Goal: Feedback & Contribution: Leave review/rating

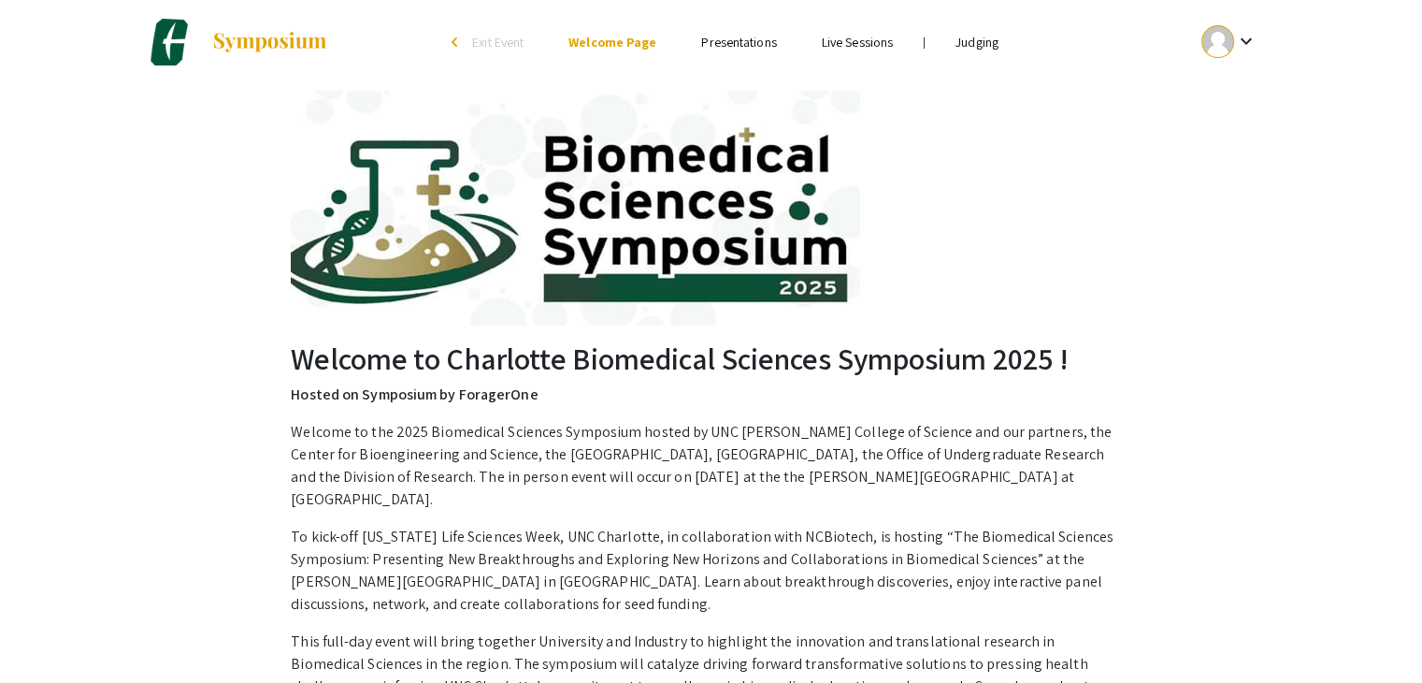
click at [976, 41] on link "Judging" at bounding box center [977, 42] width 43 height 17
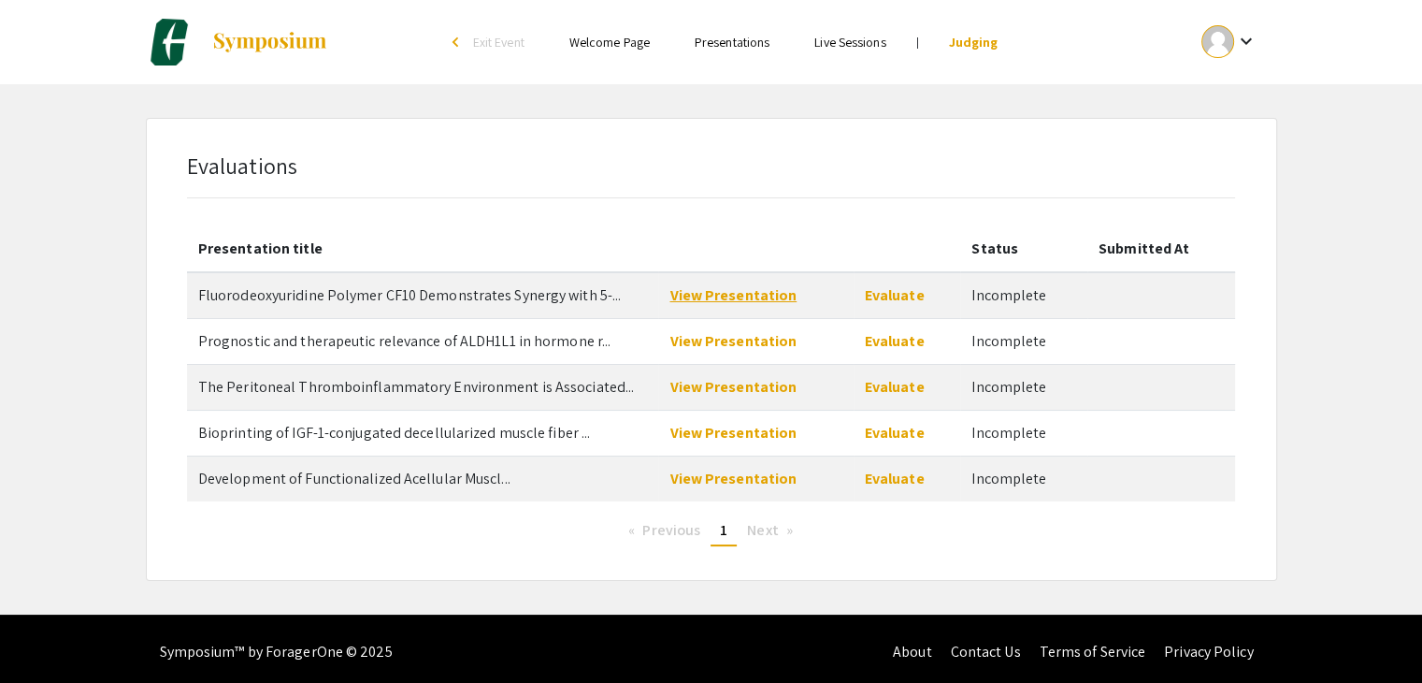
click at [747, 300] on link "View Presentation" at bounding box center [733, 295] width 127 height 20
click at [749, 339] on link "View Presentation" at bounding box center [733, 341] width 127 height 20
click at [692, 388] on link "View Presentation" at bounding box center [733, 387] width 127 height 20
click at [688, 341] on link "View Presentation" at bounding box center [733, 341] width 127 height 20
click at [713, 392] on link "View Presentation" at bounding box center [733, 387] width 127 height 20
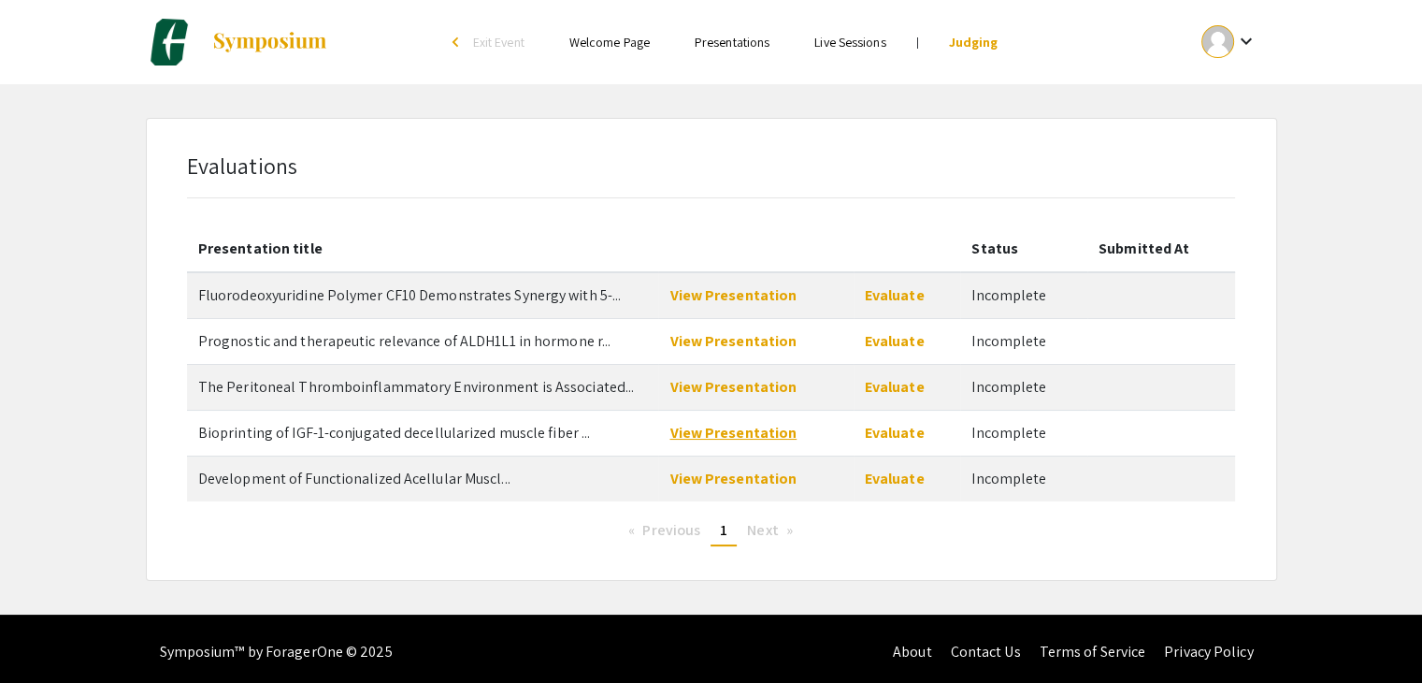
click at [703, 435] on link "View Presentation" at bounding box center [733, 433] width 127 height 20
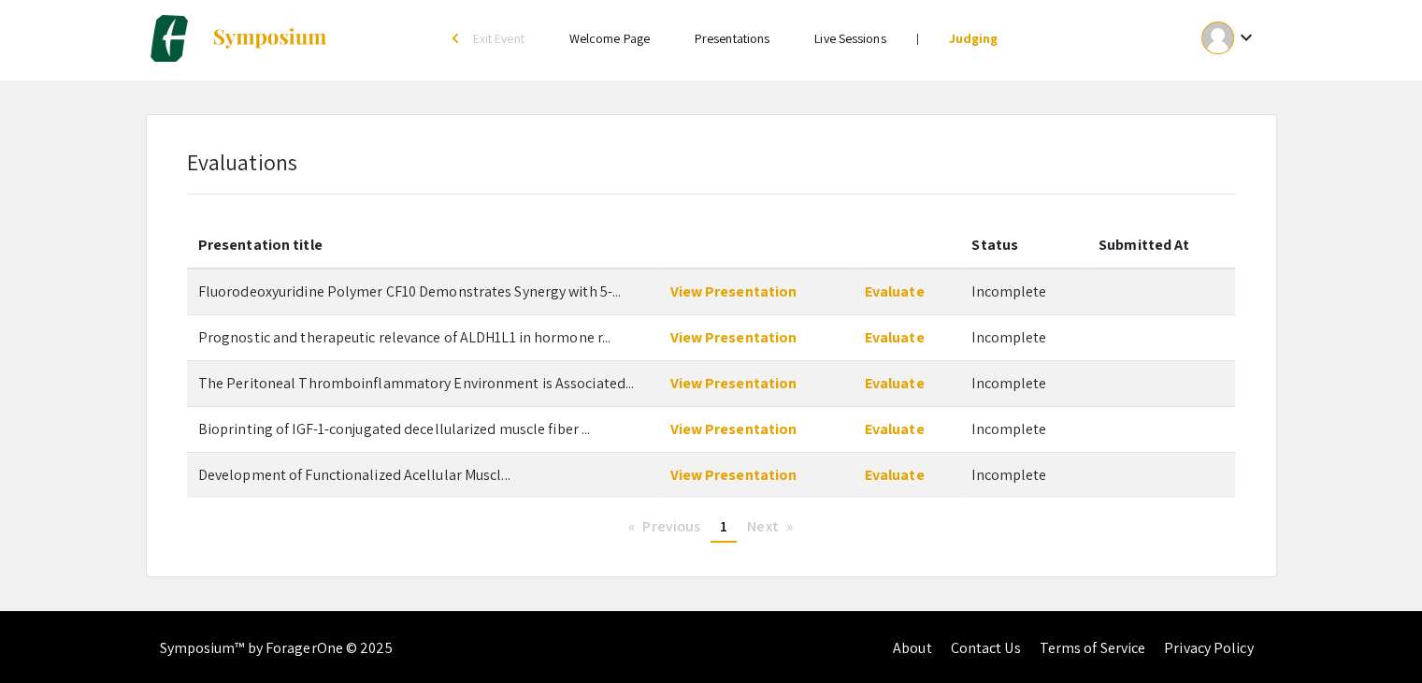
scroll to position [5, 0]
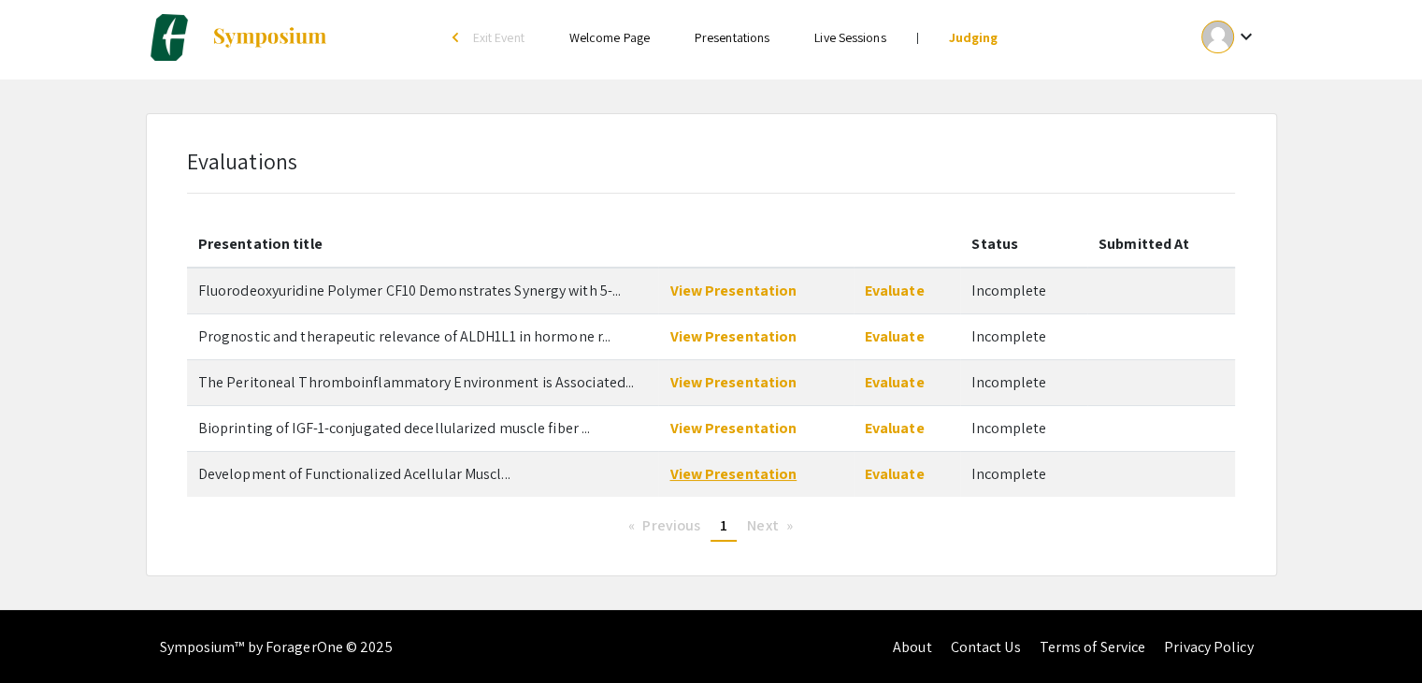
click at [703, 478] on link "View Presentation" at bounding box center [733, 474] width 127 height 20
drag, startPoint x: 1002, startPoint y: 287, endPoint x: 901, endPoint y: 287, distance: 101.0
click at [1001, 287] on td "Incomplete" at bounding box center [1023, 290] width 127 height 47
click at [901, 287] on link "Evaluate" at bounding box center [895, 291] width 60 height 20
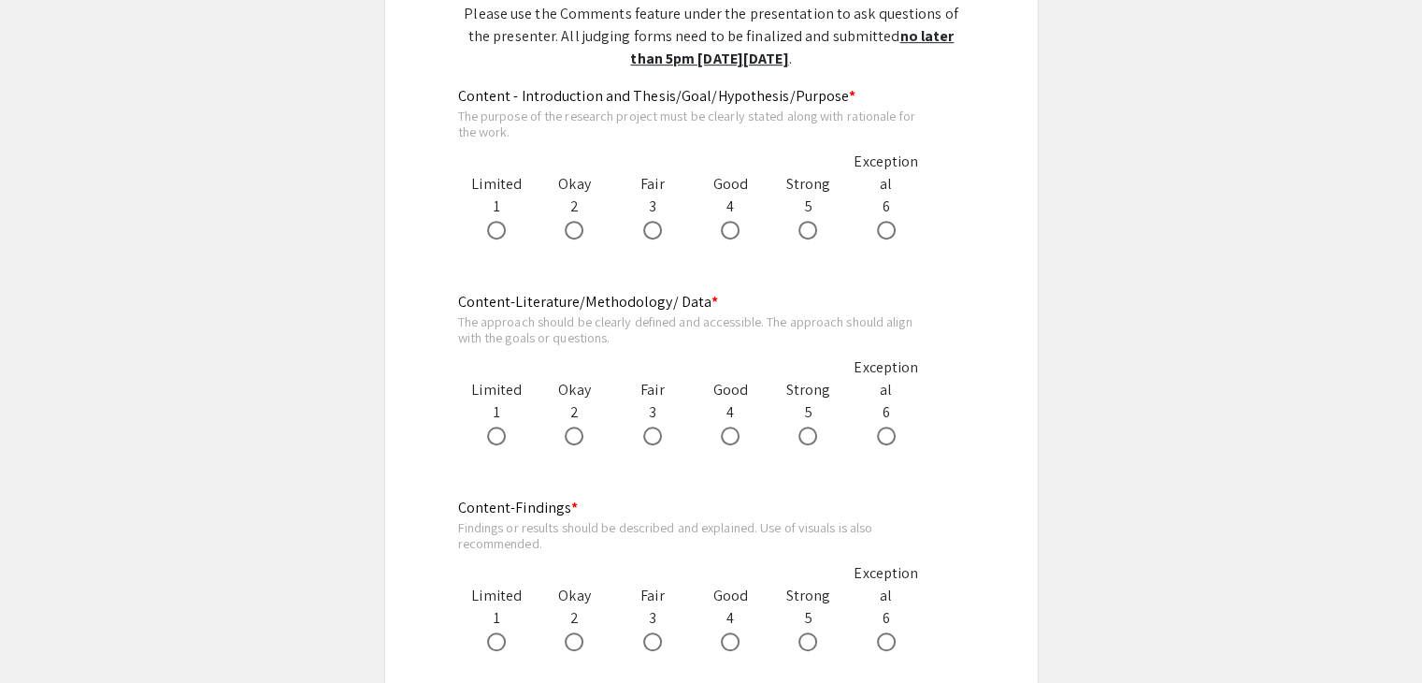
scroll to position [1058, 0]
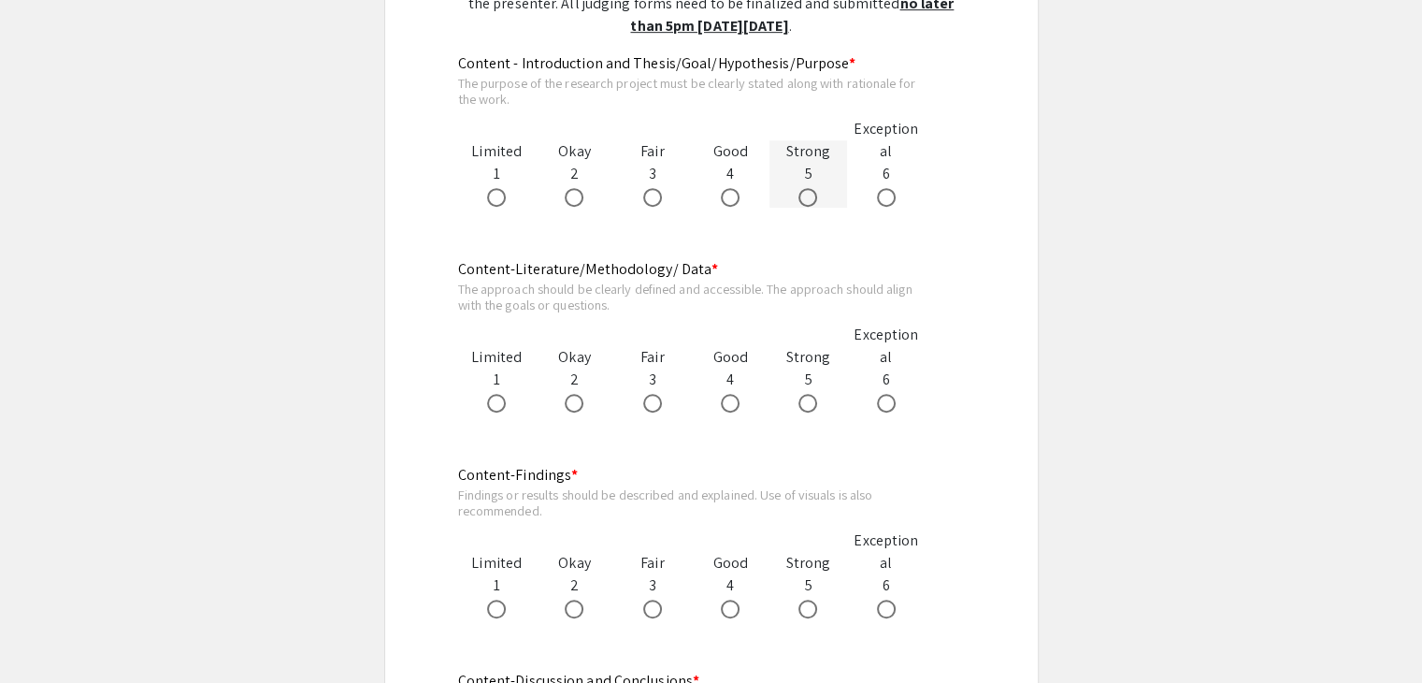
click at [805, 197] on span at bounding box center [808, 197] width 19 height 19
click at [805, 197] on input "radio" at bounding box center [808, 197] width 19 height 19
radio input "true"
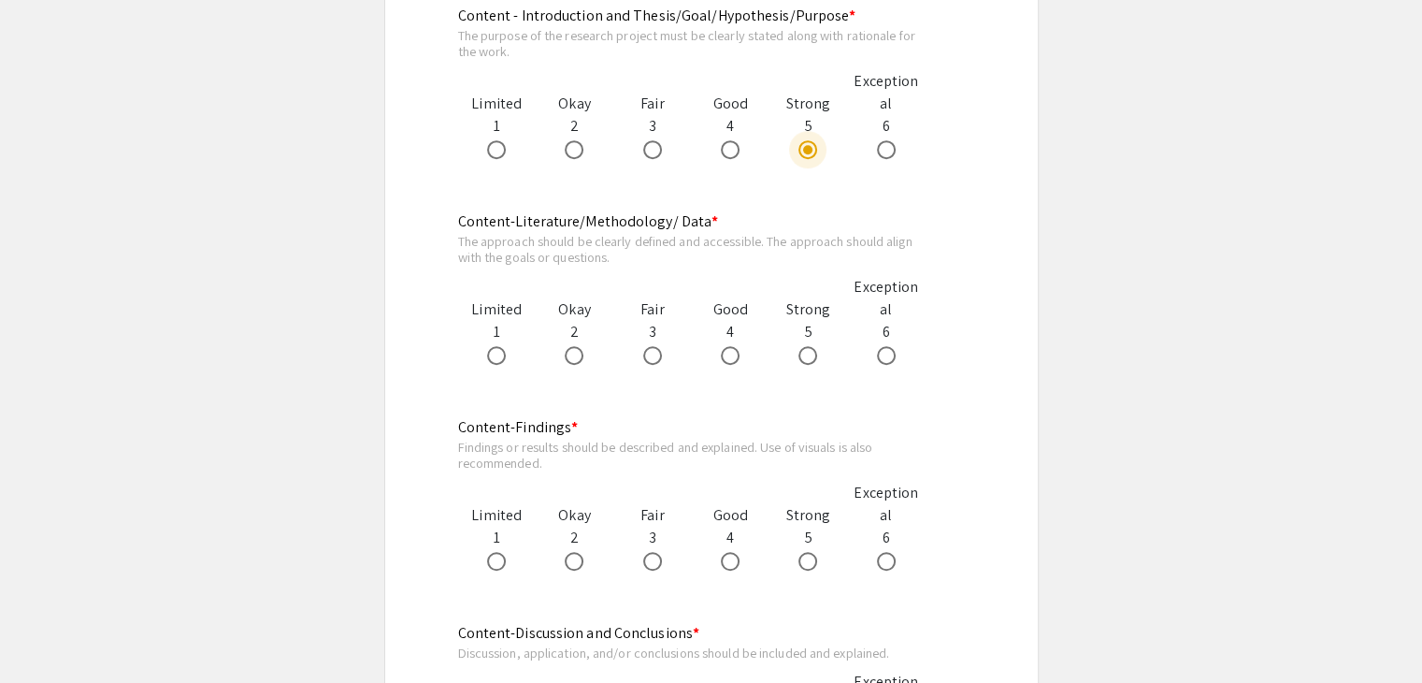
scroll to position [1151, 0]
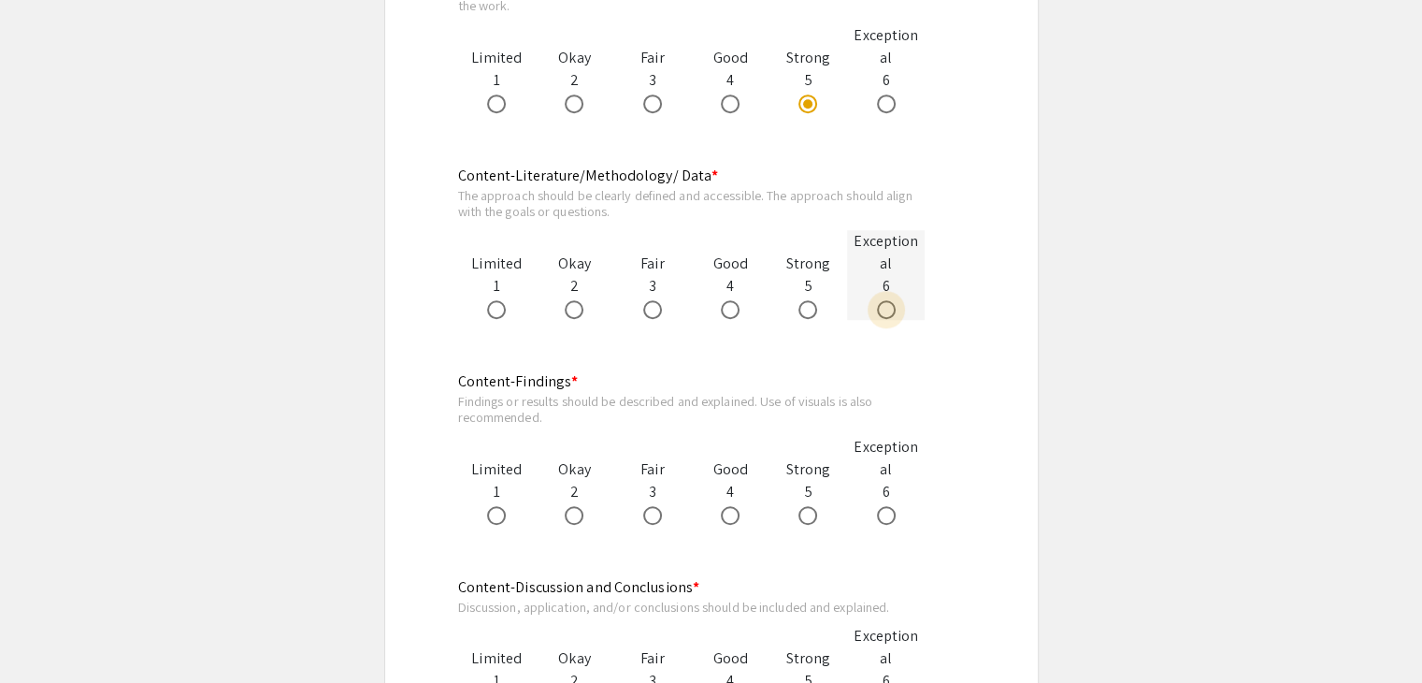
click at [887, 310] on span at bounding box center [886, 309] width 19 height 19
click at [887, 310] on input "radio" at bounding box center [886, 309] width 19 height 19
radio input "true"
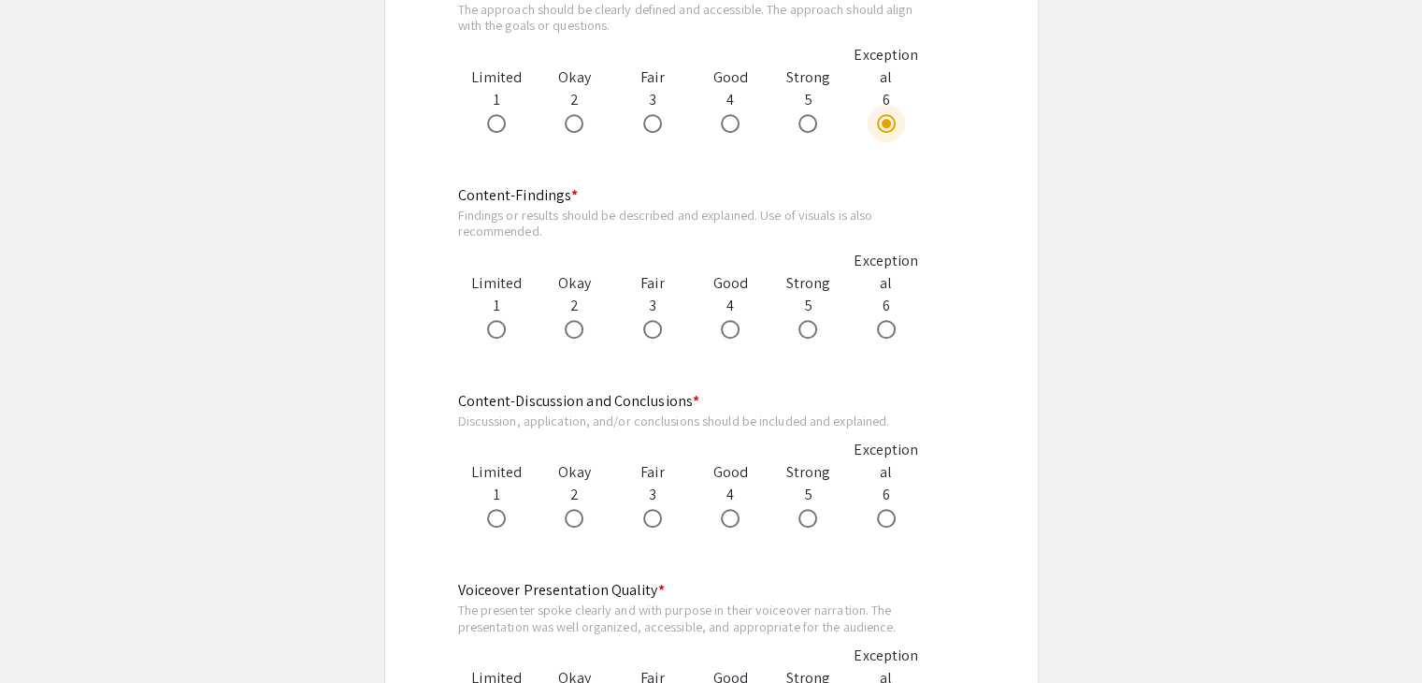
scroll to position [1338, 0]
click at [803, 327] on span at bounding box center [808, 328] width 19 height 19
click at [803, 327] on input "radio" at bounding box center [808, 328] width 19 height 19
radio input "true"
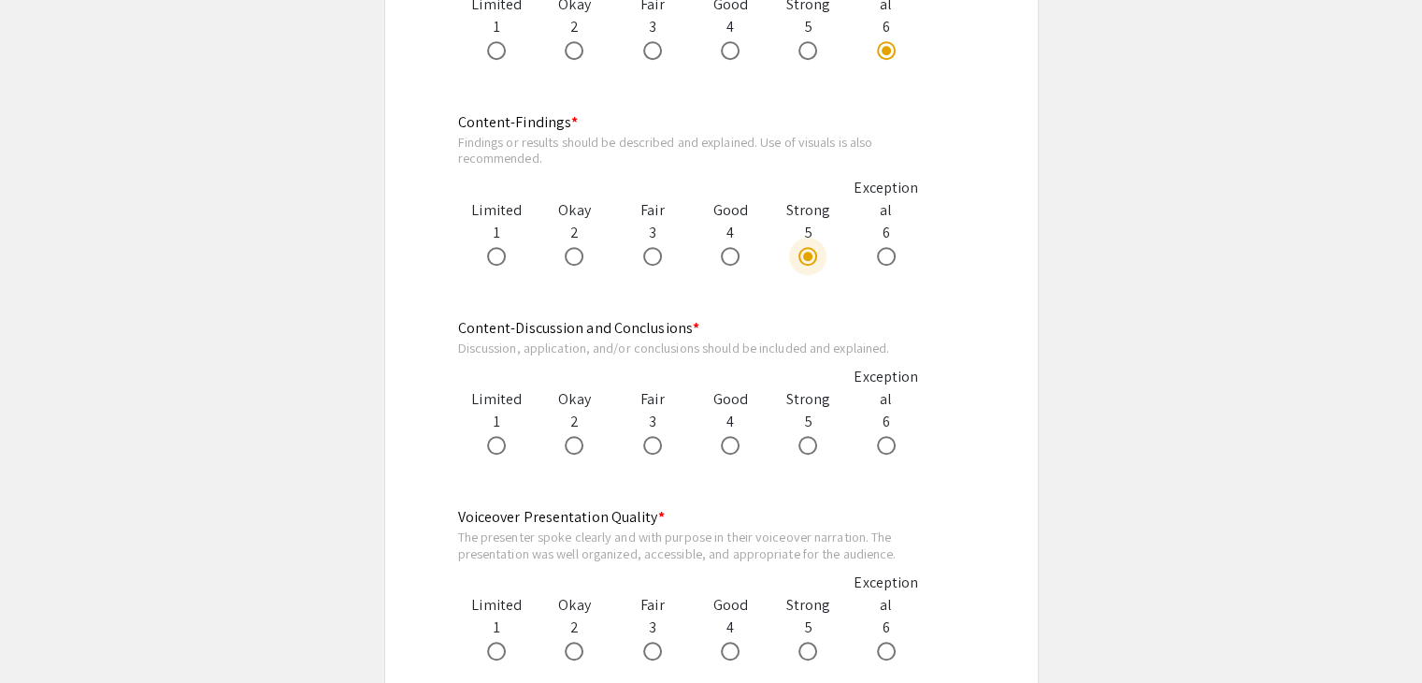
scroll to position [1525, 0]
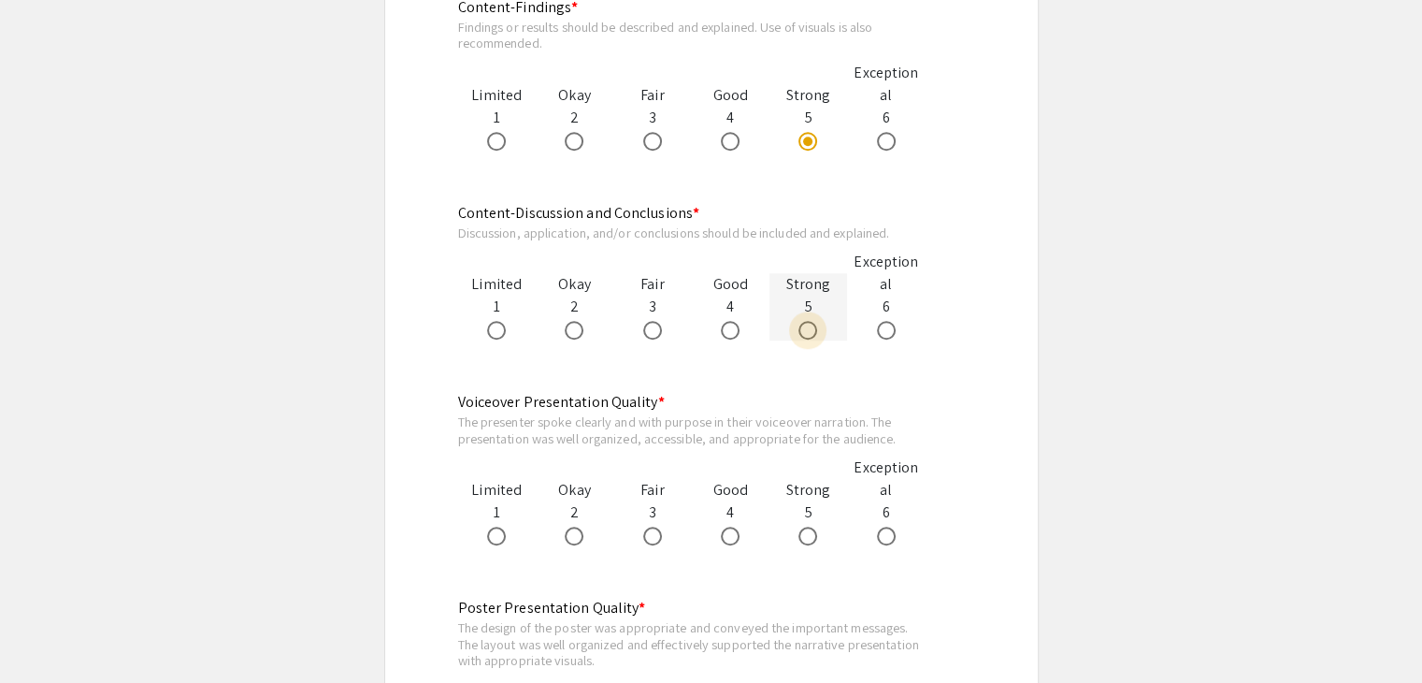
click at [804, 325] on span at bounding box center [808, 330] width 19 height 19
click at [804, 325] on input "radio" at bounding box center [808, 330] width 19 height 19
radio input "true"
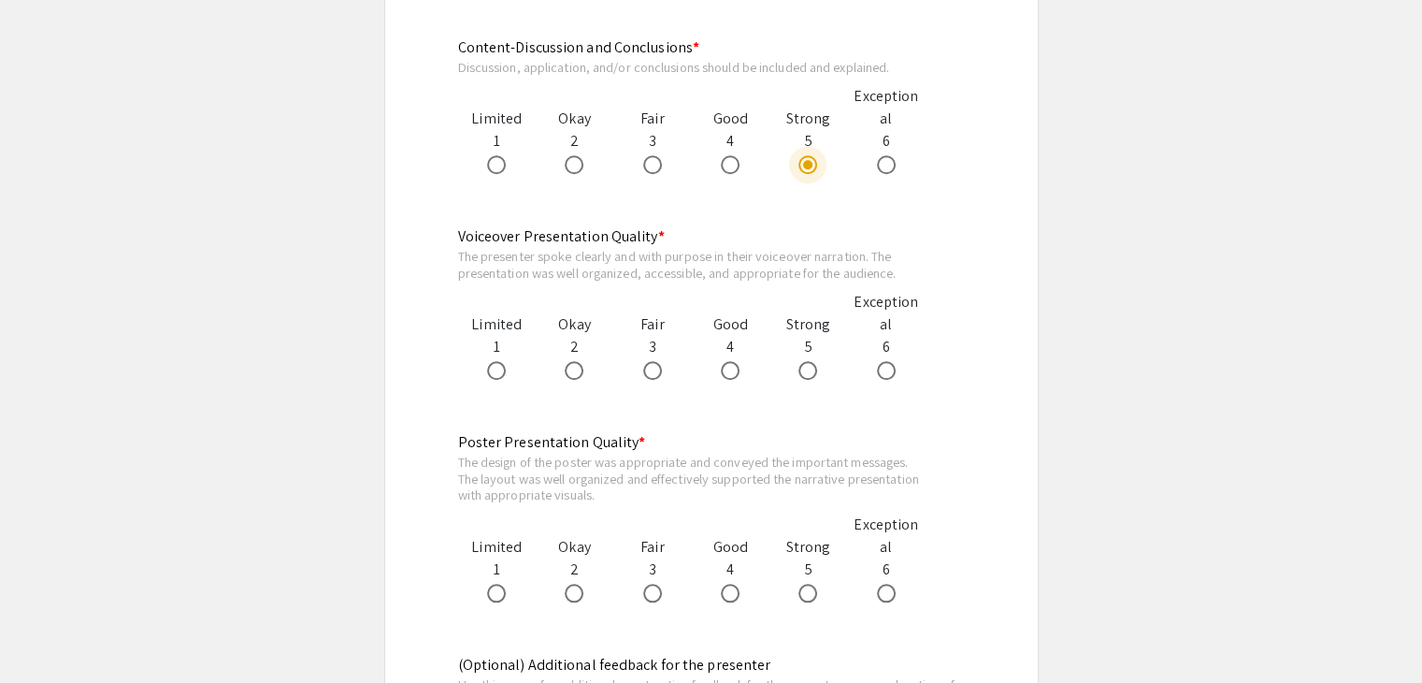
scroll to position [1712, 0]
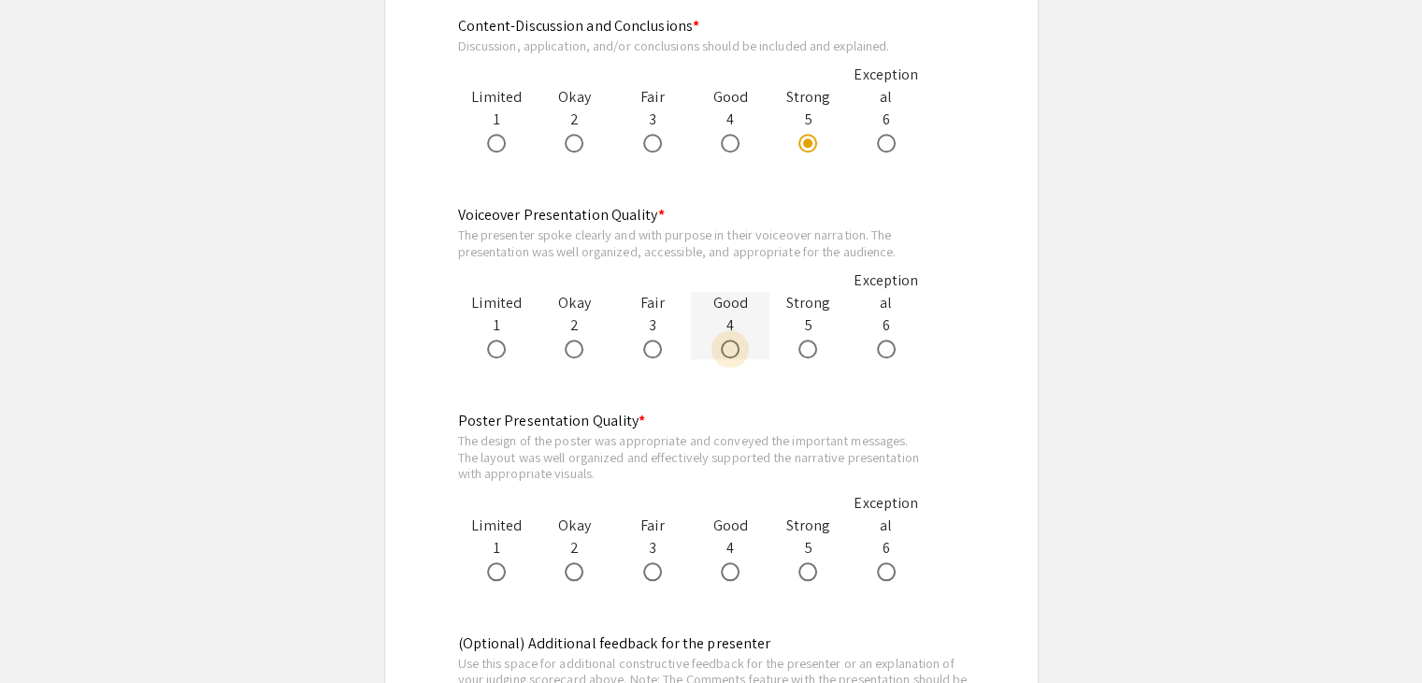
click at [729, 351] on span at bounding box center [730, 348] width 19 height 19
click at [729, 351] on input "radio" at bounding box center [730, 348] width 19 height 19
radio input "true"
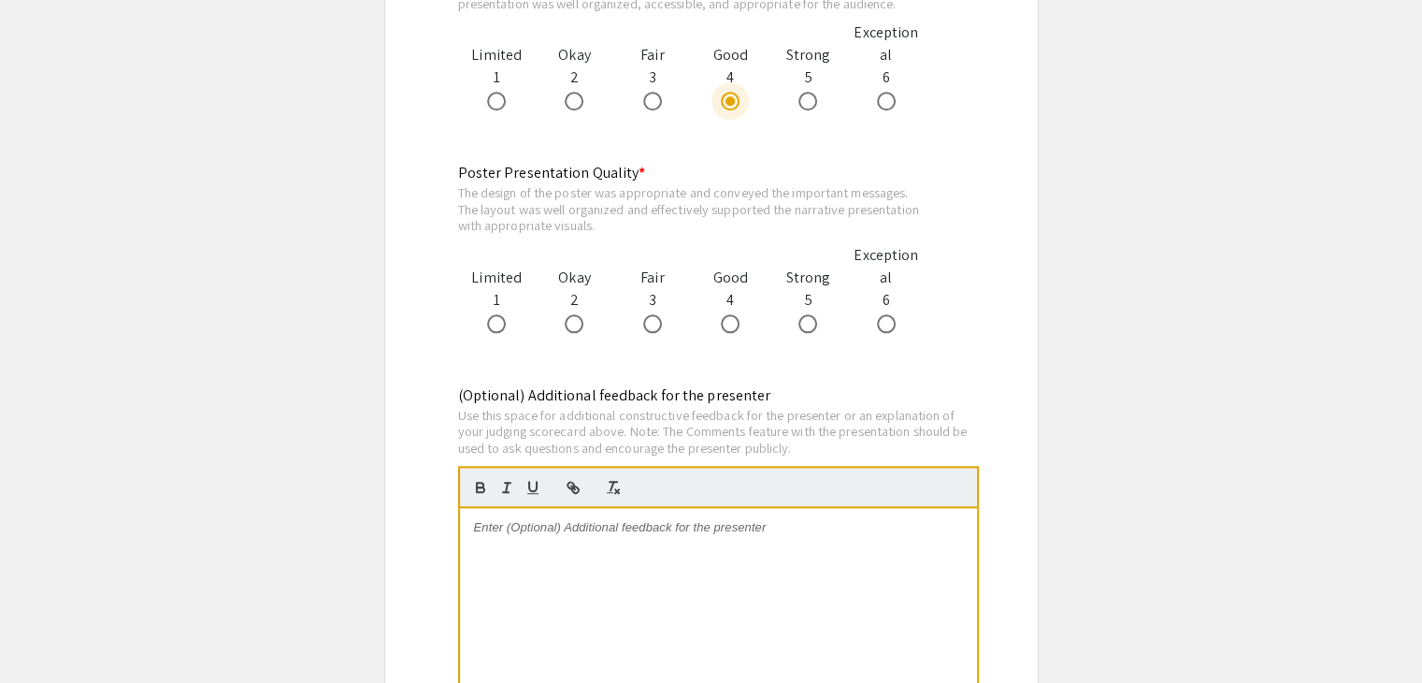
scroll to position [1993, 0]
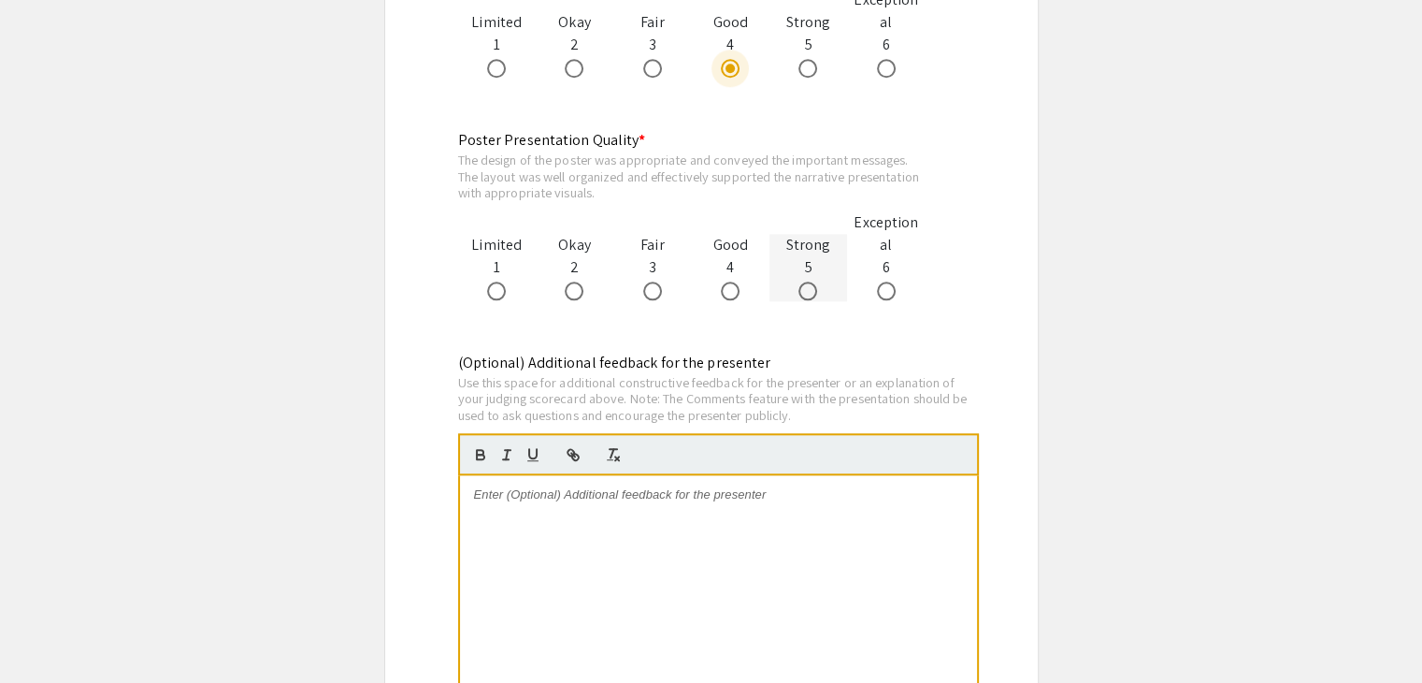
click at [813, 298] on span at bounding box center [808, 290] width 19 height 19
click at [813, 298] on input "radio" at bounding box center [808, 290] width 19 height 19
radio input "true"
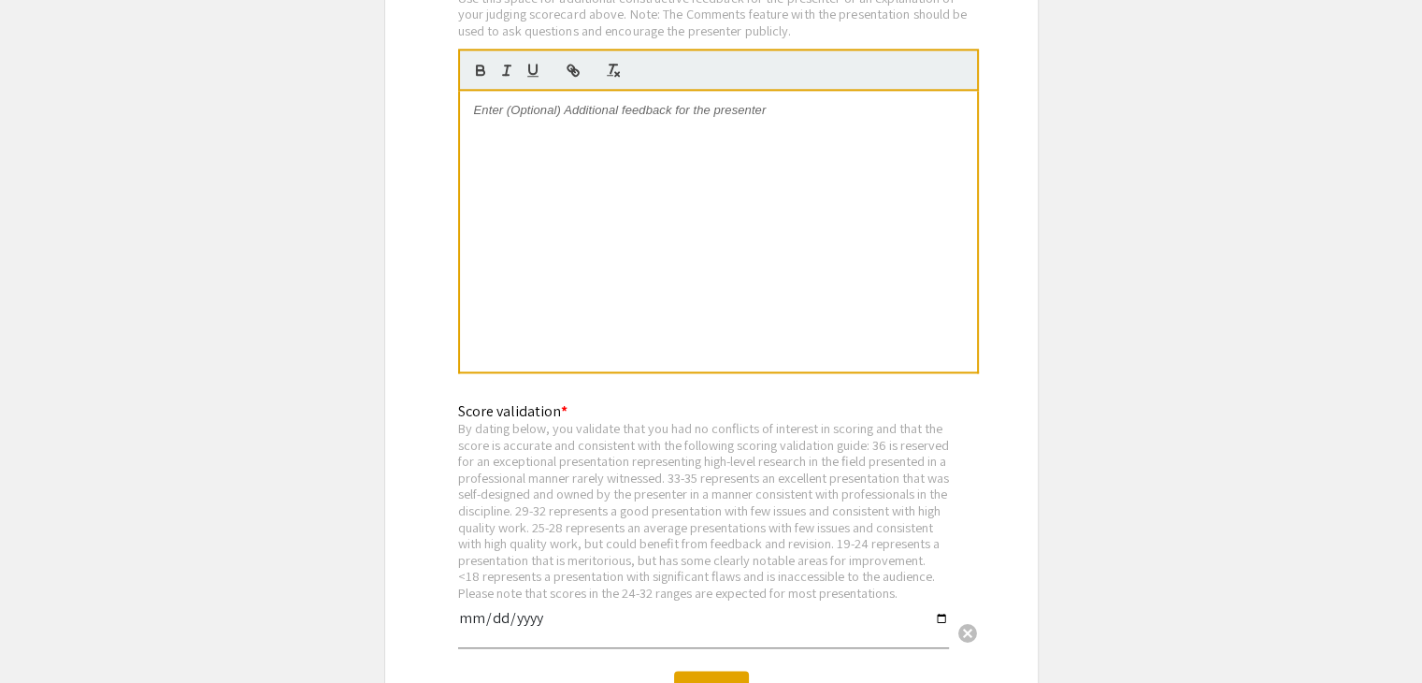
scroll to position [2554, 0]
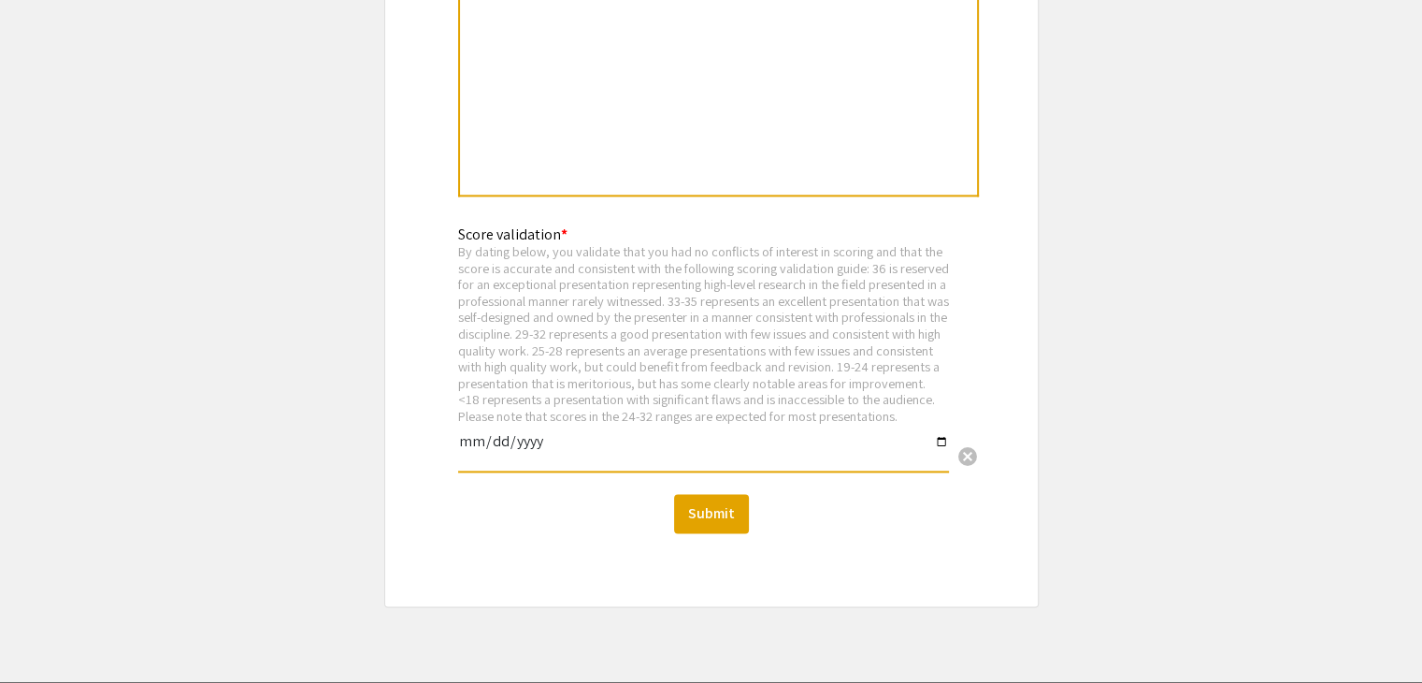
click at [626, 456] on input "date" at bounding box center [703, 449] width 491 height 32
click at [938, 456] on input "date" at bounding box center [703, 449] width 491 height 32
type input "2025-09-10"
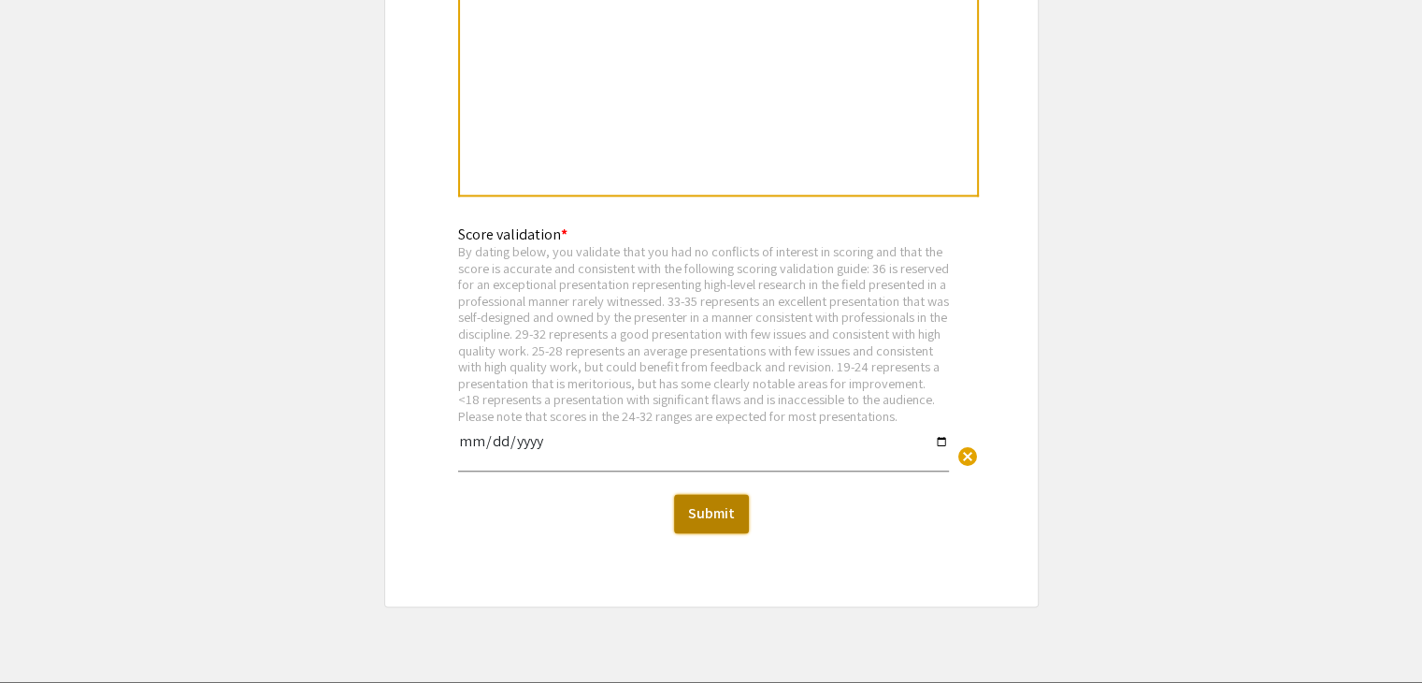
click at [716, 533] on button "Submit" at bounding box center [711, 513] width 75 height 39
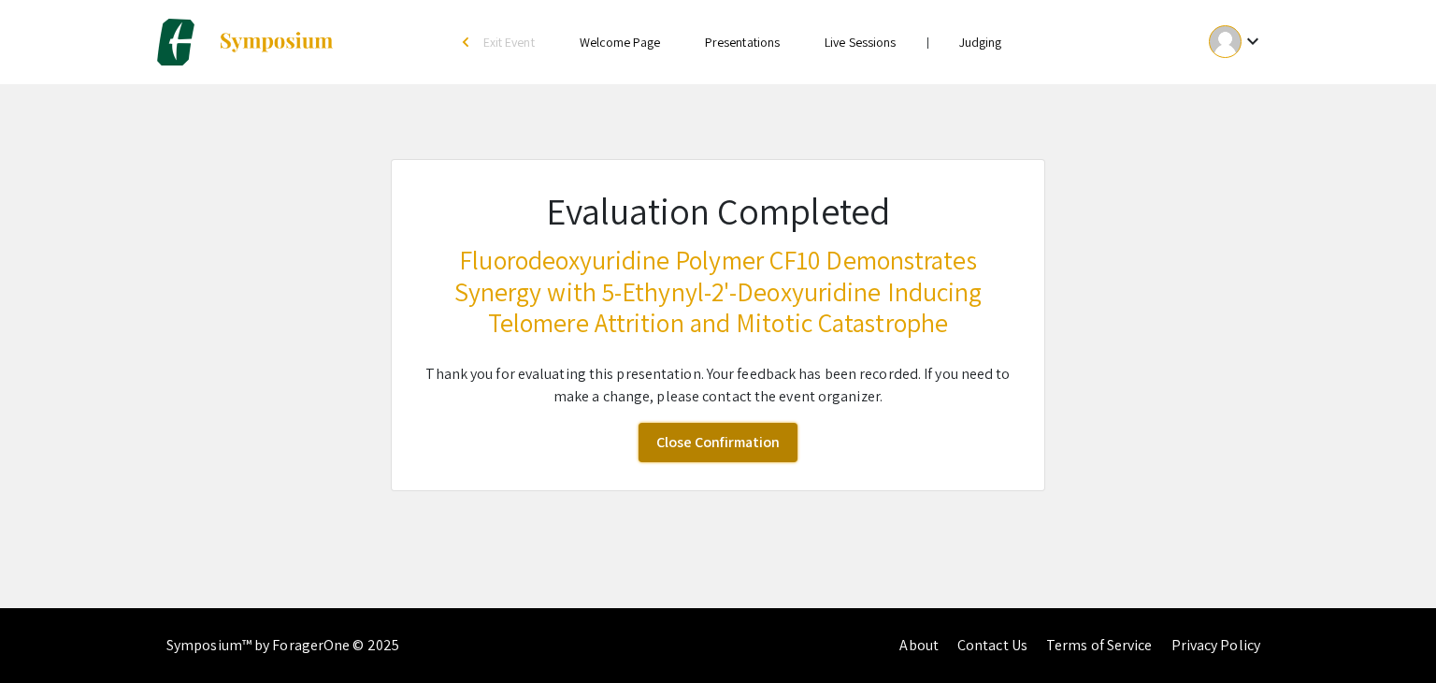
click at [737, 442] on link "Close Confirmation" at bounding box center [718, 442] width 159 height 39
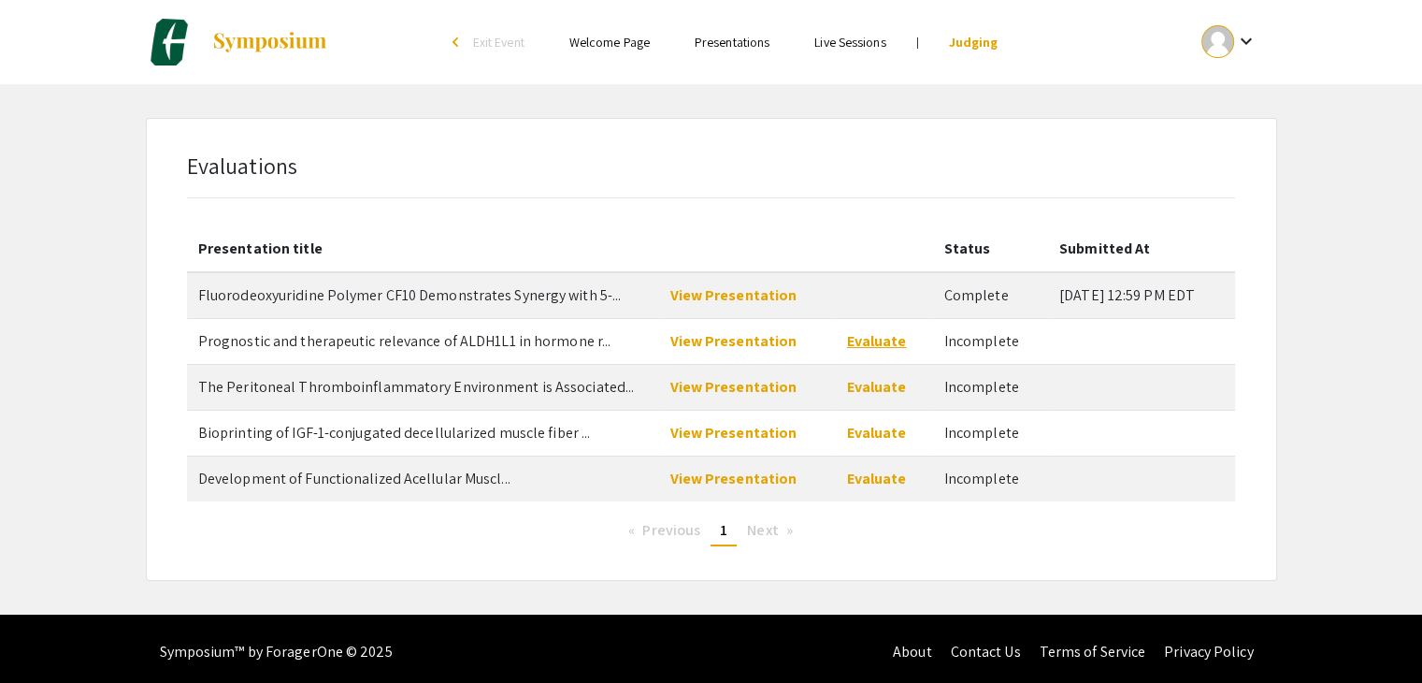
click at [878, 345] on link "Evaluate" at bounding box center [877, 341] width 60 height 20
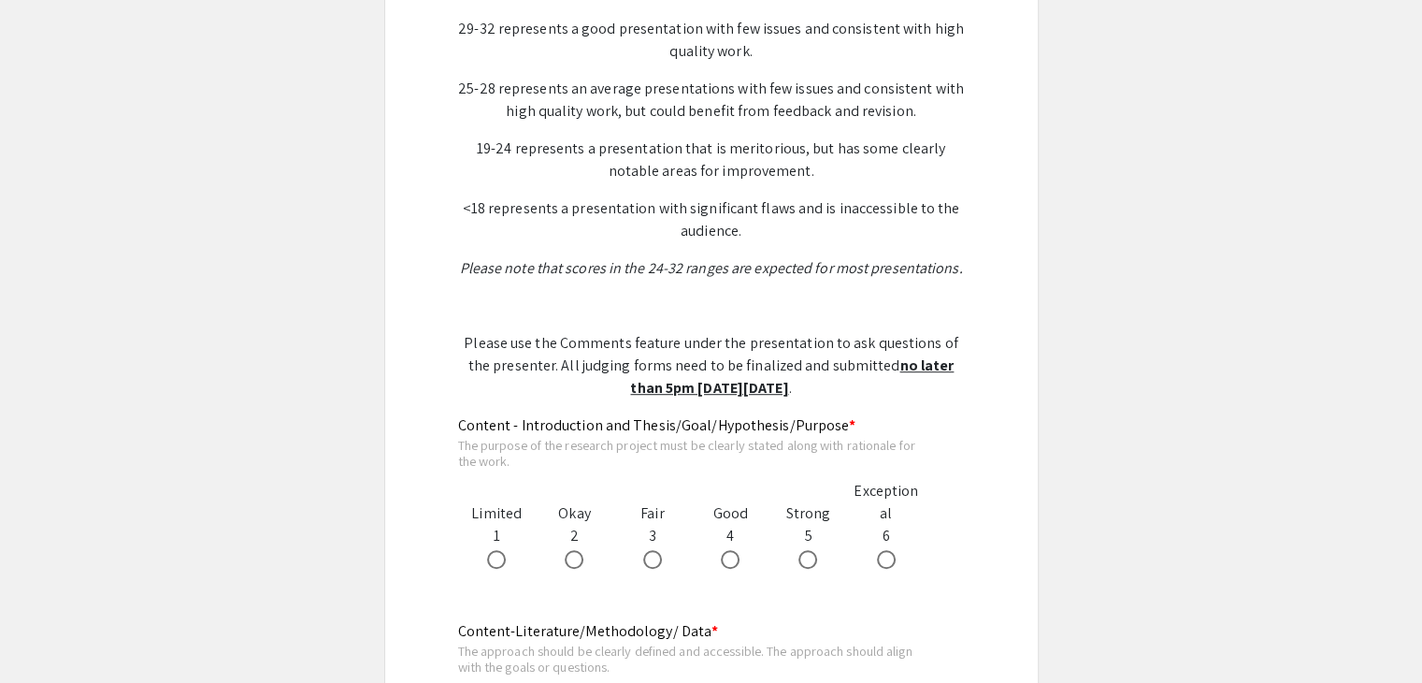
scroll to position [1403, 0]
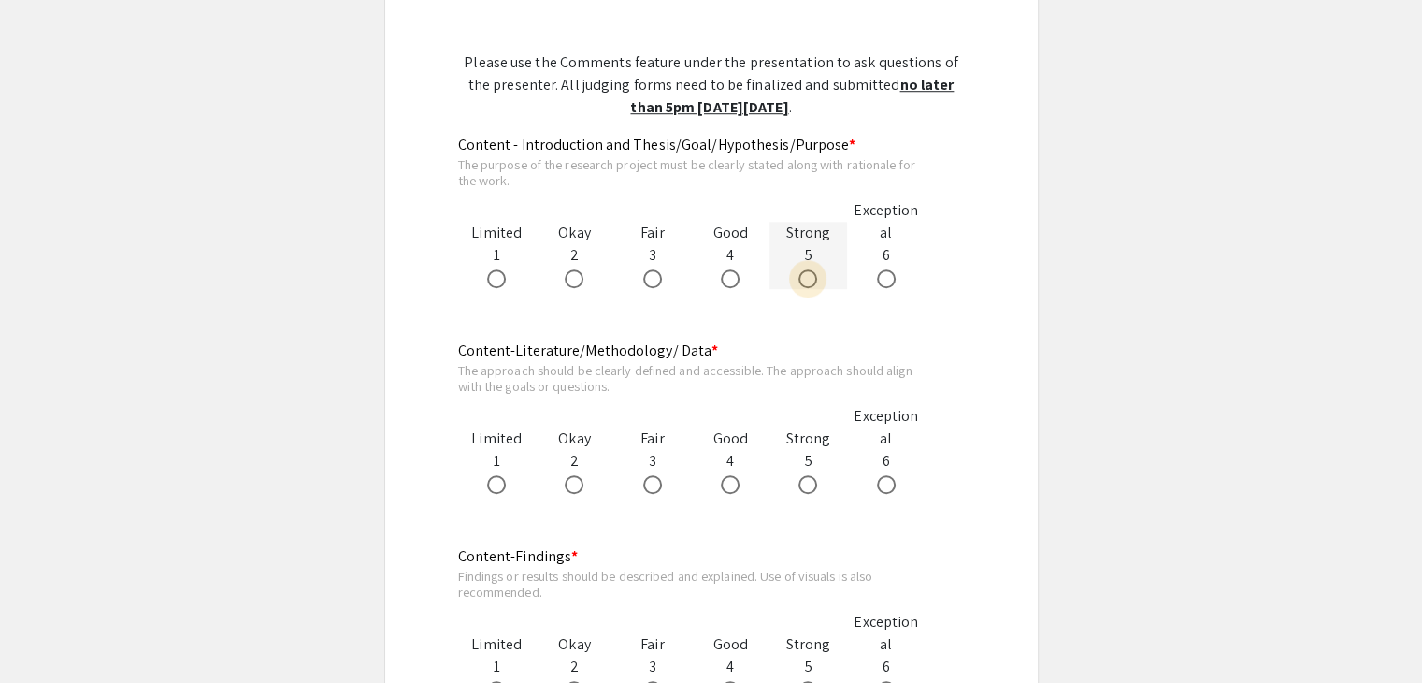
click at [810, 269] on span at bounding box center [808, 278] width 19 height 19
click at [810, 269] on input "radio" at bounding box center [808, 278] width 19 height 19
radio input "true"
click at [732, 269] on span at bounding box center [730, 278] width 19 height 19
click at [732, 269] on input "radio" at bounding box center [730, 278] width 19 height 19
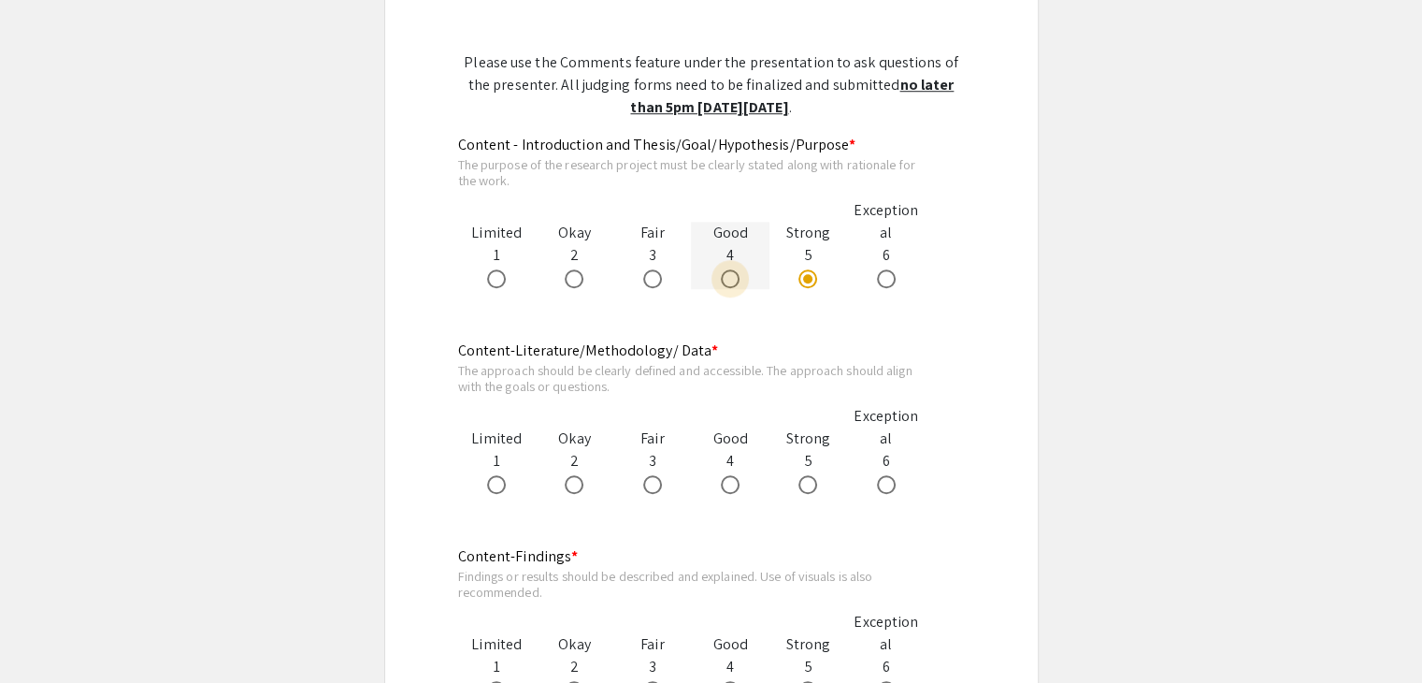
radio input "true"
click at [727, 475] on span at bounding box center [730, 484] width 19 height 19
click at [727, 475] on input "radio" at bounding box center [730, 484] width 19 height 19
radio input "true"
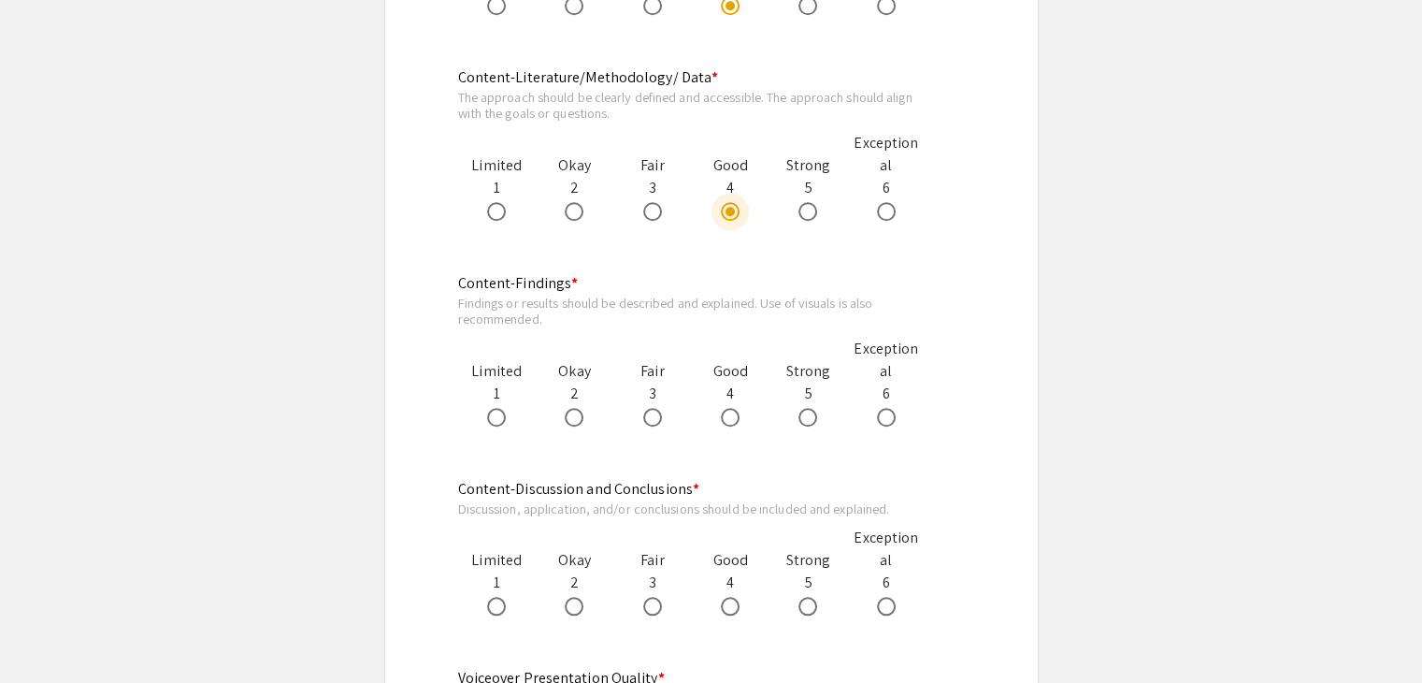
scroll to position [1683, 0]
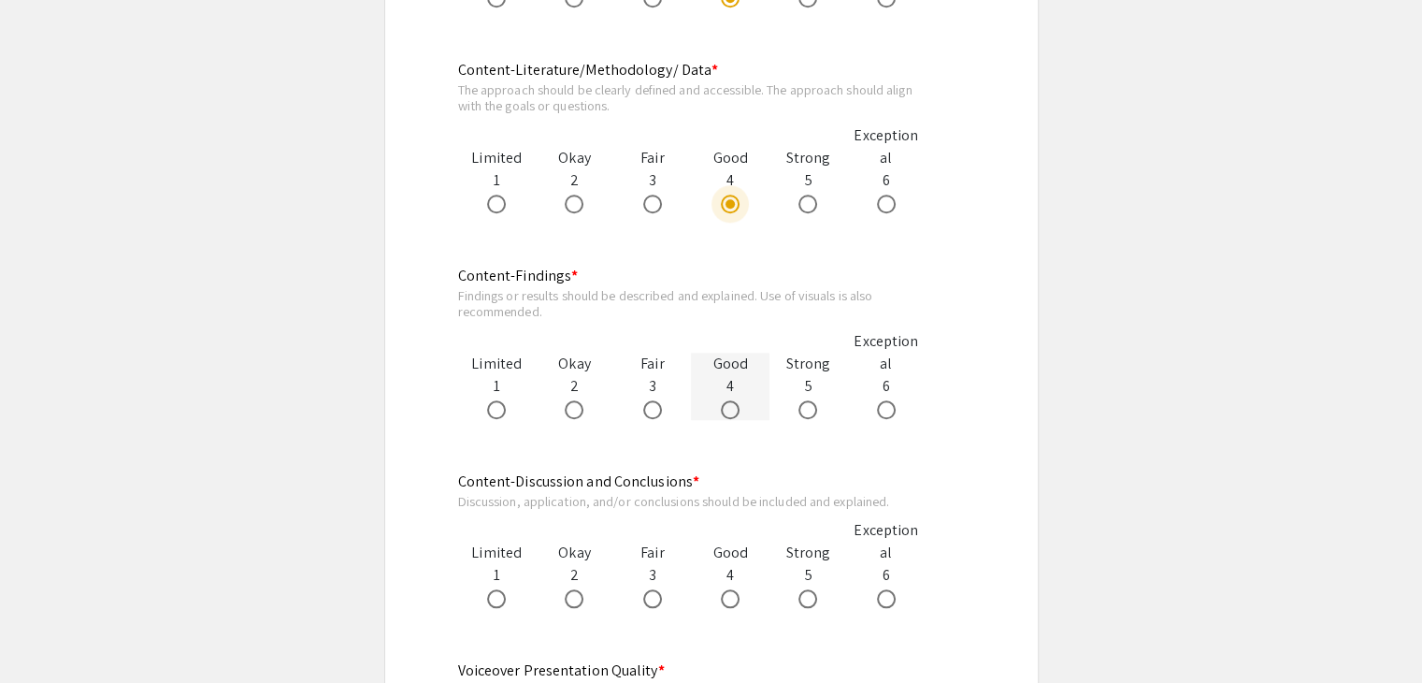
click at [738, 400] on span at bounding box center [730, 409] width 19 height 19
click at [738, 400] on input "radio" at bounding box center [730, 409] width 19 height 19
radio input "true"
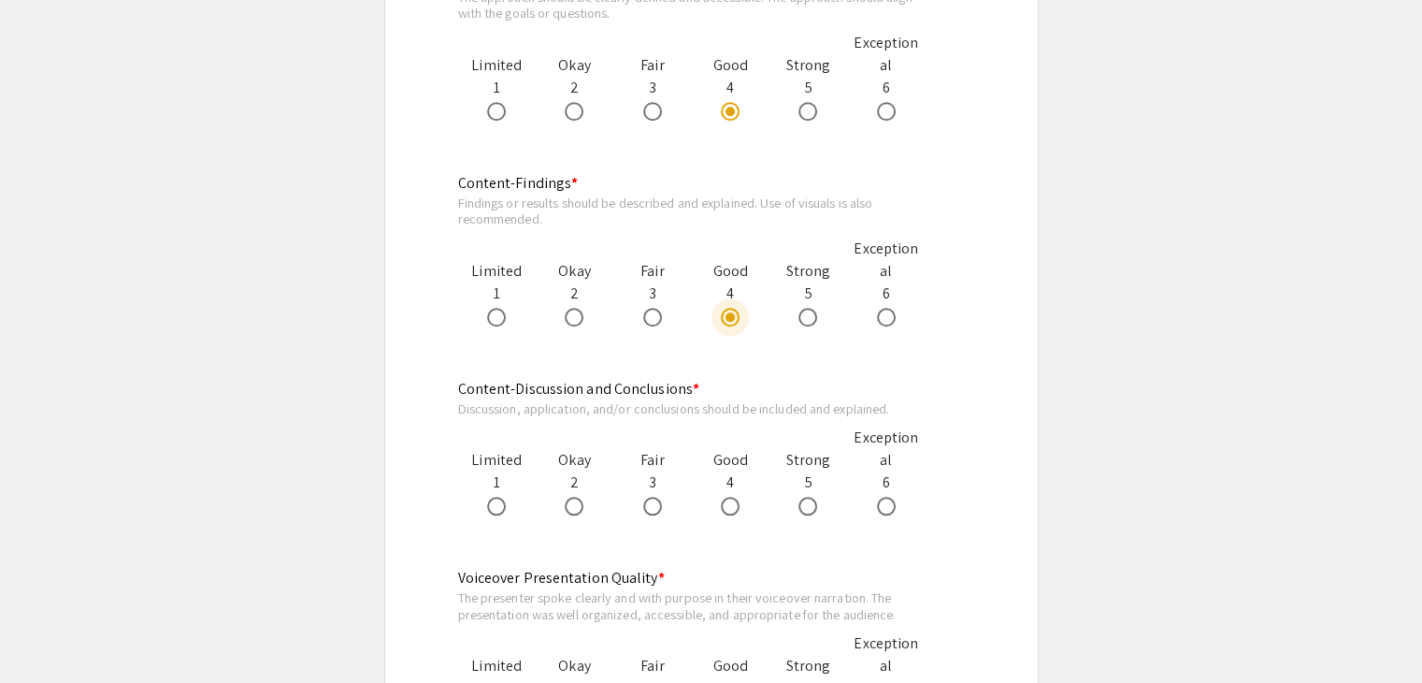
scroll to position [1870, 0]
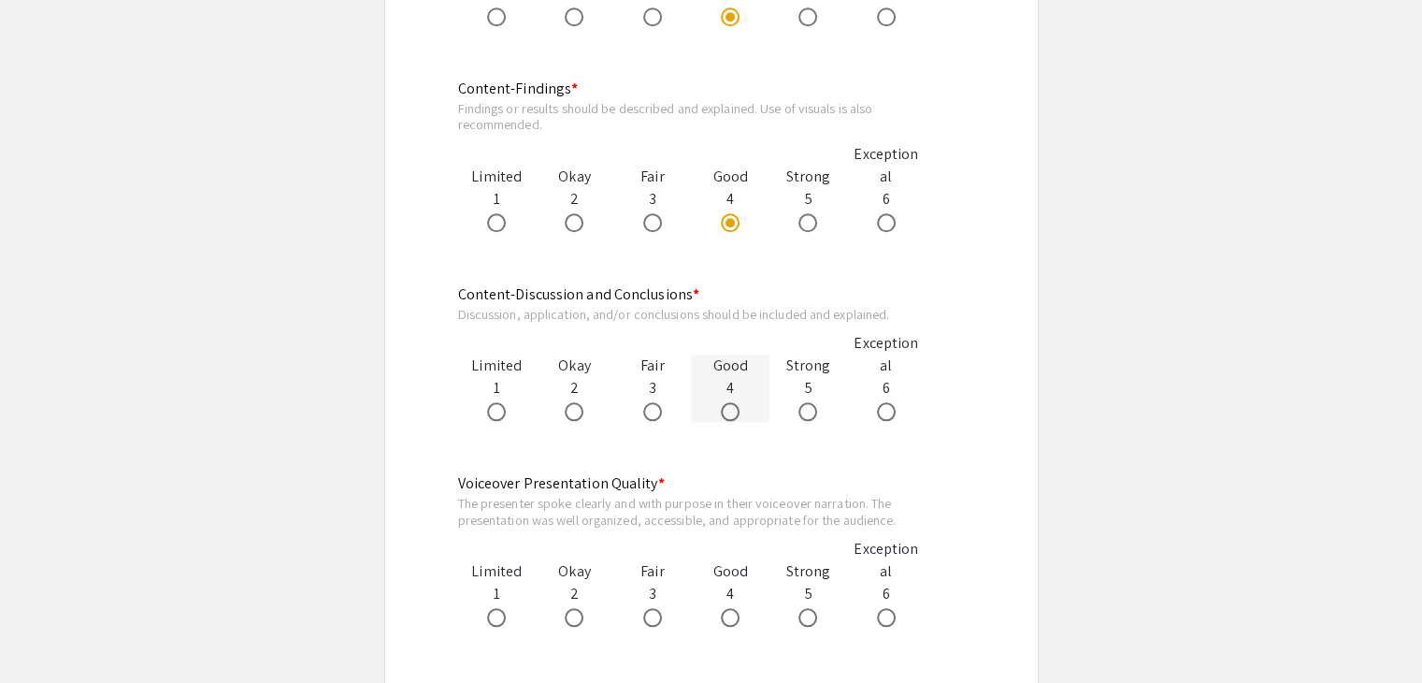
click at [733, 402] on span at bounding box center [730, 411] width 19 height 19
click at [733, 402] on input "radio" at bounding box center [730, 411] width 19 height 19
radio input "true"
click at [488, 608] on span at bounding box center [496, 617] width 19 height 19
click at [488, 608] on input "radio" at bounding box center [496, 617] width 19 height 19
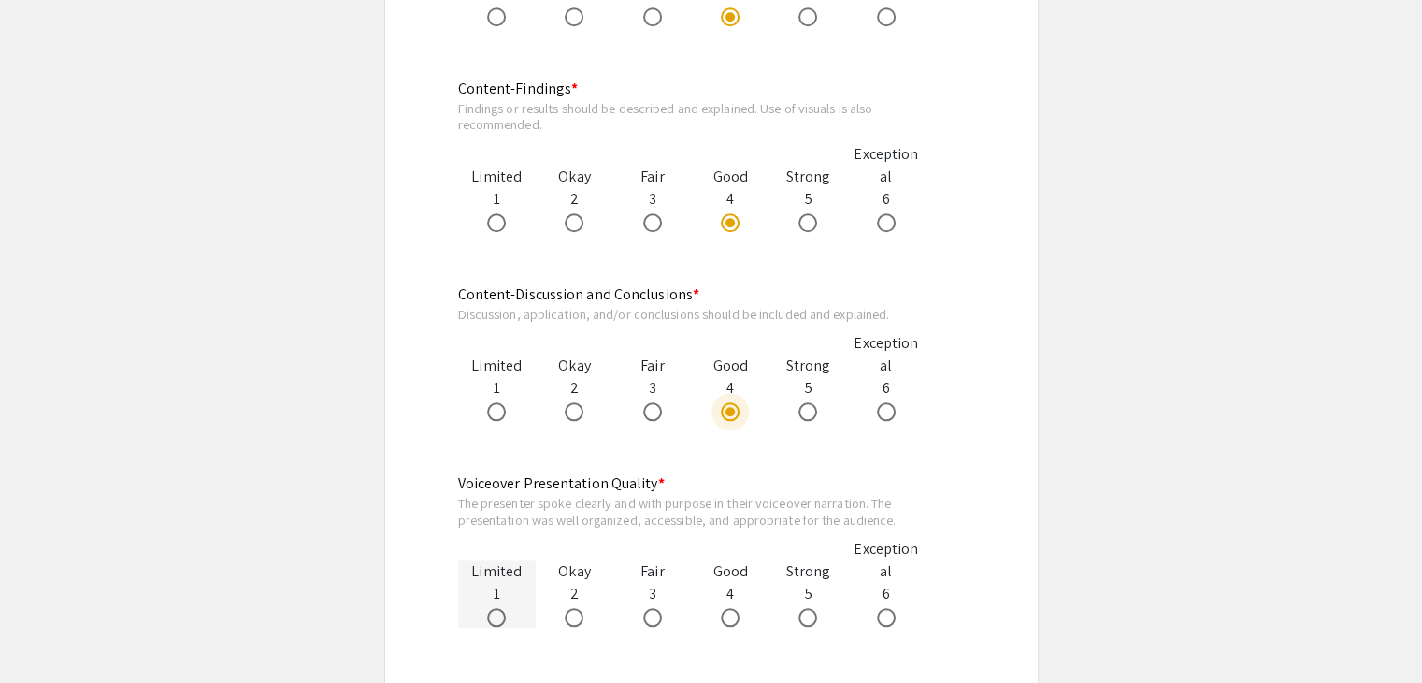
radio input "true"
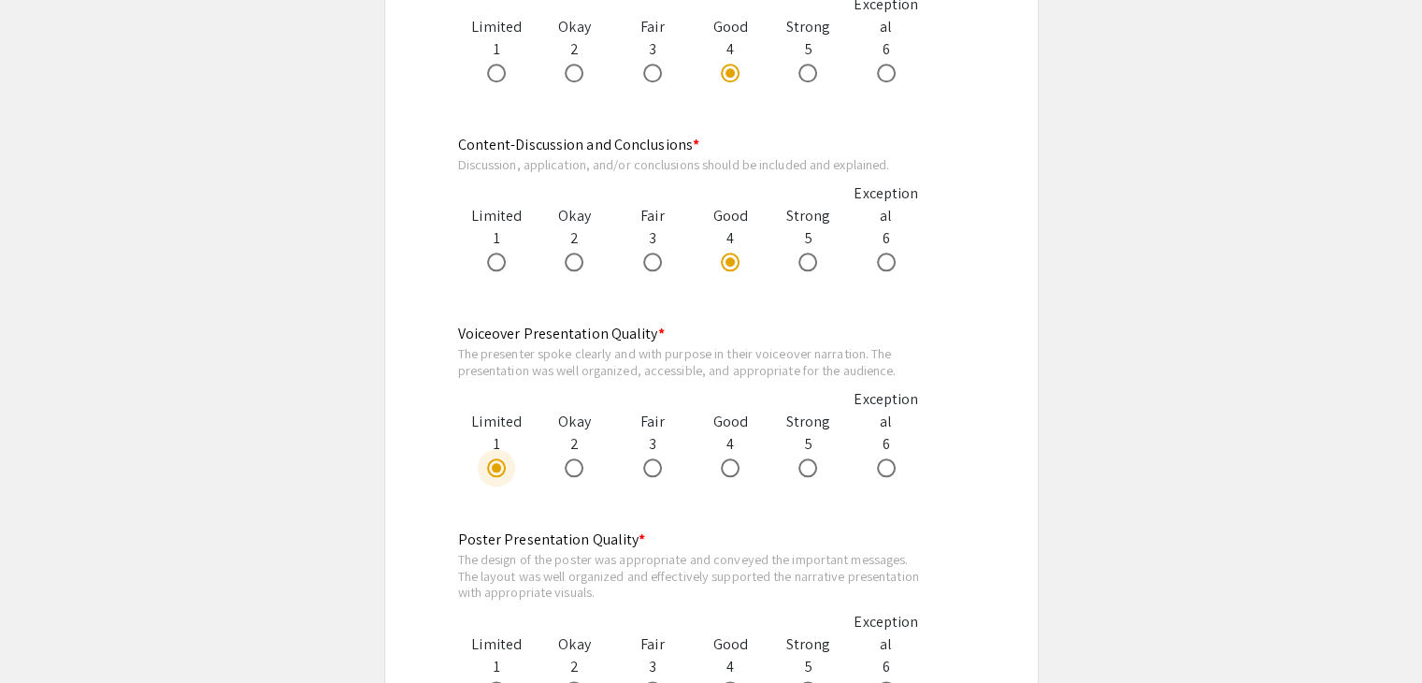
scroll to position [2244, 0]
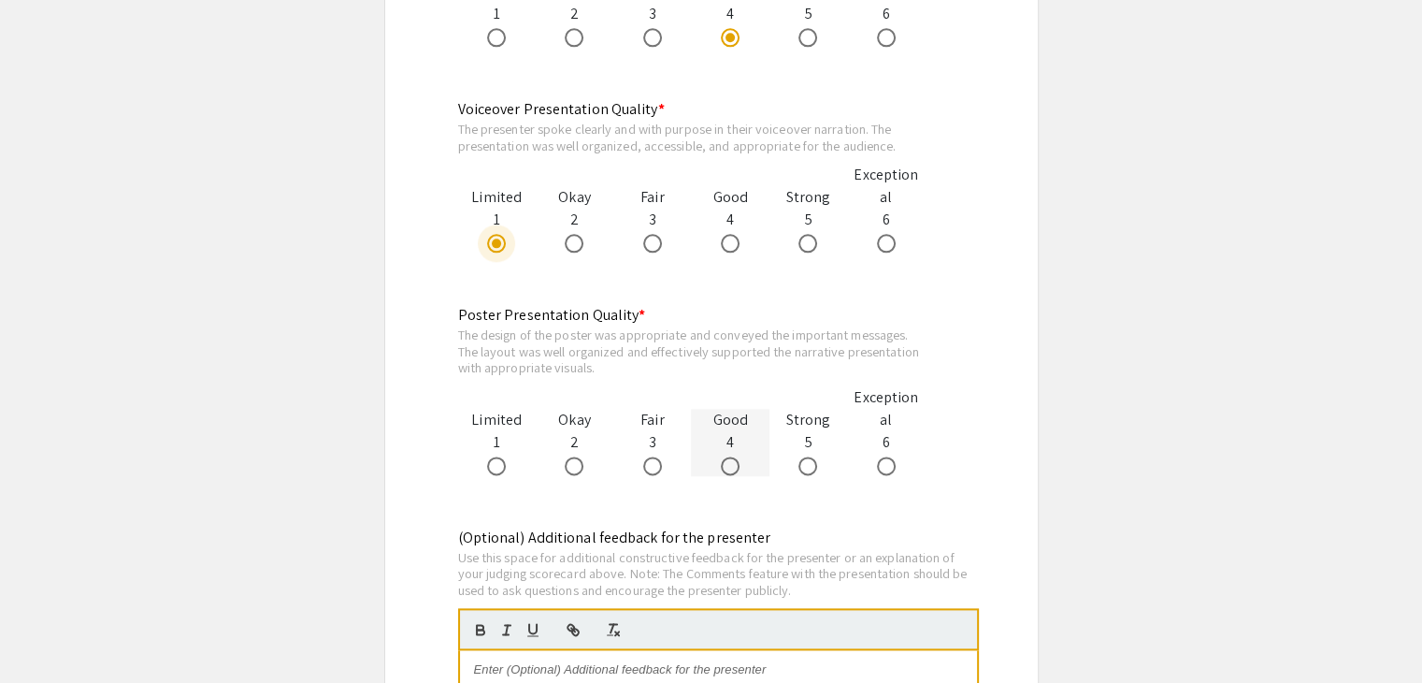
click at [730, 456] on span at bounding box center [730, 465] width 19 height 19
click at [730, 456] on input "radio" at bounding box center [730, 465] width 19 height 19
radio input "true"
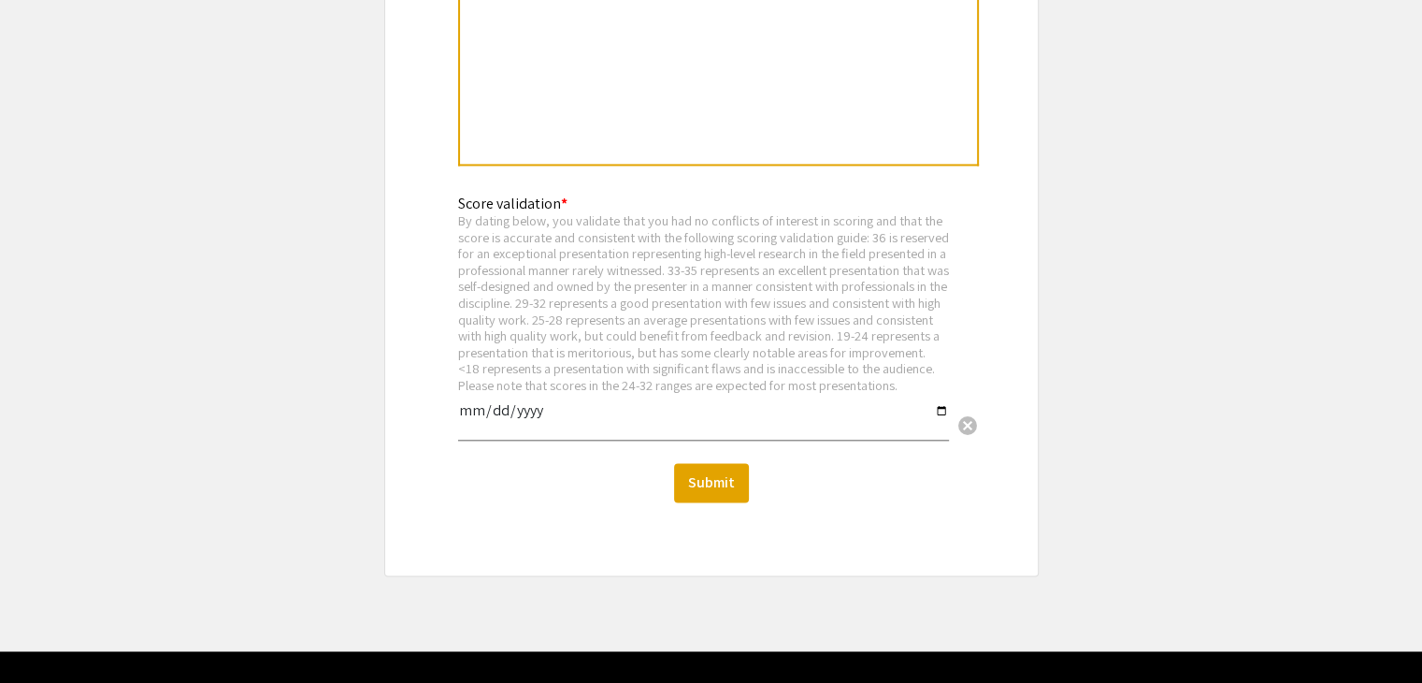
scroll to position [3024, 0]
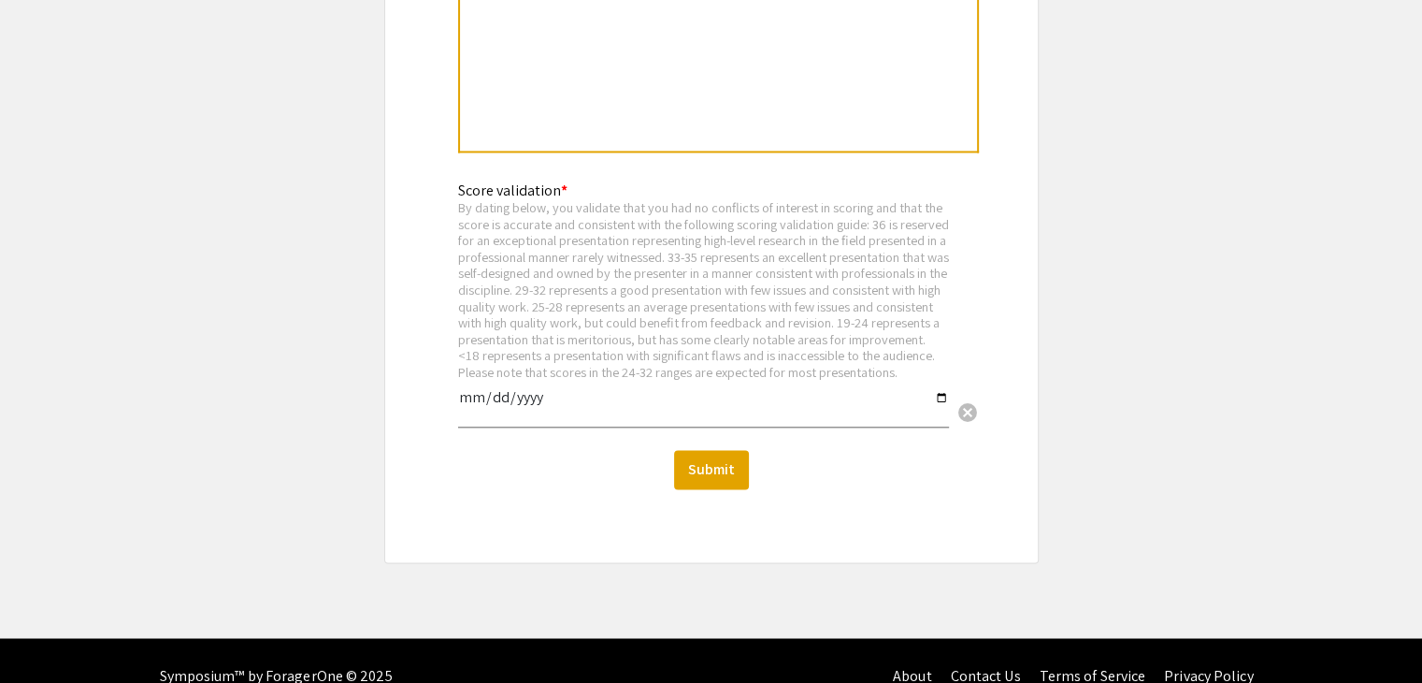
click at [944, 389] on input "date" at bounding box center [703, 405] width 491 height 32
type input "2025-09-10"
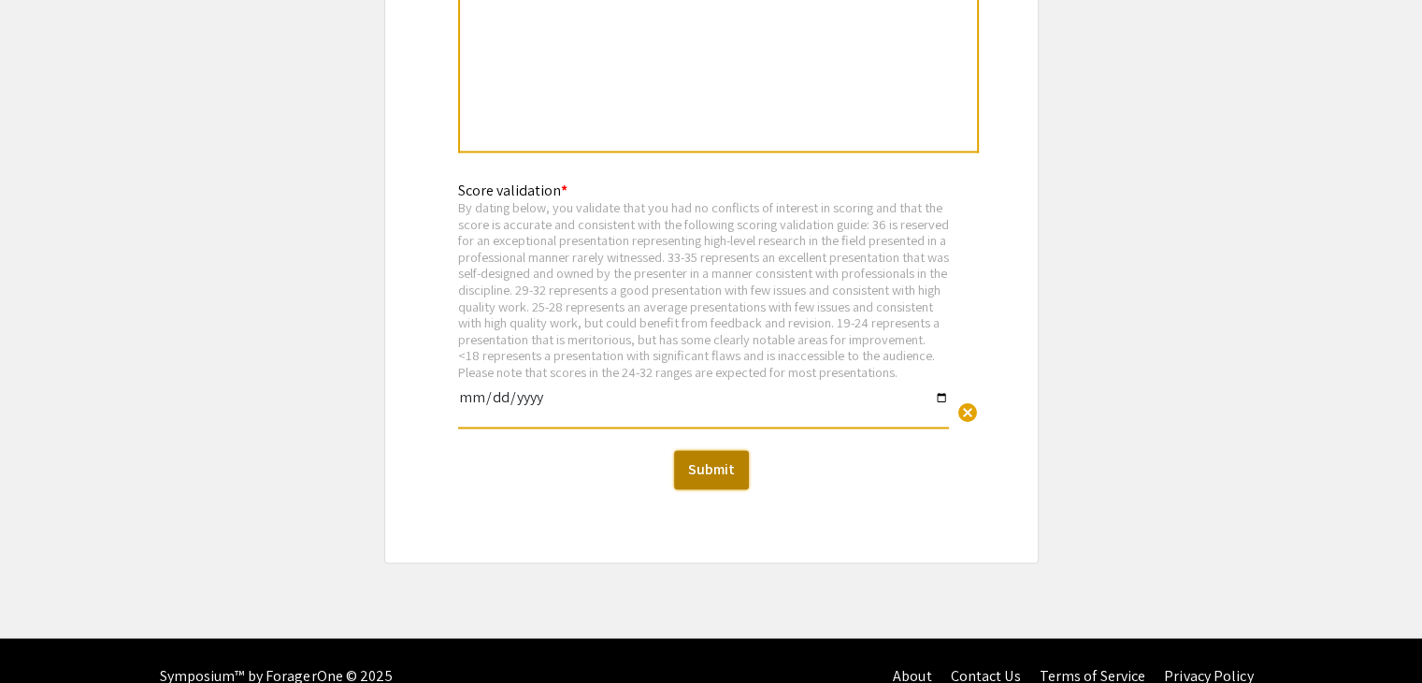
click at [722, 450] on button "Submit" at bounding box center [711, 469] width 75 height 39
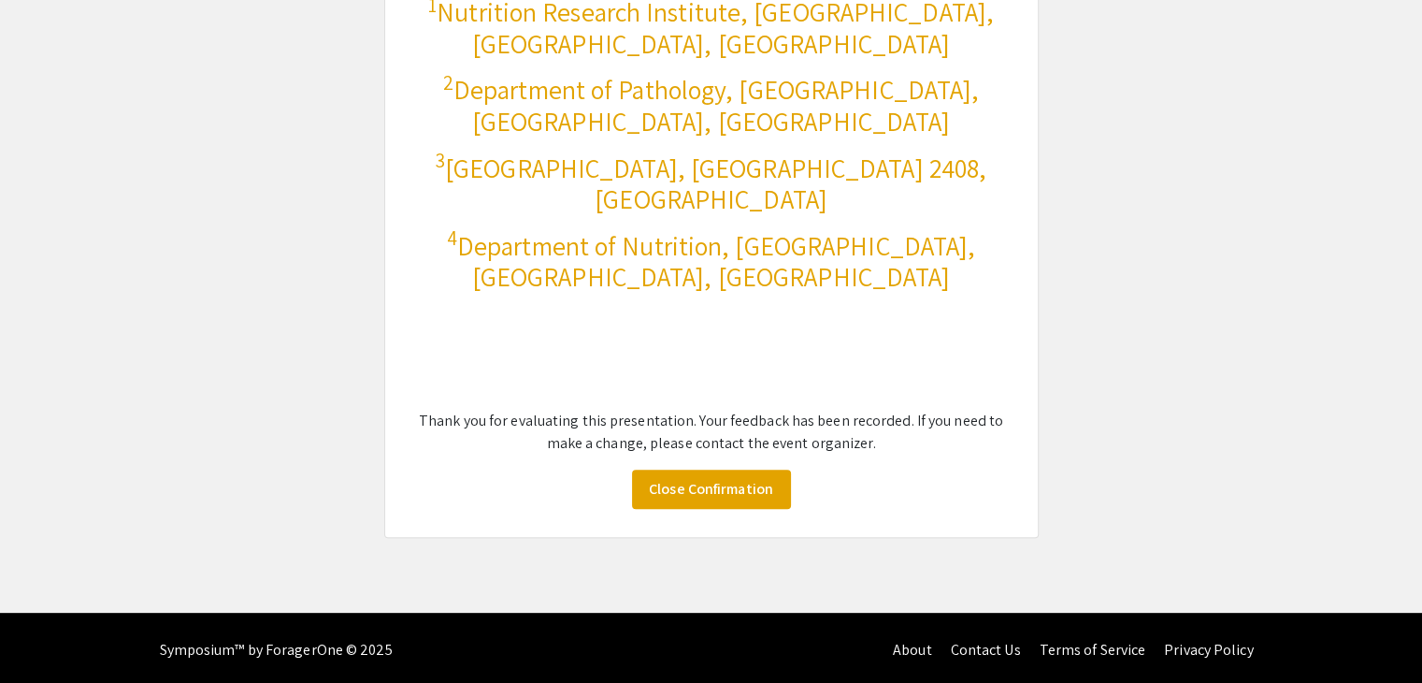
scroll to position [531, 0]
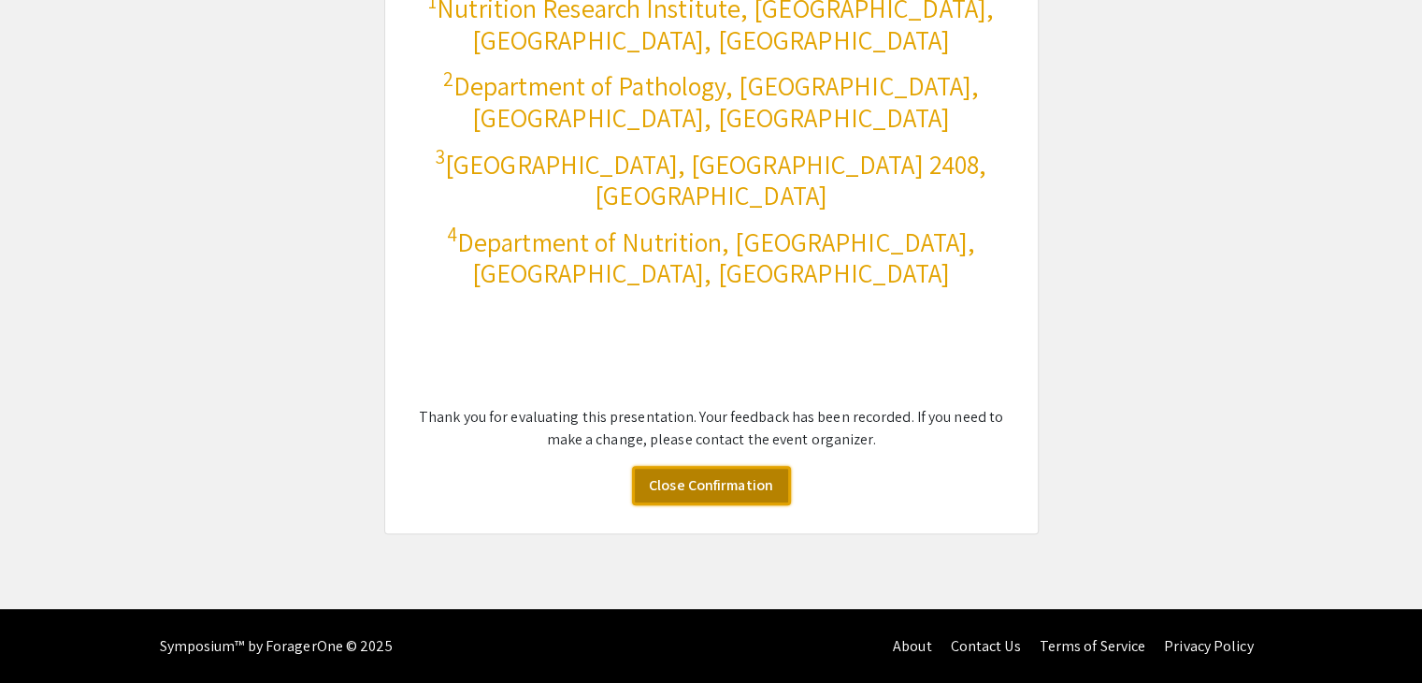
click at [741, 488] on link "Close Confirmation" at bounding box center [711, 485] width 159 height 39
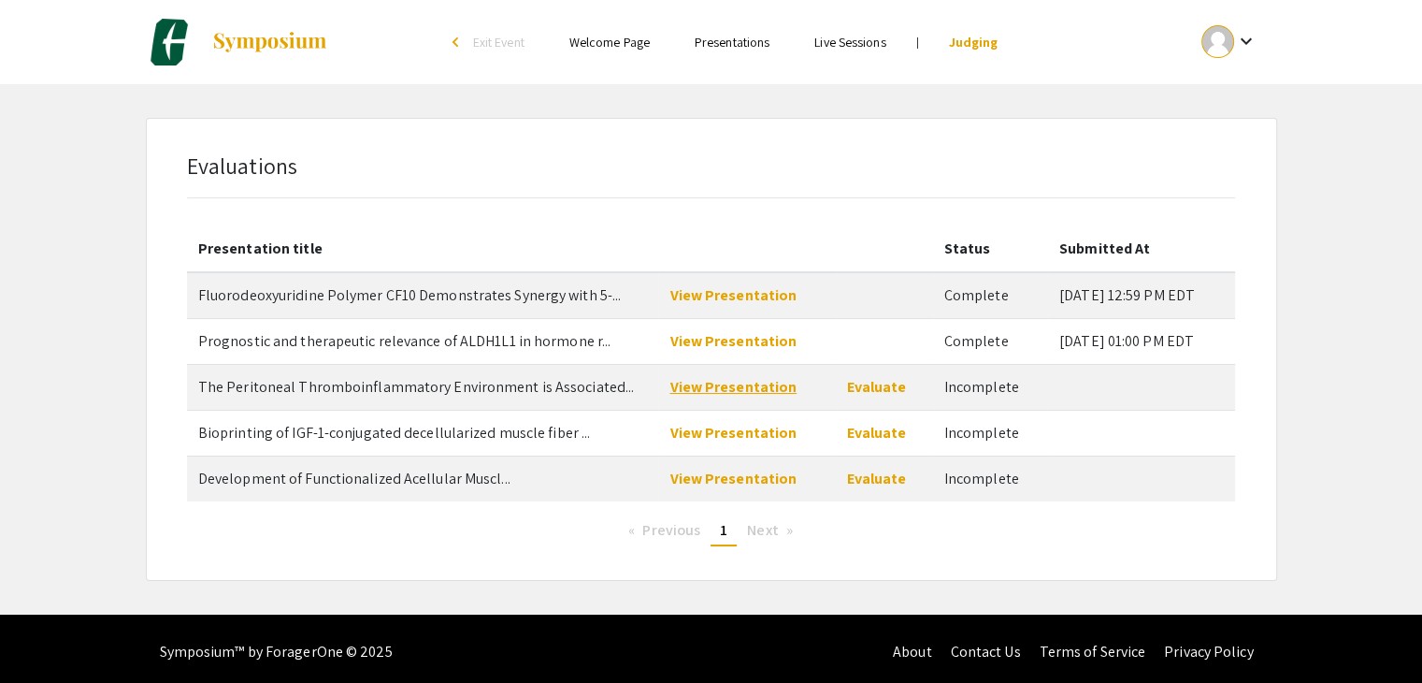
click at [699, 387] on link "View Presentation" at bounding box center [733, 387] width 127 height 20
click at [863, 389] on link "Evaluate" at bounding box center [877, 387] width 60 height 20
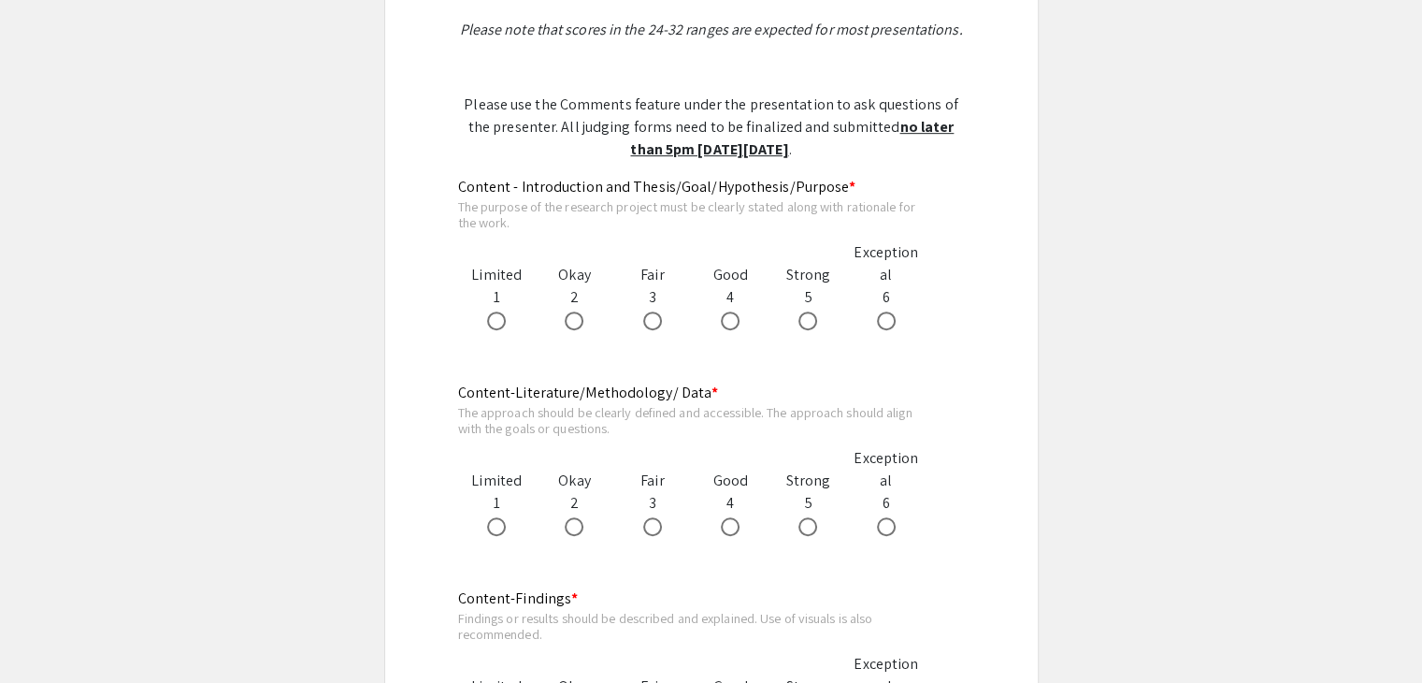
scroll to position [1029, 0]
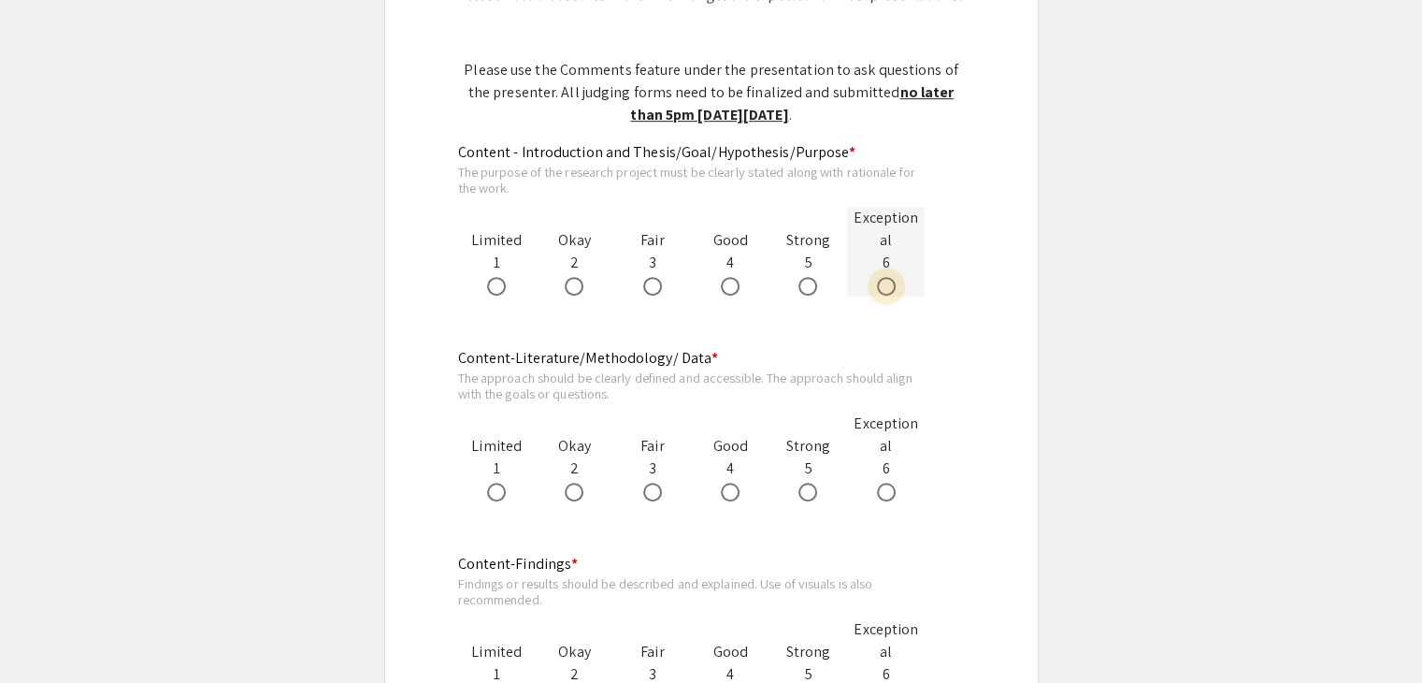
click at [890, 277] on span at bounding box center [886, 286] width 19 height 19
click at [890, 277] on input "radio" at bounding box center [886, 286] width 19 height 19
radio input "true"
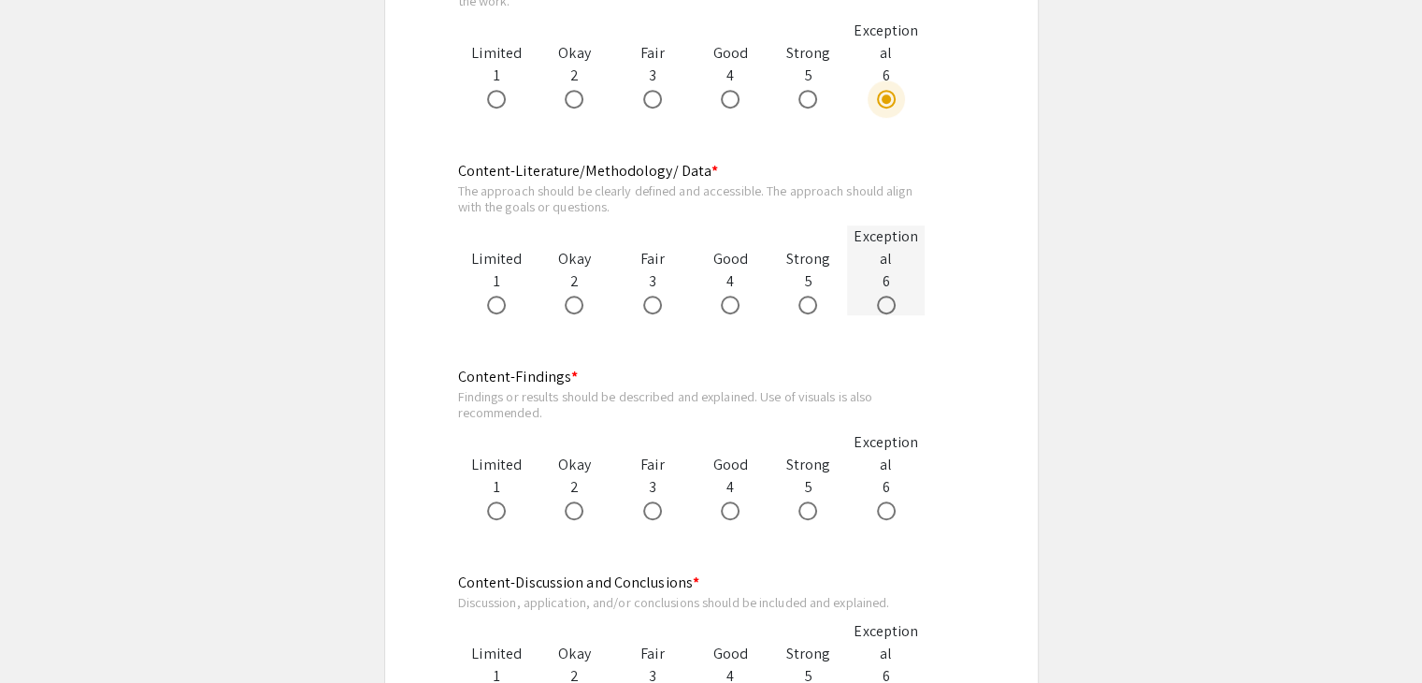
scroll to position [1122, 0]
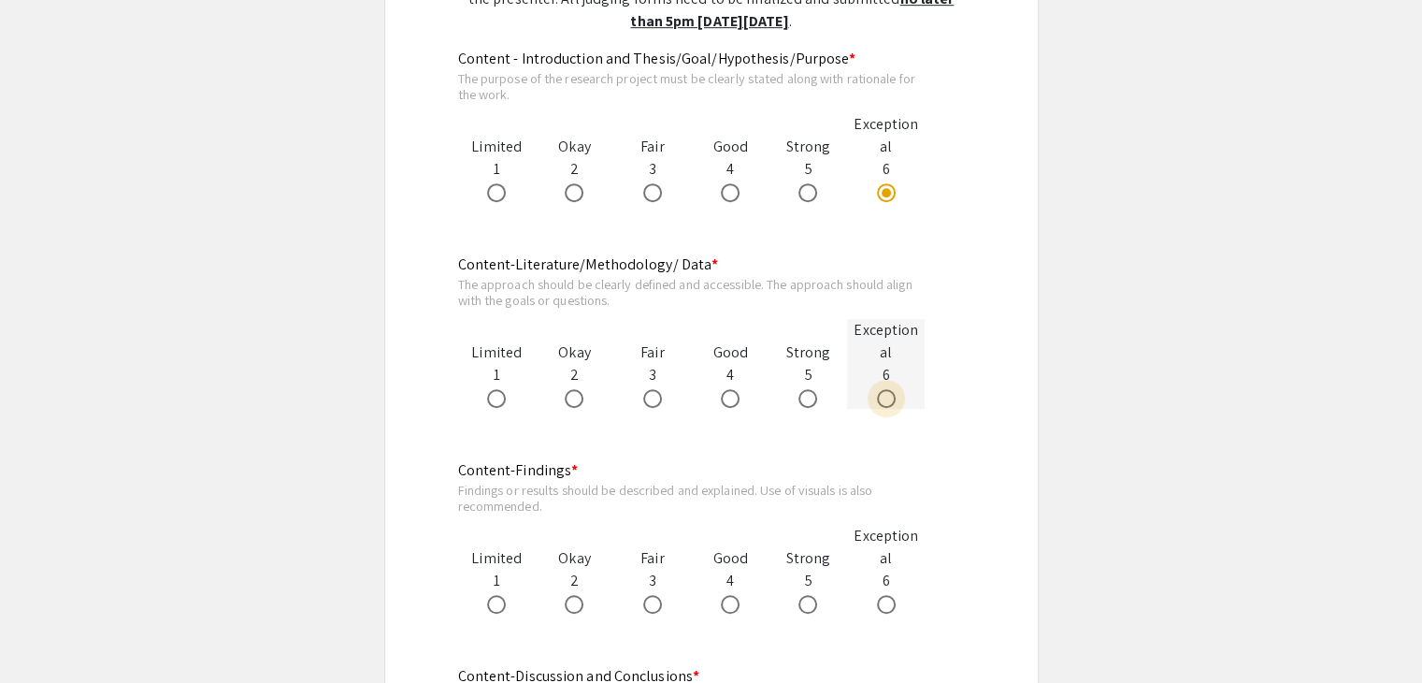
click at [886, 389] on span at bounding box center [886, 398] width 19 height 19
click at [886, 389] on input "radio" at bounding box center [886, 398] width 19 height 19
radio input "true"
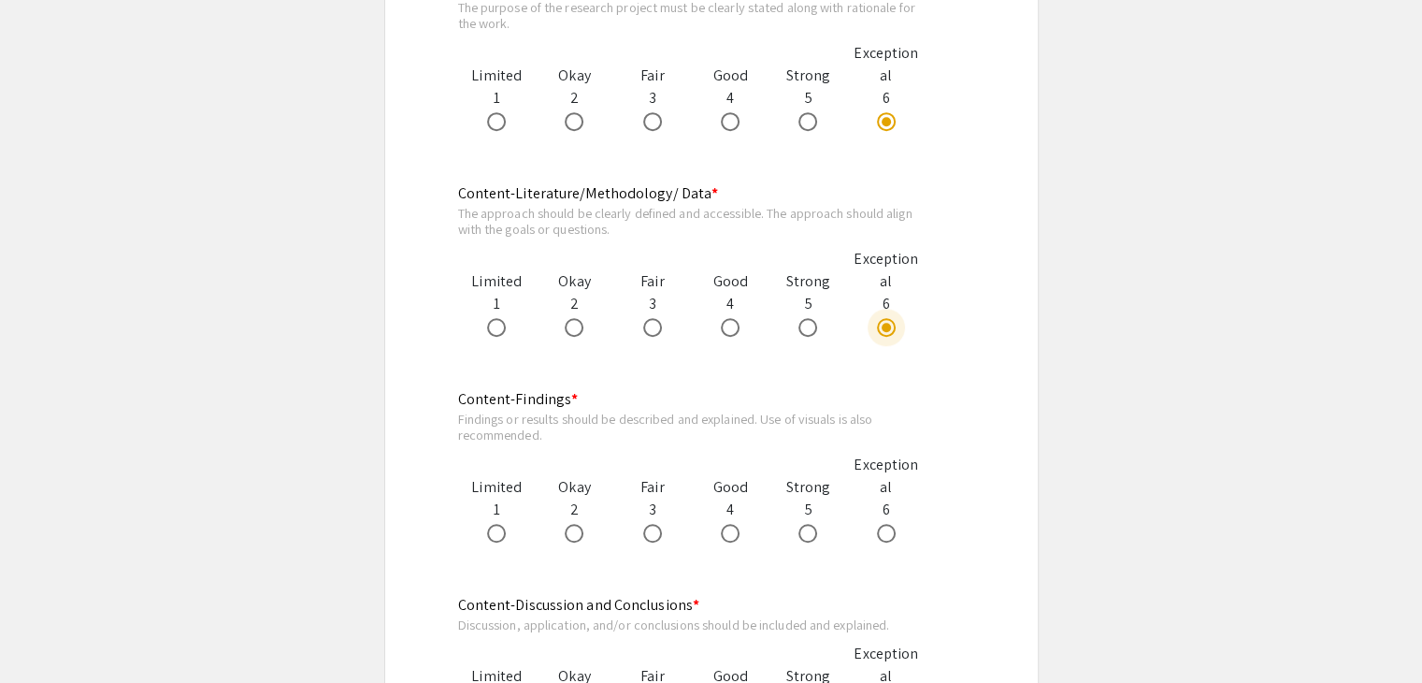
scroll to position [1309, 0]
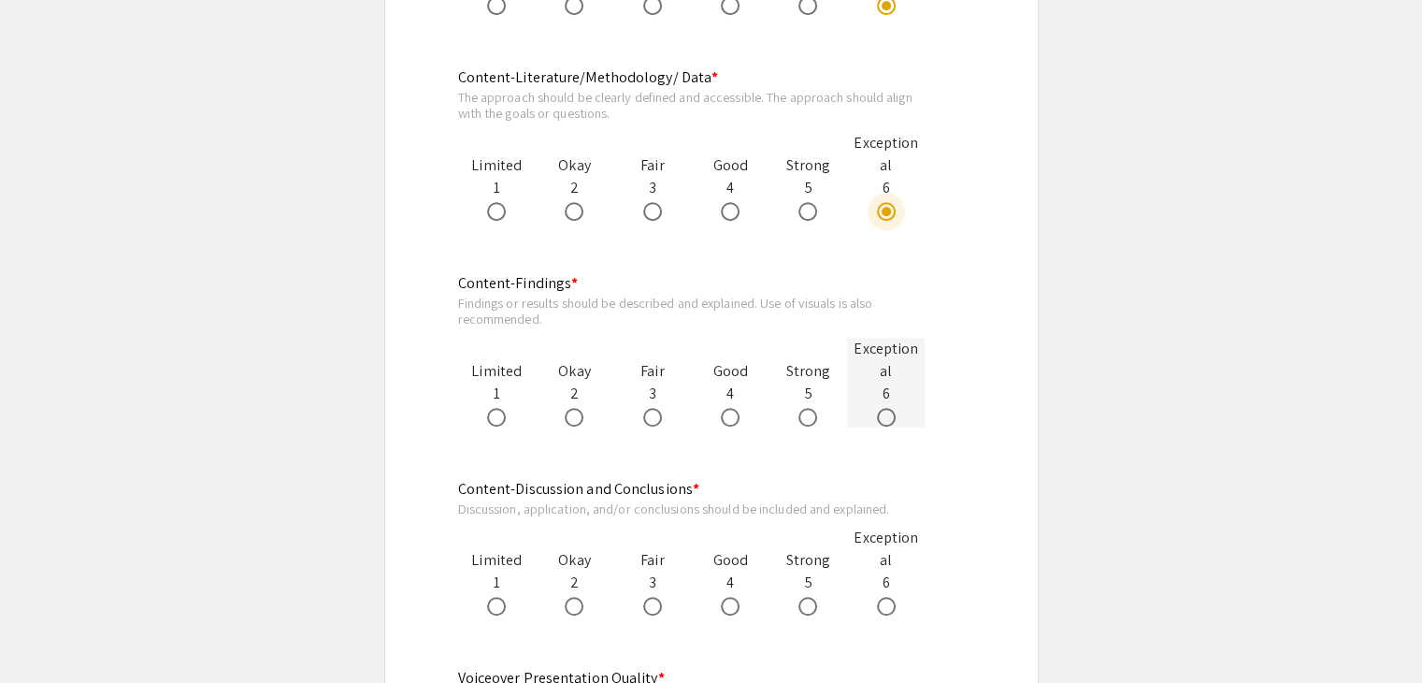
click at [888, 408] on span at bounding box center [886, 417] width 19 height 19
click at [888, 408] on input "radio" at bounding box center [886, 417] width 19 height 19
radio input "true"
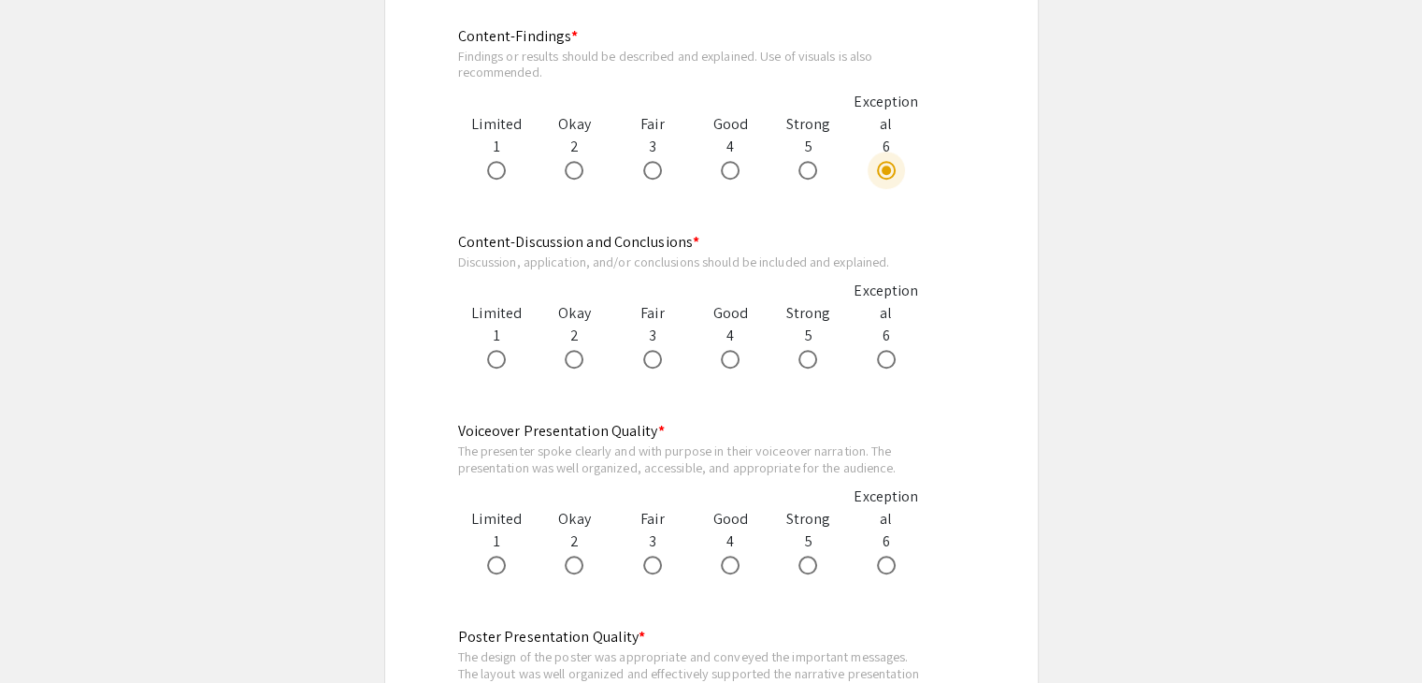
scroll to position [1590, 0]
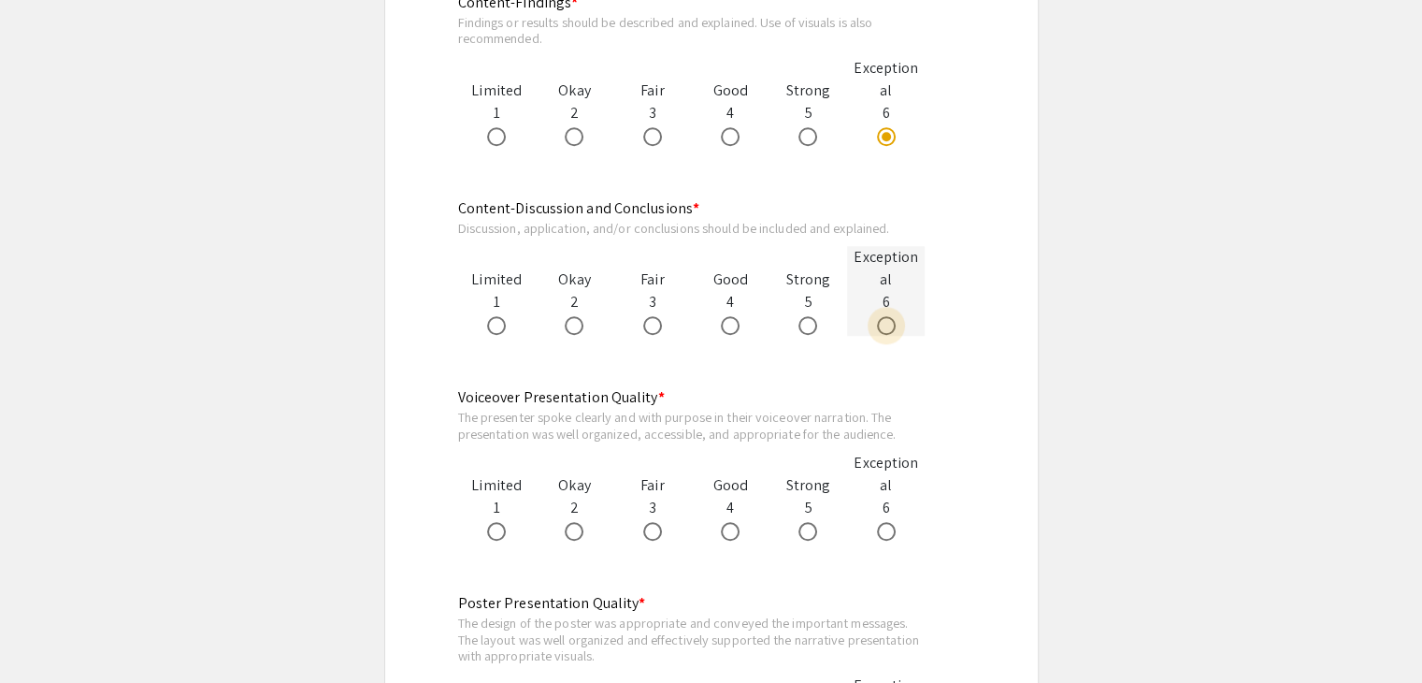
click at [887, 316] on span at bounding box center [886, 325] width 19 height 19
click at [887, 316] on input "radio" at bounding box center [886, 325] width 19 height 19
radio input "true"
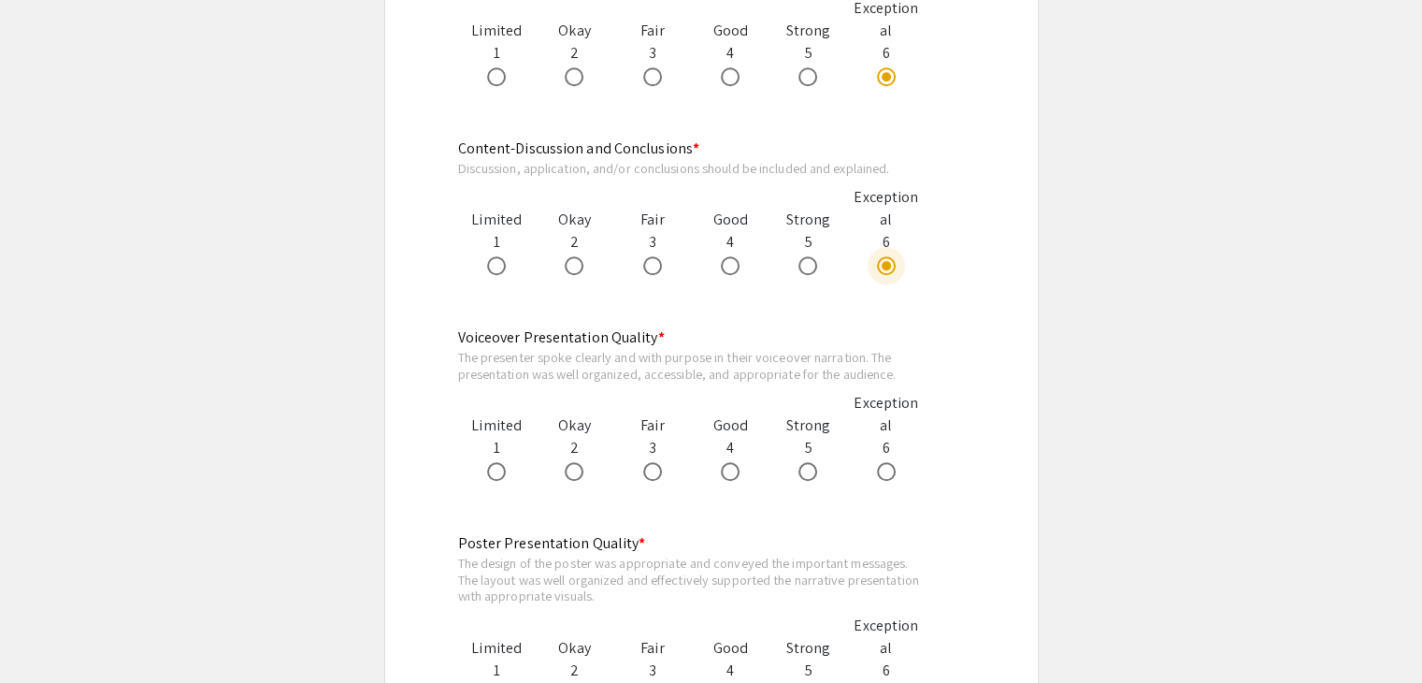
scroll to position [1777, 0]
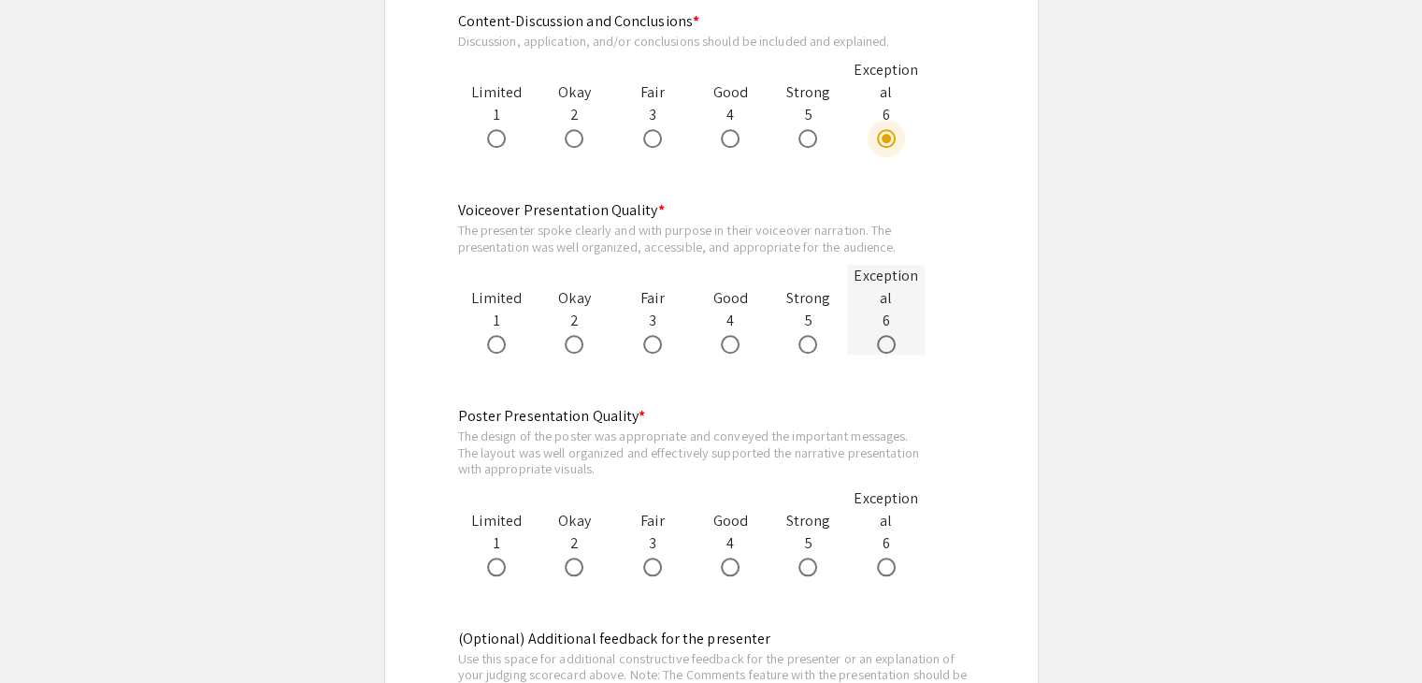
click at [885, 335] on span at bounding box center [886, 344] width 19 height 19
click at [885, 335] on input "radio" at bounding box center [886, 344] width 19 height 19
radio input "true"
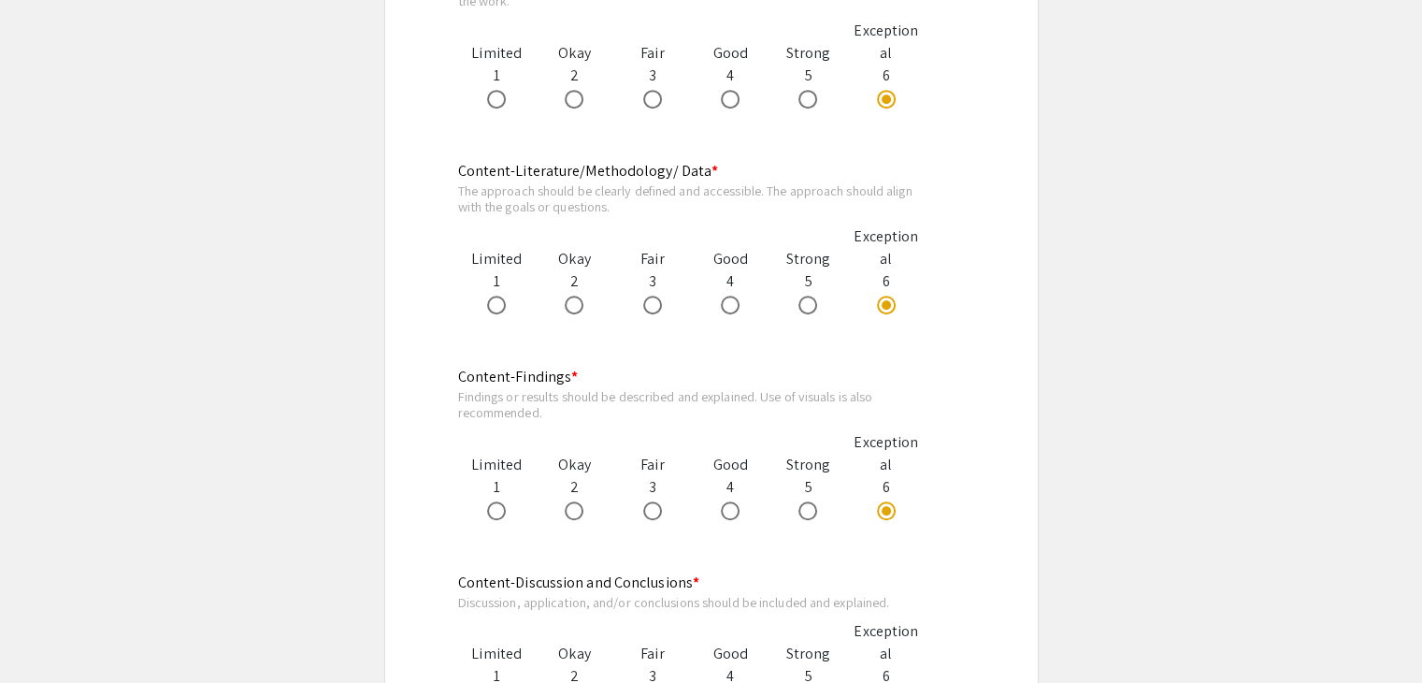
scroll to position [1029, 0]
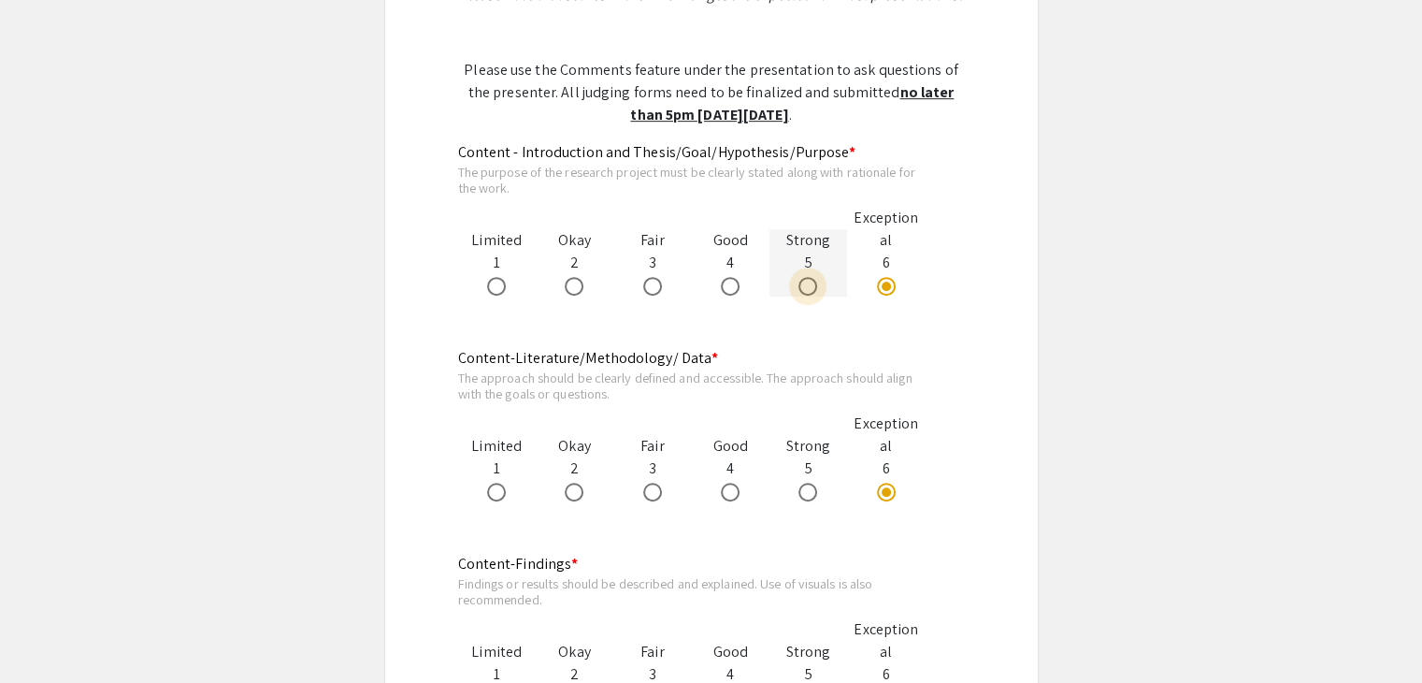
click at [809, 277] on span at bounding box center [808, 286] width 19 height 19
click at [809, 277] on input "radio" at bounding box center [808, 286] width 19 height 19
radio input "true"
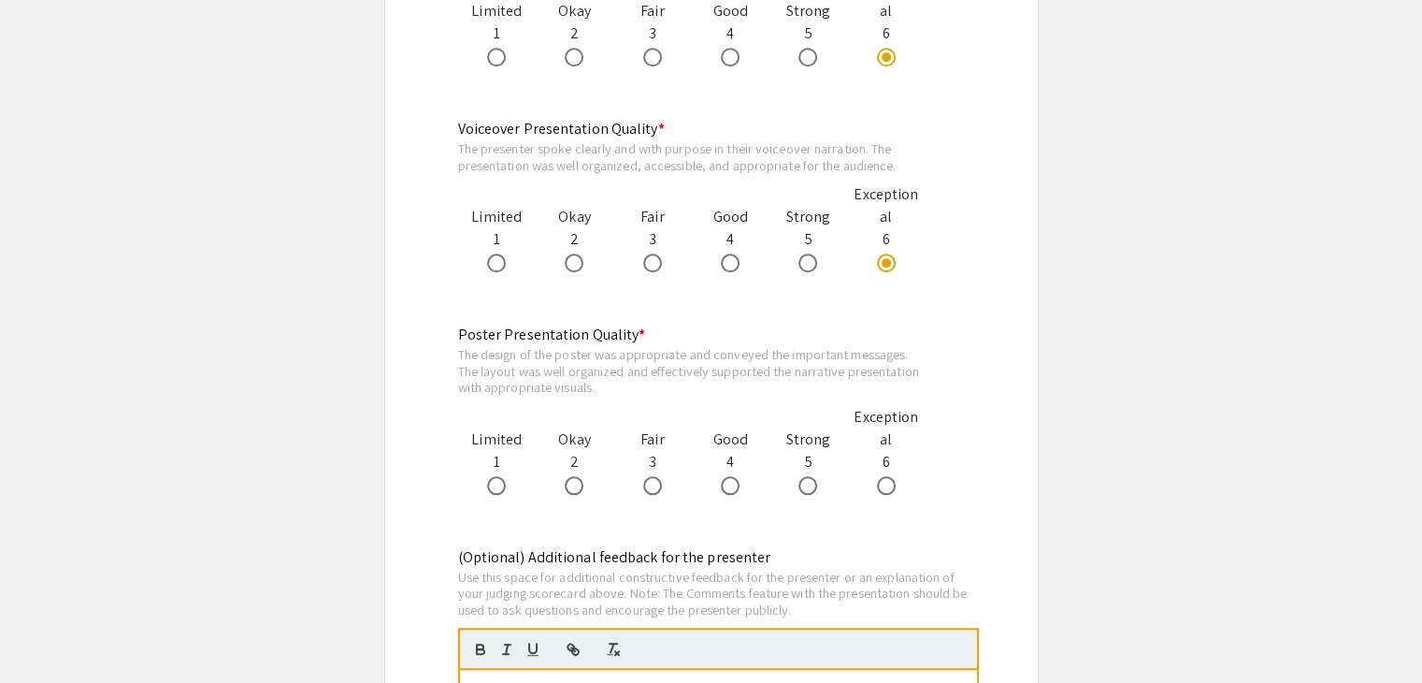
scroll to position [1870, 0]
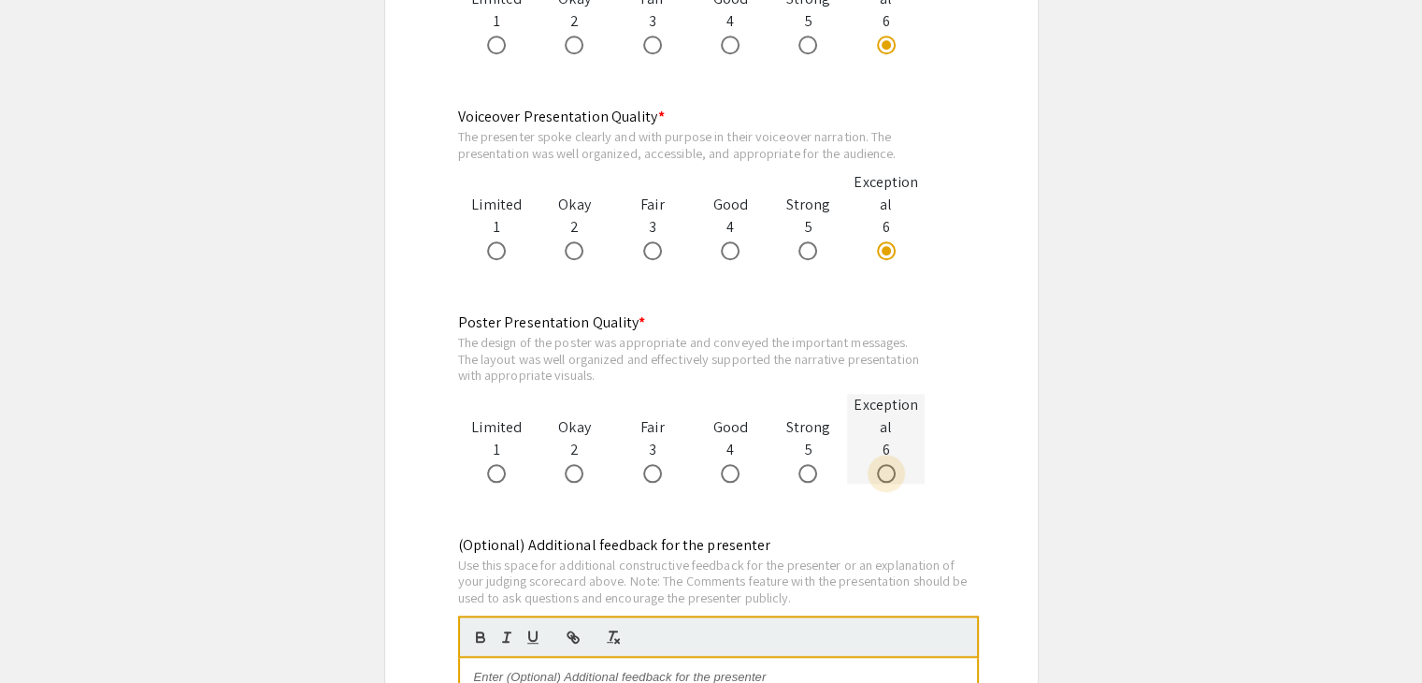
click at [882, 464] on span at bounding box center [886, 473] width 19 height 19
click at [882, 464] on input "radio" at bounding box center [886, 473] width 19 height 19
radio input "true"
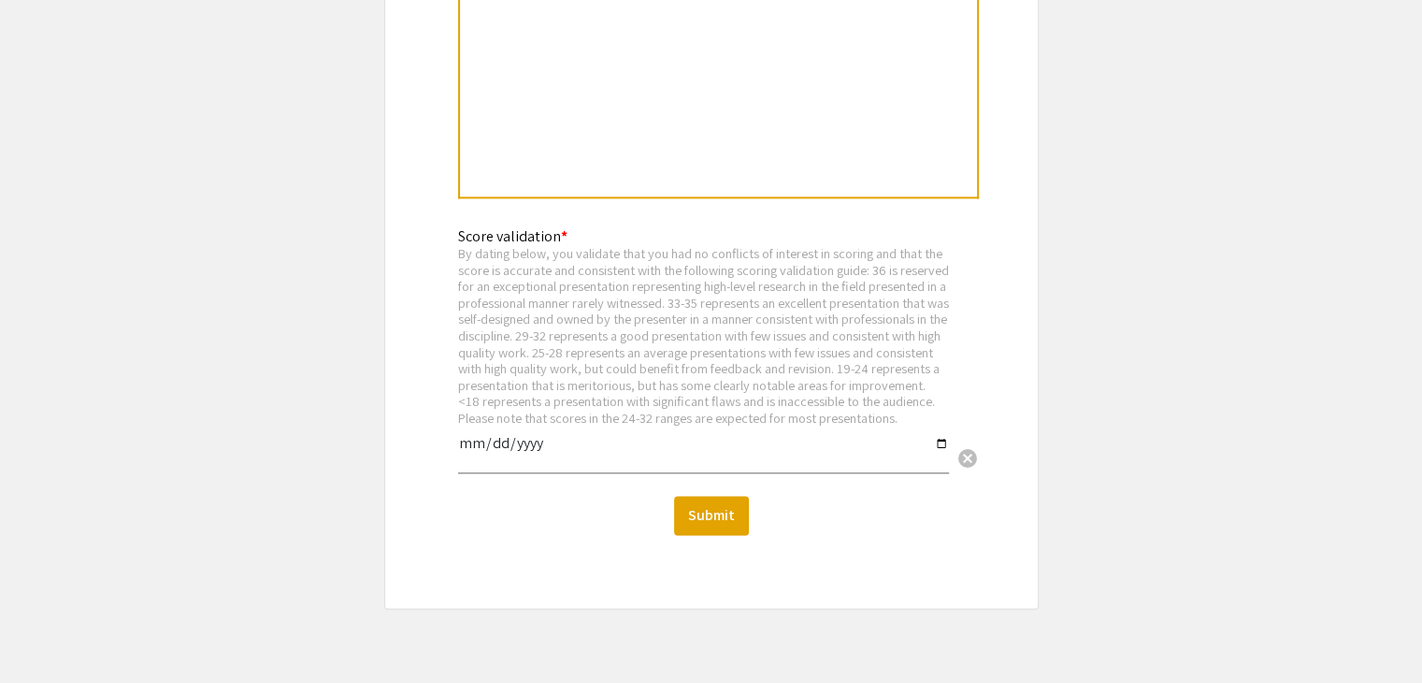
scroll to position [2618, 0]
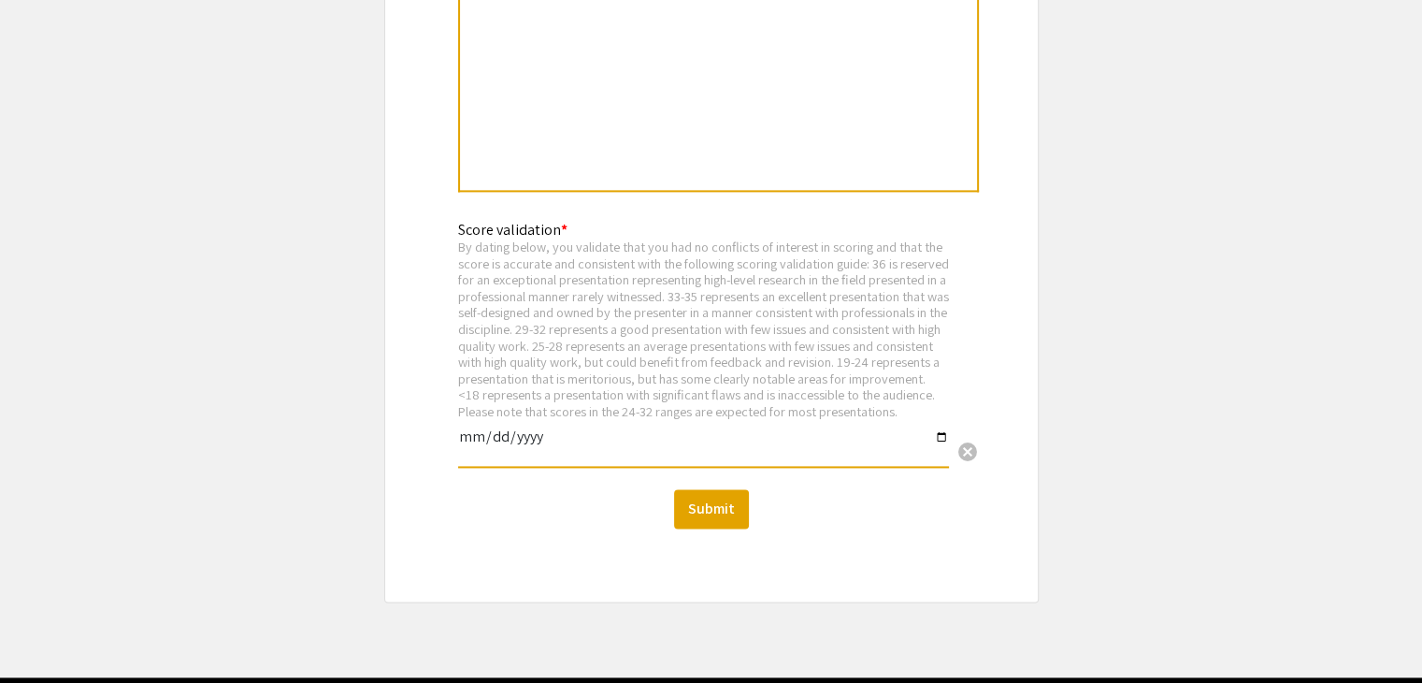
click at [939, 428] on input "date" at bounding box center [703, 444] width 491 height 32
type input "2025-09-10"
click at [718, 502] on button "Submit" at bounding box center [711, 508] width 75 height 39
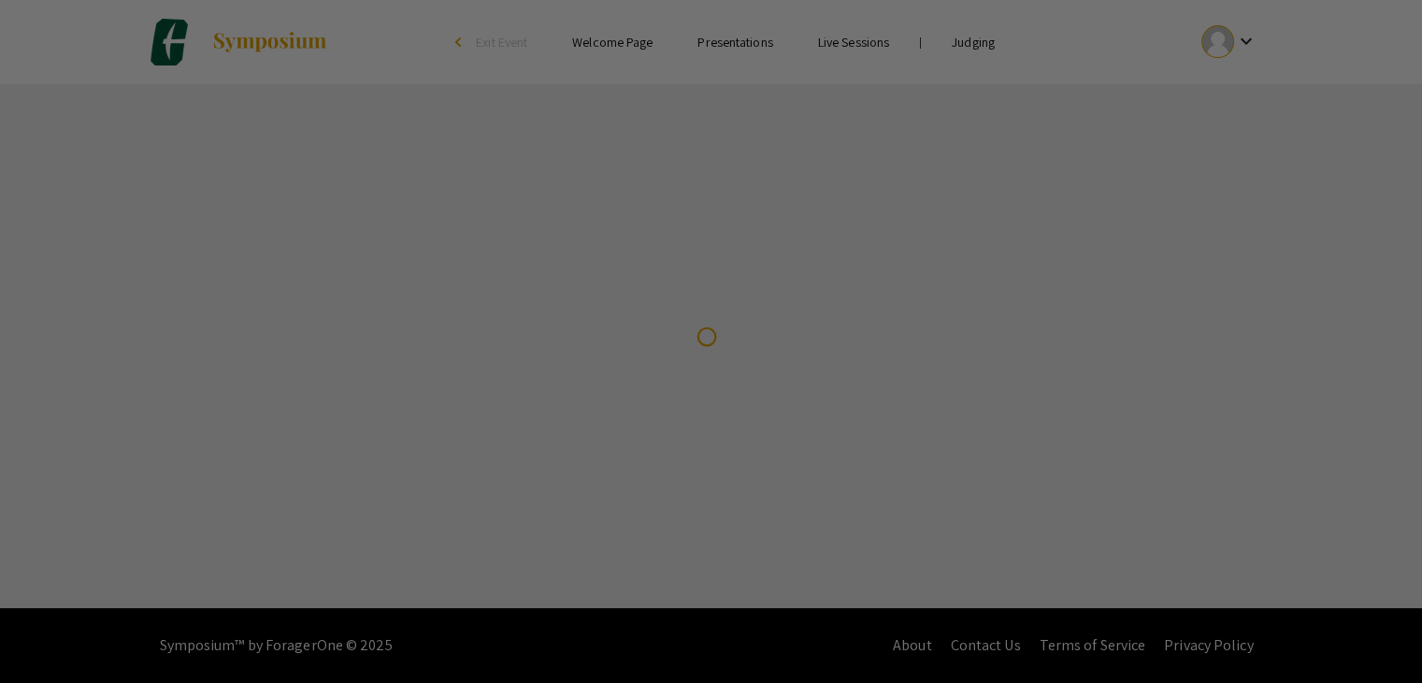
scroll to position [0, 0]
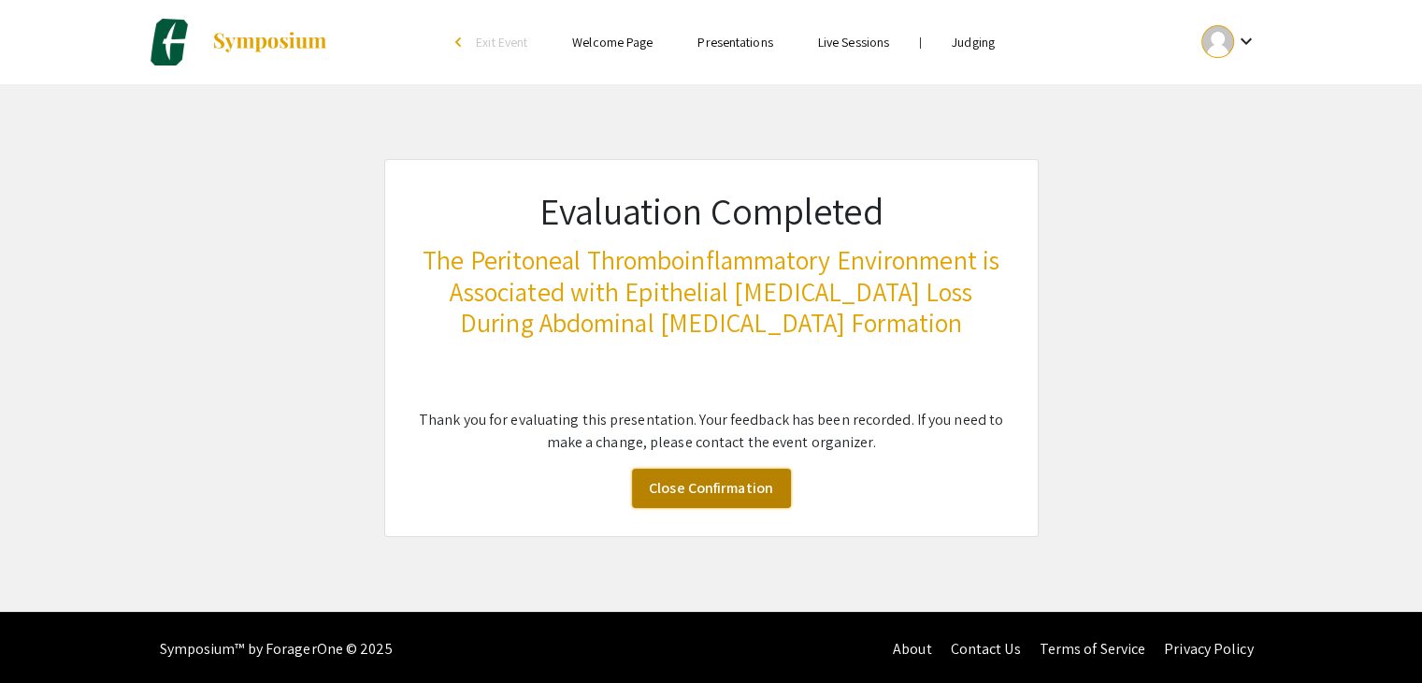
click at [705, 485] on link "Close Confirmation" at bounding box center [711, 488] width 159 height 39
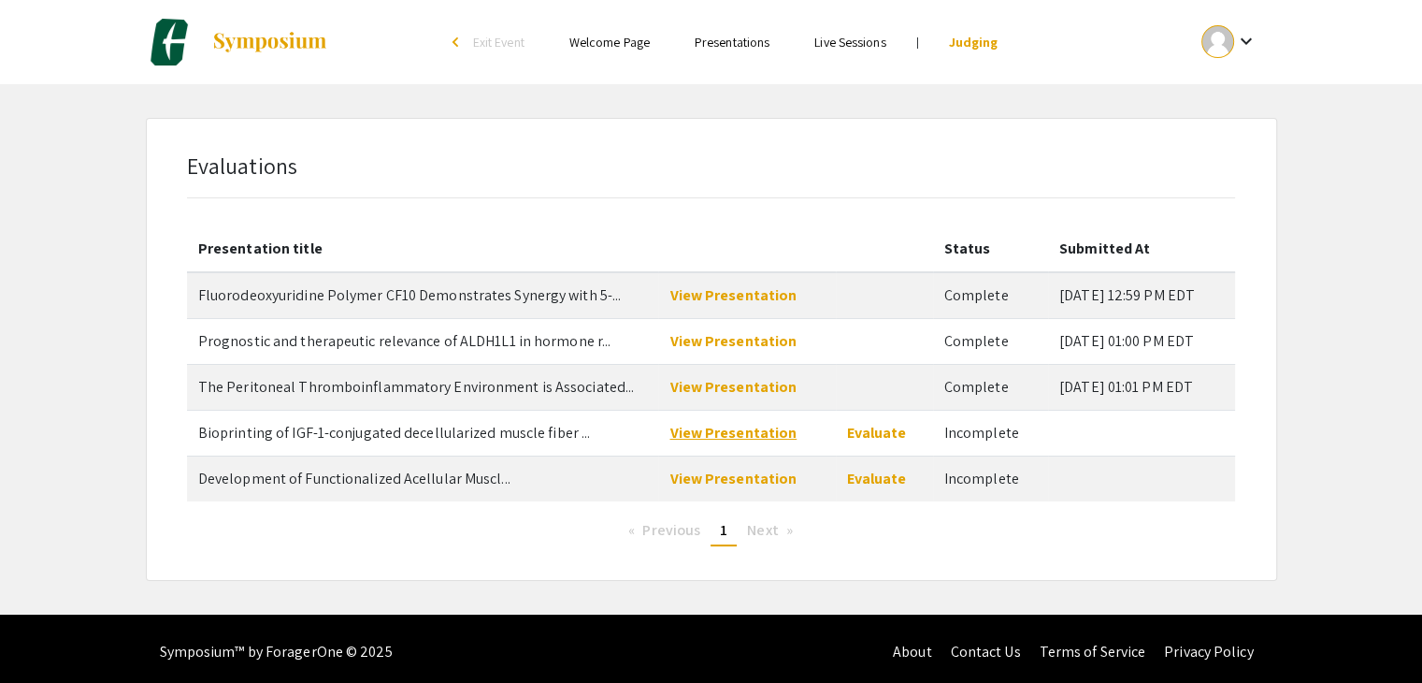
click at [730, 431] on link "View Presentation" at bounding box center [733, 433] width 127 height 20
click at [868, 427] on link "Evaluate" at bounding box center [877, 433] width 60 height 20
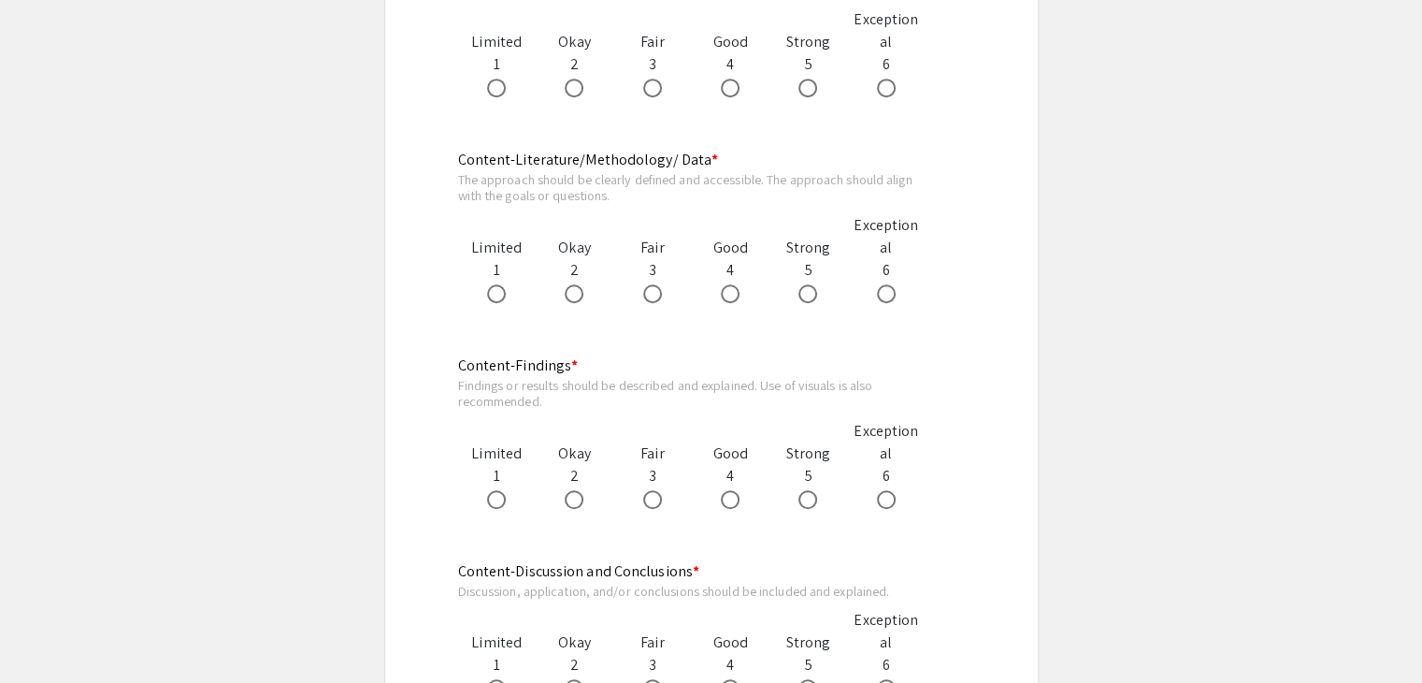
scroll to position [1029, 0]
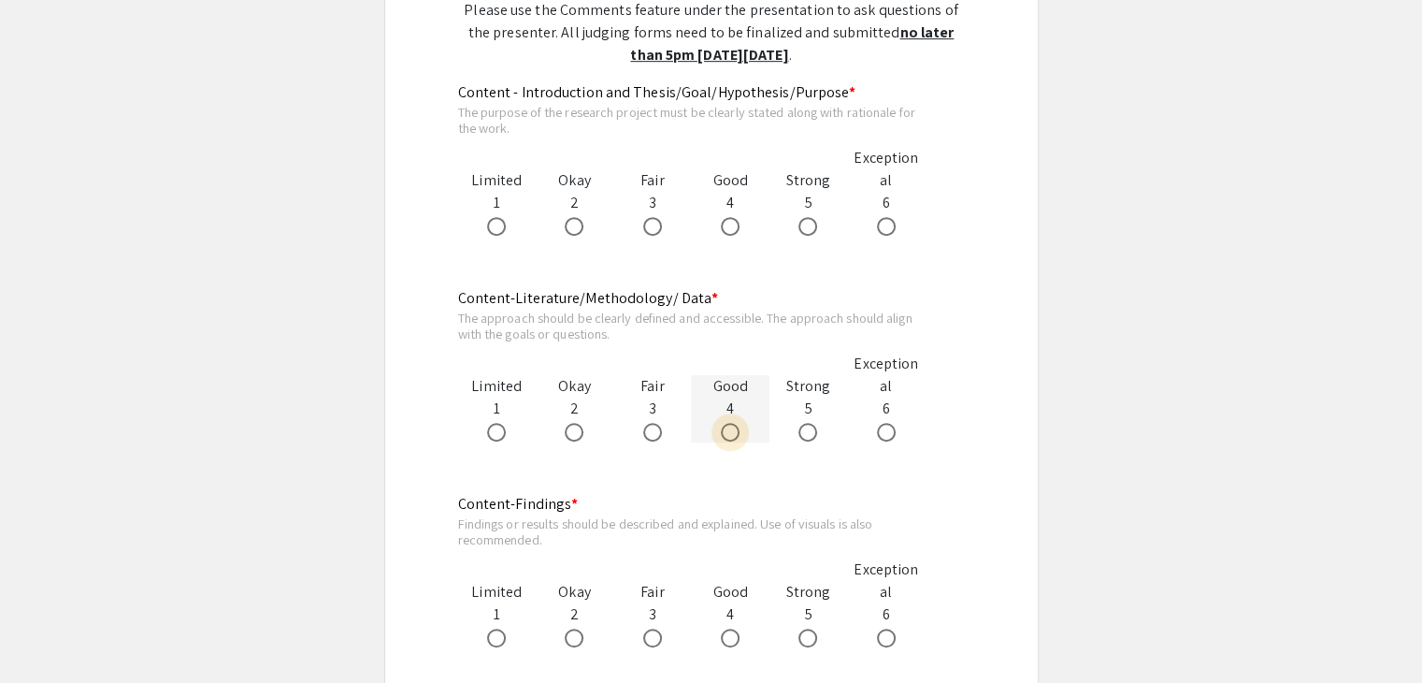
click at [726, 428] on span at bounding box center [730, 432] width 19 height 19
click at [726, 428] on input "radio" at bounding box center [730, 432] width 19 height 19
radio input "true"
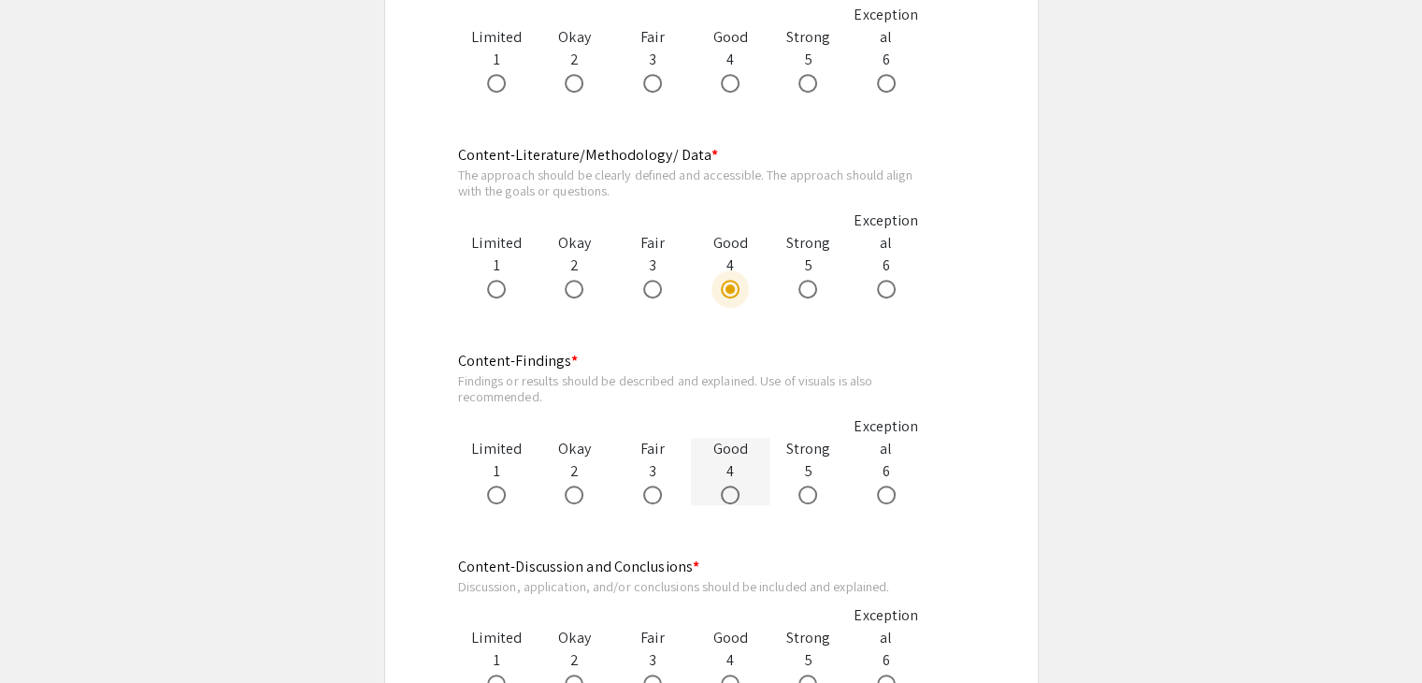
scroll to position [1216, 0]
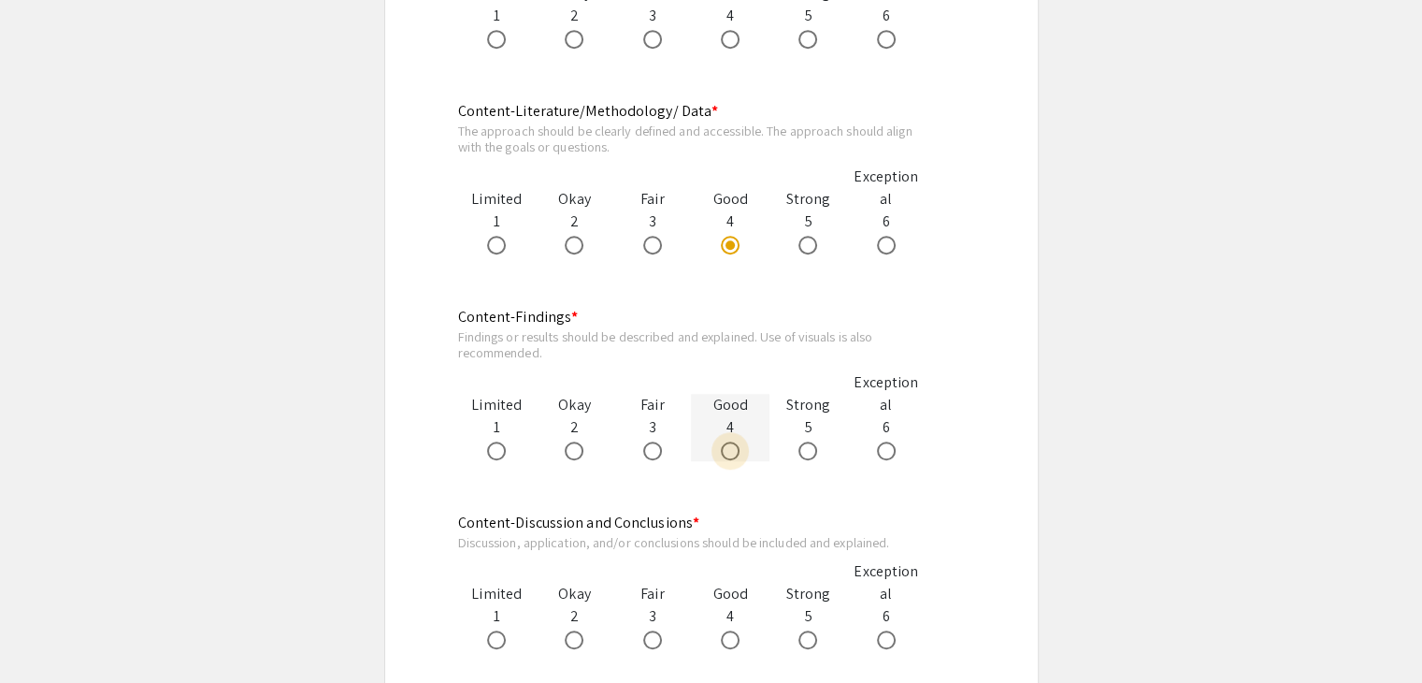
click at [727, 449] on span at bounding box center [730, 450] width 19 height 19
click at [727, 449] on input "radio" at bounding box center [730, 450] width 19 height 19
radio input "true"
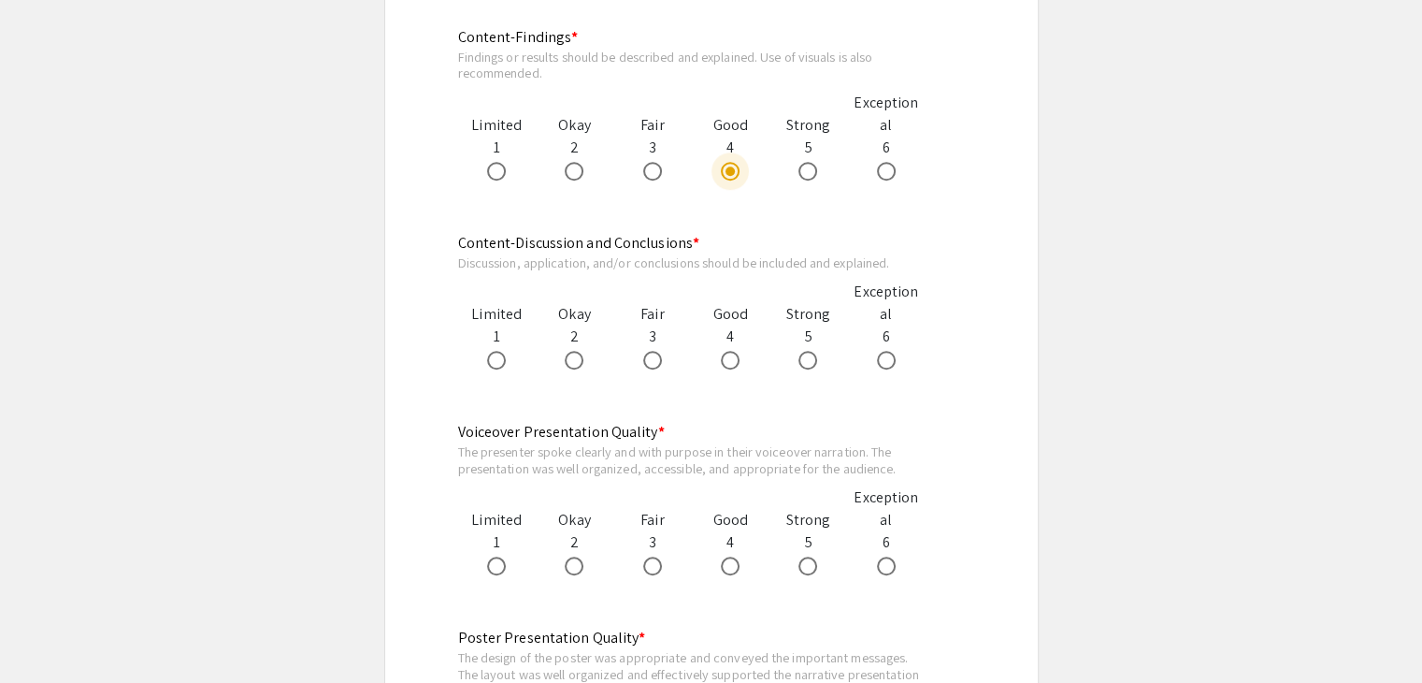
scroll to position [1496, 0]
click at [724, 360] on span at bounding box center [730, 359] width 19 height 19
click at [724, 360] on input "radio" at bounding box center [730, 359] width 19 height 19
radio input "true"
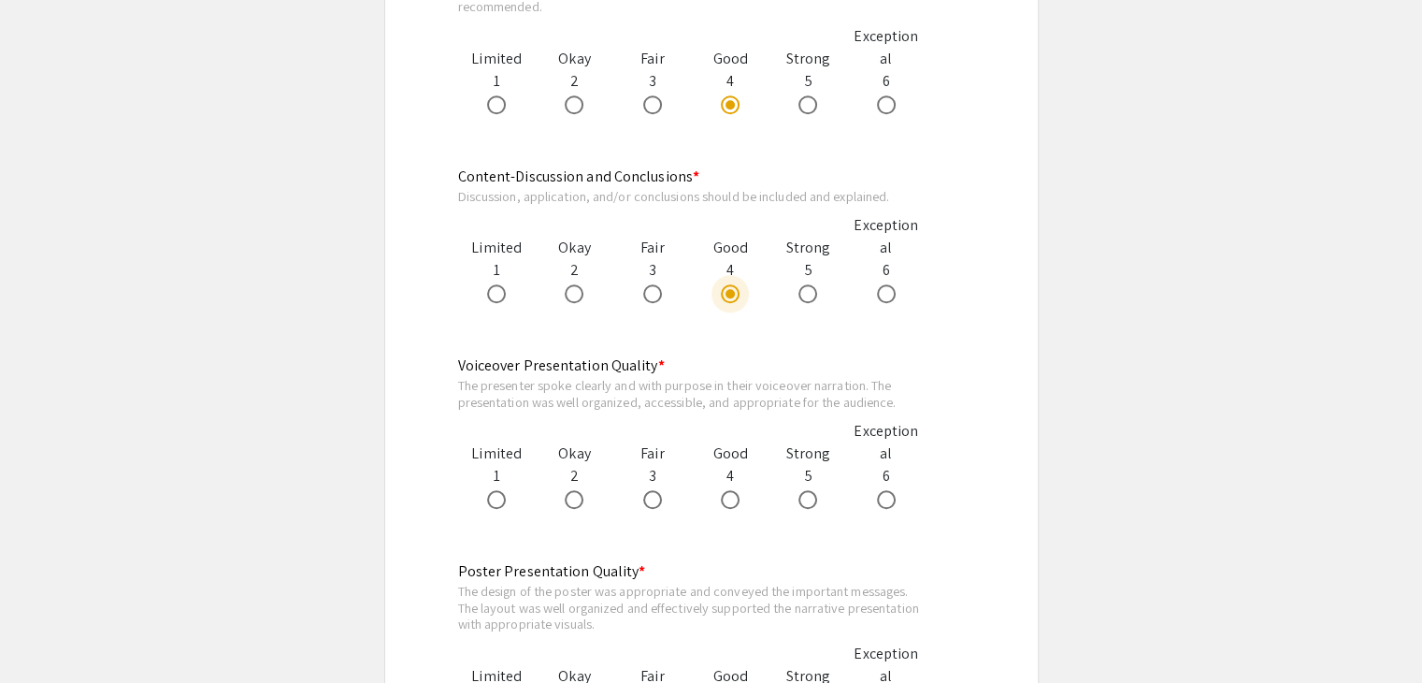
scroll to position [1590, 0]
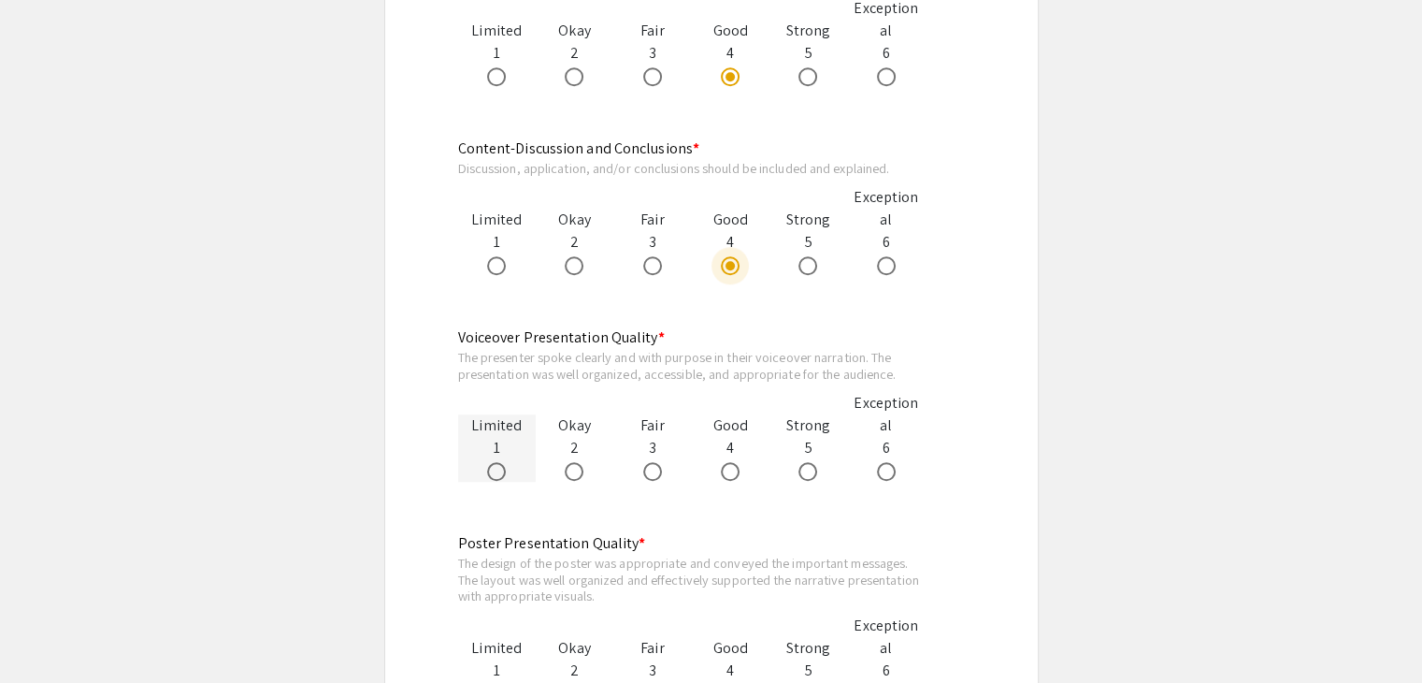
click at [497, 468] on span at bounding box center [496, 471] width 19 height 19
click at [497, 468] on input "radio" at bounding box center [496, 471] width 19 height 19
radio input "true"
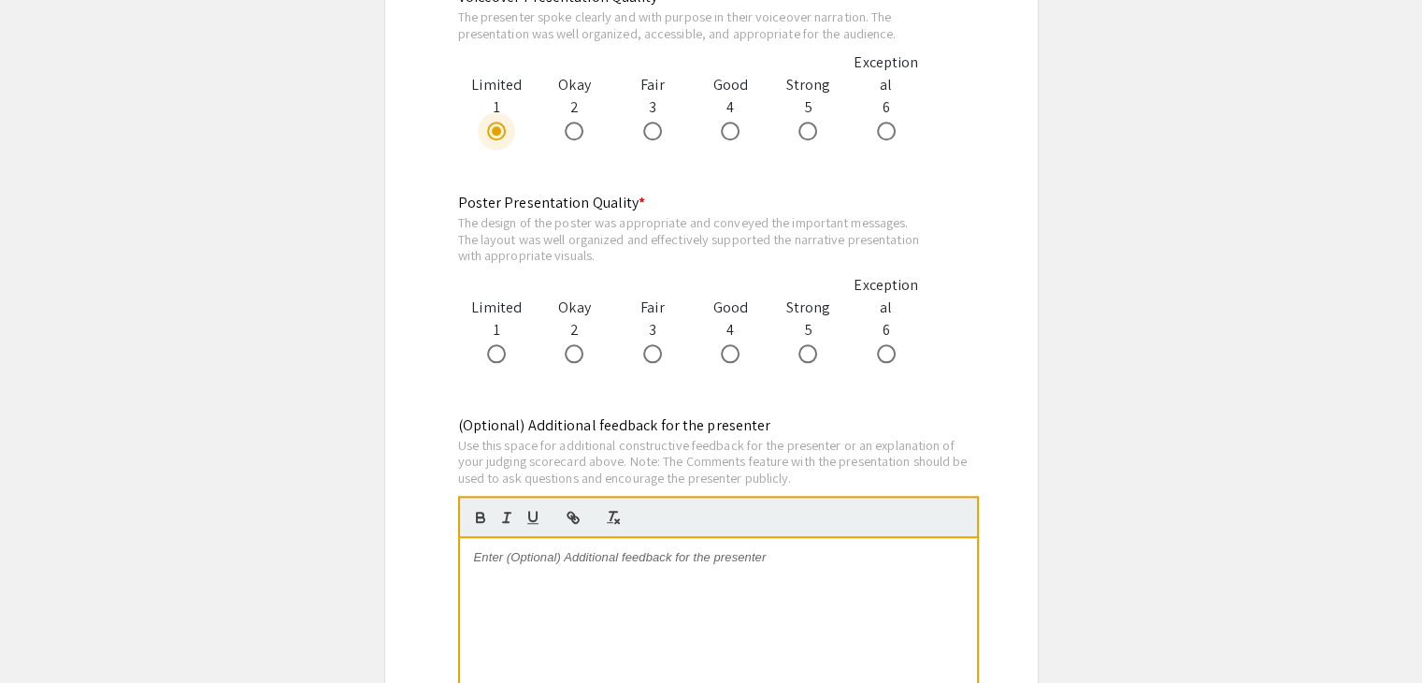
scroll to position [1964, 0]
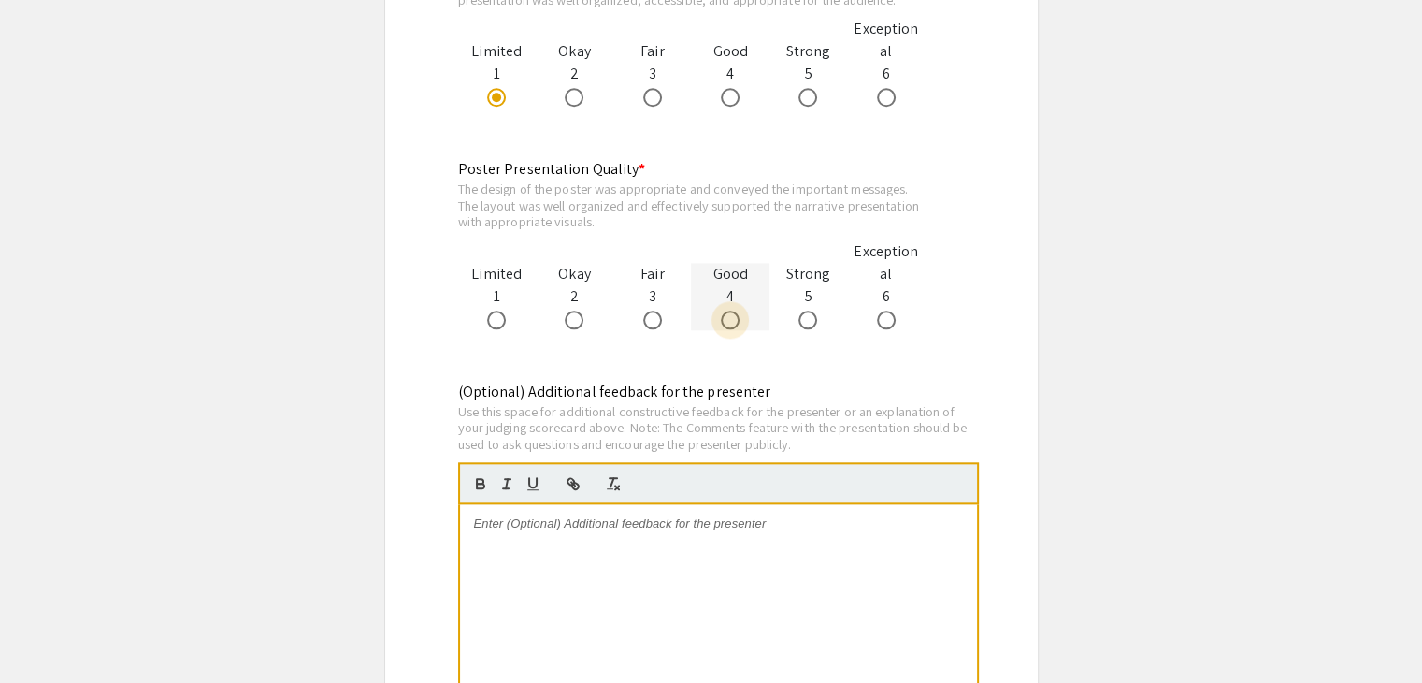
click at [728, 320] on span at bounding box center [730, 319] width 19 height 19
click at [728, 320] on input "radio" at bounding box center [730, 319] width 19 height 19
radio input "true"
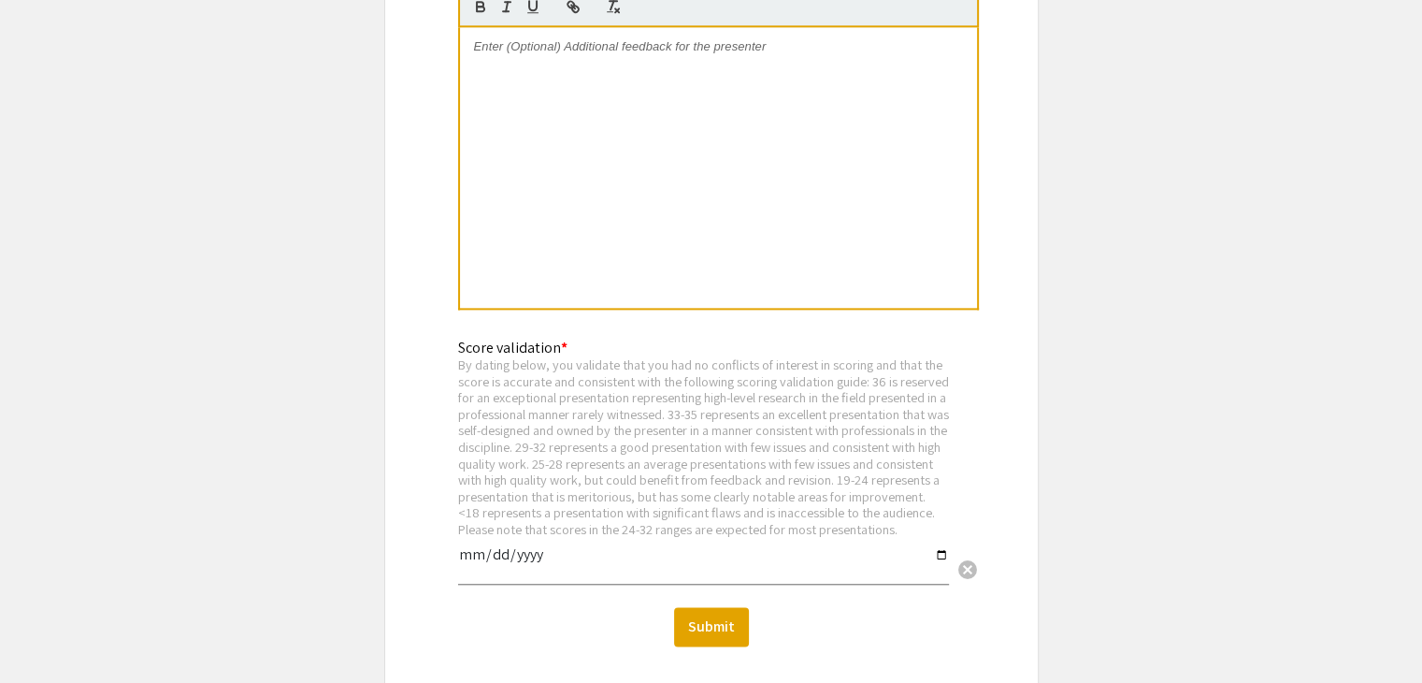
scroll to position [2643, 0]
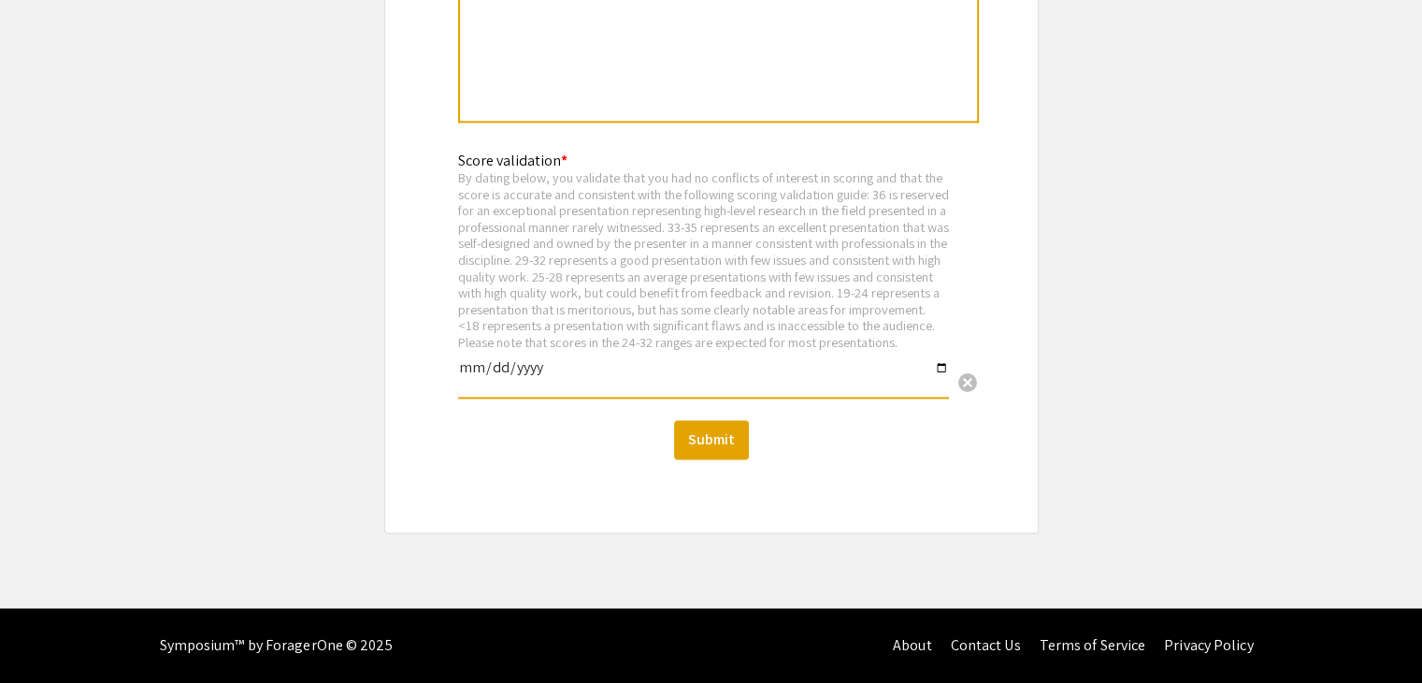
click at [943, 369] on input "date" at bounding box center [703, 375] width 491 height 32
type input "2025-09-10"
click at [709, 435] on button "Submit" at bounding box center [711, 439] width 75 height 39
click at [718, 439] on button "Submit" at bounding box center [711, 439] width 75 height 39
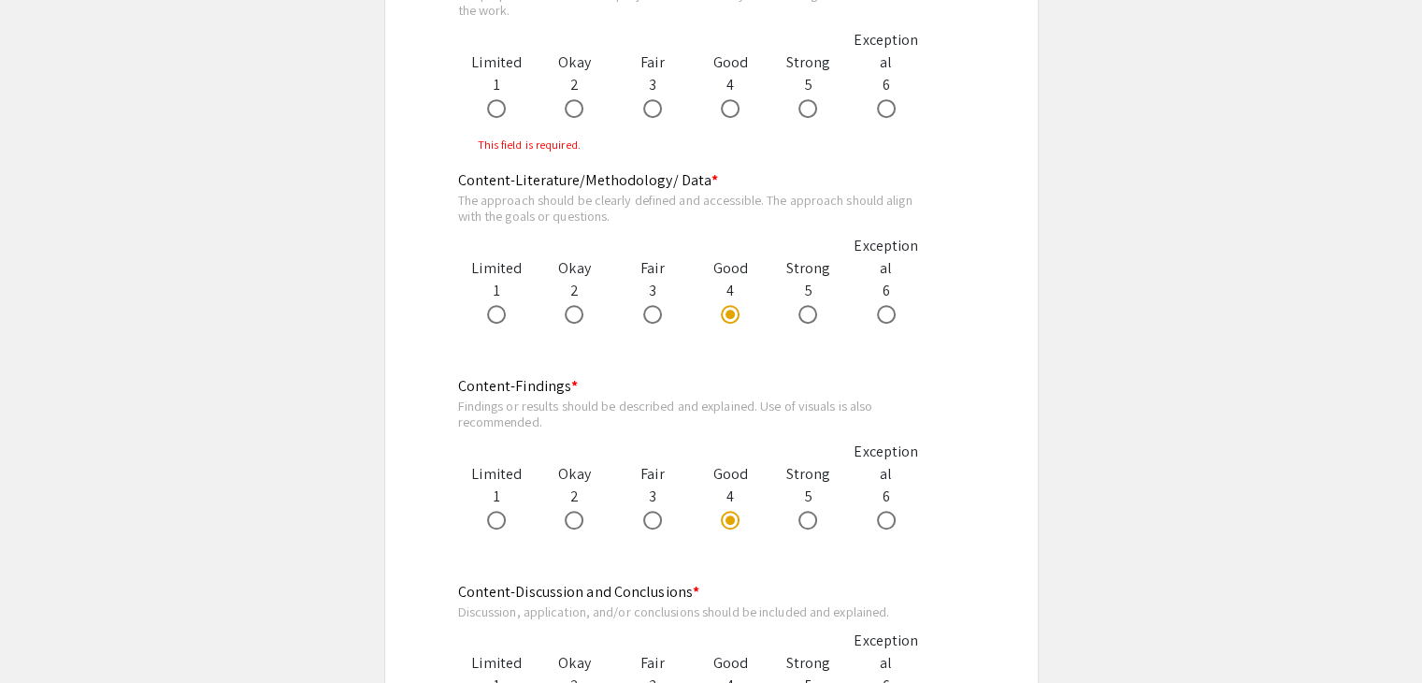
scroll to position [959, 0]
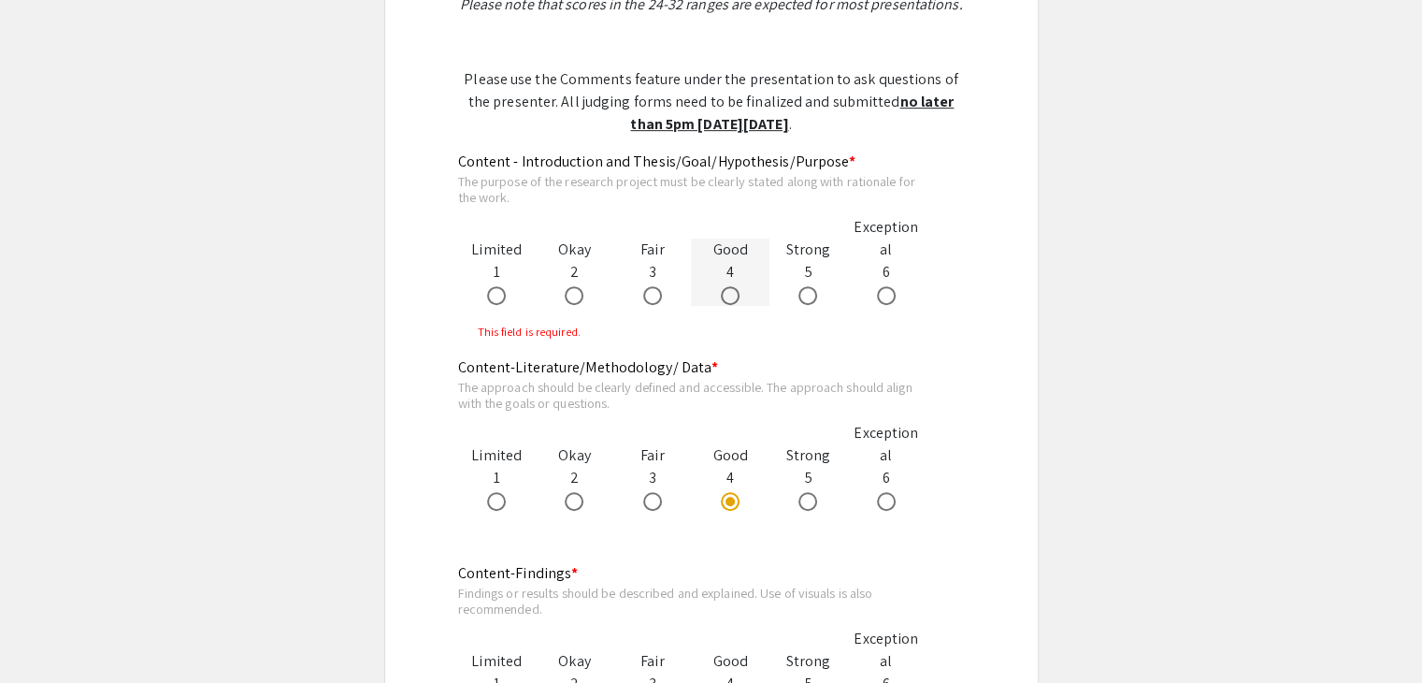
drag, startPoint x: 808, startPoint y: 296, endPoint x: 732, endPoint y: 296, distance: 75.7
click at [732, 296] on div "Limited 1 Okay 2 Fair 3 Good 4 Strong 5 Exceptional 6" at bounding box center [692, 261] width 468 height 90
click at [732, 296] on span at bounding box center [730, 295] width 19 height 19
click at [732, 296] on input "radio" at bounding box center [730, 295] width 19 height 19
radio input "true"
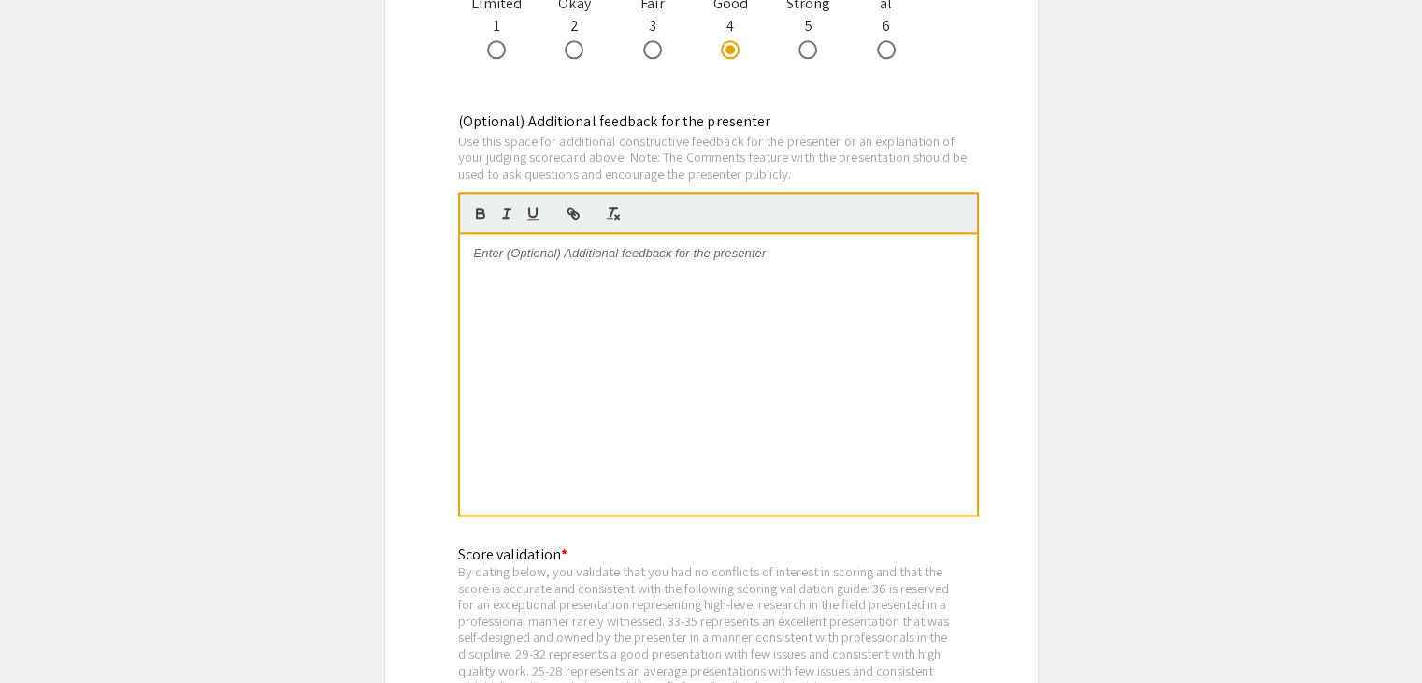
scroll to position [2456, 0]
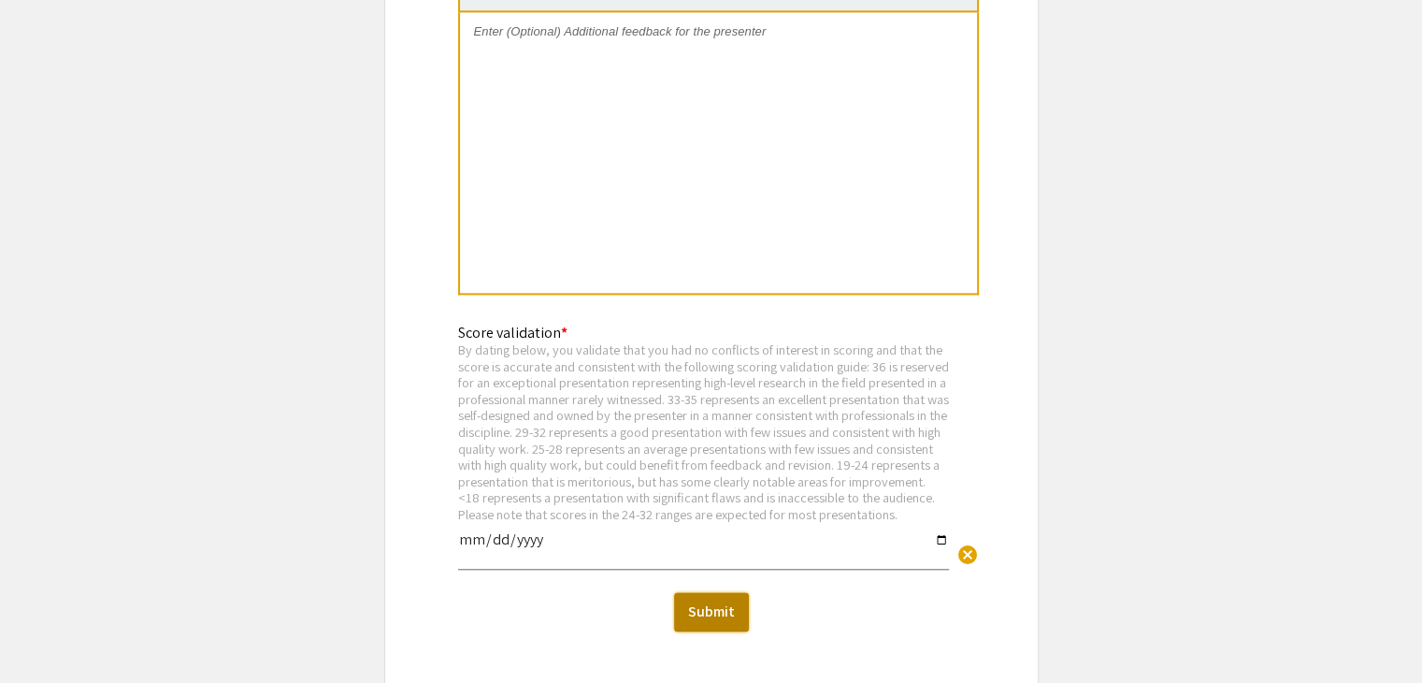
click at [726, 621] on button "Submit" at bounding box center [711, 611] width 75 height 39
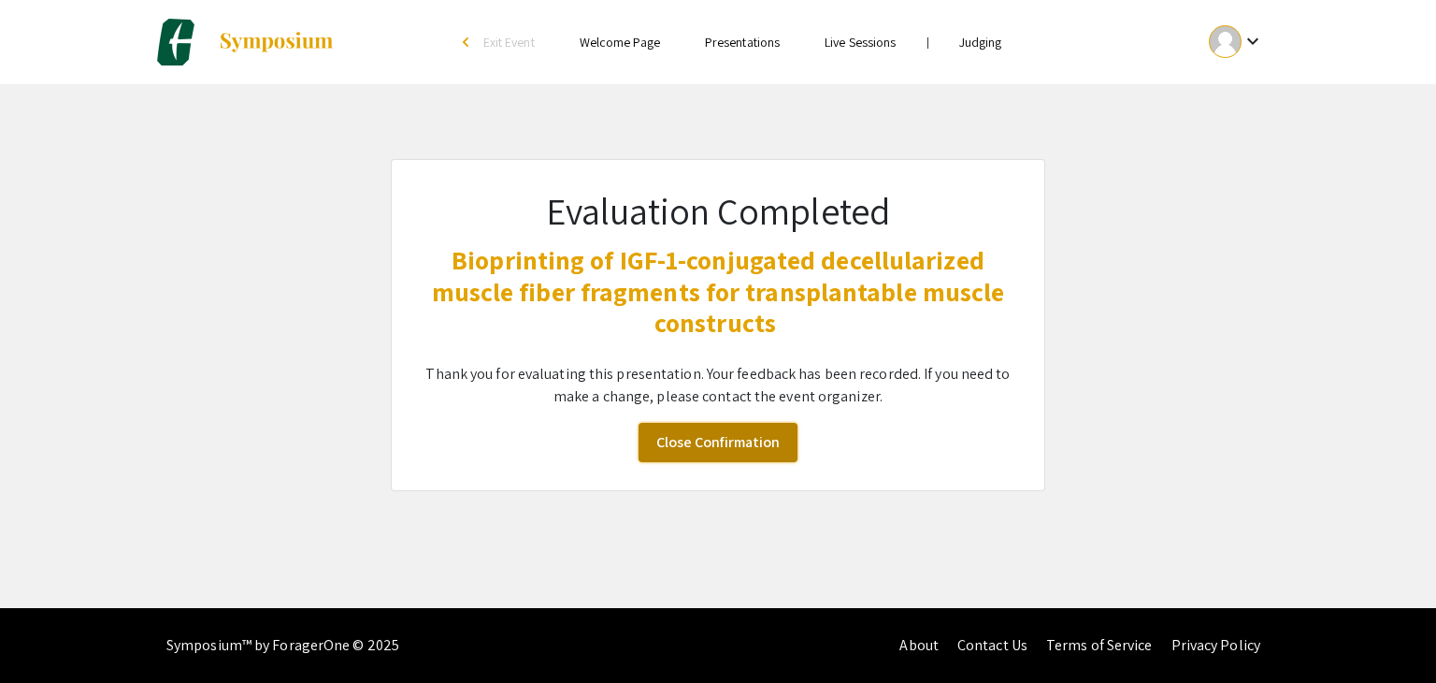
click at [696, 447] on link "Close Confirmation" at bounding box center [718, 442] width 159 height 39
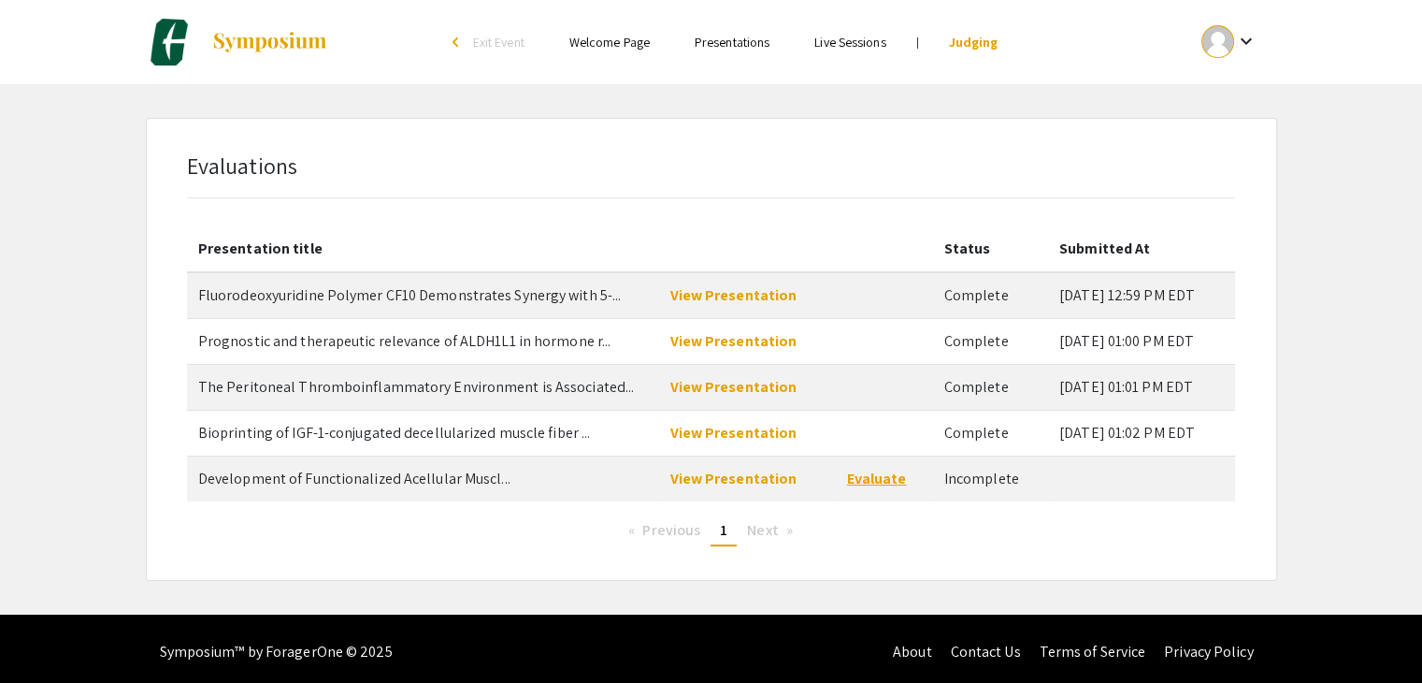
click at [864, 477] on link "Evaluate" at bounding box center [877, 479] width 60 height 20
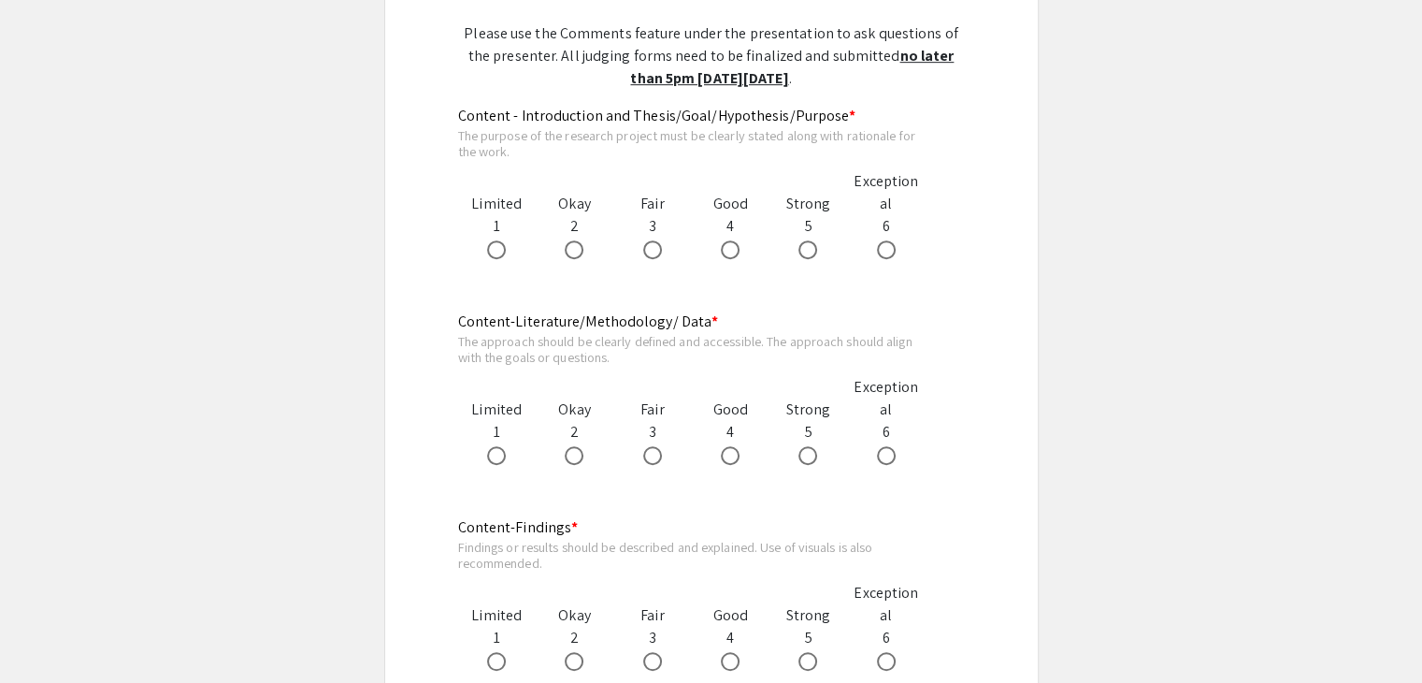
scroll to position [1029, 0]
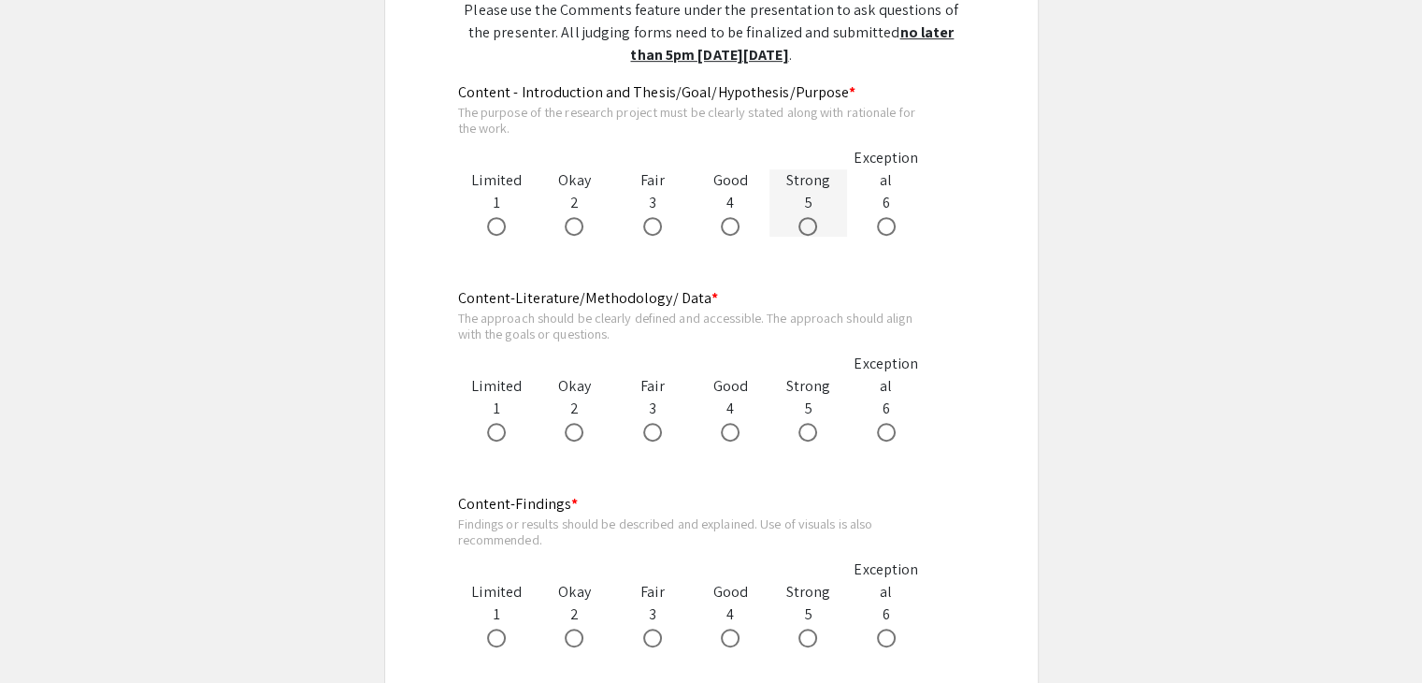
click at [806, 223] on span at bounding box center [808, 226] width 19 height 19
click at [806, 223] on input "radio" at bounding box center [808, 226] width 19 height 19
radio input "true"
click at [725, 431] on span at bounding box center [730, 432] width 19 height 19
click at [725, 431] on input "radio" at bounding box center [730, 432] width 19 height 19
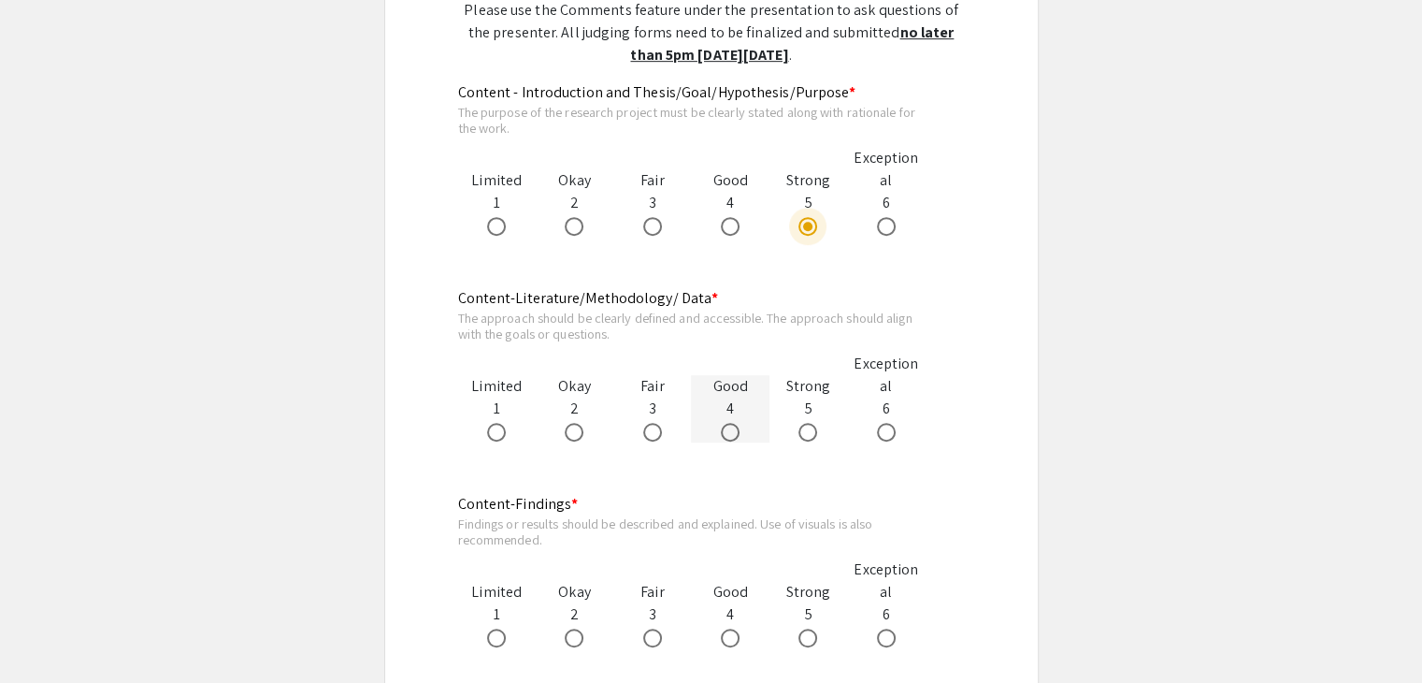
radio input "true"
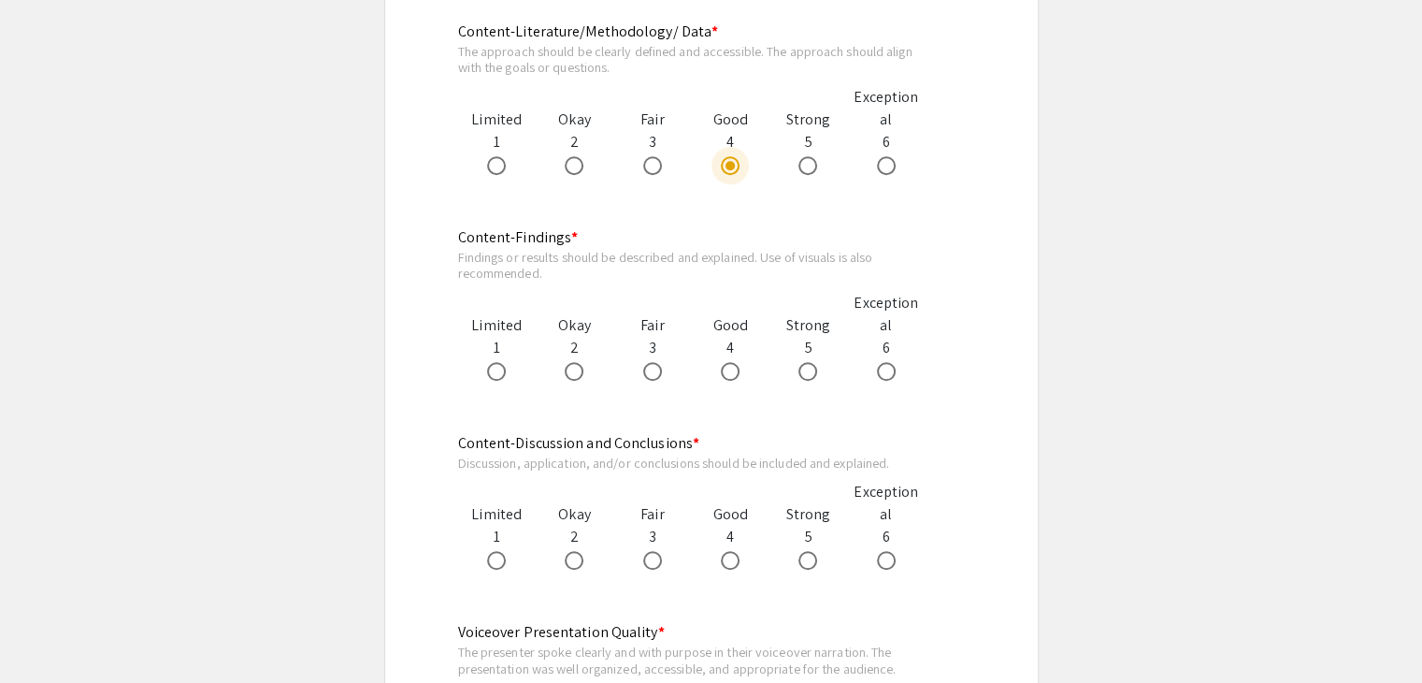
scroll to position [1309, 0]
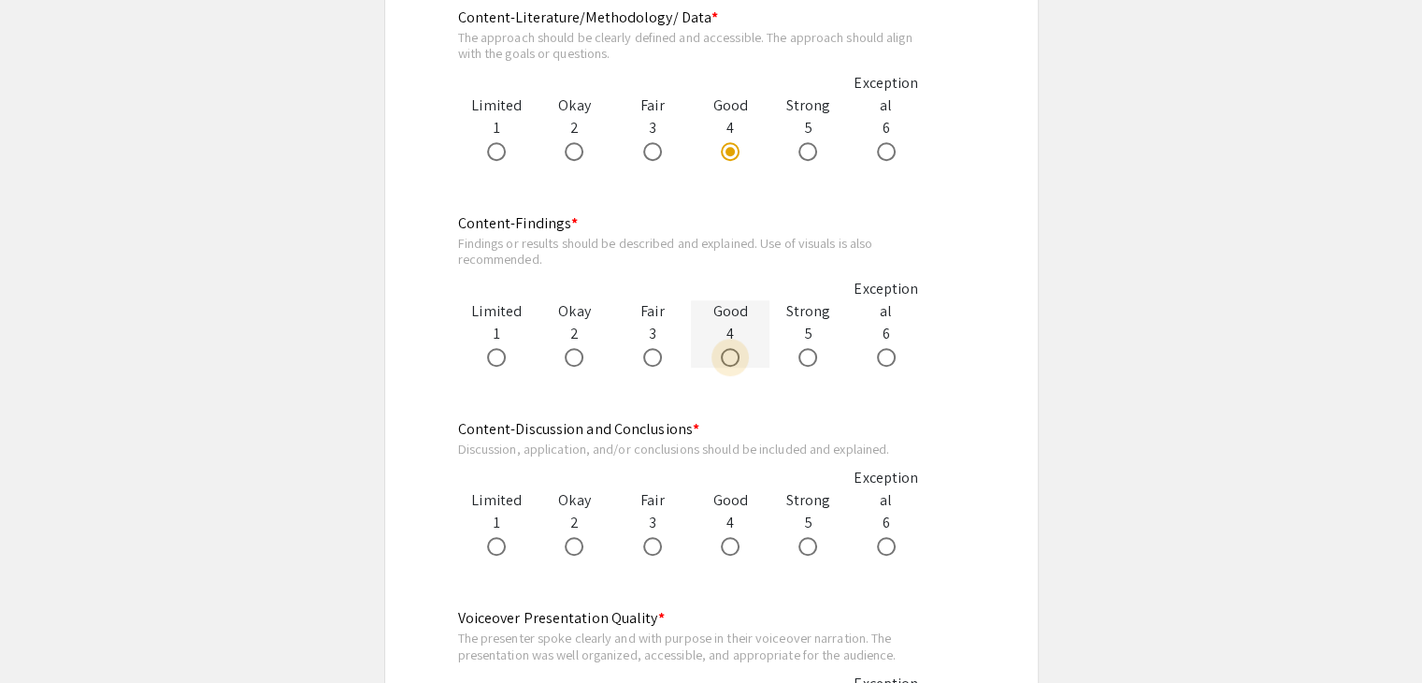
click at [735, 356] on span at bounding box center [730, 357] width 19 height 19
click at [735, 356] on input "radio" at bounding box center [730, 357] width 19 height 19
radio input "true"
click at [731, 546] on span at bounding box center [730, 546] width 19 height 19
click at [731, 546] on input "radio" at bounding box center [730, 546] width 19 height 19
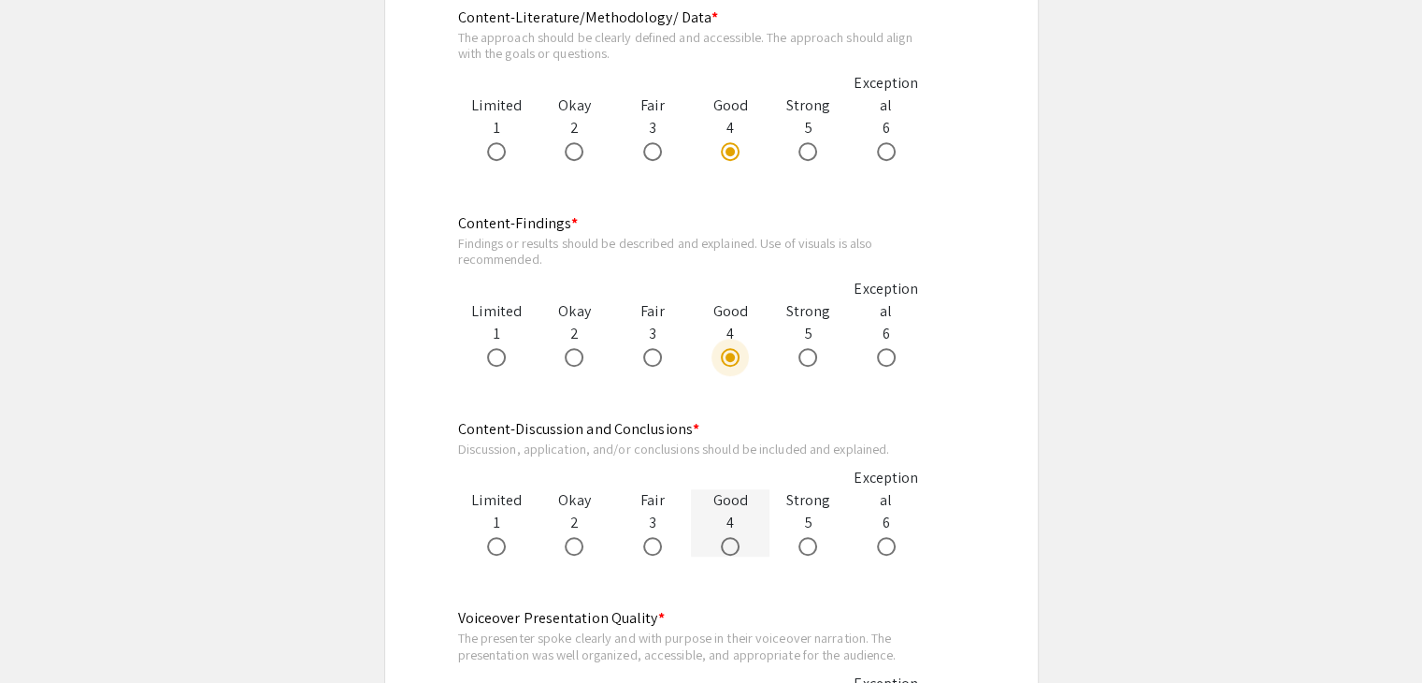
radio input "true"
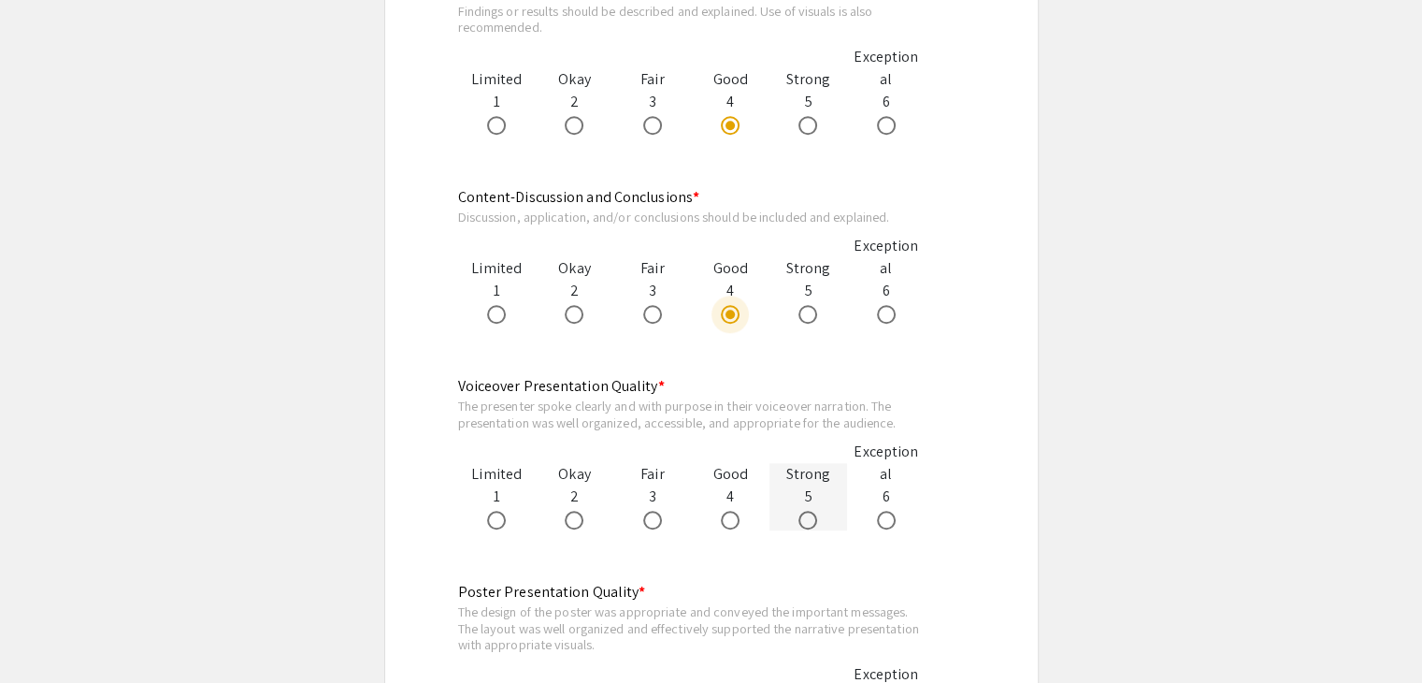
scroll to position [1590, 0]
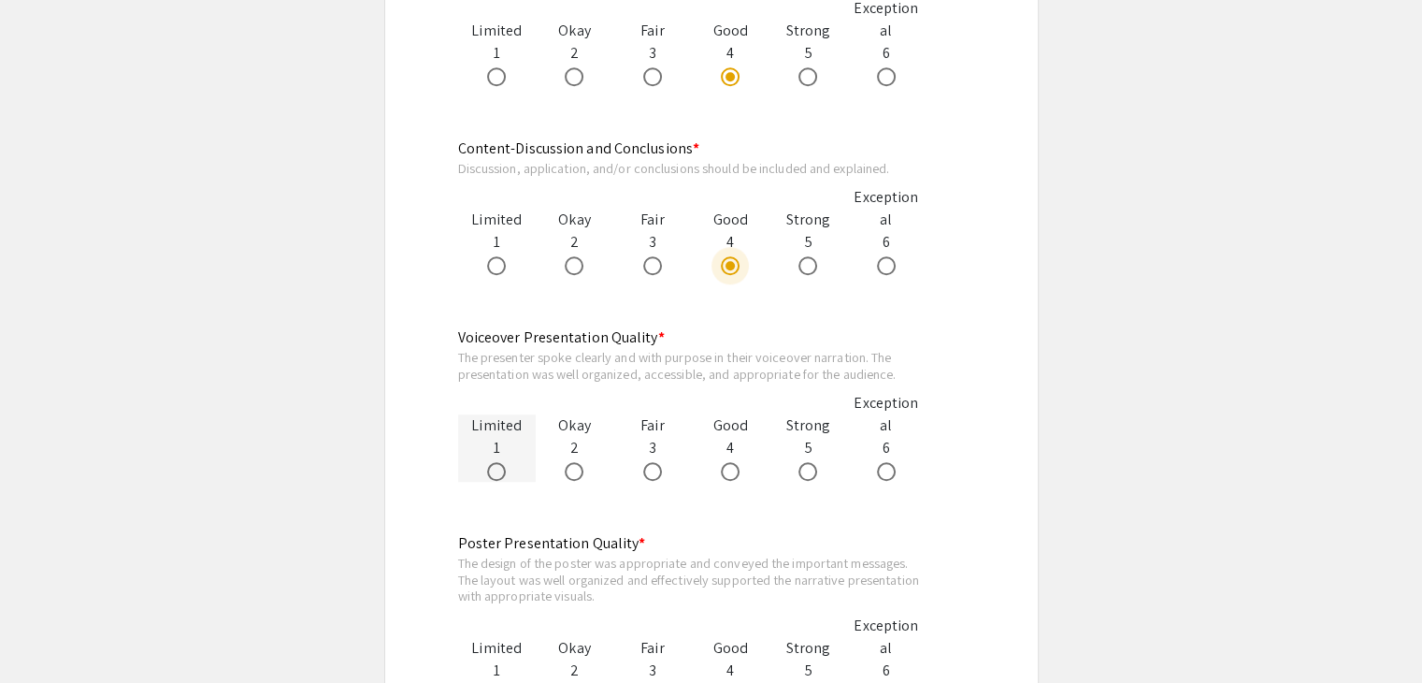
click at [496, 473] on span at bounding box center [496, 471] width 19 height 19
click at [496, 473] on input "radio" at bounding box center [496, 471] width 19 height 19
radio input "true"
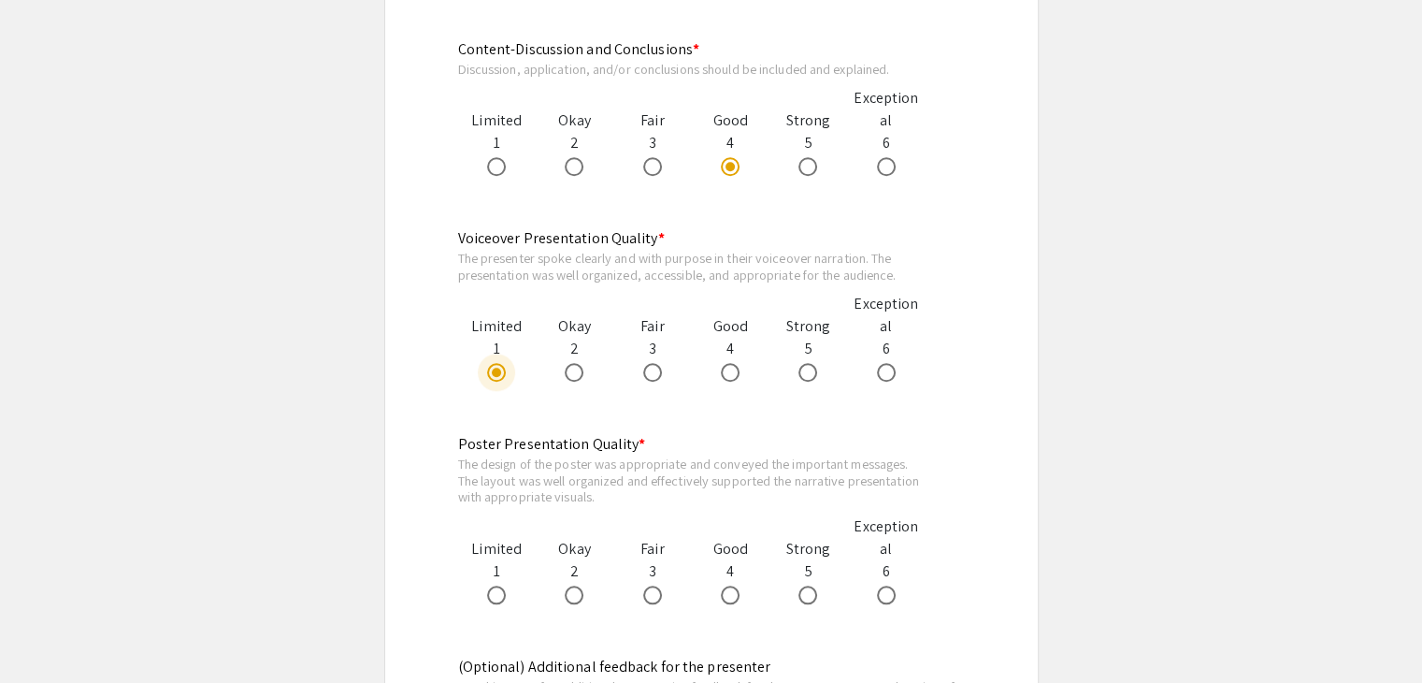
scroll to position [1870, 0]
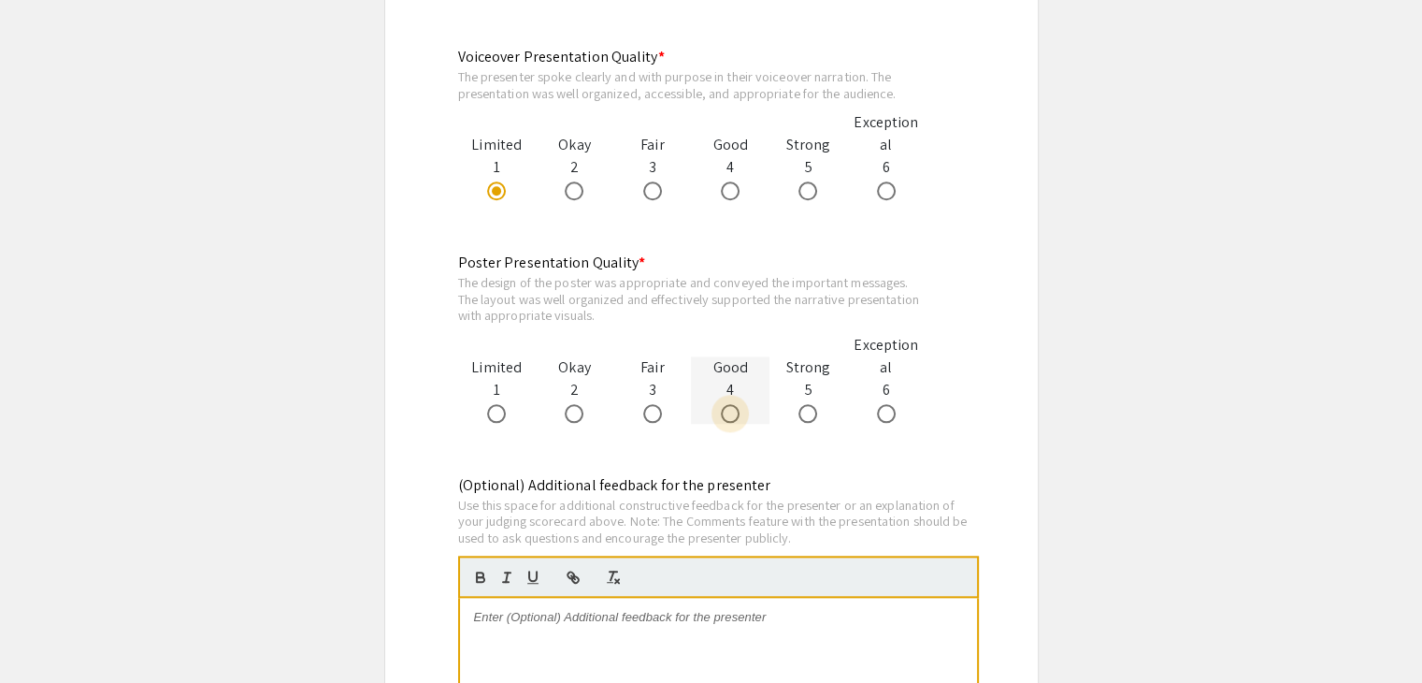
click at [729, 414] on span at bounding box center [730, 413] width 19 height 19
click at [729, 414] on input "radio" at bounding box center [730, 413] width 19 height 19
radio input "true"
click at [809, 413] on span at bounding box center [808, 413] width 19 height 19
click at [809, 413] on input "radio" at bounding box center [808, 413] width 19 height 19
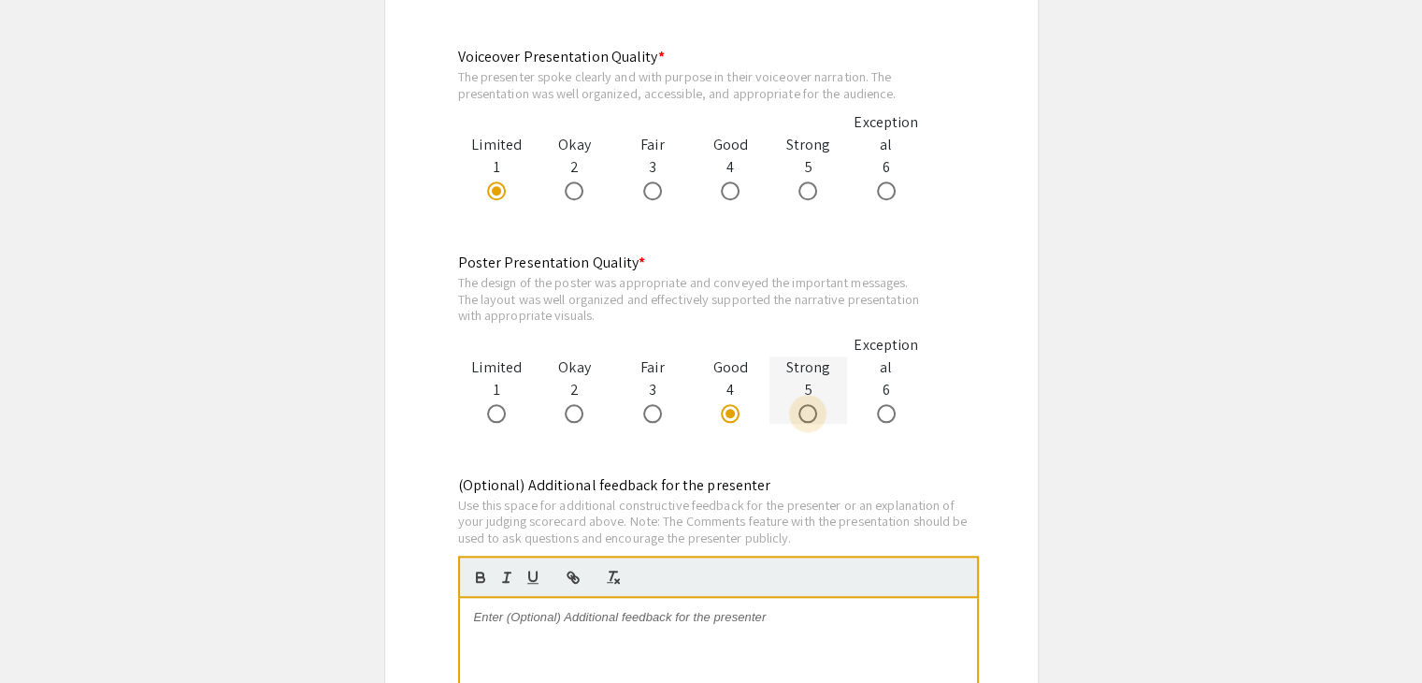
radio input "true"
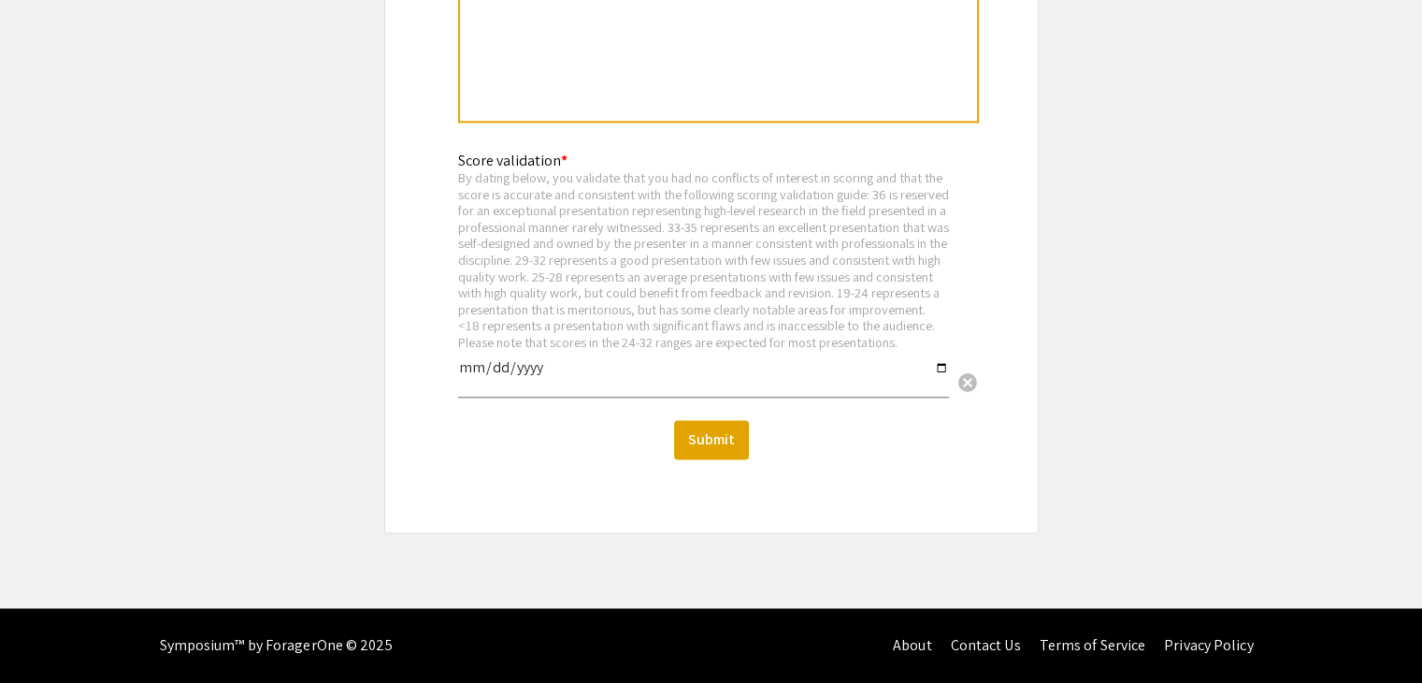
scroll to position [2643, 0]
click at [515, 371] on input "date" at bounding box center [703, 375] width 491 height 32
click at [941, 364] on input "date" at bounding box center [703, 375] width 491 height 32
type input "2025-09-10"
click at [728, 436] on button "Submit" at bounding box center [711, 439] width 75 height 39
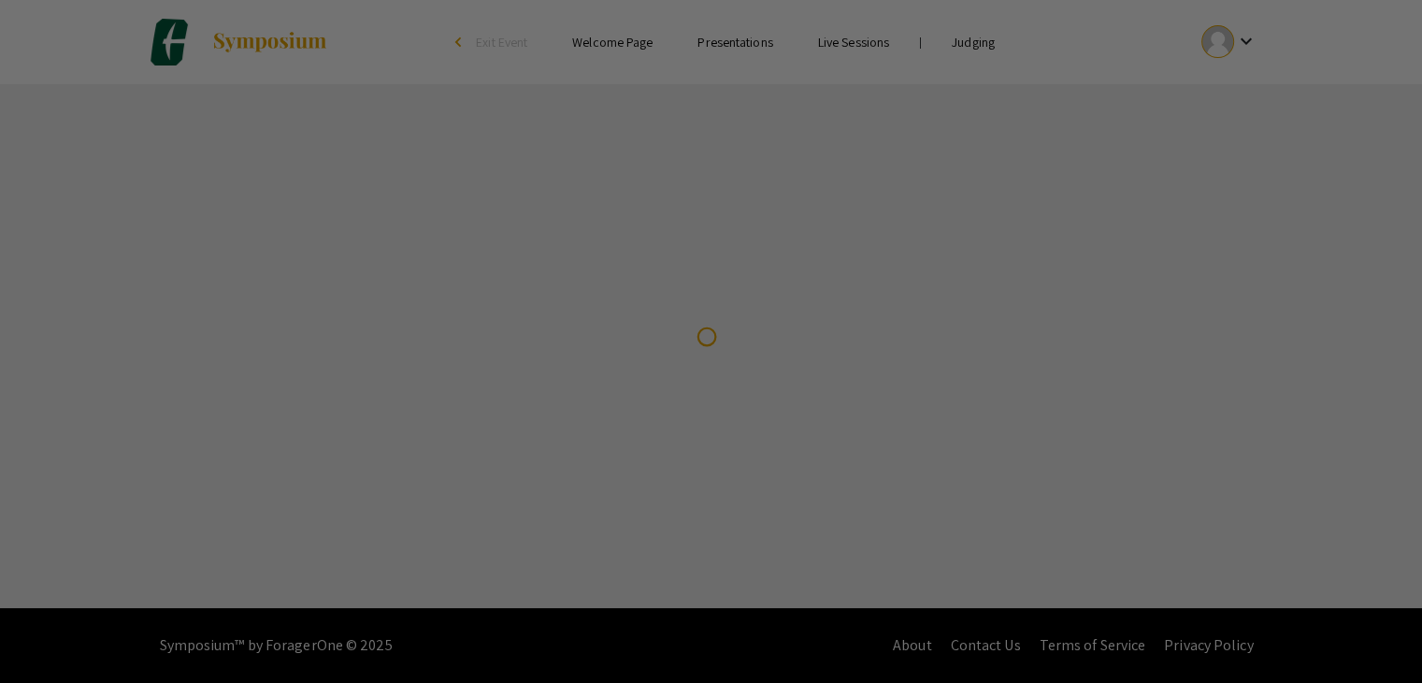
scroll to position [0, 0]
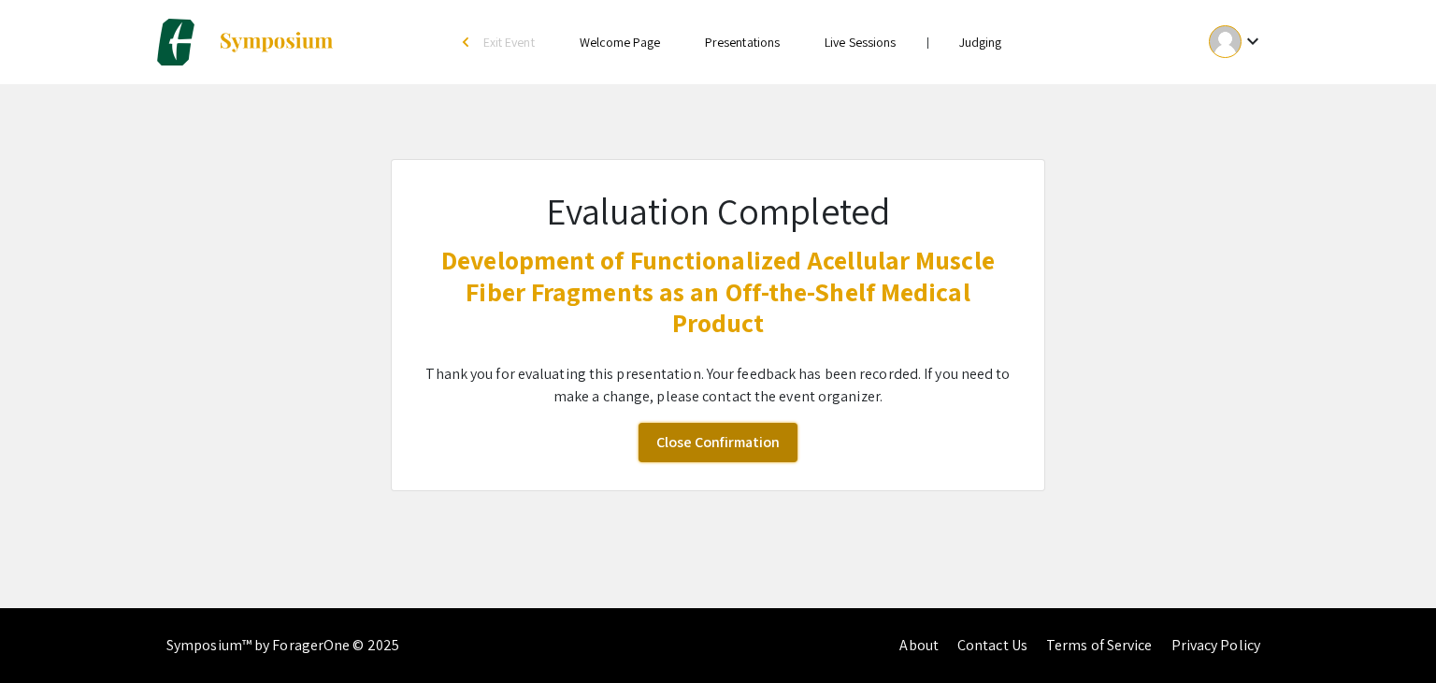
click at [775, 440] on link "Close Confirmation" at bounding box center [718, 442] width 159 height 39
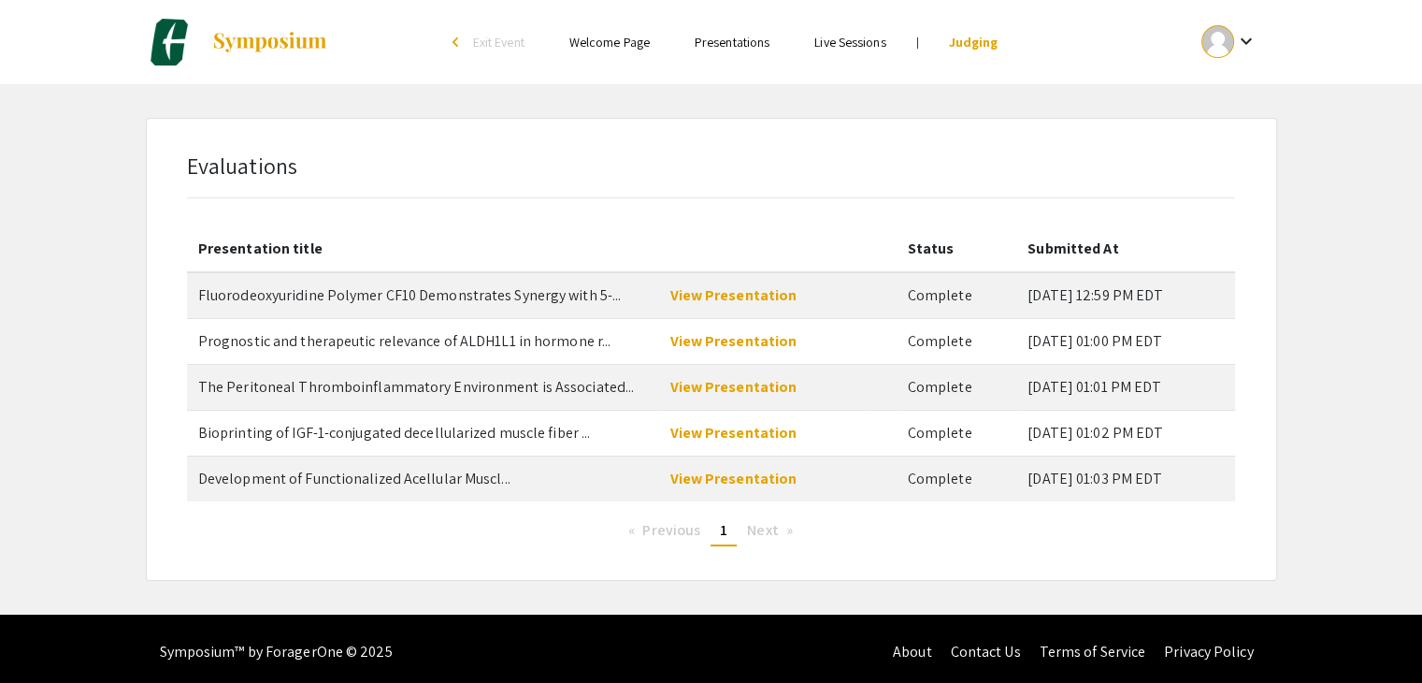
click at [955, 147] on div "Evaluations Presentation title Status Submitted At Fluorodeoxyuridine Polymer C…" at bounding box center [712, 349] width 1130 height 461
click at [936, 389] on td "Complete" at bounding box center [957, 387] width 121 height 46
click at [707, 478] on link "View Presentation" at bounding box center [733, 479] width 127 height 20
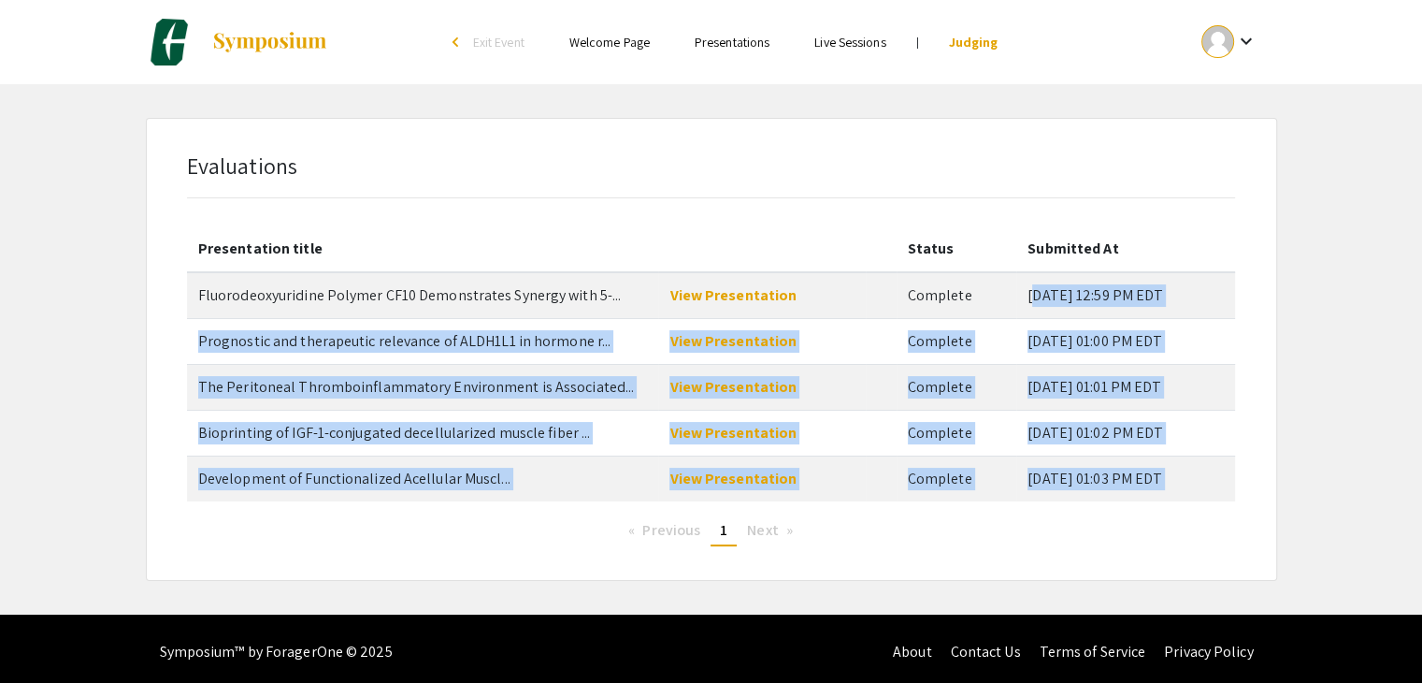
drag, startPoint x: 1011, startPoint y: 295, endPoint x: 1186, endPoint y: 503, distance: 272.2
click at [1186, 503] on div "Presentation title Status Submitted At Fluorodeoxyuridine Polymer CF10 Demonstr…" at bounding box center [711, 386] width 1048 height 320
click at [1283, 311] on div "Evaluations Presentation title Status Submitted At Fluorodeoxyuridine Polymer C…" at bounding box center [712, 349] width 1160 height 463
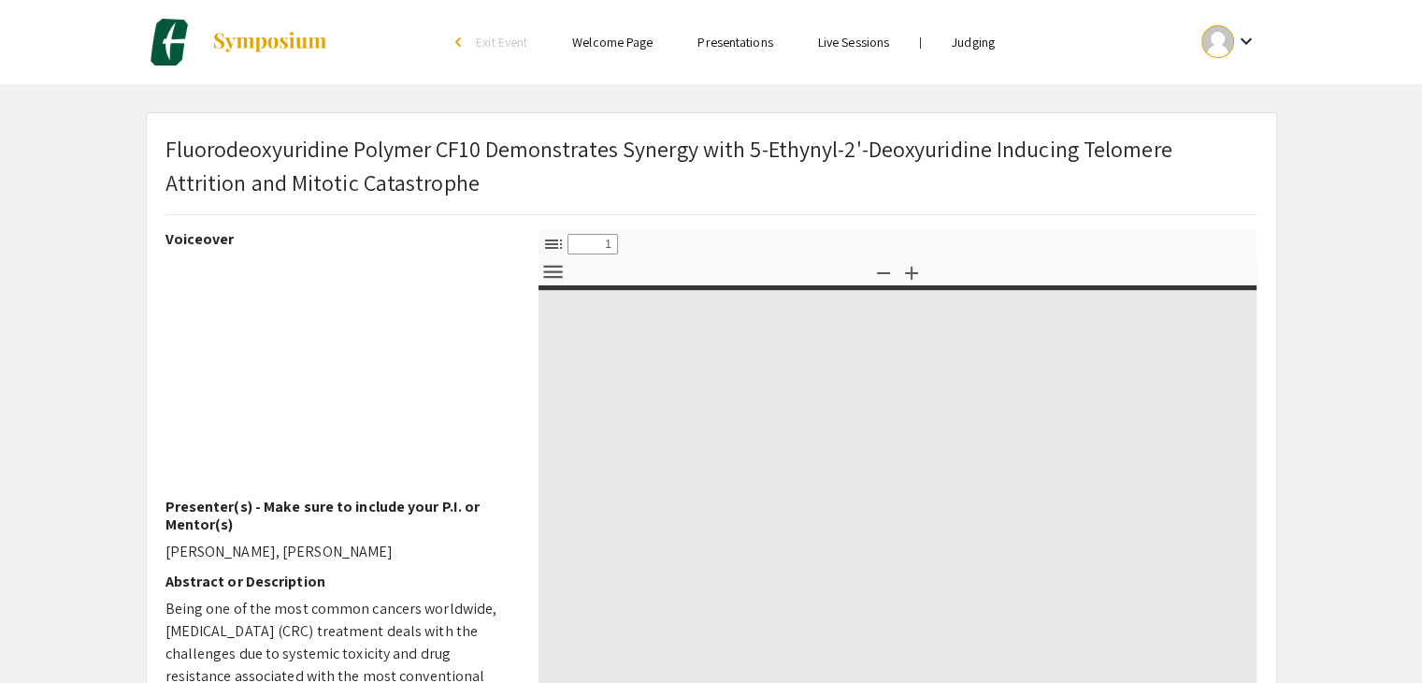
select select "custom"
type input "0"
select select "custom"
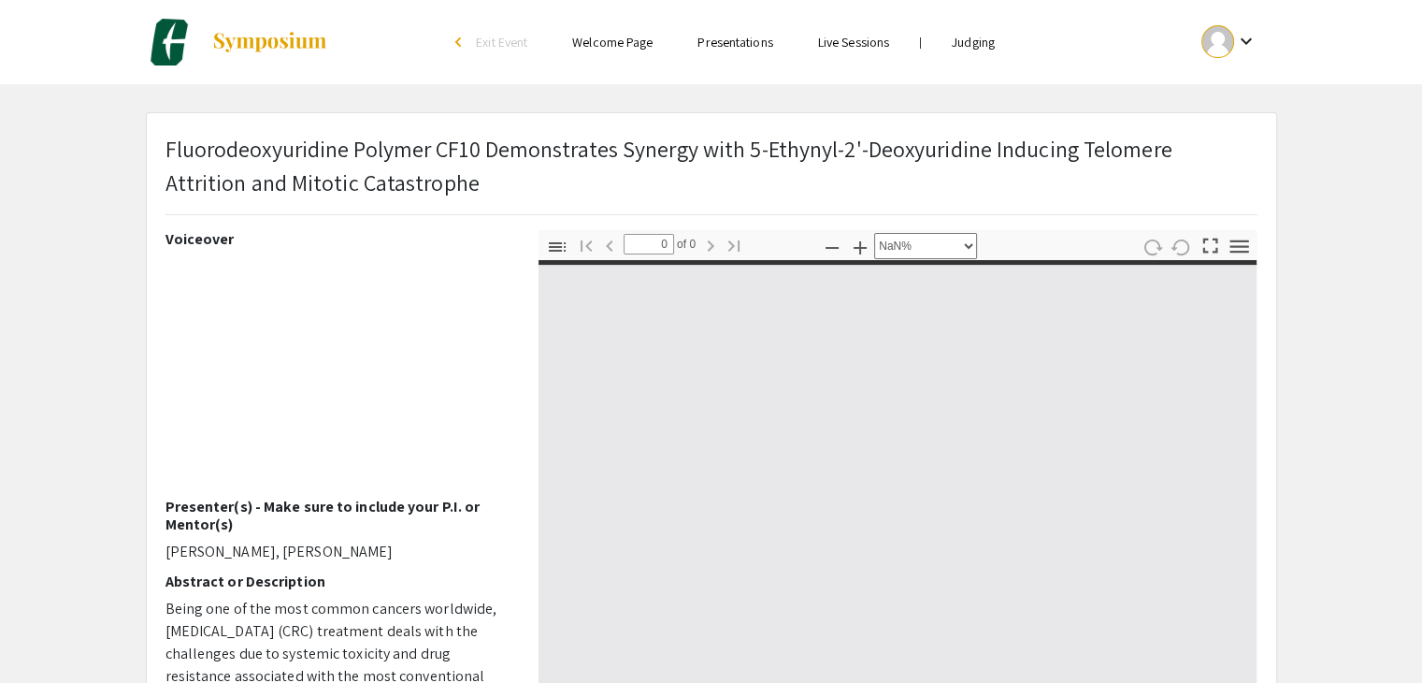
type input "1"
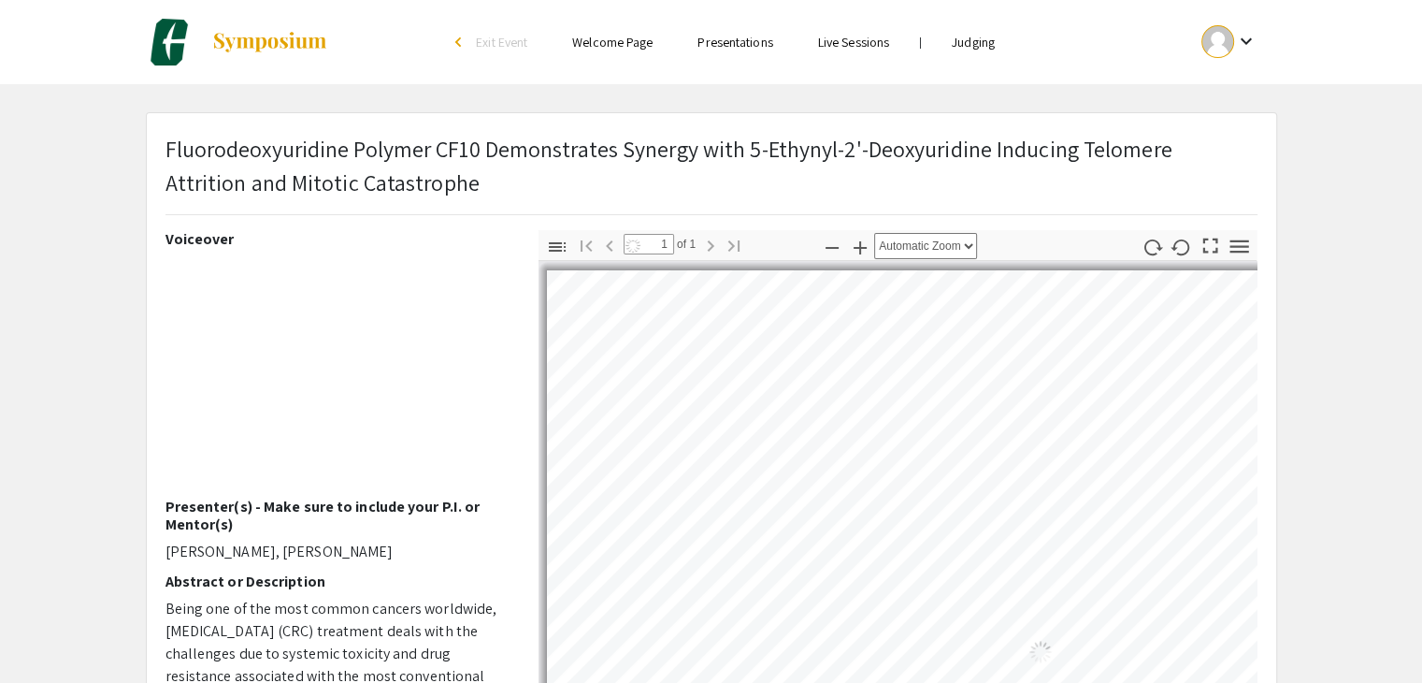
select select "auto"
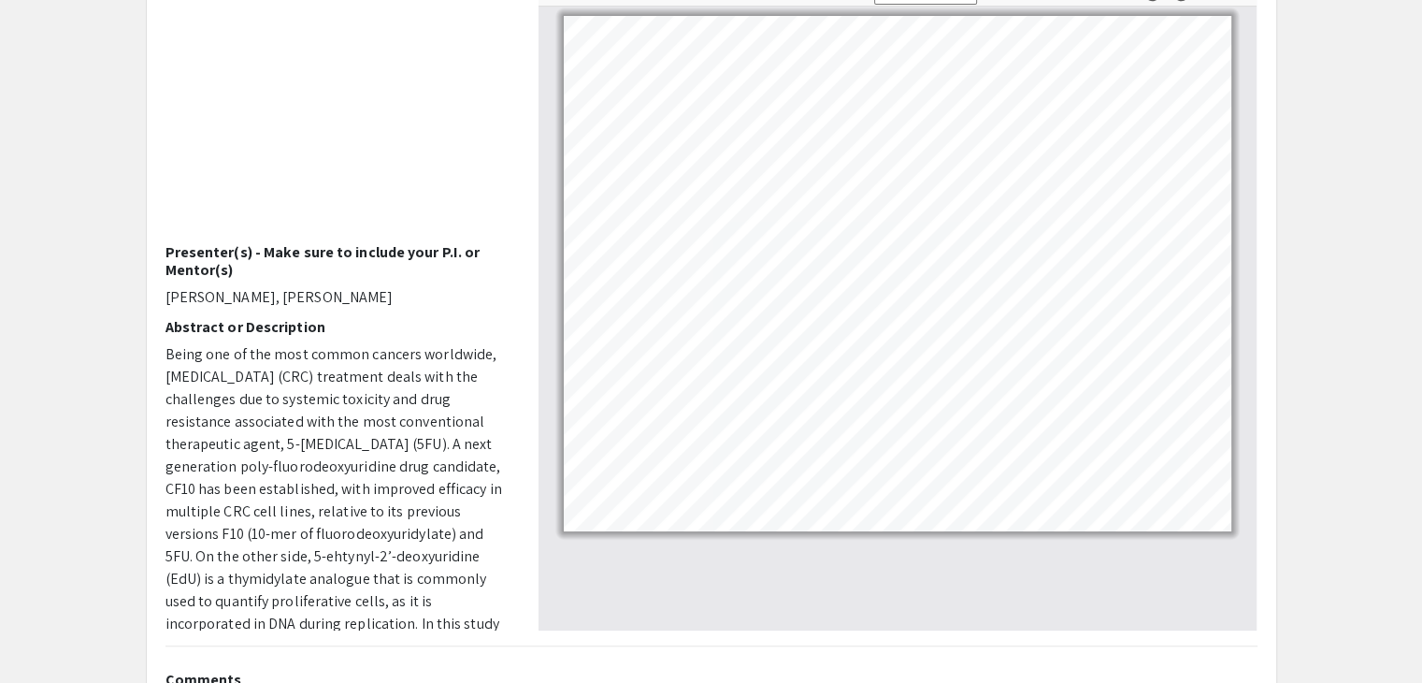
scroll to position [246, 0]
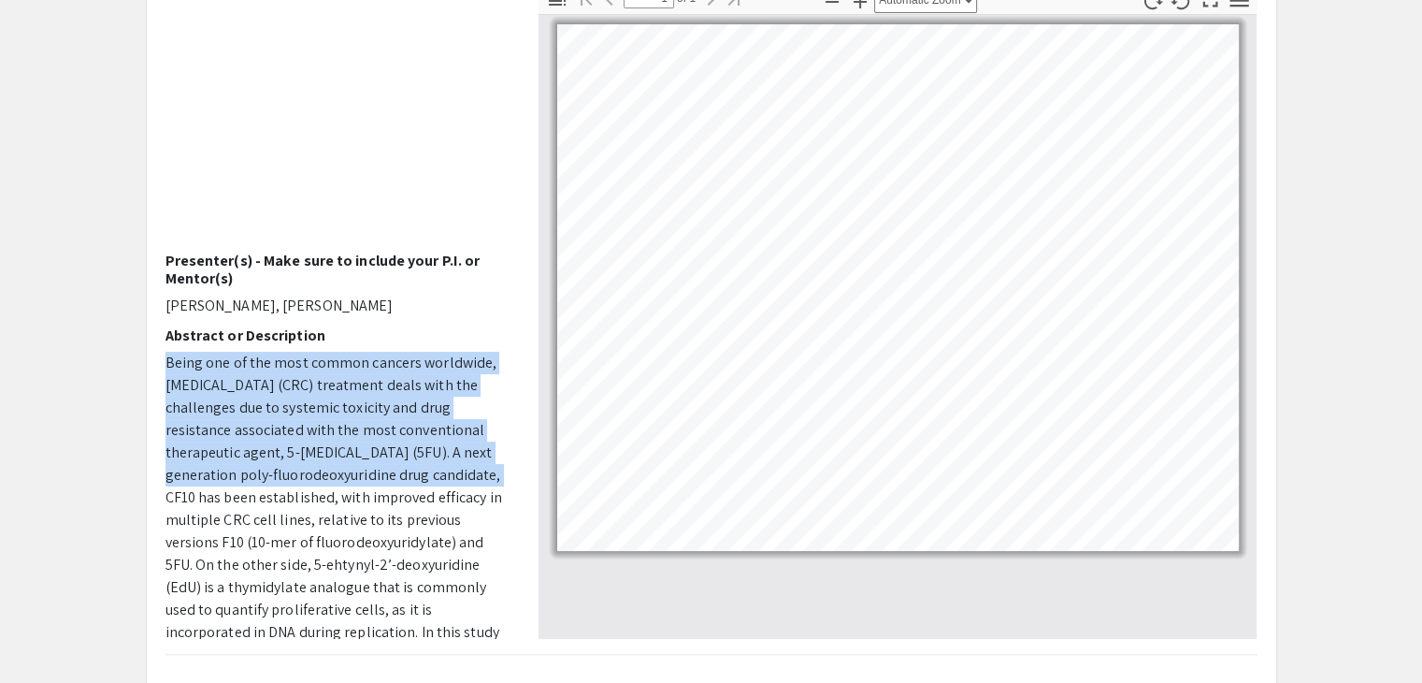
drag, startPoint x: 503, startPoint y: 320, endPoint x: 503, endPoint y: 425, distance: 105.7
click at [501, 472] on div "Voiceover Presenter(s) - Make sure to include your P.I. or Mentor(s) [PERSON_NA…" at bounding box center [338, 311] width 345 height 655
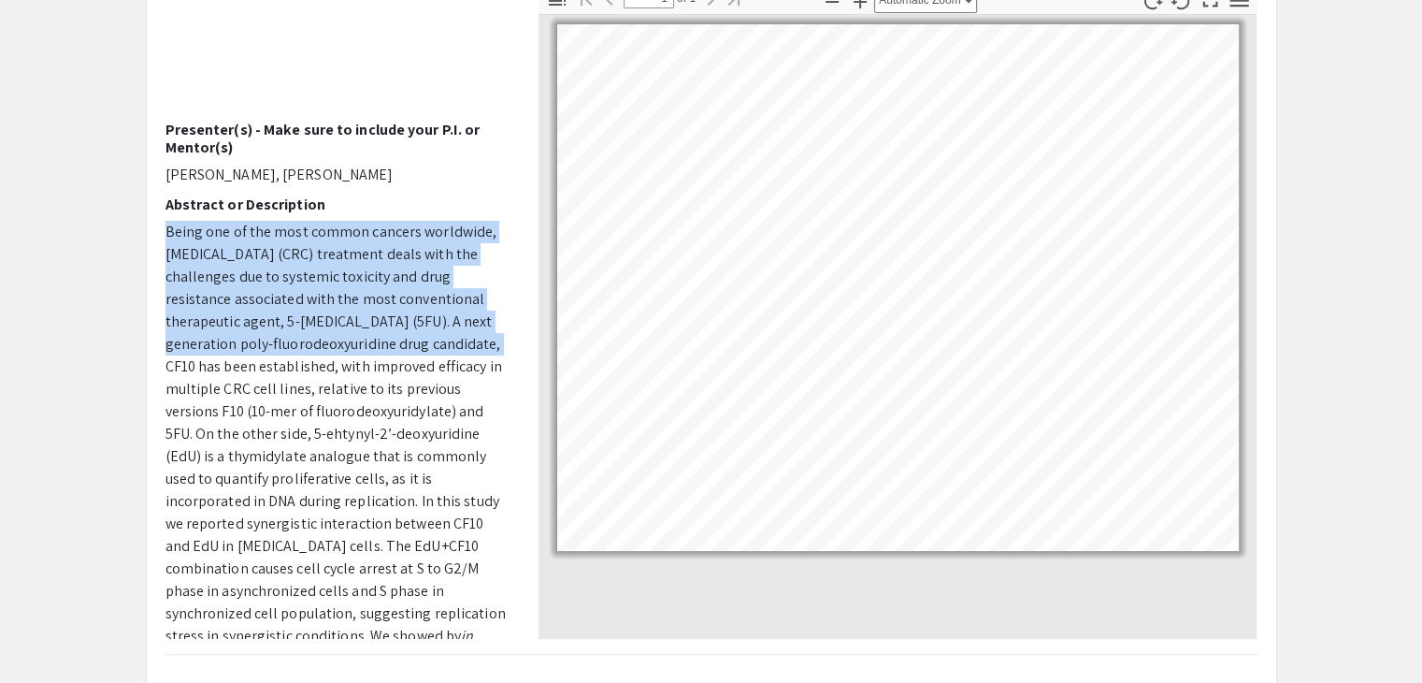
scroll to position [123, 0]
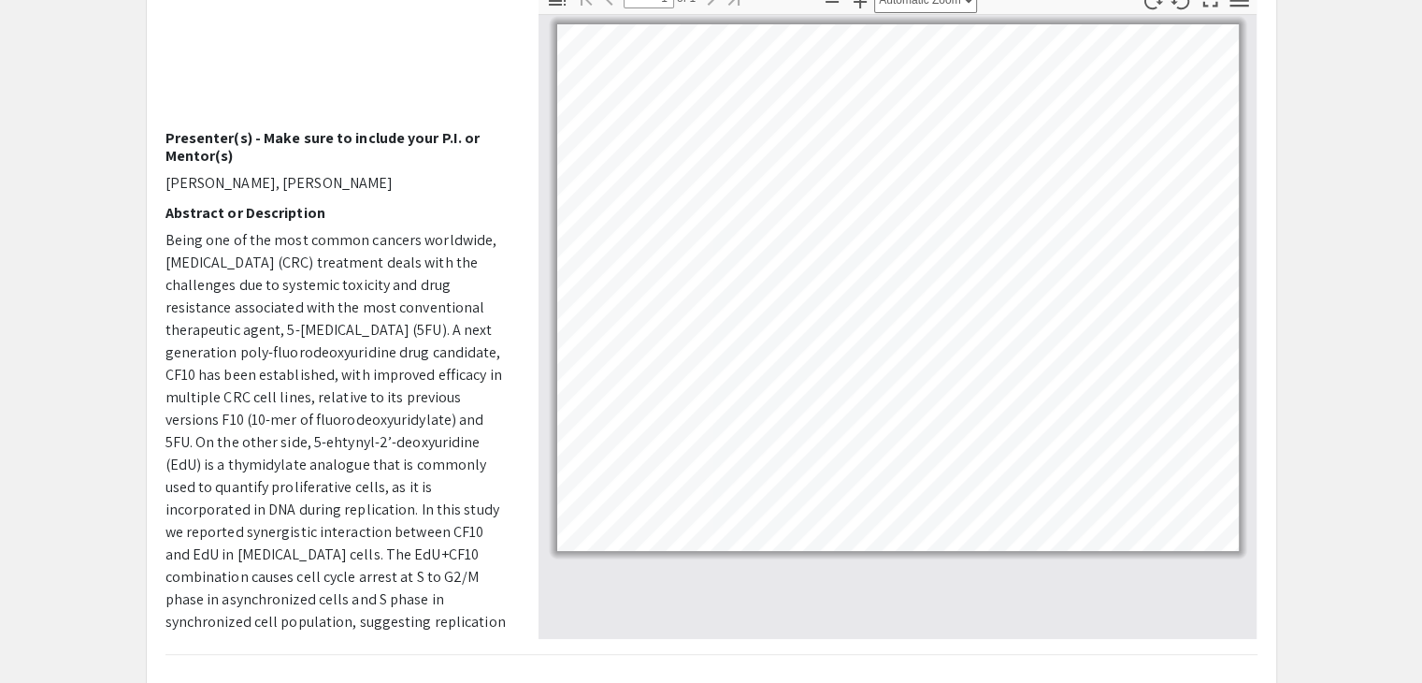
click at [420, 385] on p "Being one of the most common cancers worldwide, colorectal cancer (CRC) treatme…" at bounding box center [338, 599] width 345 height 741
drag, startPoint x: 164, startPoint y: 180, endPoint x: 245, endPoint y: 175, distance: 81.5
click at [245, 175] on div "Voiceover Presenter(s) - Make sure to include your P.I. or Mentor(s) Upasana Da…" at bounding box center [337, 311] width 373 height 655
copy p "Upasana Das"
drag, startPoint x: 382, startPoint y: 173, endPoint x: 254, endPoint y: 176, distance: 128.1
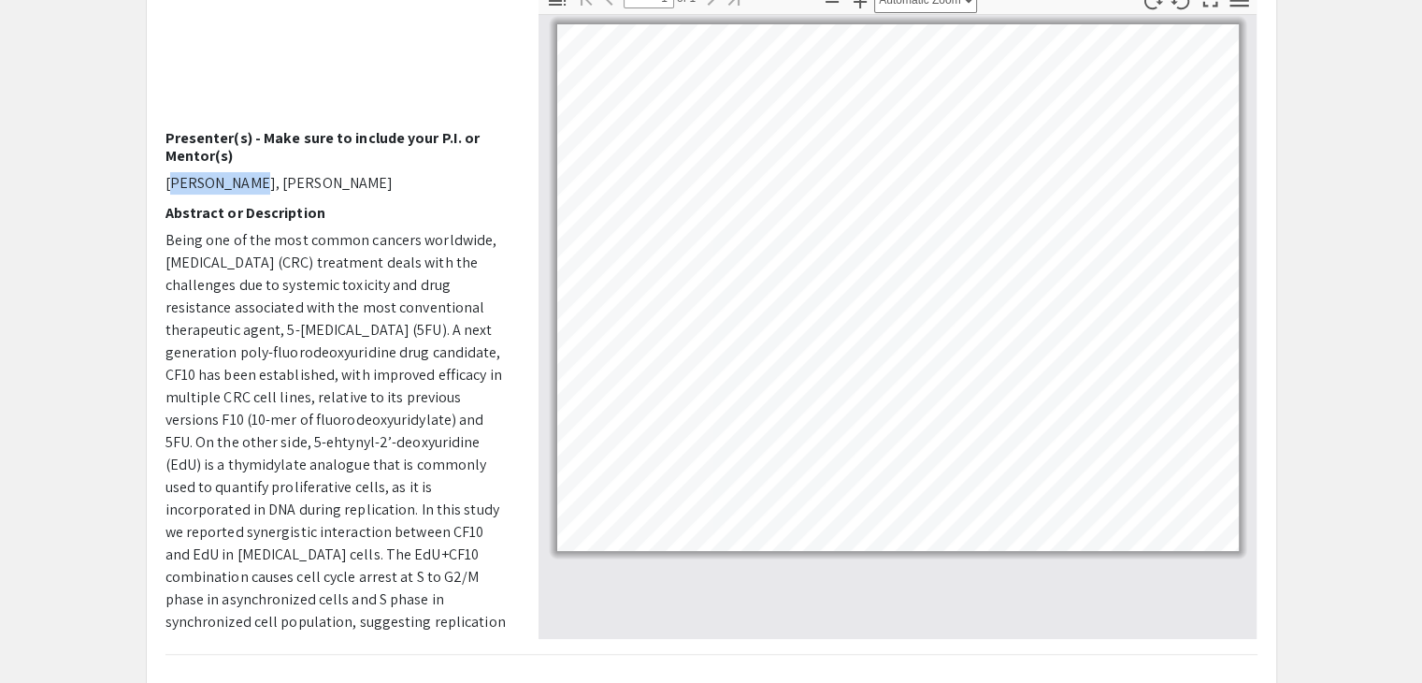
click at [254, 176] on p "Upasana Das, William Gmeiner" at bounding box center [338, 183] width 345 height 22
copy p "William Gmeiner"
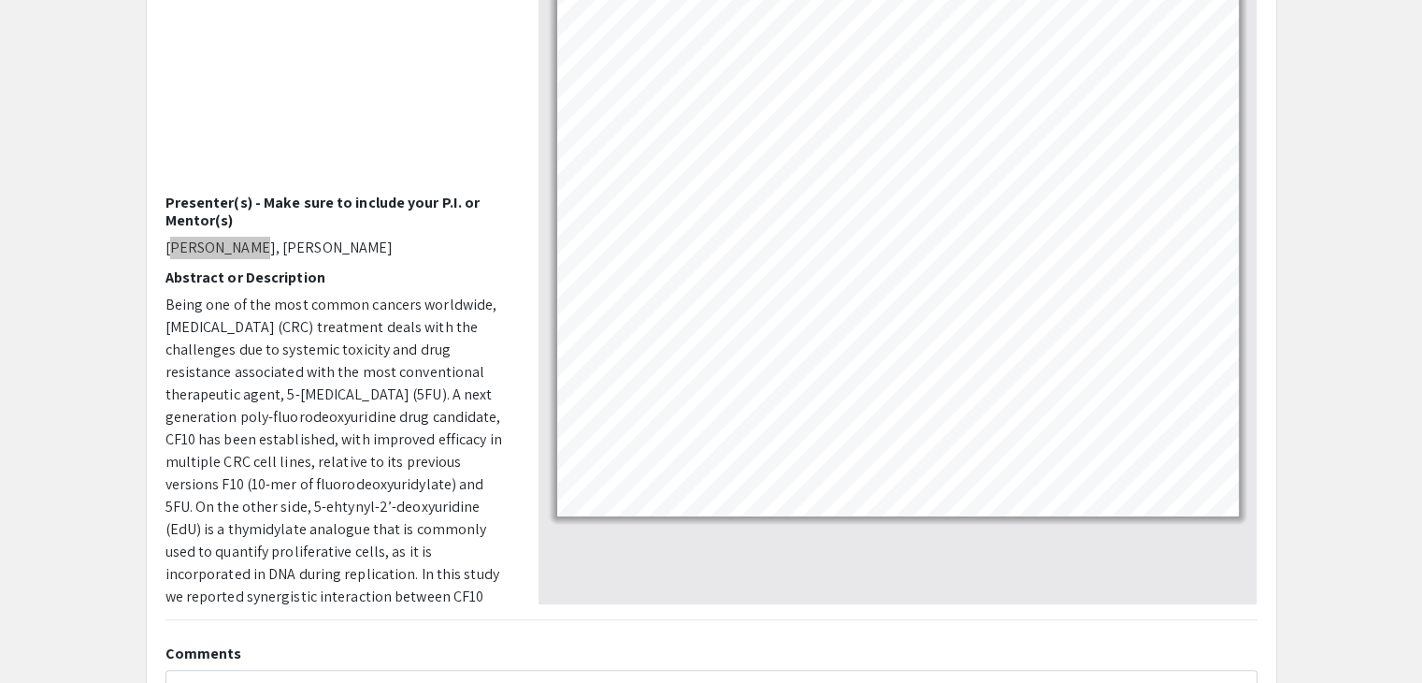
scroll to position [7, 0]
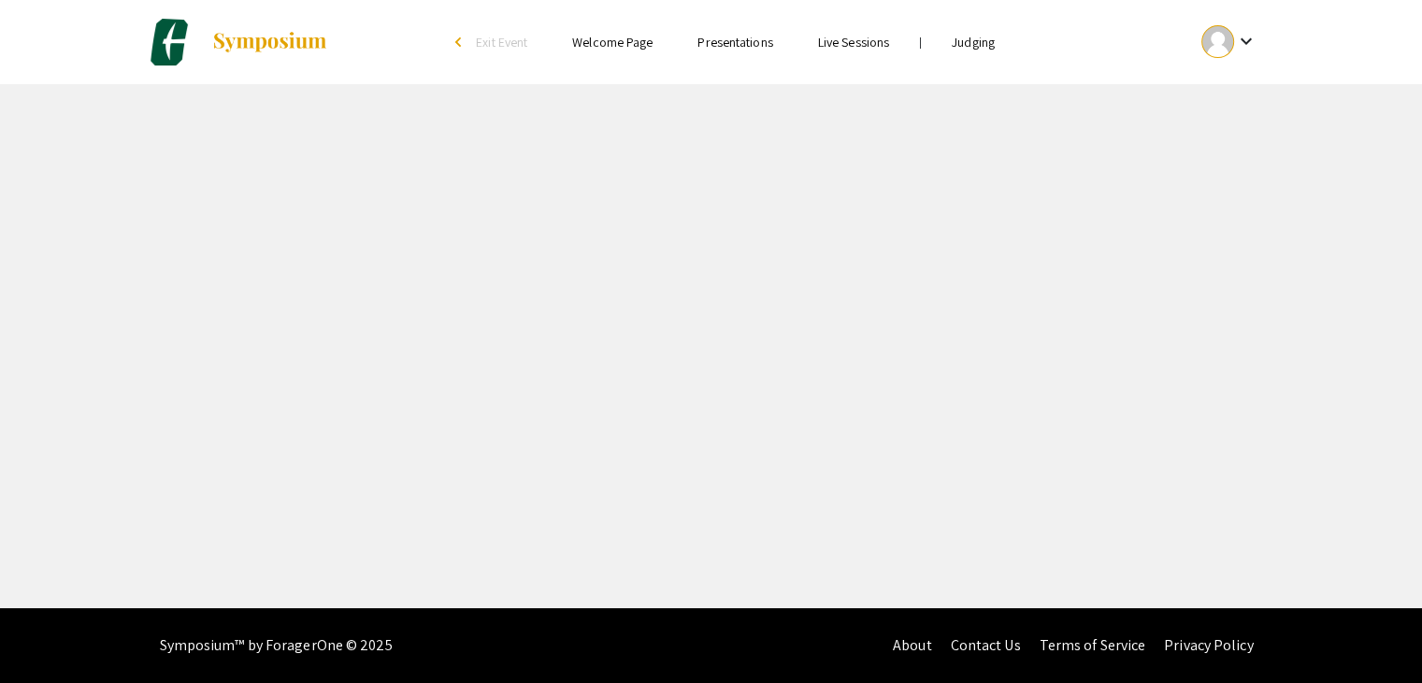
select select "custom"
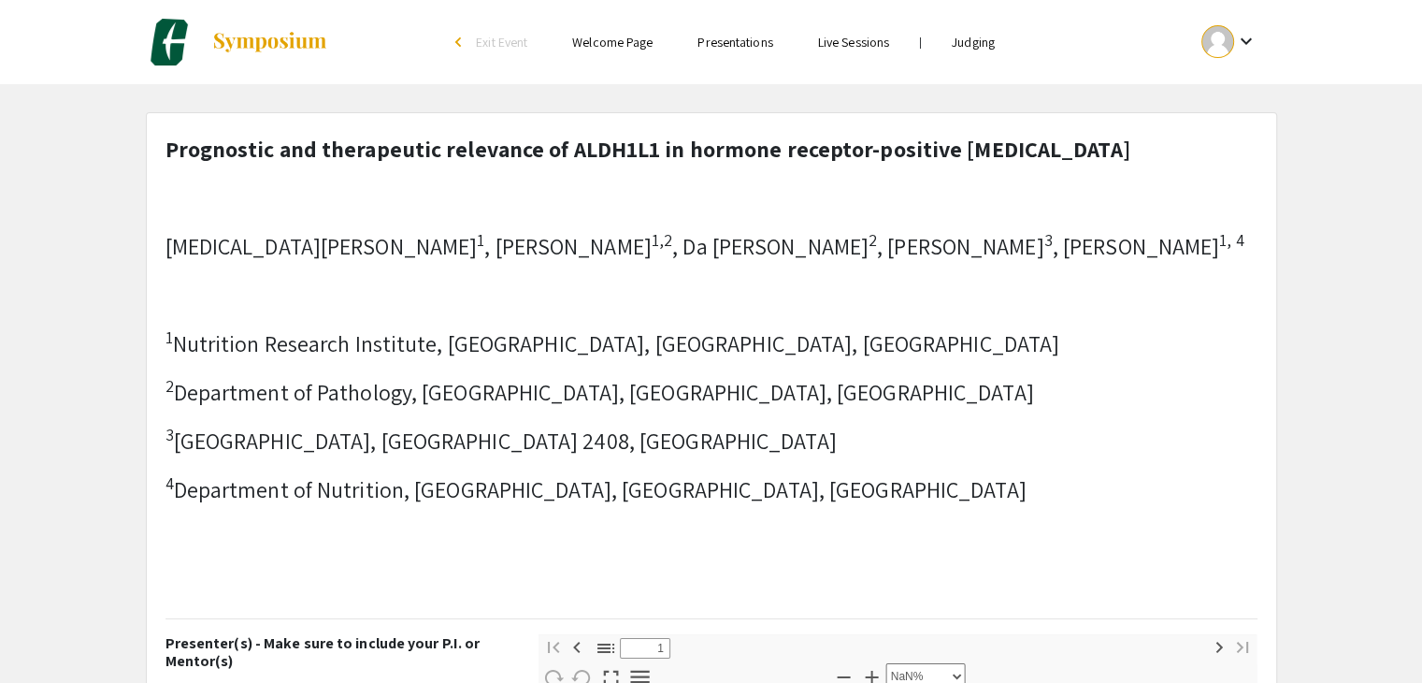
type input "0"
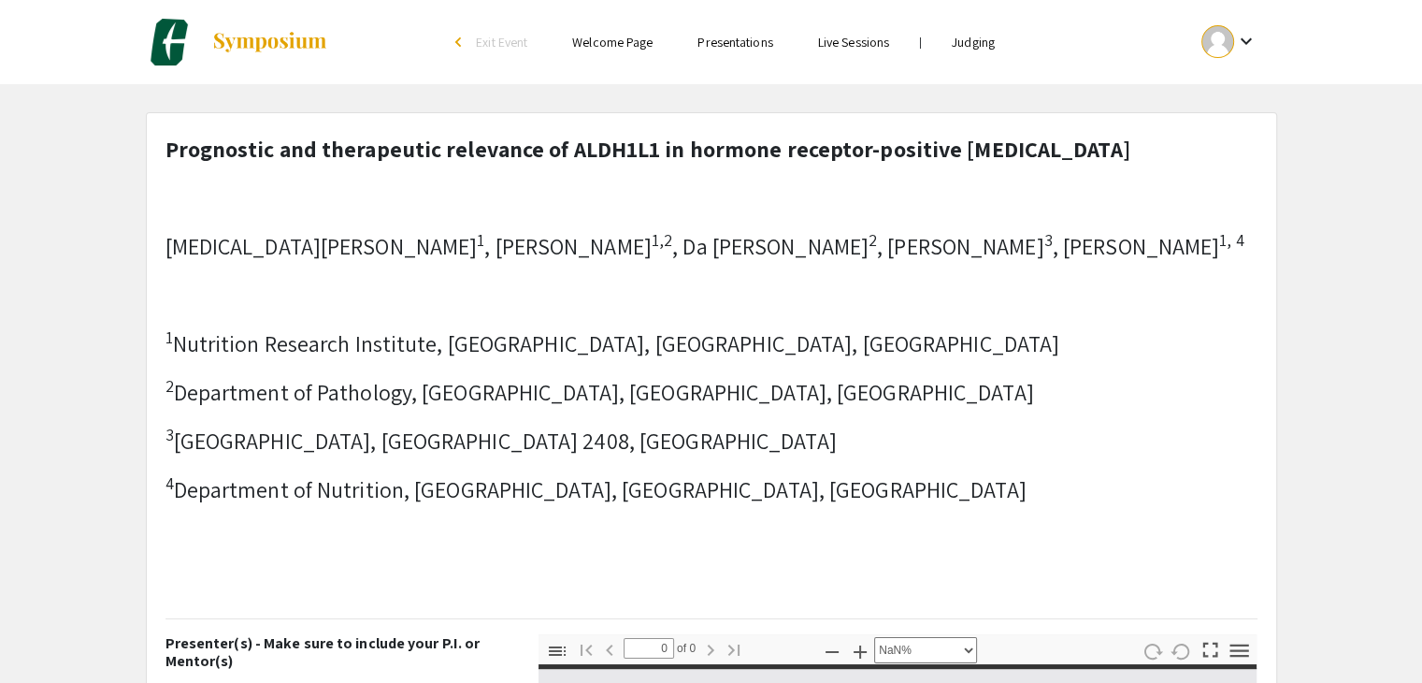
select select "auto"
type input "1"
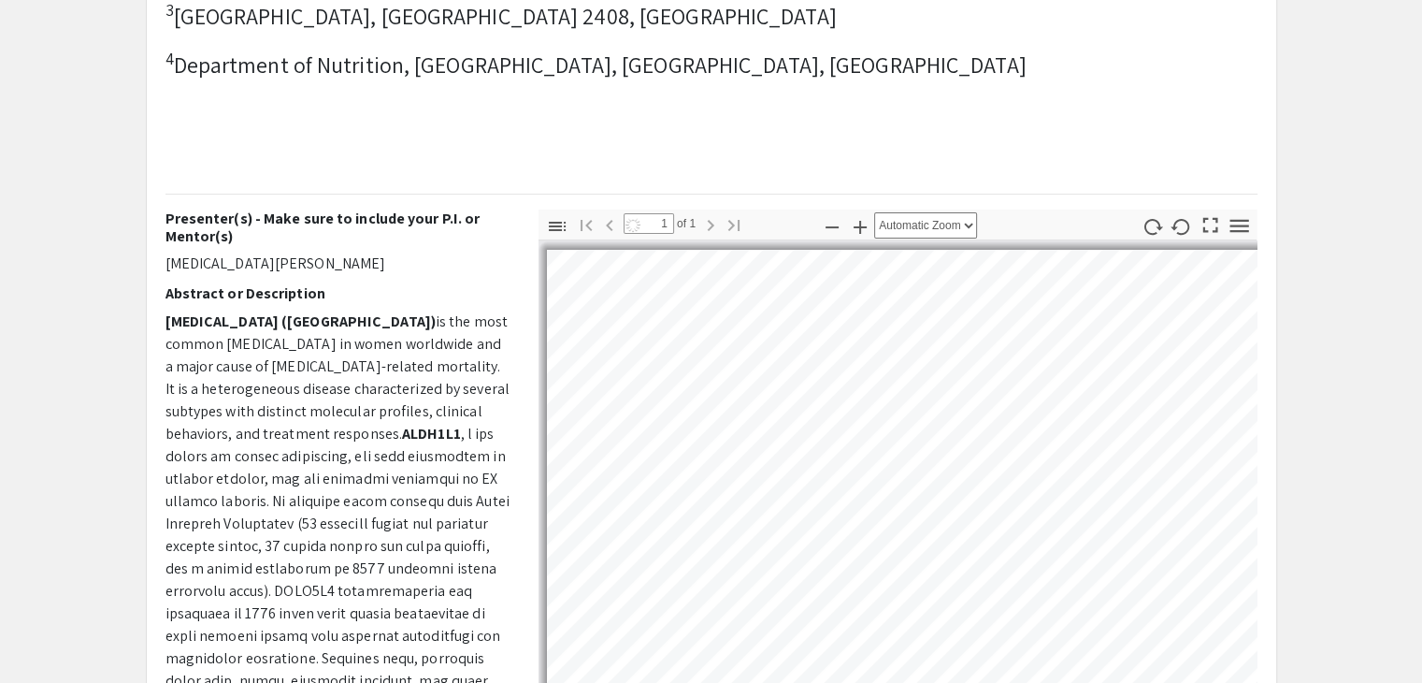
select select "auto"
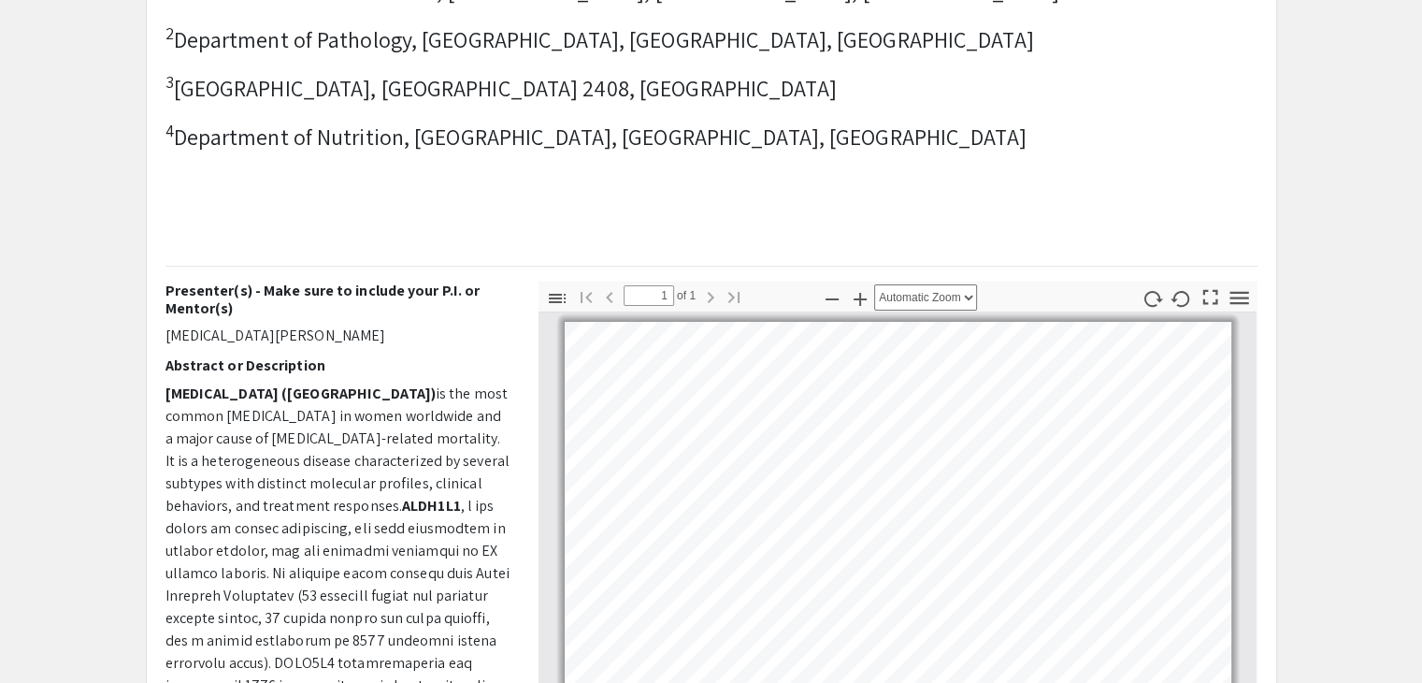
scroll to position [561, 0]
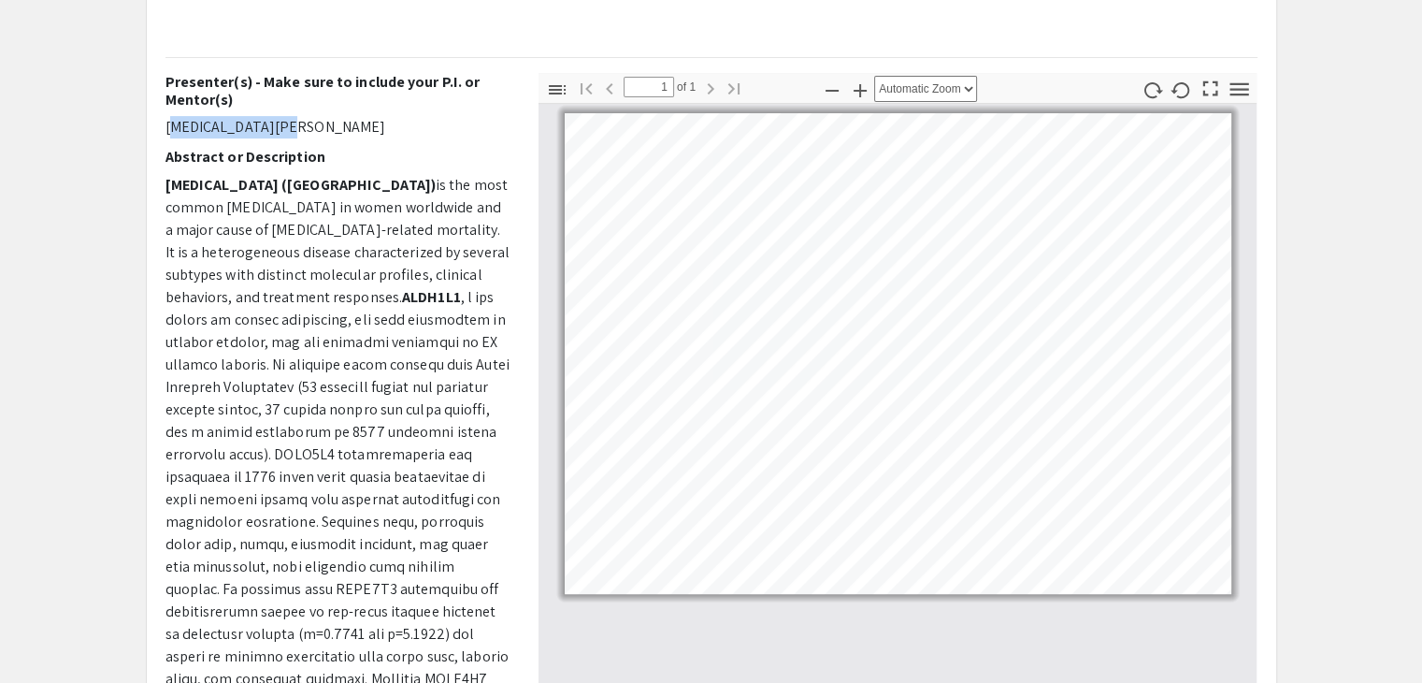
drag, startPoint x: 280, startPoint y: 160, endPoint x: 161, endPoint y: 159, distance: 118.8
click at [161, 159] on div "Presenter(s) - Make sure to include your P.I. or Mentor(s) Amira Abdellatef Abs…" at bounding box center [337, 400] width 373 height 655
click at [359, 357] on p "Breast cancer (BC) is the most common cancer in women worldwide and a major cau…" at bounding box center [338, 611] width 345 height 875
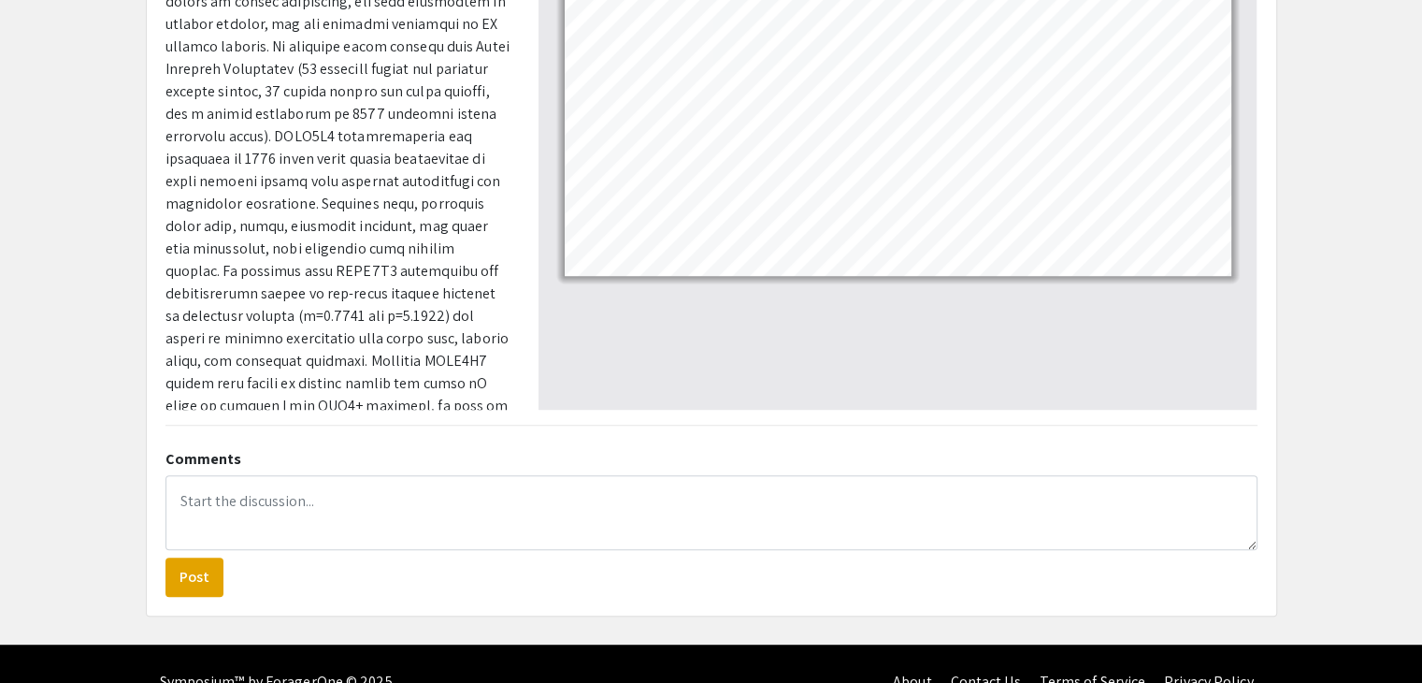
scroll to position [935, 0]
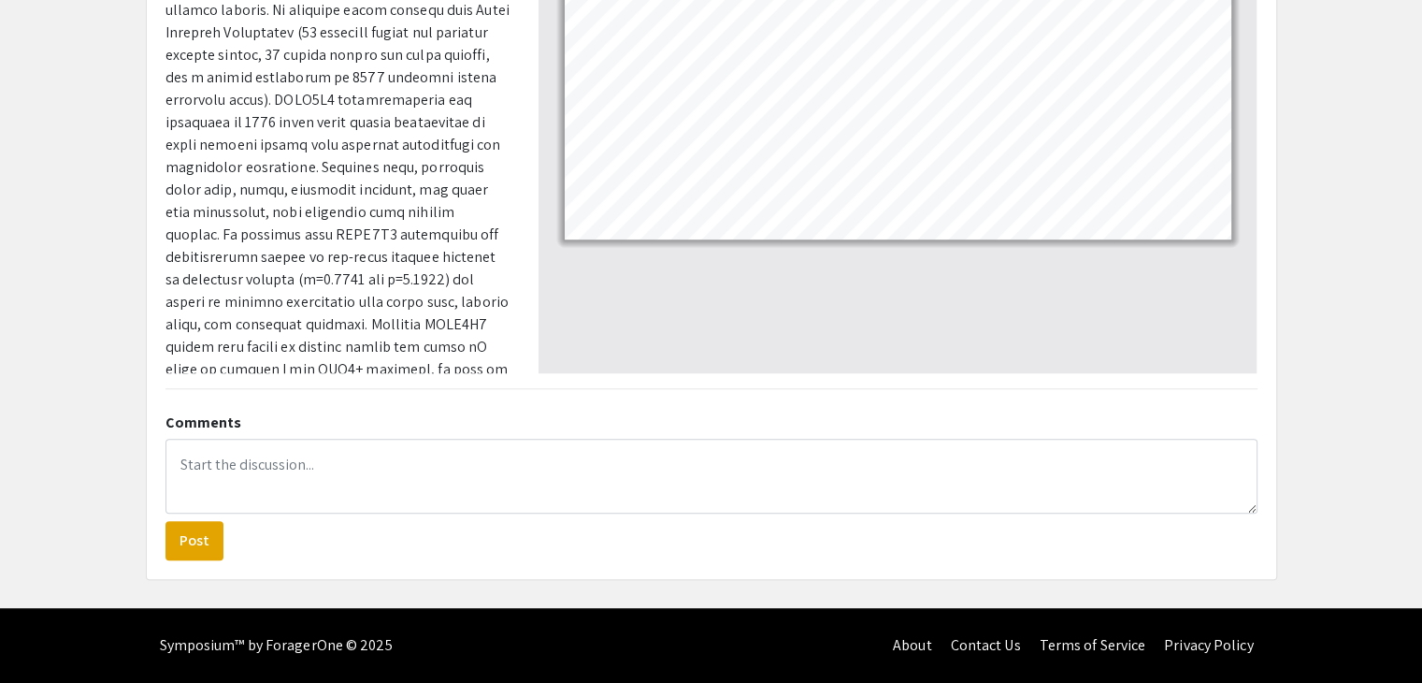
click at [832, 296] on div at bounding box center [898, 61] width 719 height 624
click at [460, 311] on p "Breast cancer (BC) is the most common cancer in women worldwide and a major cau…" at bounding box center [338, 257] width 345 height 875
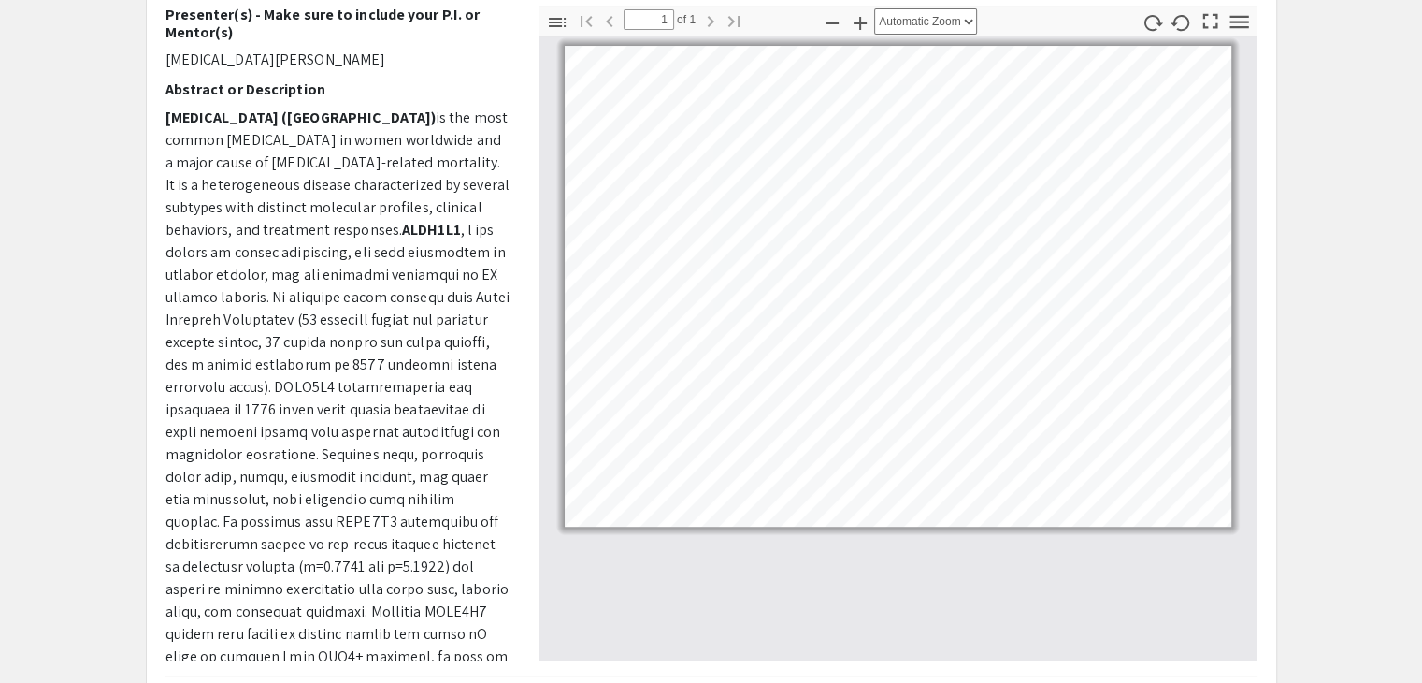
scroll to position [639, 0]
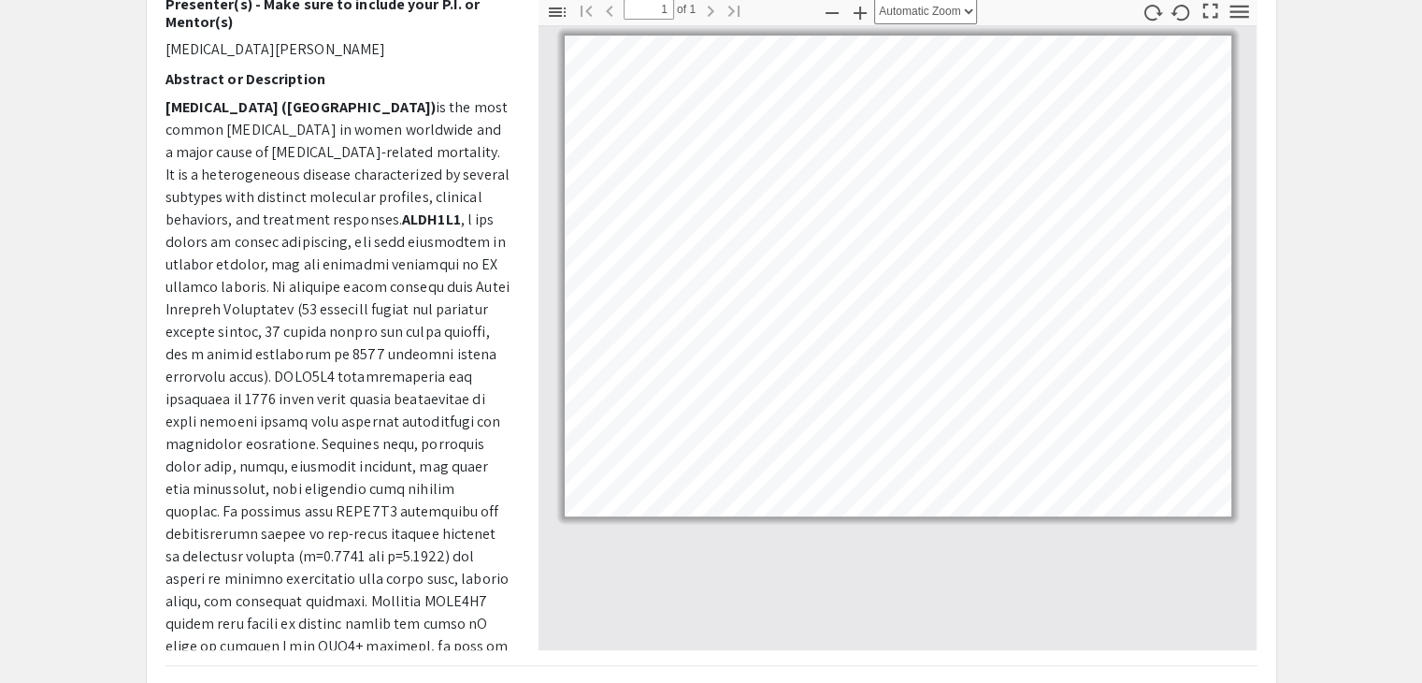
click at [358, 144] on p "Breast cancer (BC) is the most common cancer in women worldwide and a major cau…" at bounding box center [338, 533] width 345 height 875
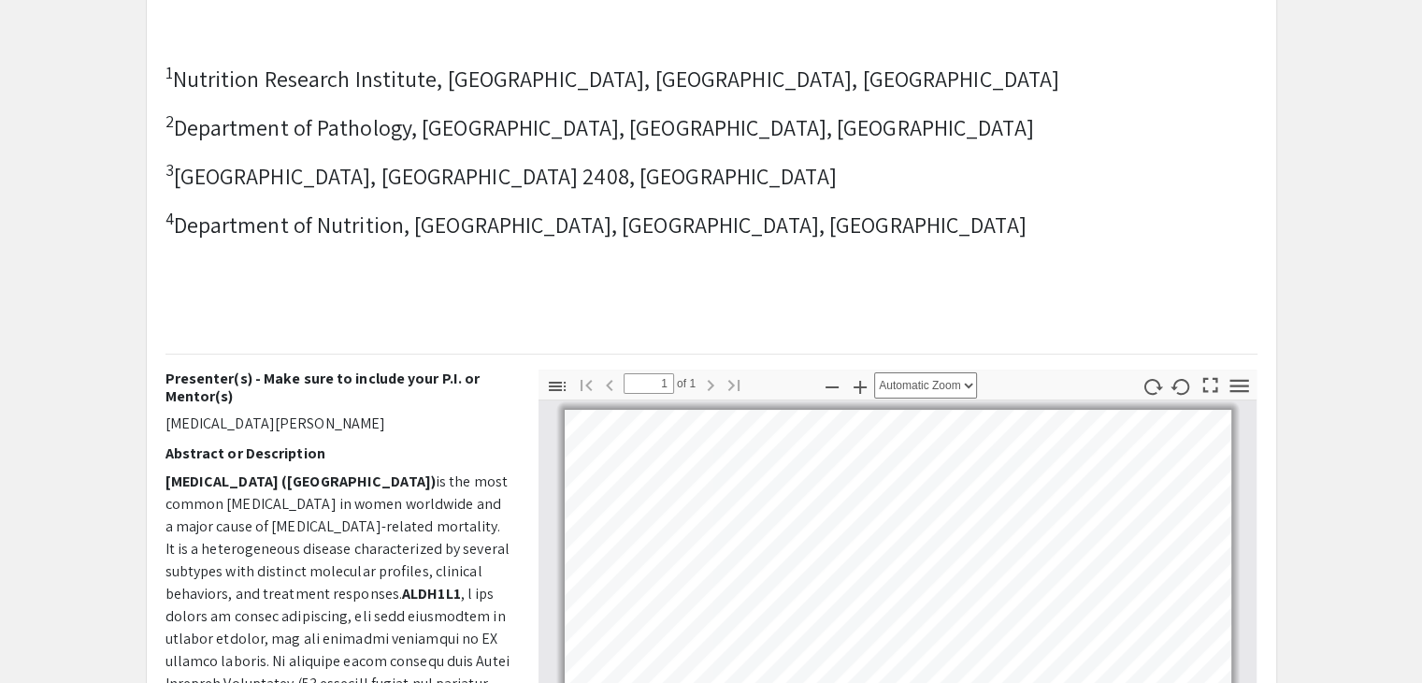
click at [604, 144] on p "2 Department of Pathology, Seoul National University Hospital, Seoul National U…" at bounding box center [705, 127] width 1079 height 34
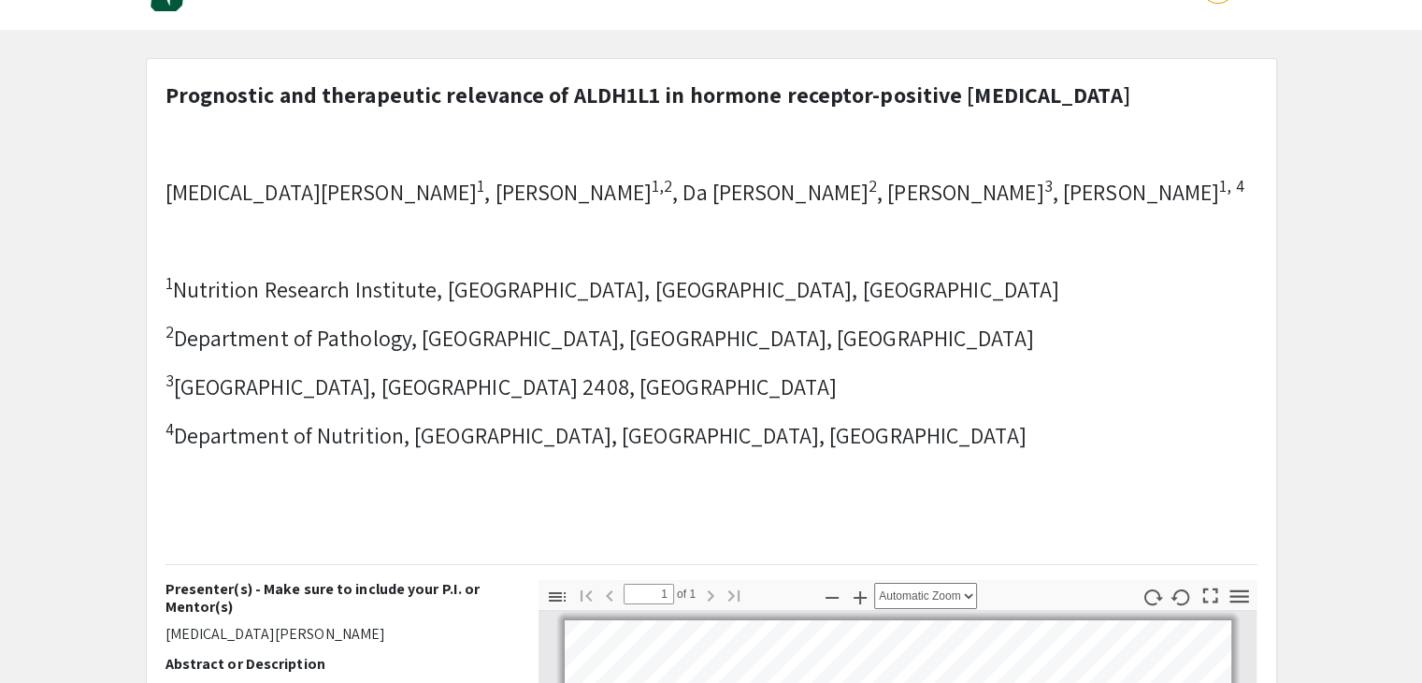
scroll to position [0, 0]
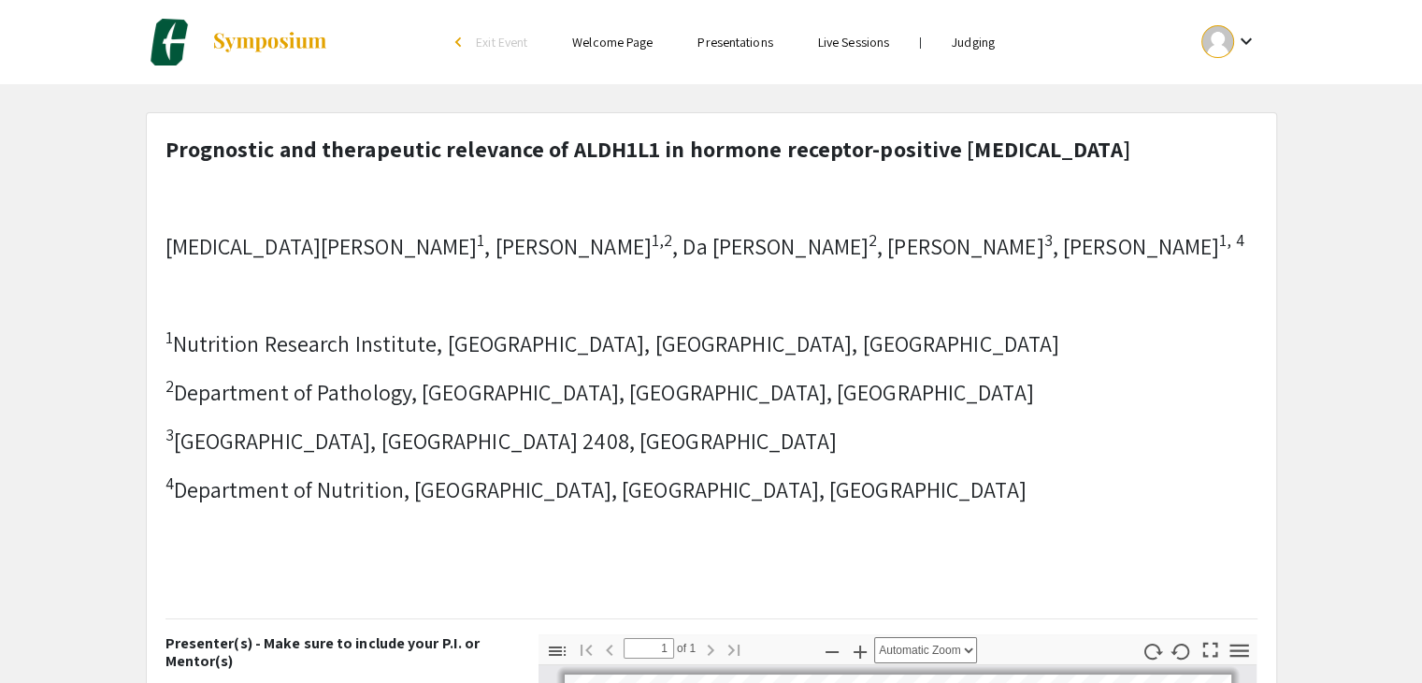
click at [747, 199] on p at bounding box center [705, 197] width 1079 height 34
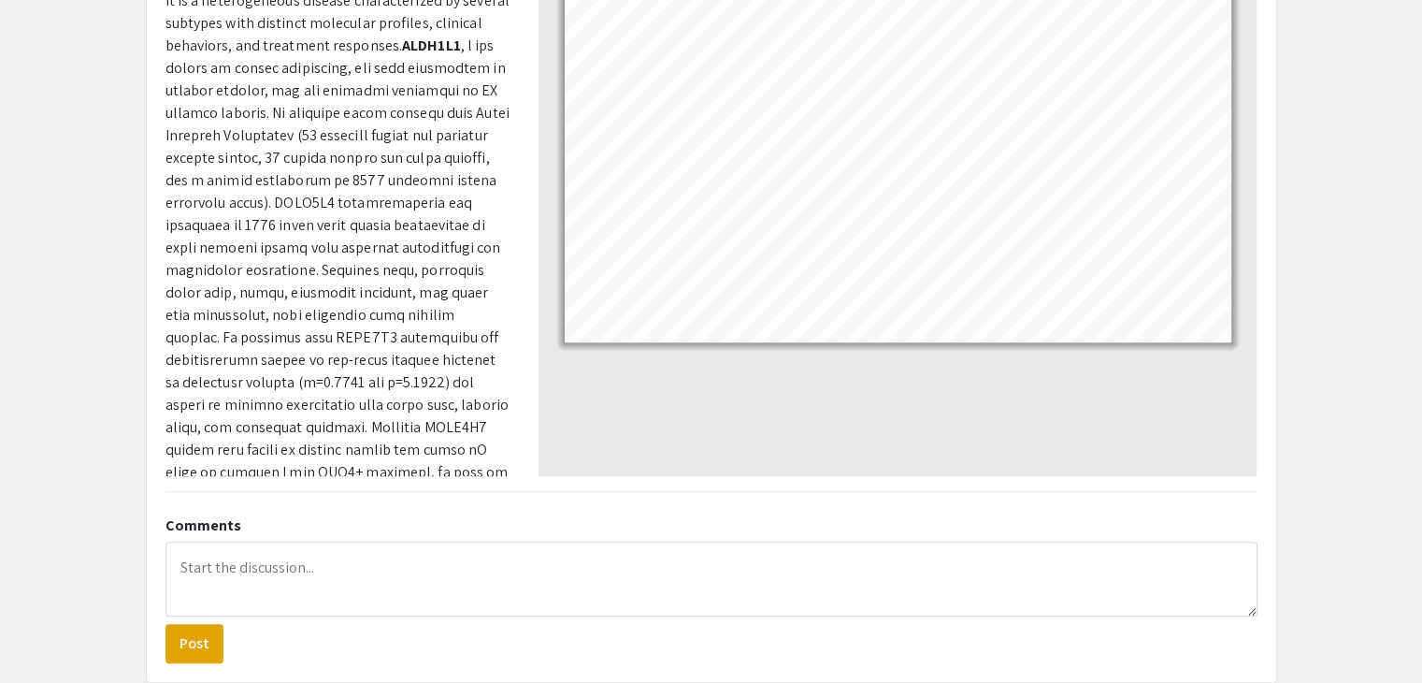
scroll to position [842, 0]
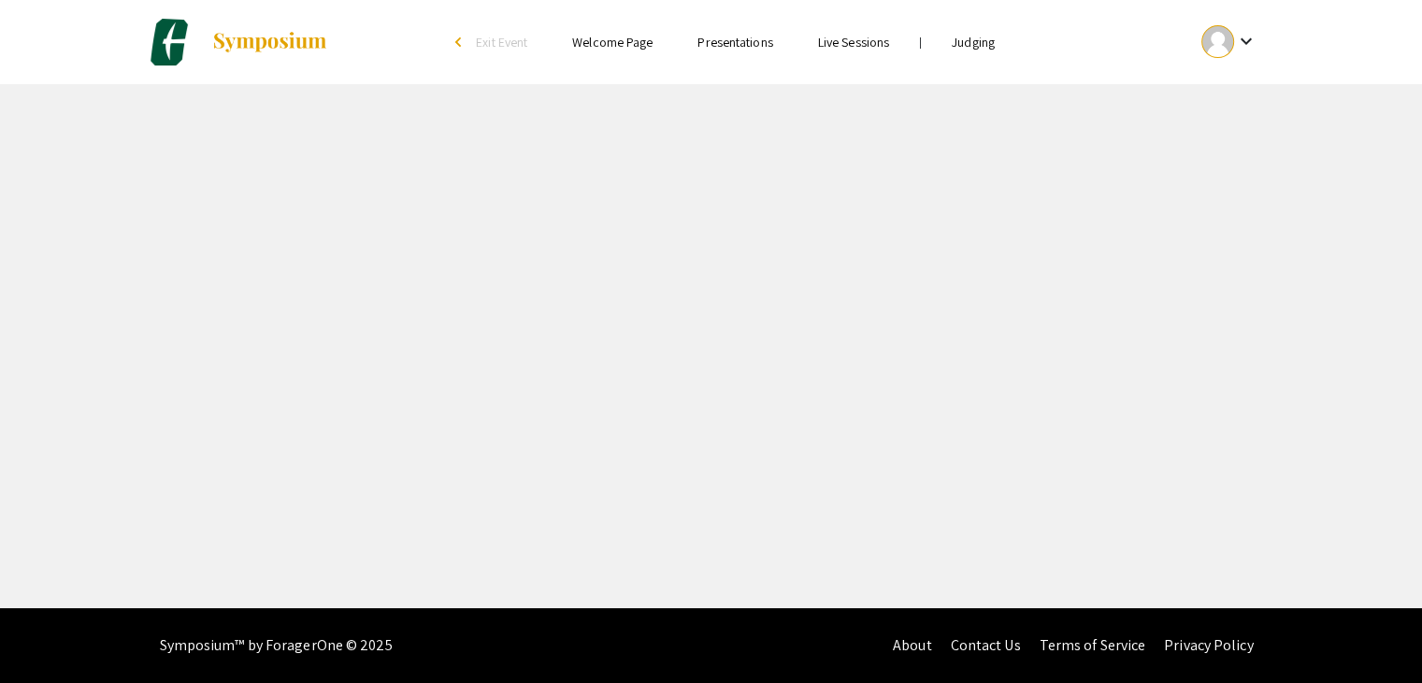
select select "custom"
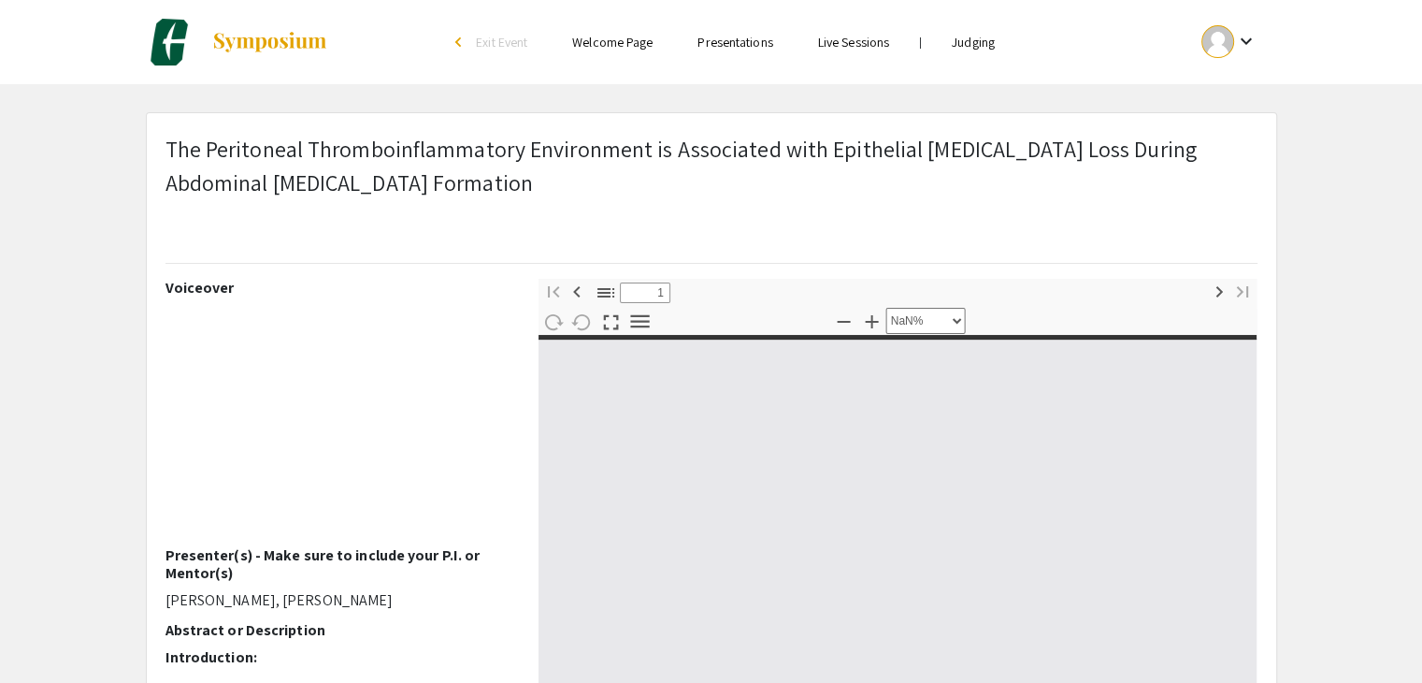
type input "0"
select select "custom"
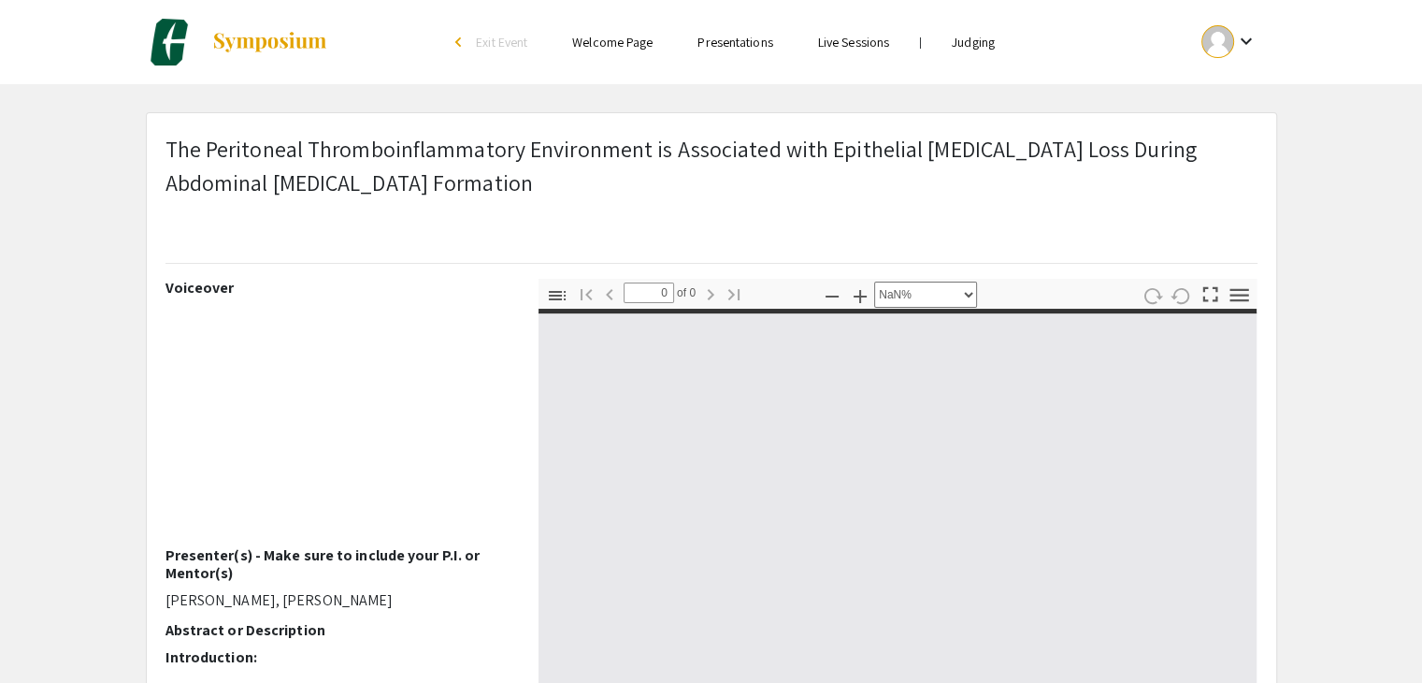
type input "1"
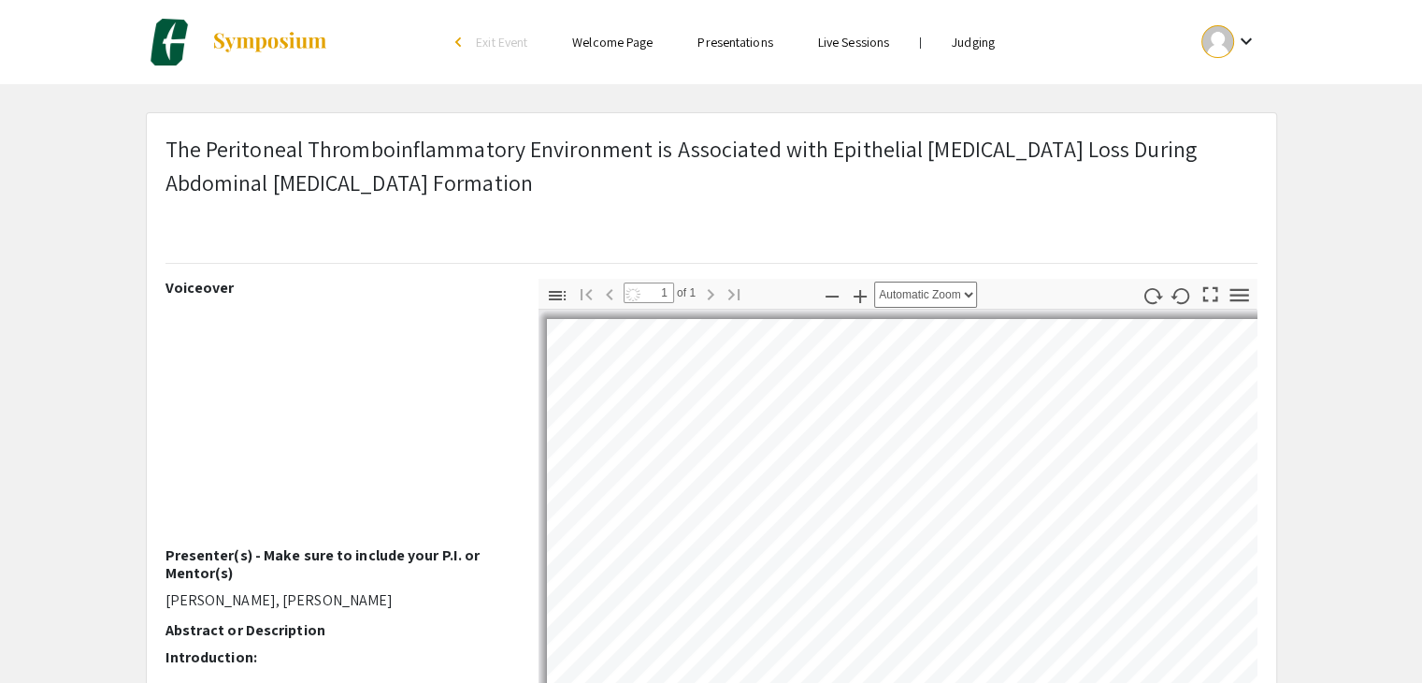
select select "auto"
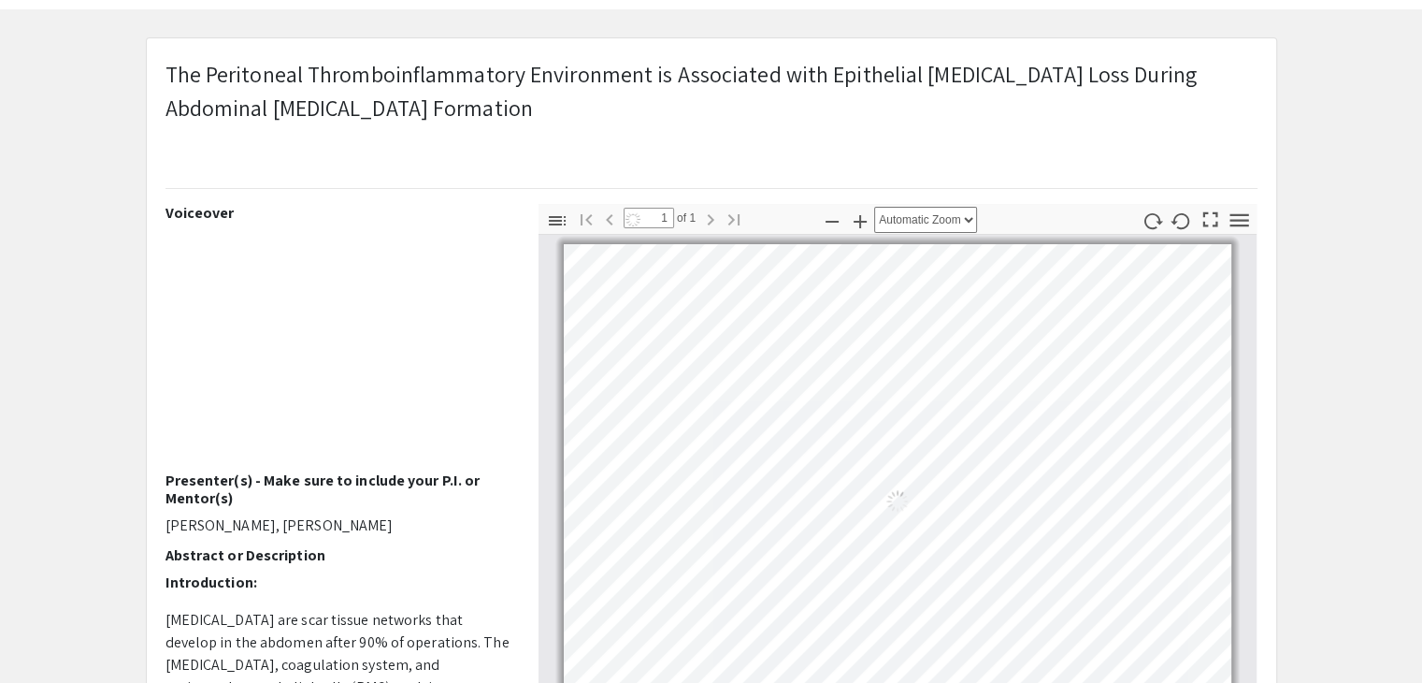
scroll to position [94, 0]
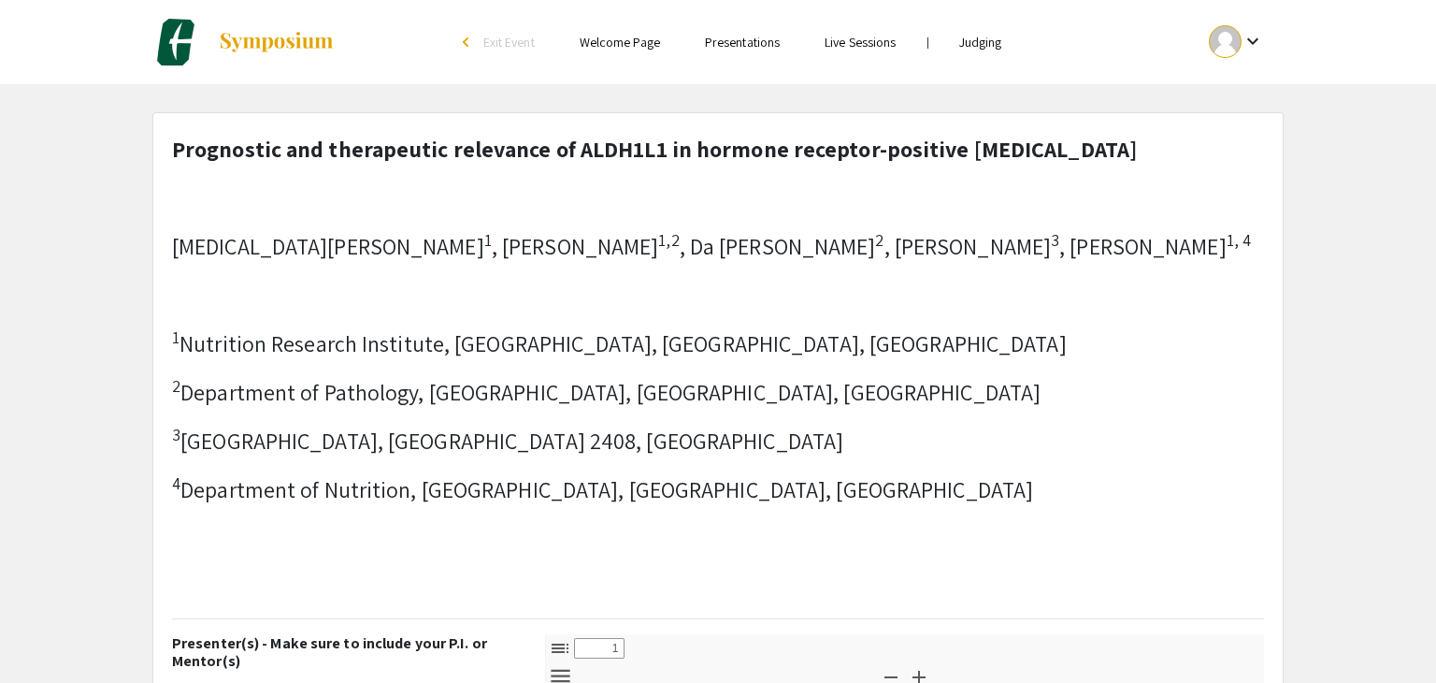
select select "custom"
type input "0"
select select "custom"
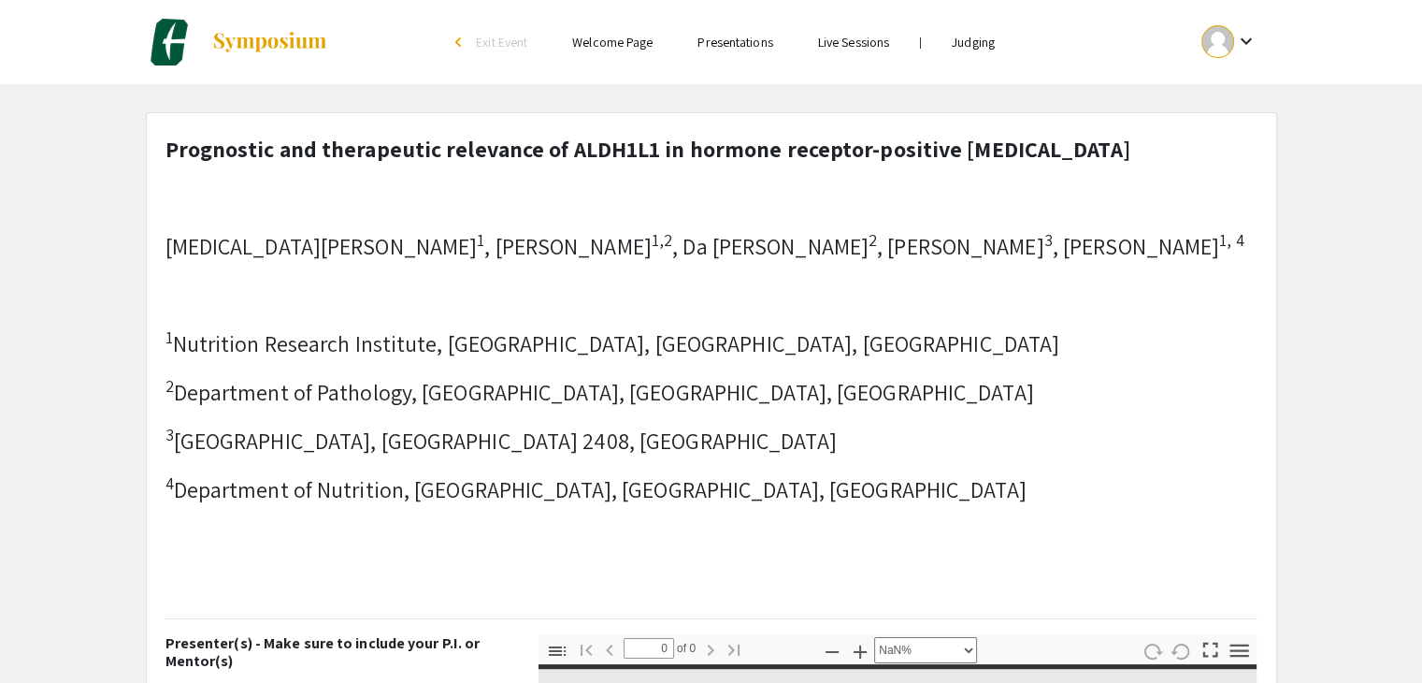
type input "1"
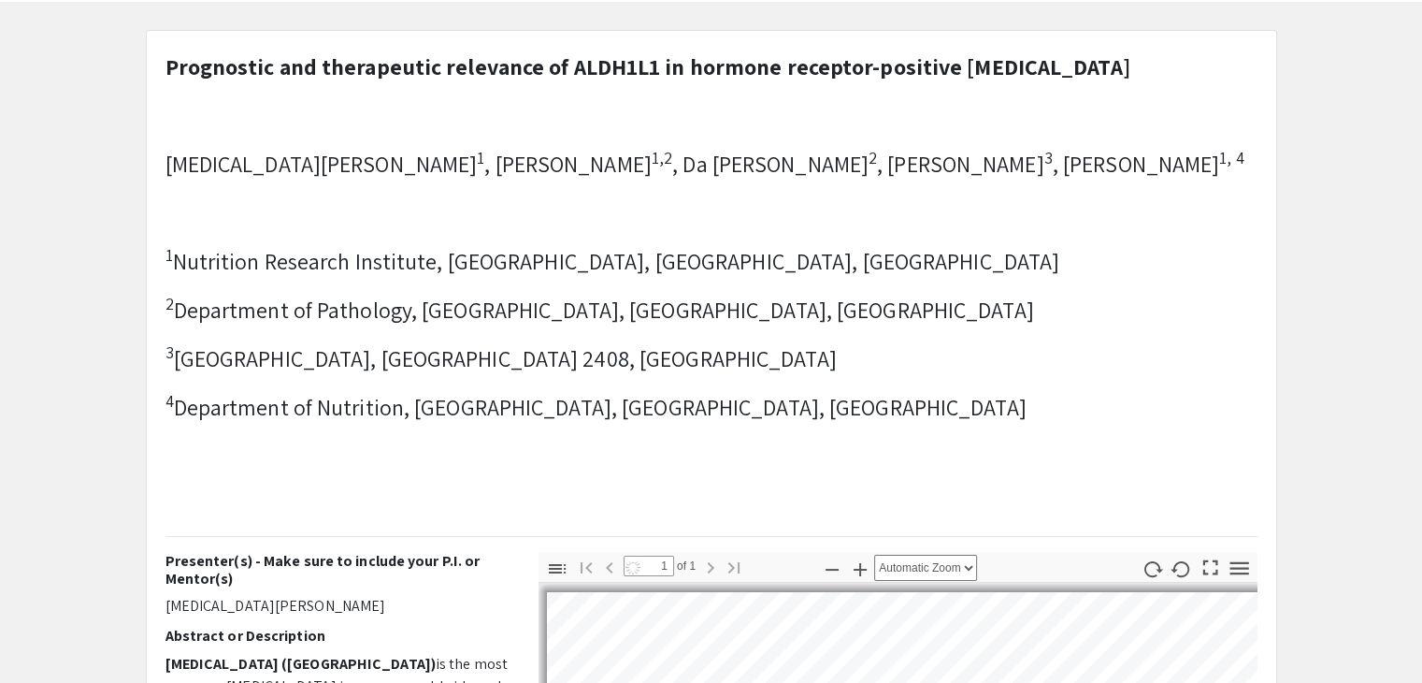
scroll to position [94, 0]
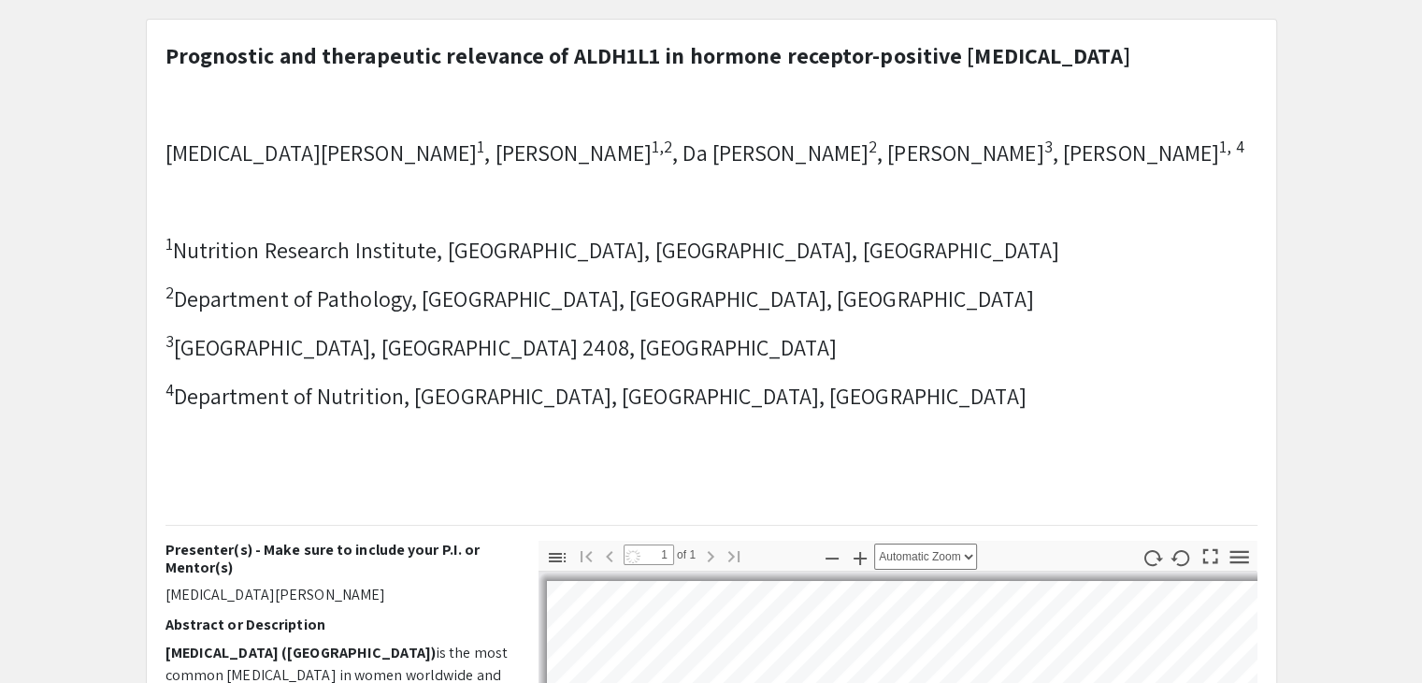
select select "auto"
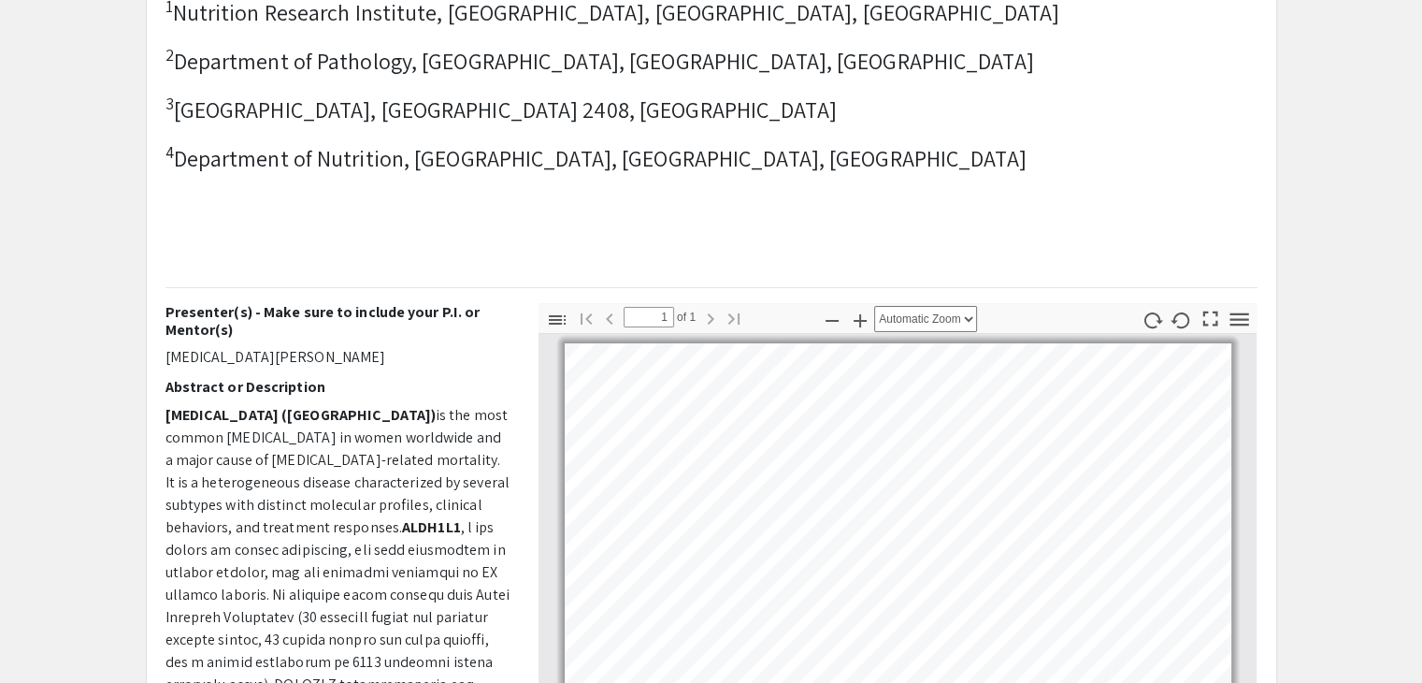
scroll to position [468, 0]
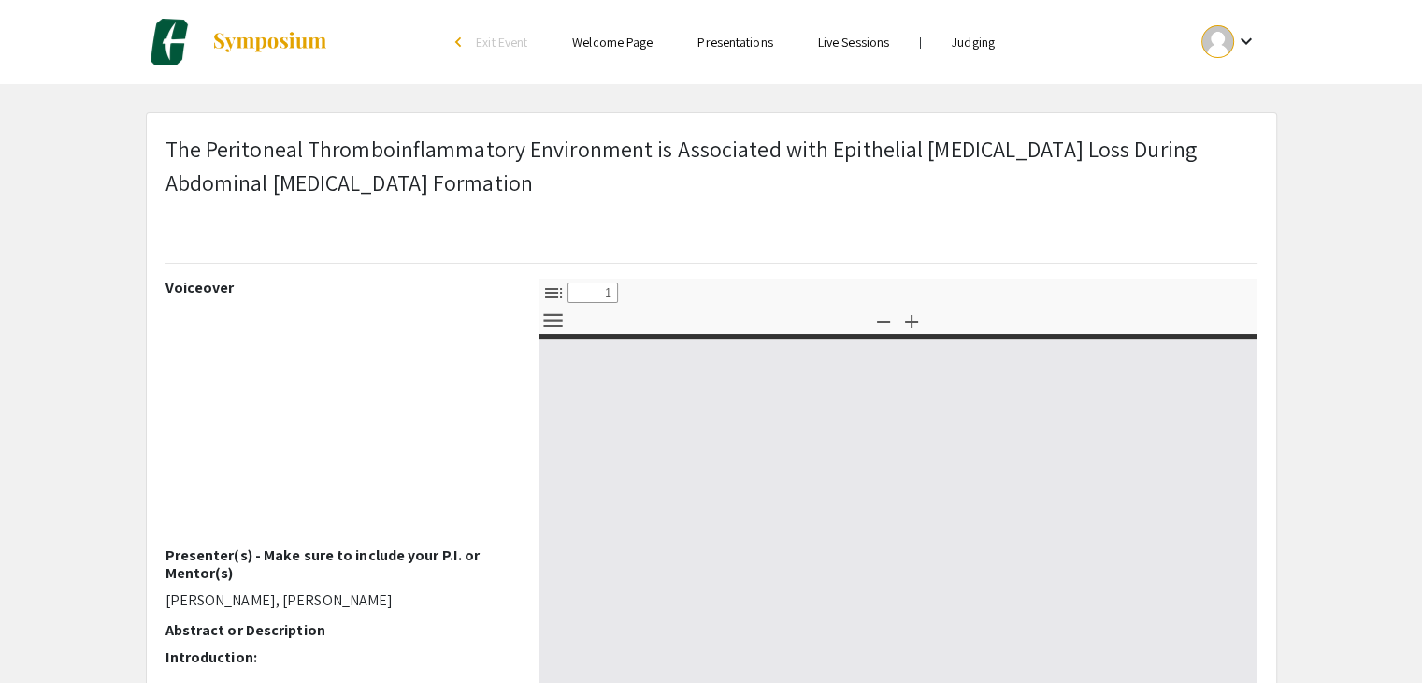
select select "custom"
type input "0"
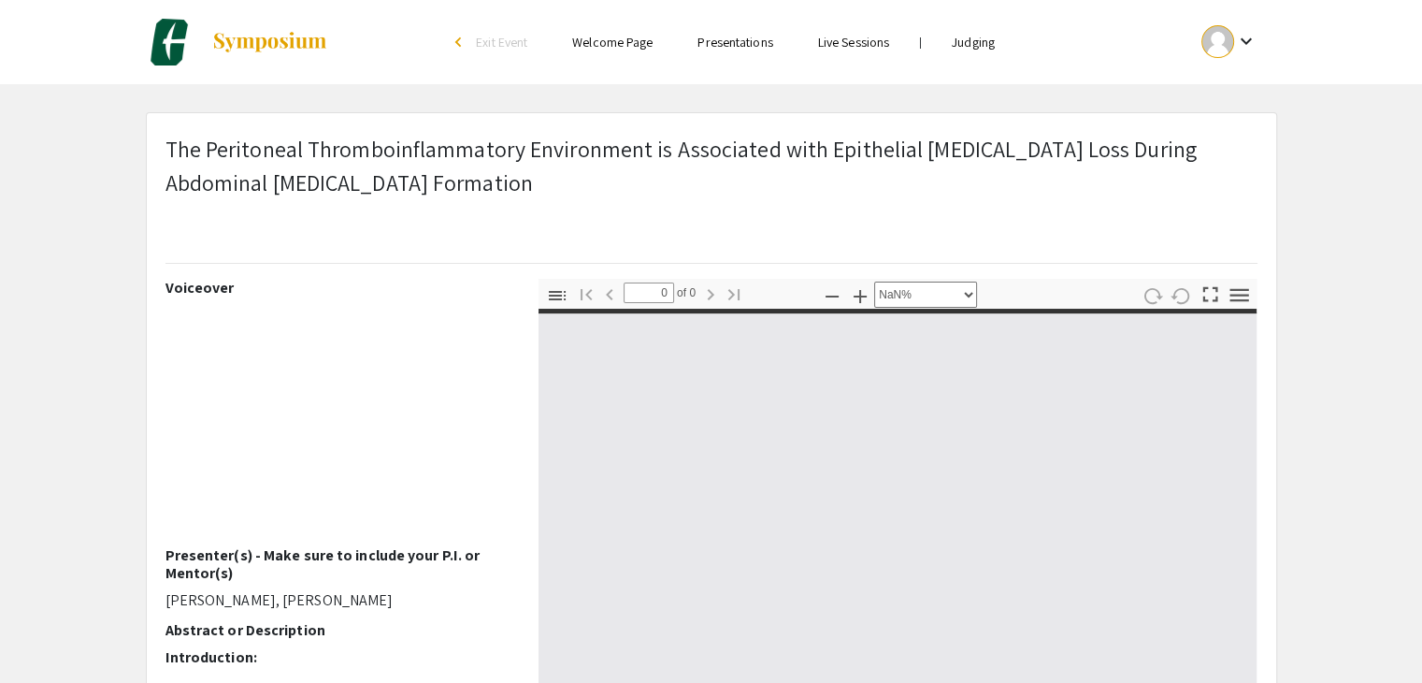
select select "auto"
type input "1"
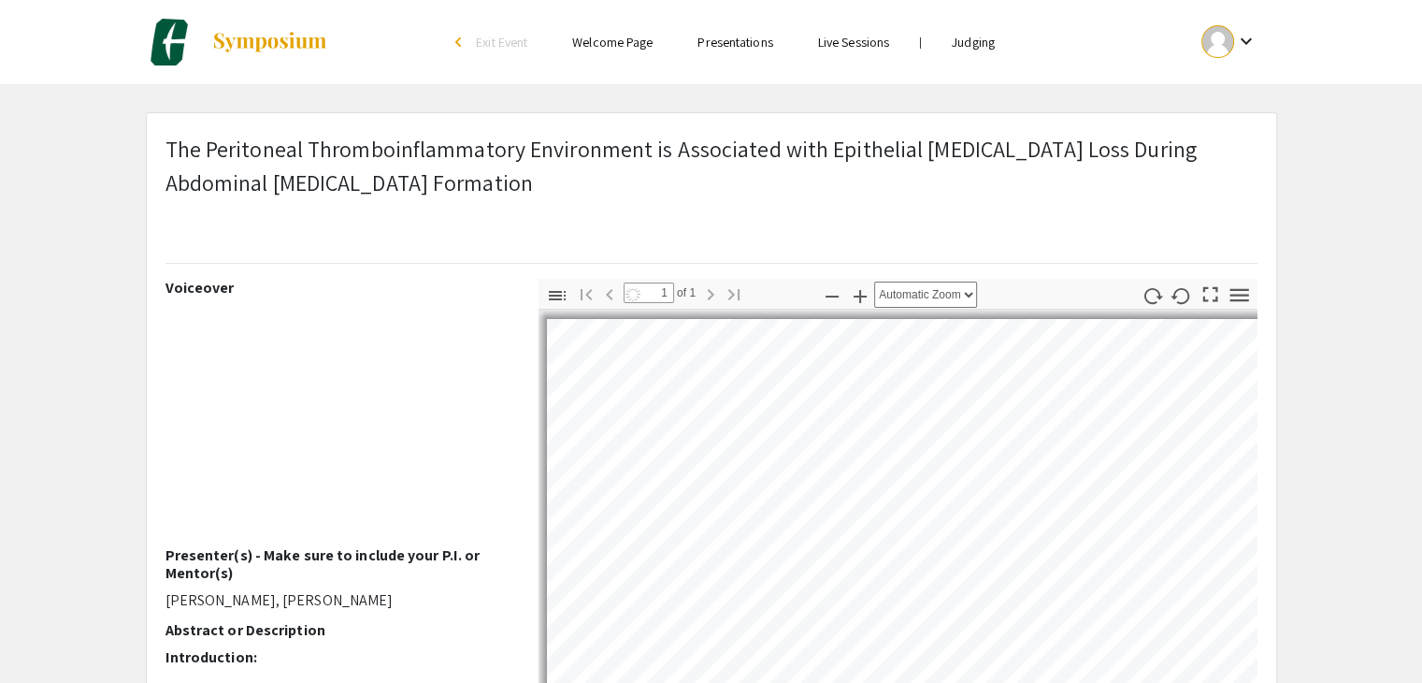
select select "auto"
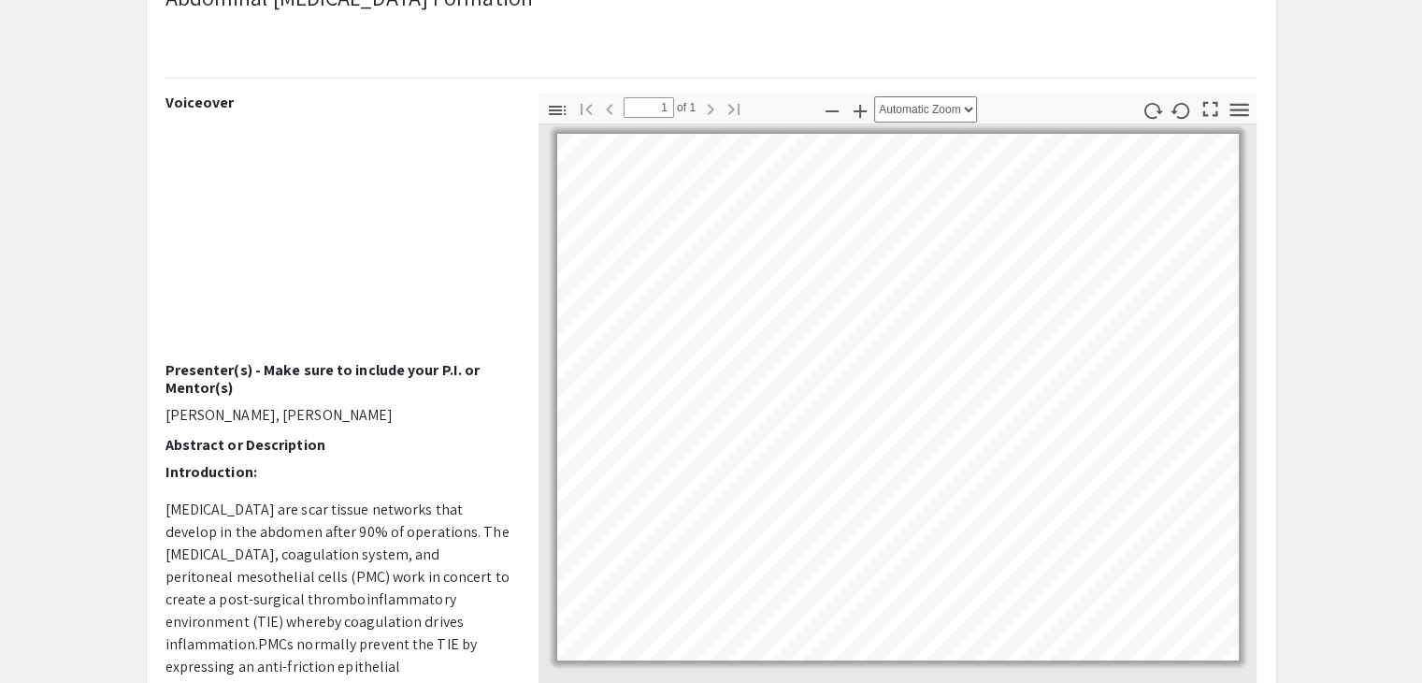
scroll to position [184, 0]
drag, startPoint x: 166, startPoint y: 411, endPoint x: 209, endPoint y: 412, distance: 44.0
click at [209, 412] on p "Reid Christensen, Samuel Carmichael" at bounding box center [338, 416] width 345 height 22
click at [311, 398] on div "Voiceover Presenter(s) - Make sure to include your P.I. or Mentor(s) Reid Chris…" at bounding box center [338, 421] width 345 height 655
click at [197, 408] on p "Reid Christensen, Samuel Carmichael" at bounding box center [338, 416] width 345 height 22
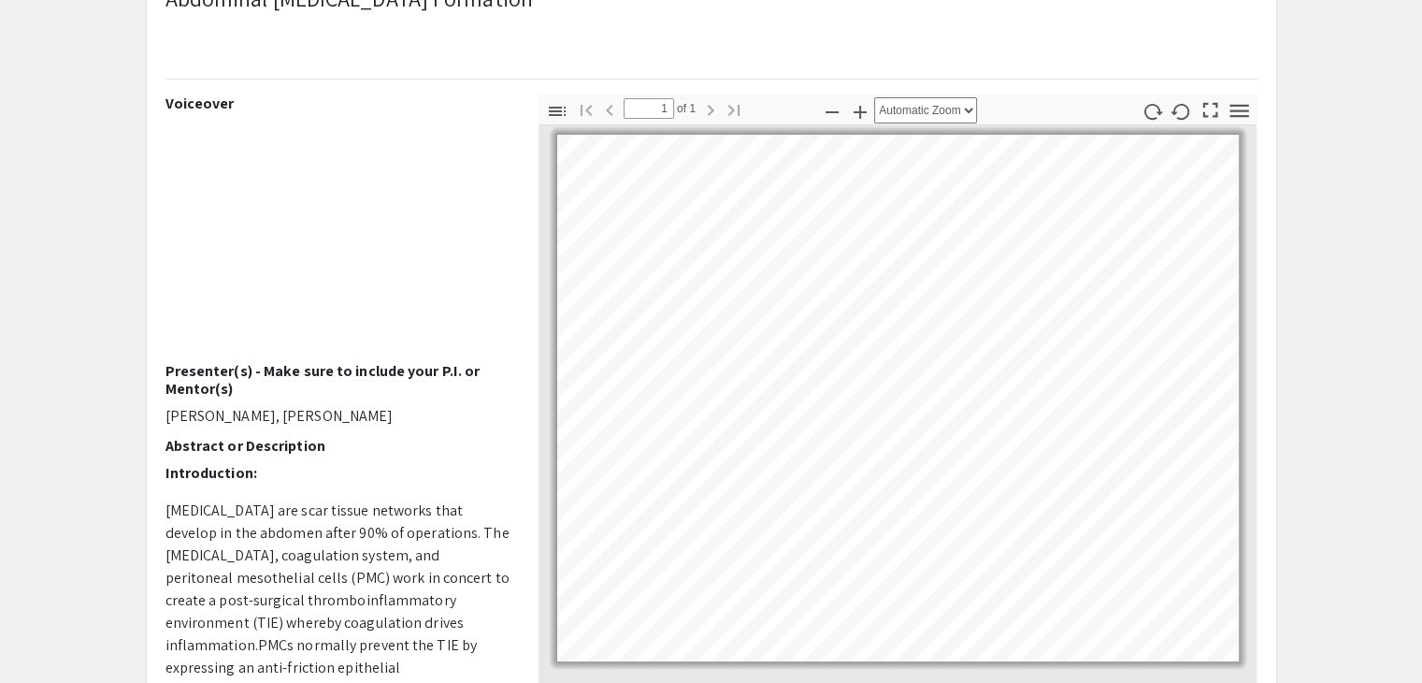
drag, startPoint x: 287, startPoint y: 412, endPoint x: 430, endPoint y: 419, distance: 143.2
click at [430, 419] on p "Reid Christensen, Samuel Carmichael" at bounding box center [338, 416] width 345 height 22
click at [317, 407] on p "Reid Christensen, Samuel Carmichael" at bounding box center [338, 416] width 345 height 22
drag, startPoint x: 277, startPoint y: 414, endPoint x: 411, endPoint y: 409, distance: 134.8
click at [411, 409] on p "Reid Christensen, Samuel Carmichael" at bounding box center [338, 416] width 345 height 22
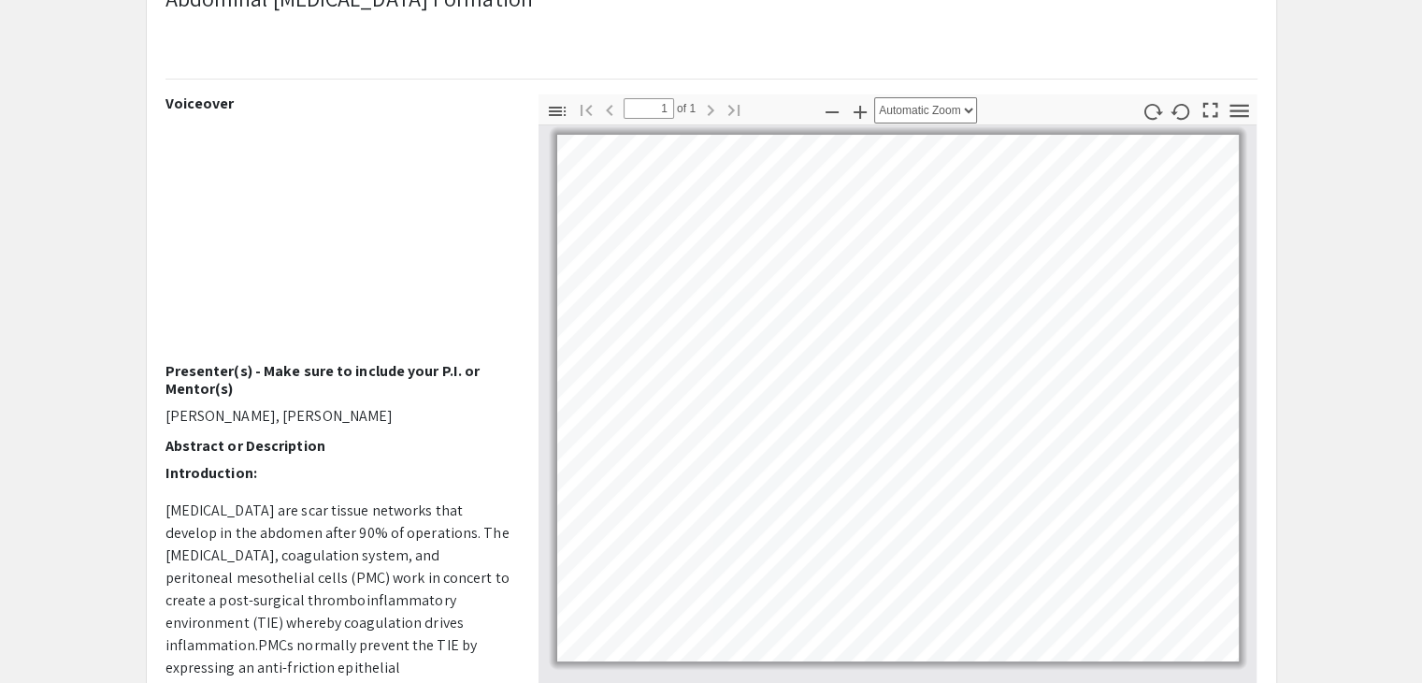
scroll to position [94, 0]
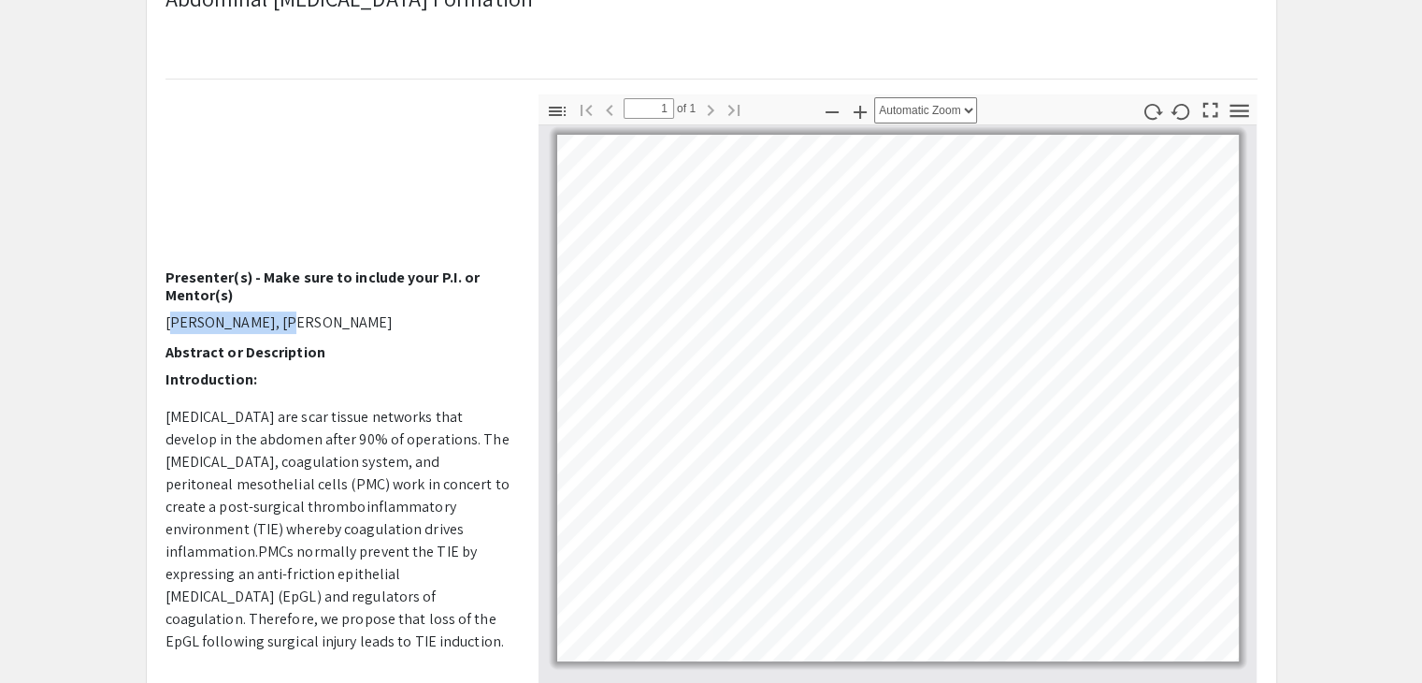
drag, startPoint x: 165, startPoint y: 315, endPoint x: 271, endPoint y: 312, distance: 106.6
click at [271, 312] on p "Reid Christensen, Samuel Carmichael" at bounding box center [338, 322] width 345 height 22
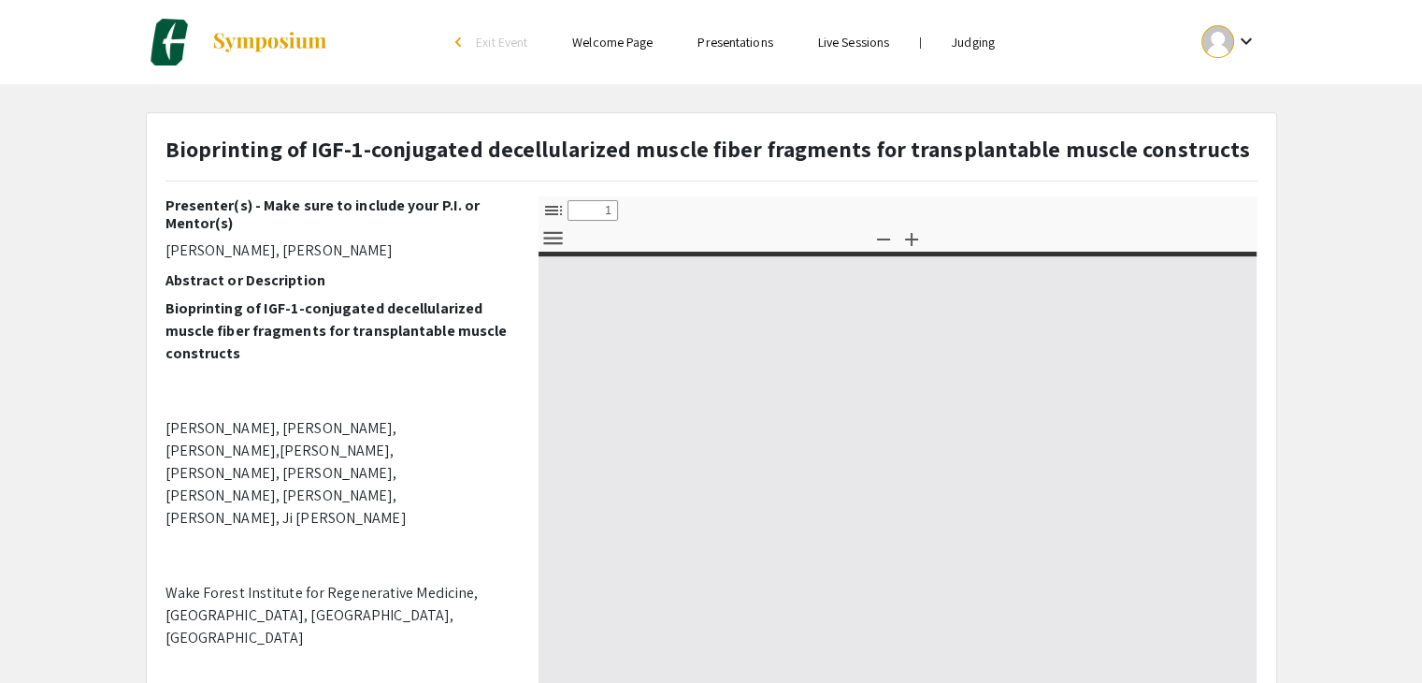
select select "custom"
type input "0"
select select "custom"
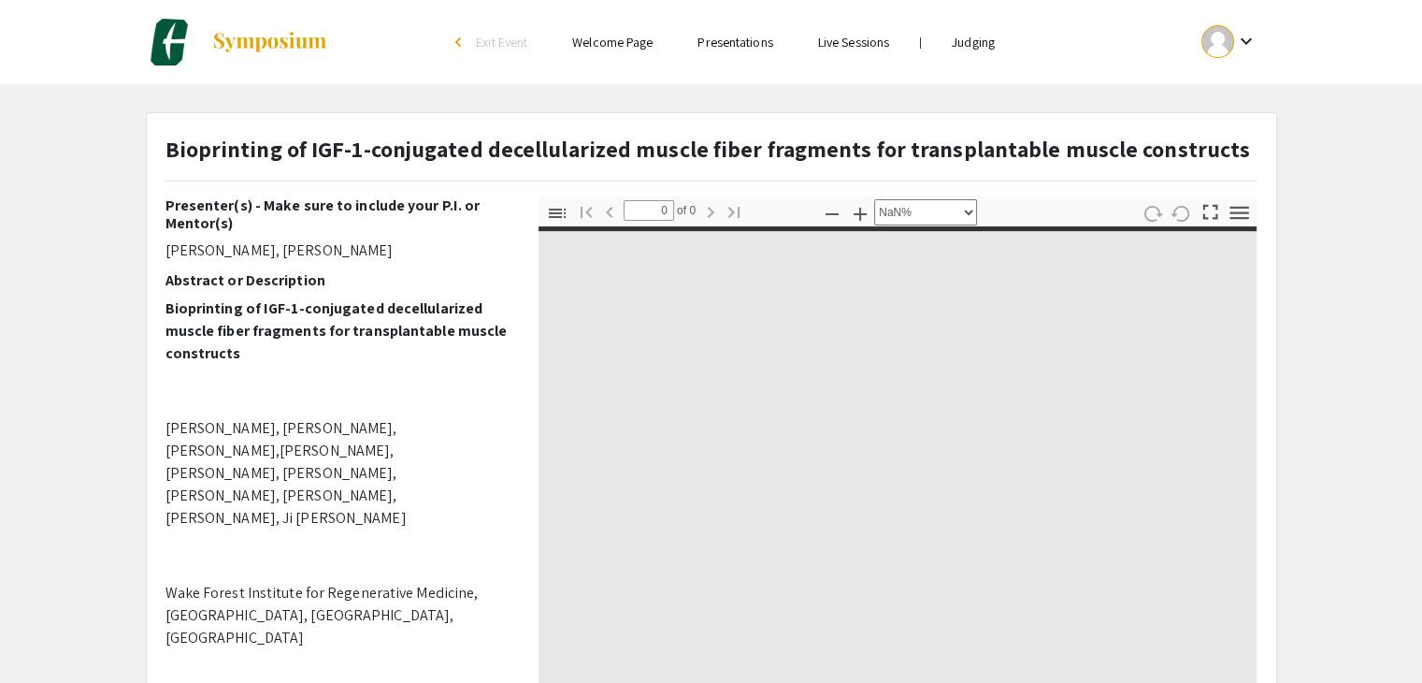
type input "1"
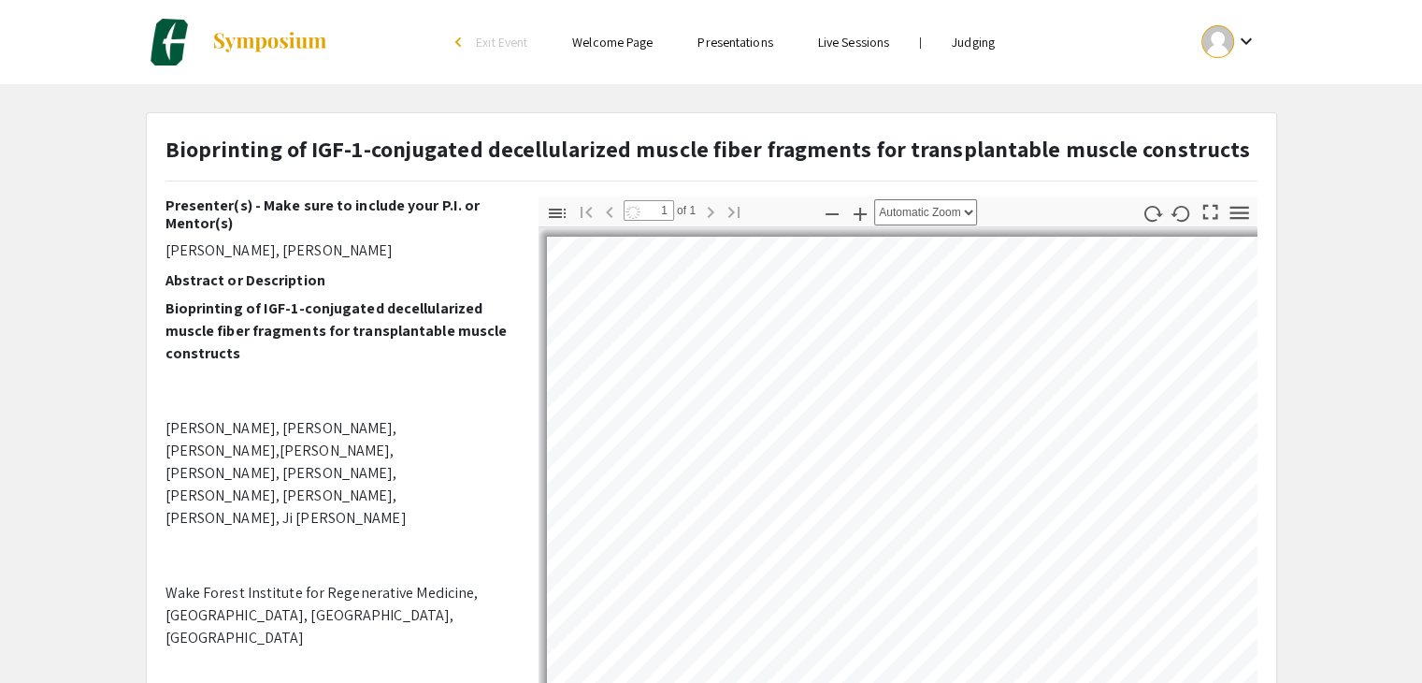
select select "auto"
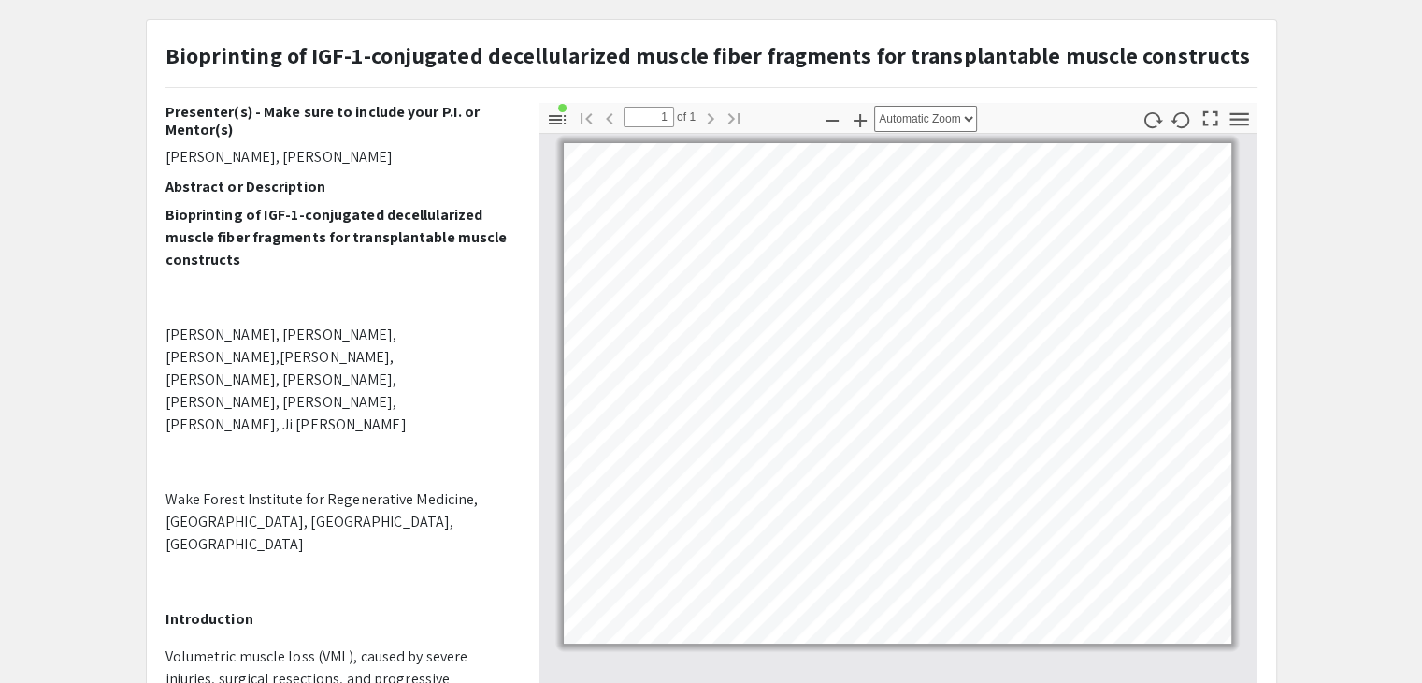
click at [336, 198] on div "Presenter(s) - Make sure to include your P.I. or [PERSON_NAME](s) [PERSON_NAME]…" at bounding box center [338, 430] width 345 height 655
drag, startPoint x: 164, startPoint y: 156, endPoint x: 269, endPoint y: 157, distance: 105.7
click at [269, 157] on div "Presenter(s) - Make sure to include your P.I. or [PERSON_NAME](s) [PERSON_NAME]…" at bounding box center [337, 430] width 373 height 655
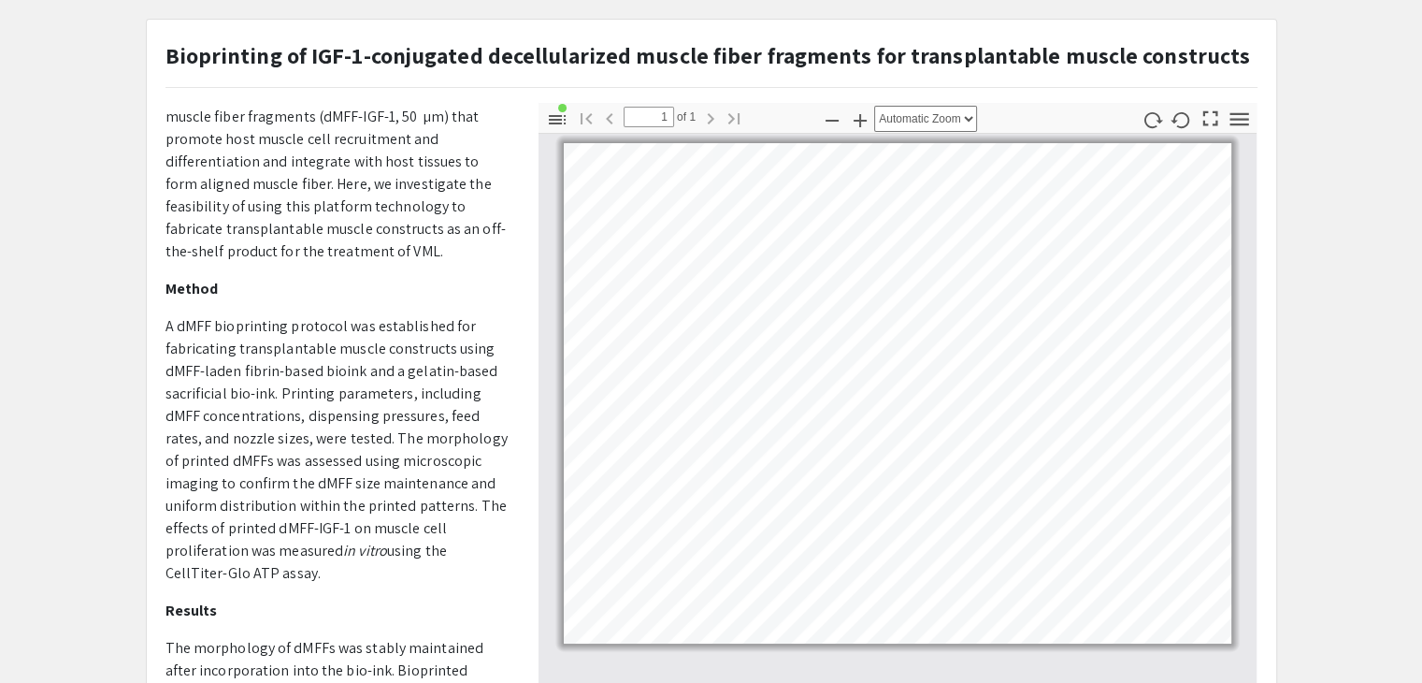
scroll to position [842, 0]
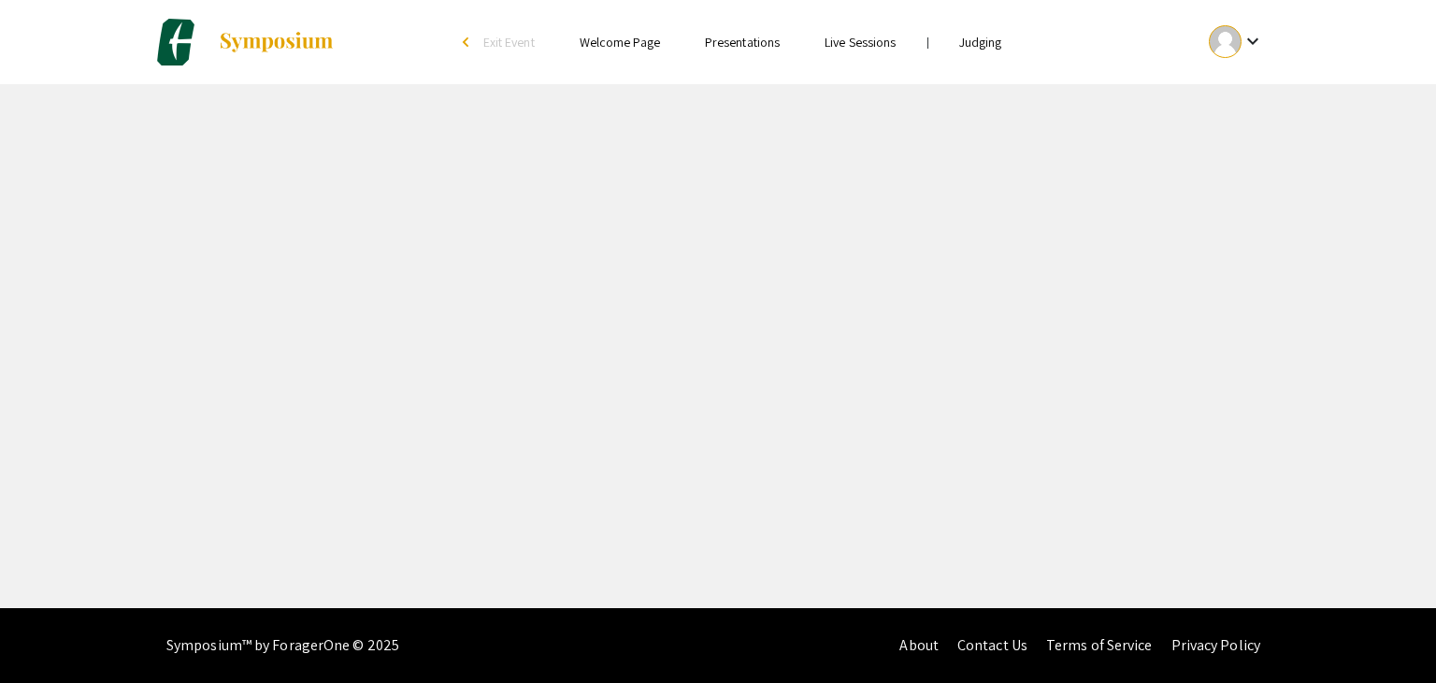
select select "custom"
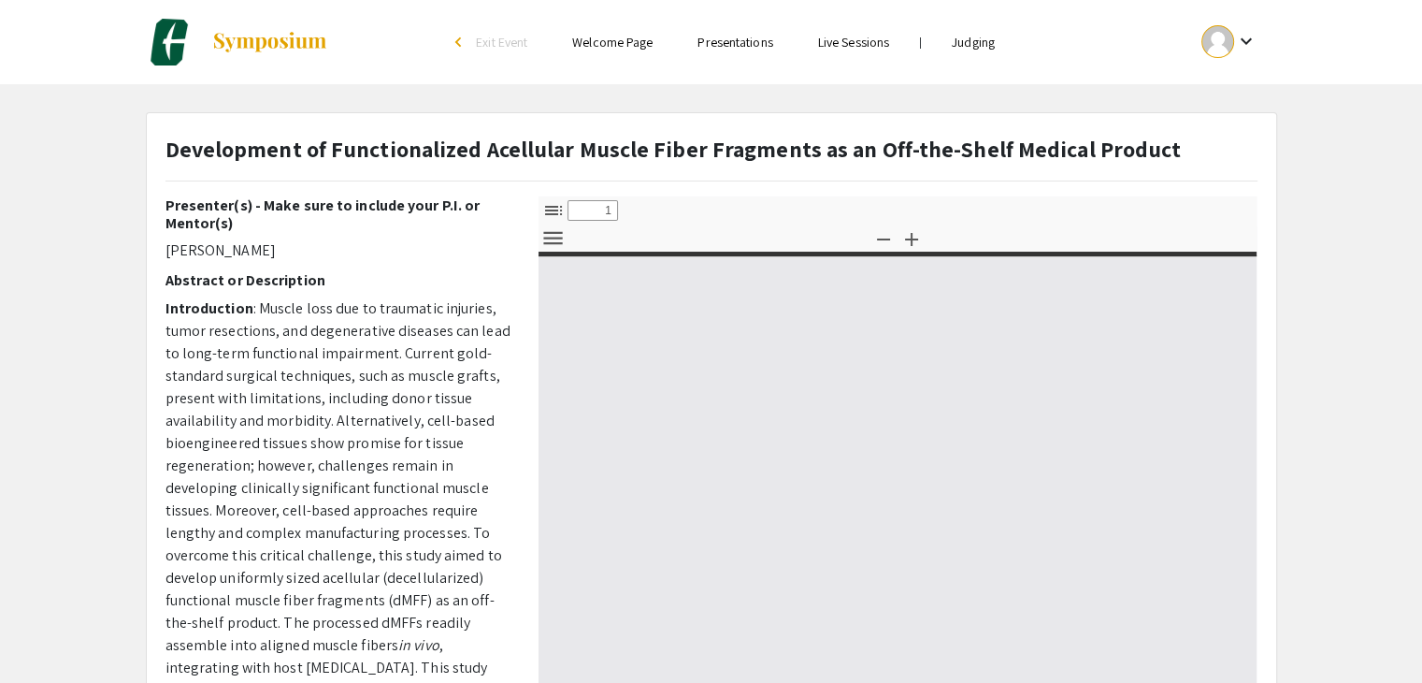
type input "0"
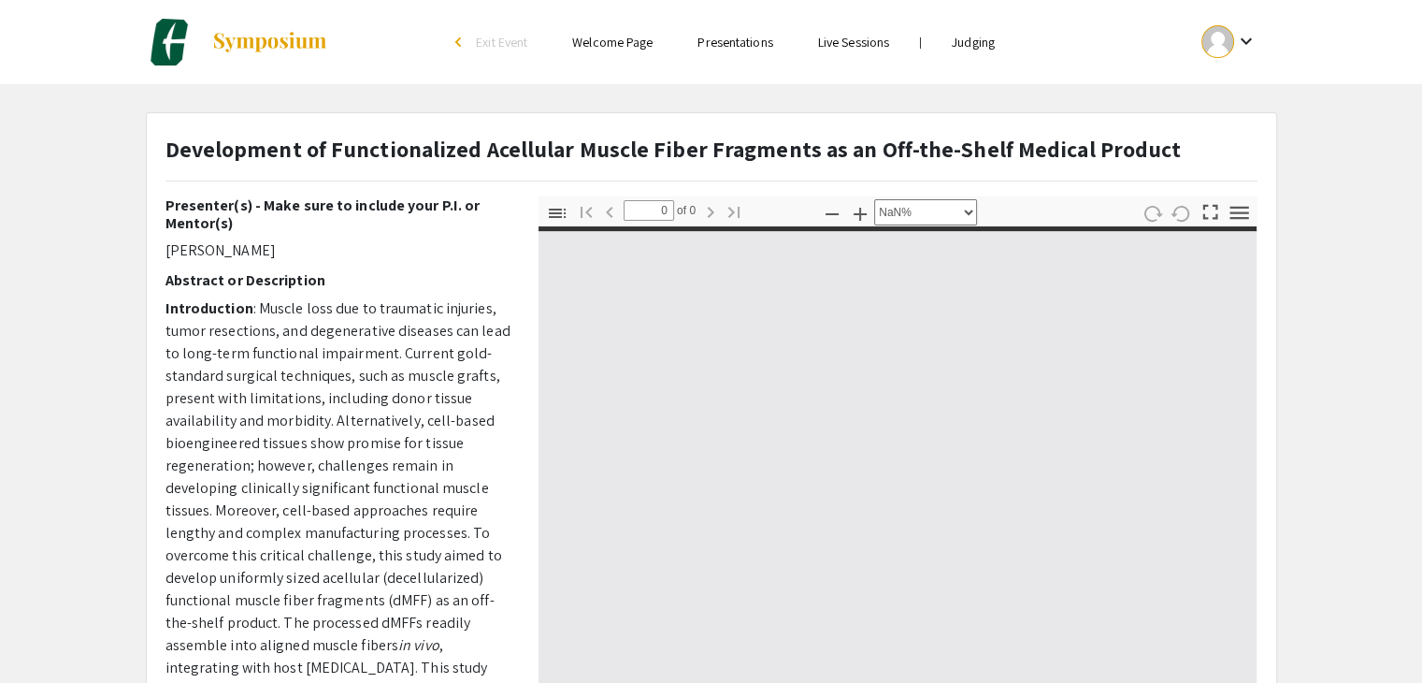
select select "auto"
type input "1"
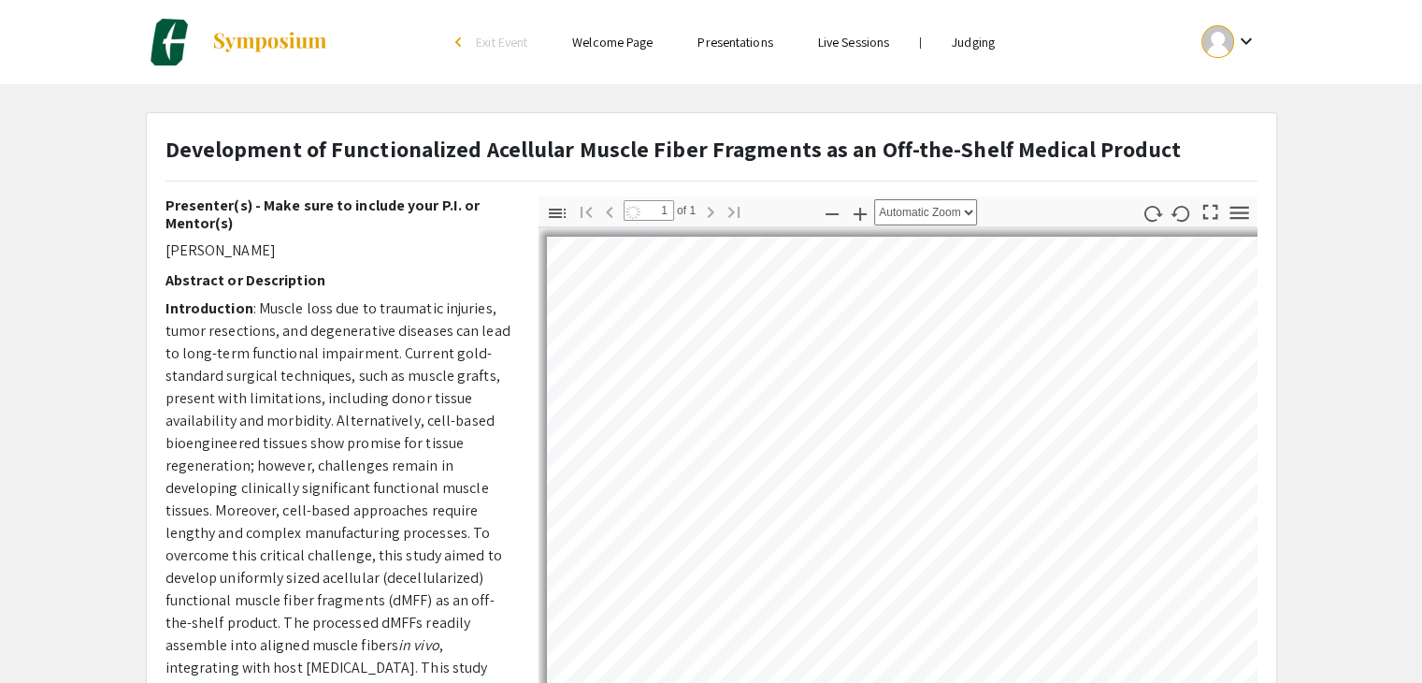
select select "auto"
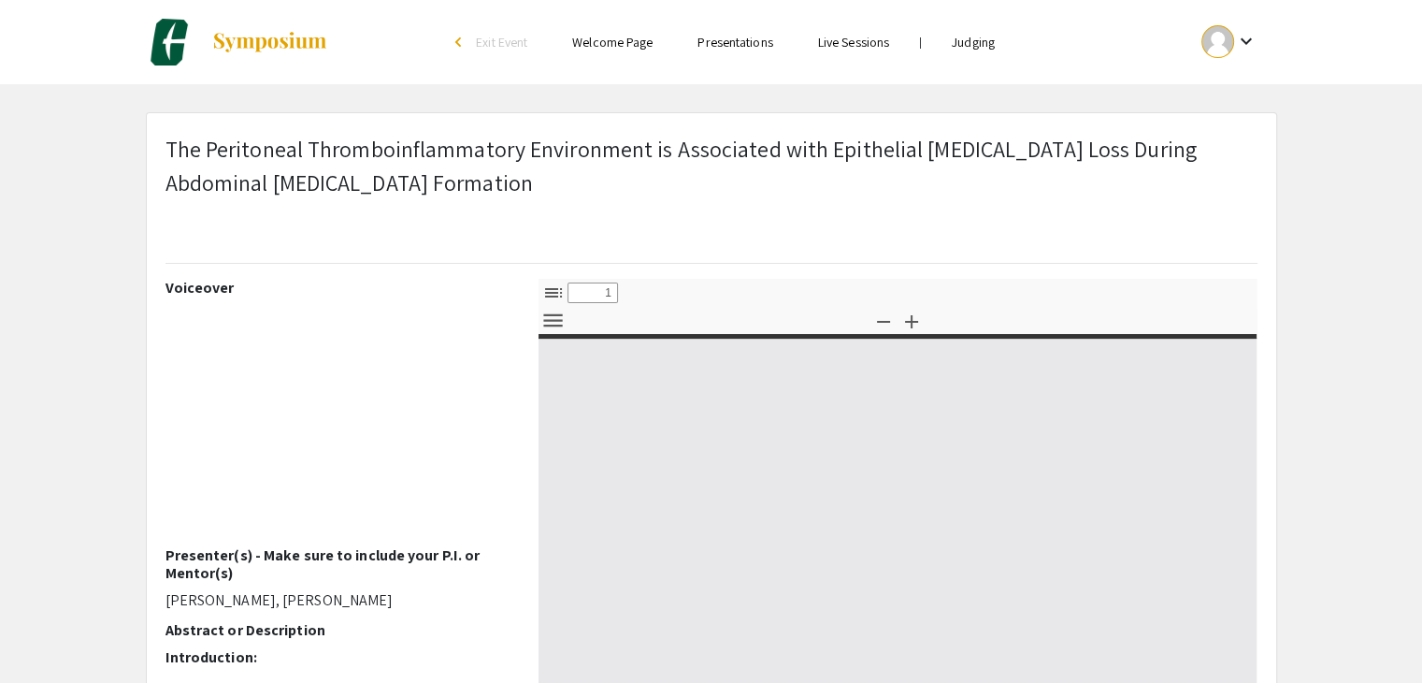
select select "custom"
type input "0"
select select "custom"
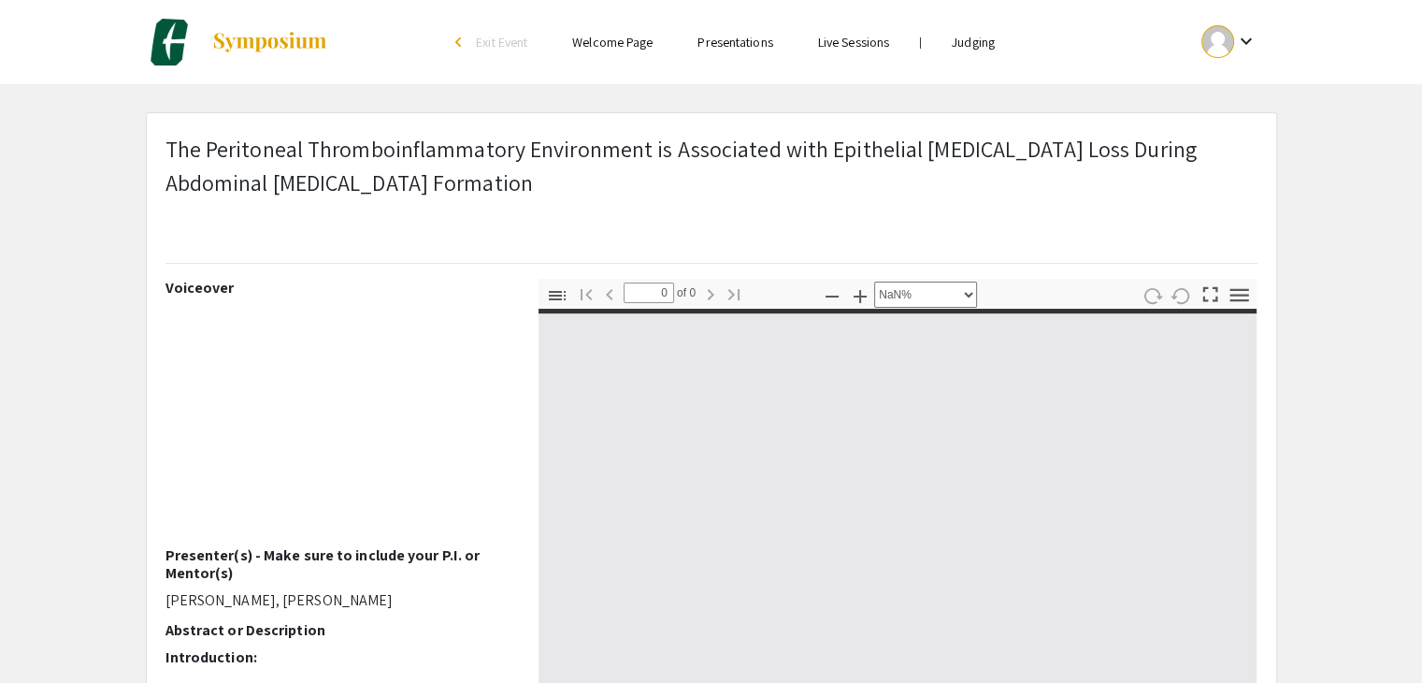
type input "1"
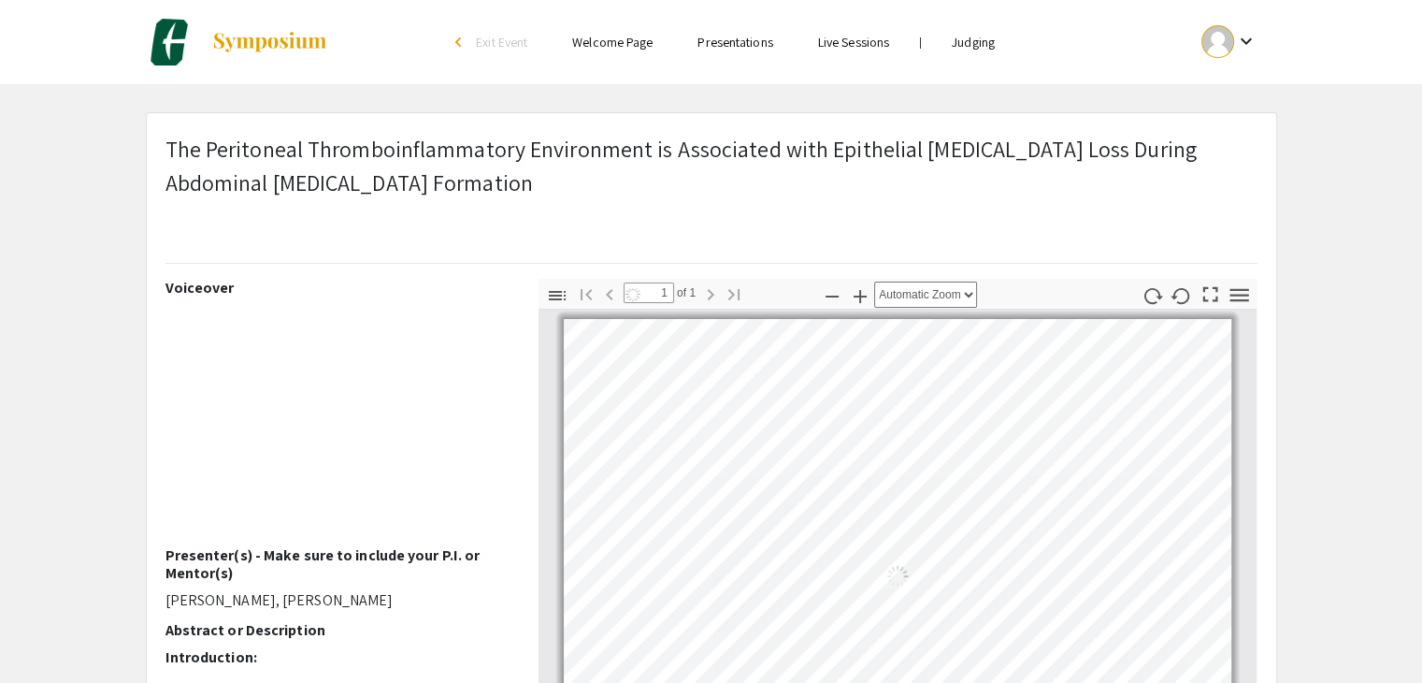
select select "auto"
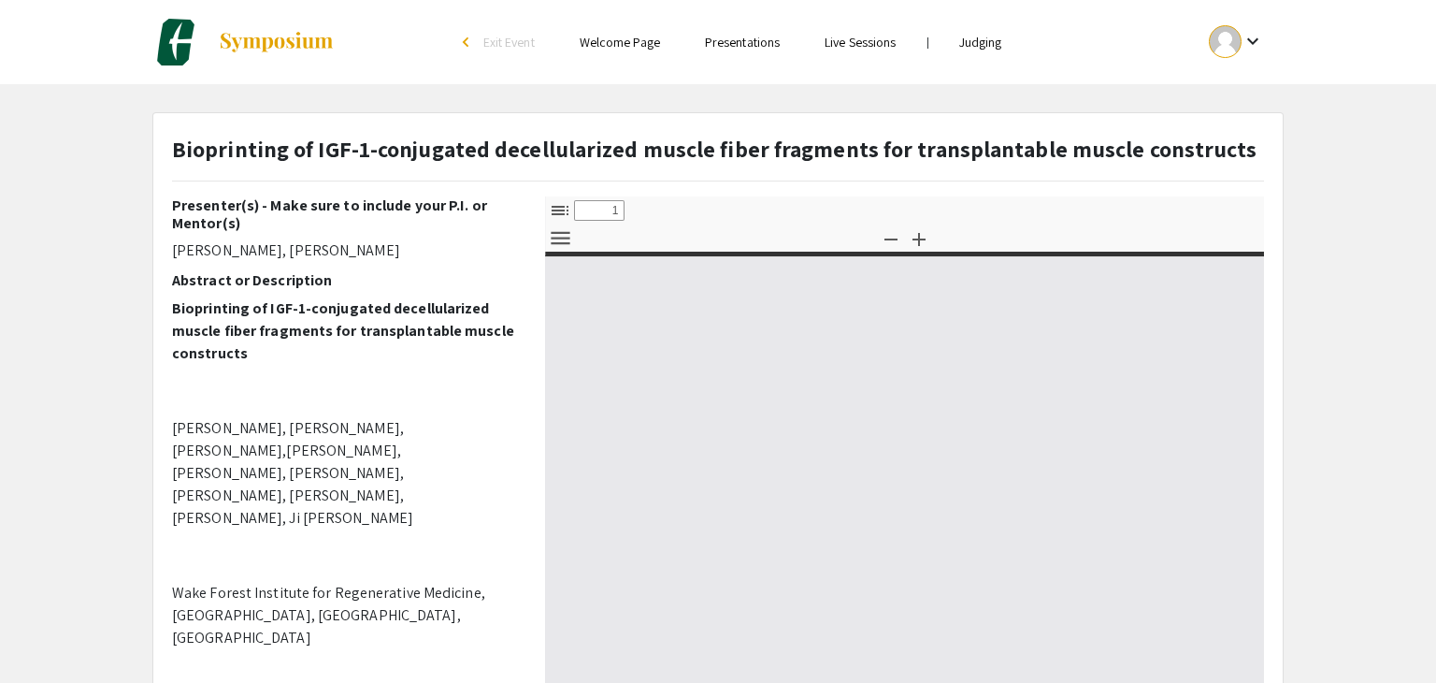
select select "custom"
type input "0"
select select "custom"
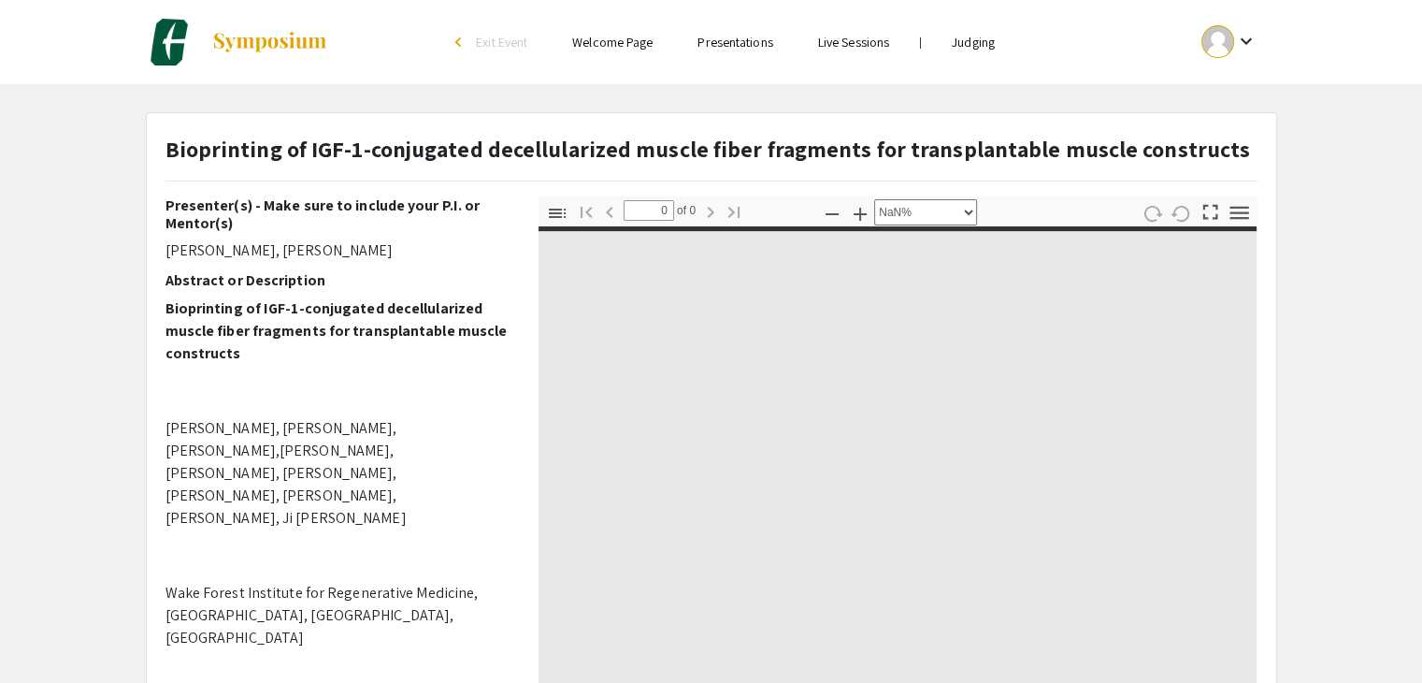
type input "1"
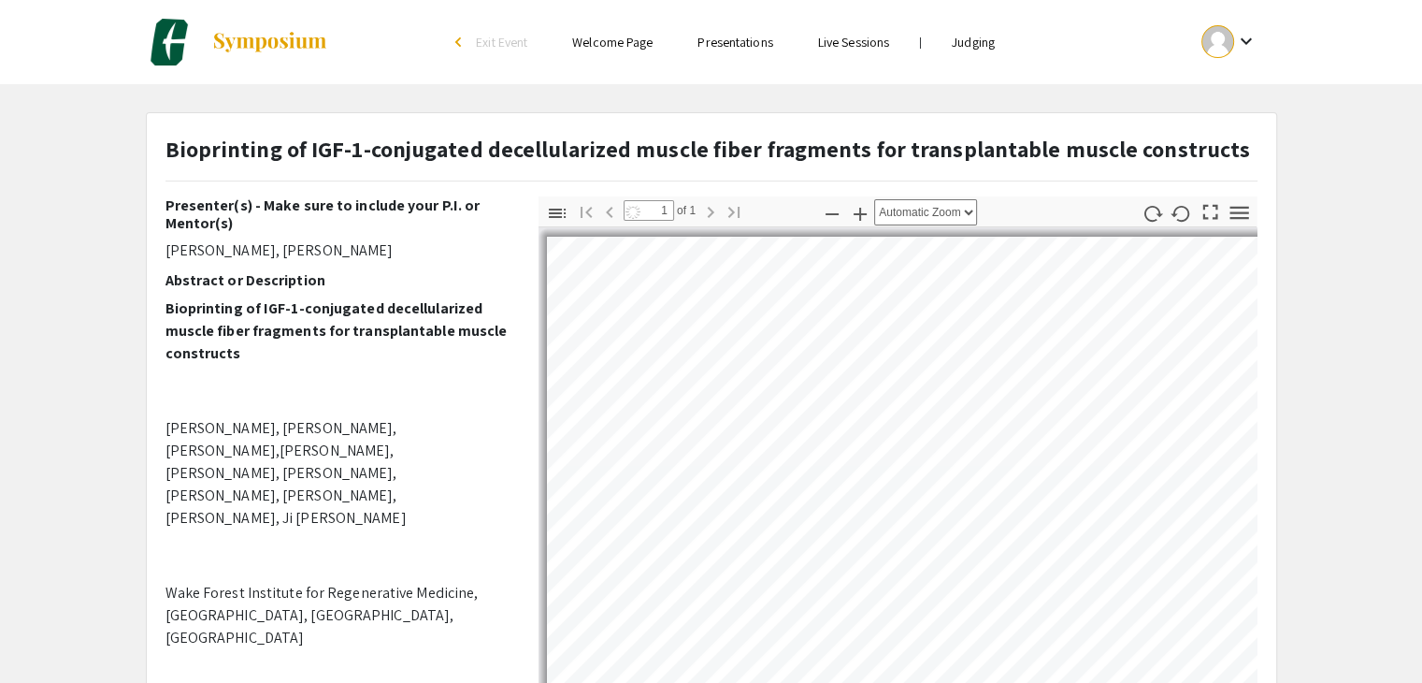
scroll to position [187, 0]
select select "auto"
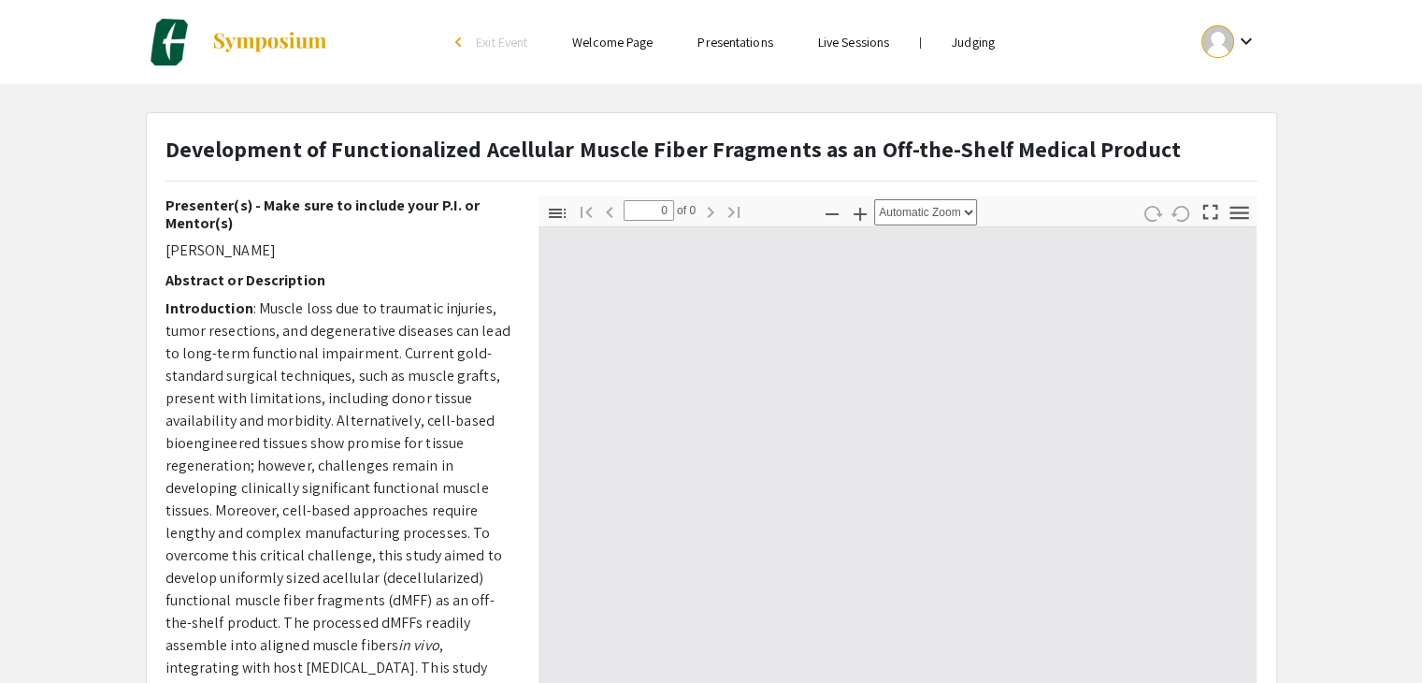
select select "custom"
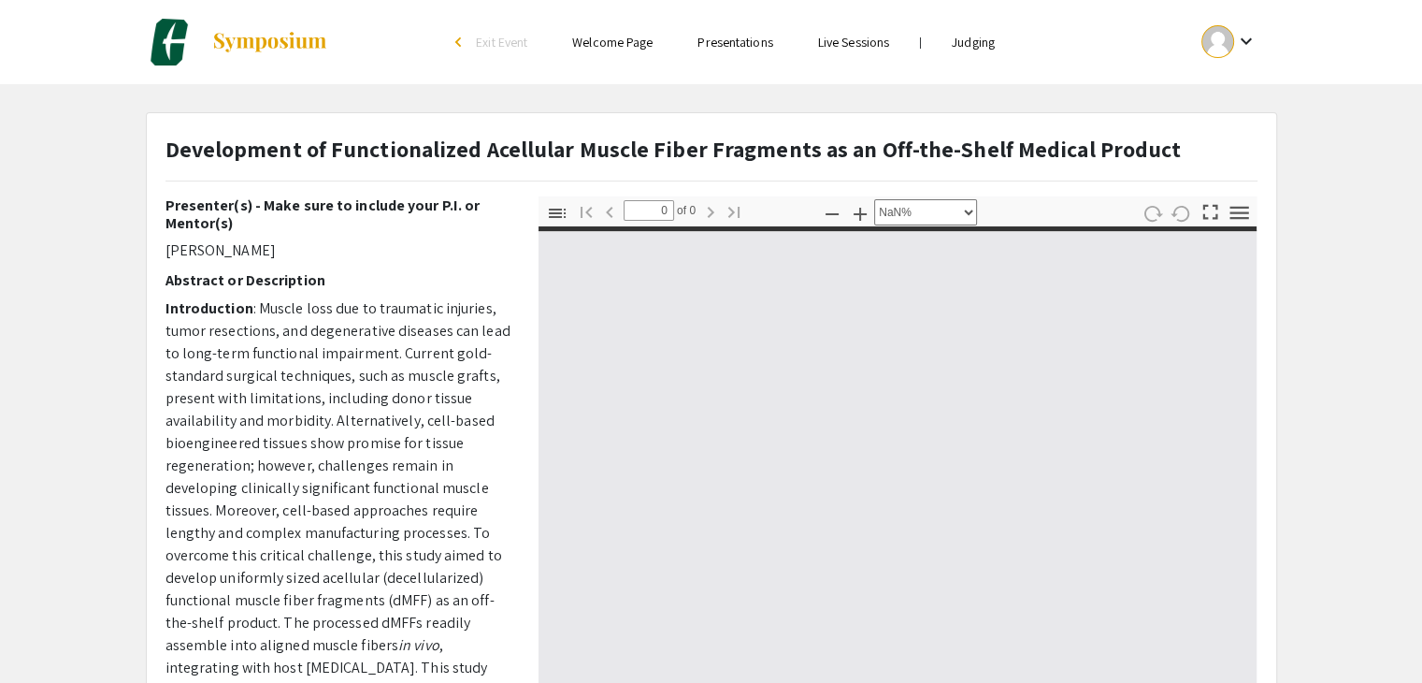
type input "1"
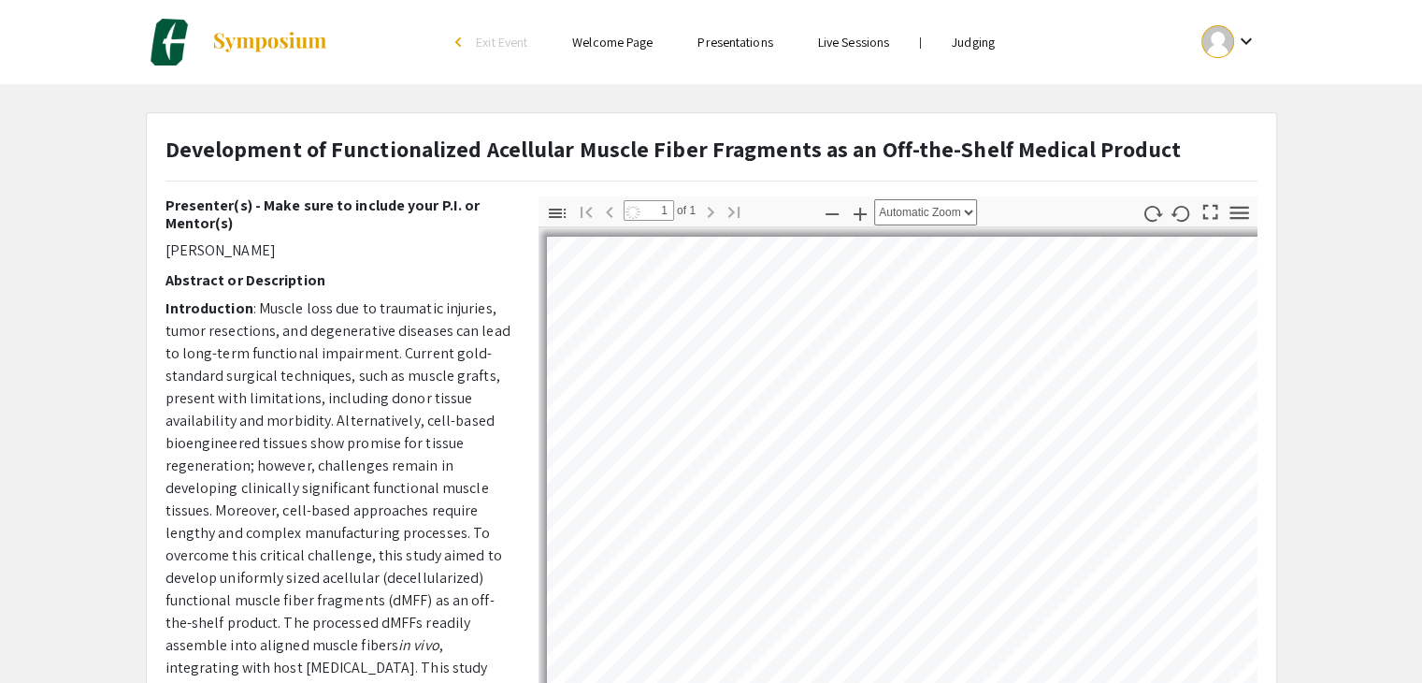
select select "auto"
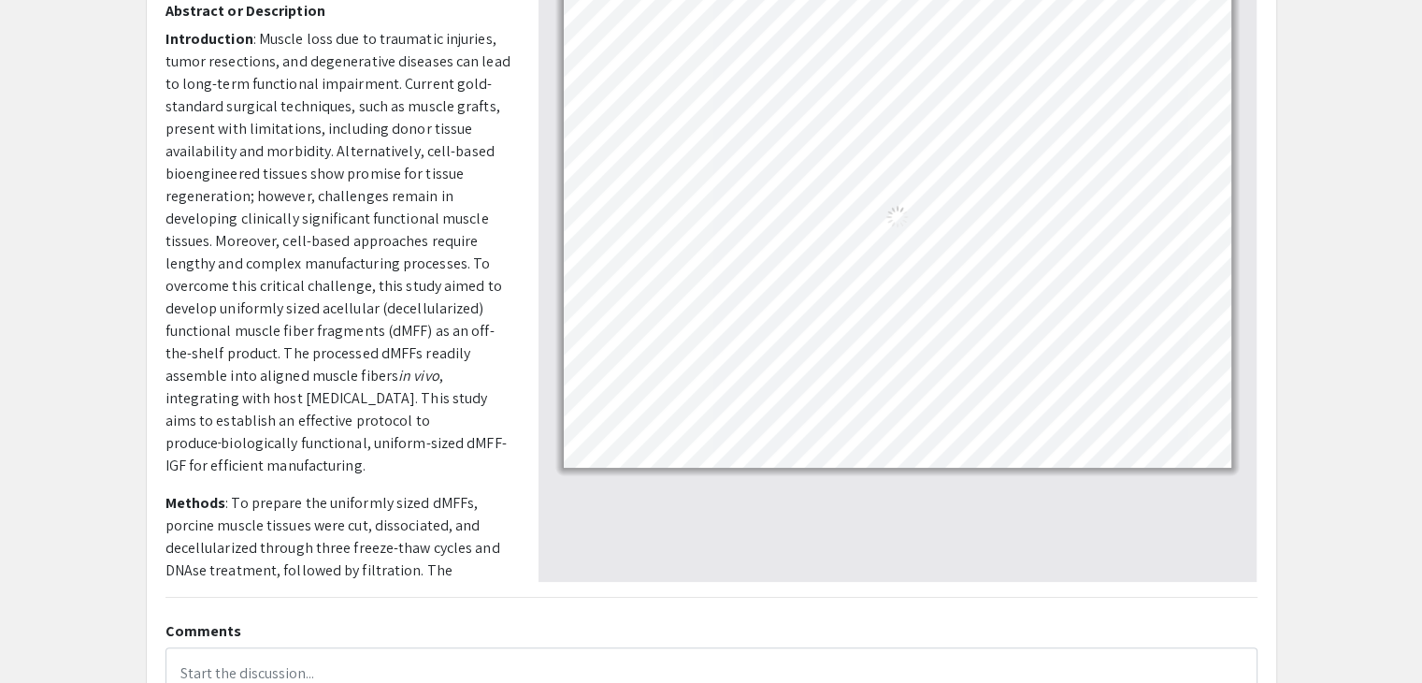
scroll to position [281, 0]
